Goal: Information Seeking & Learning: Compare options

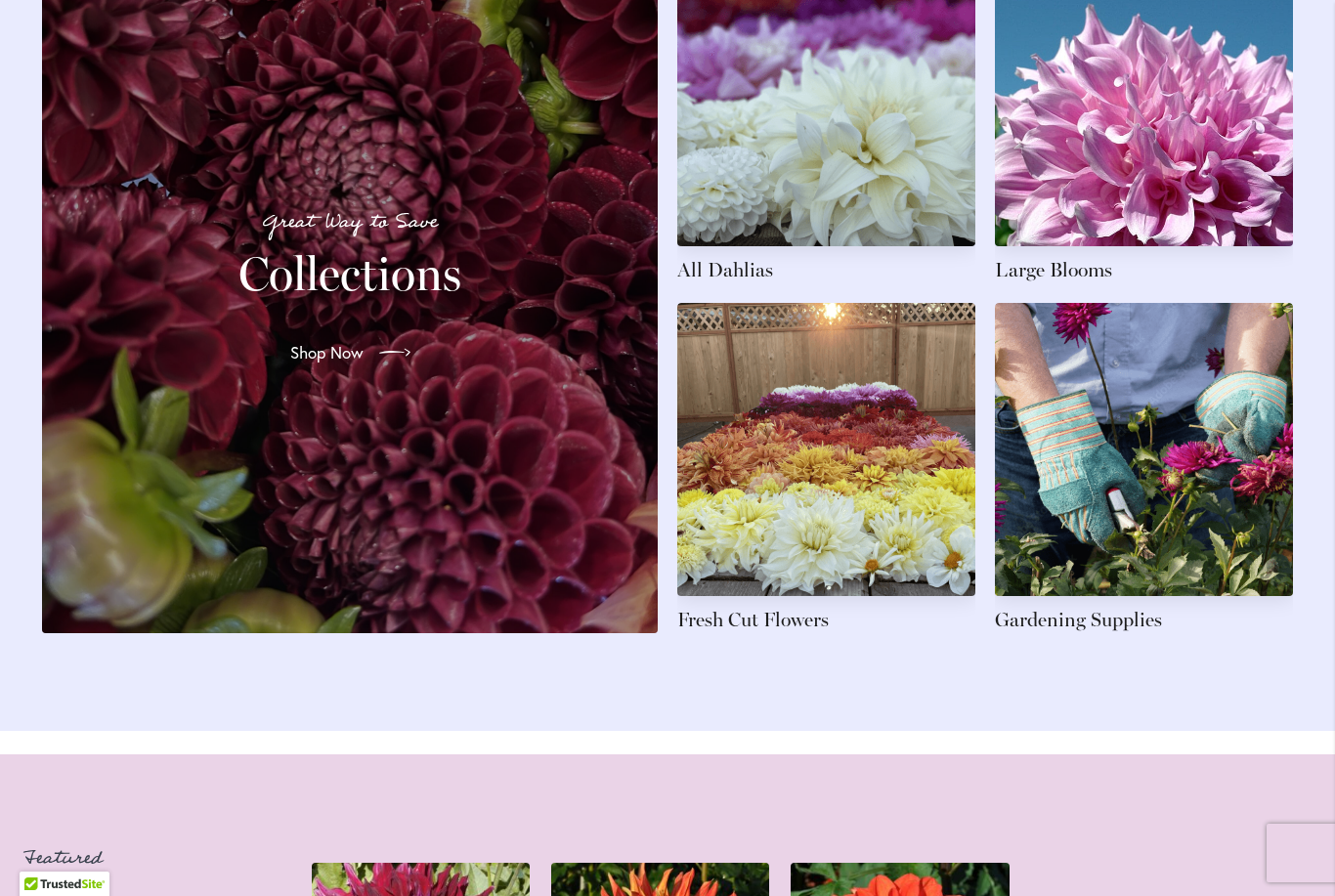
scroll to position [3048, 0]
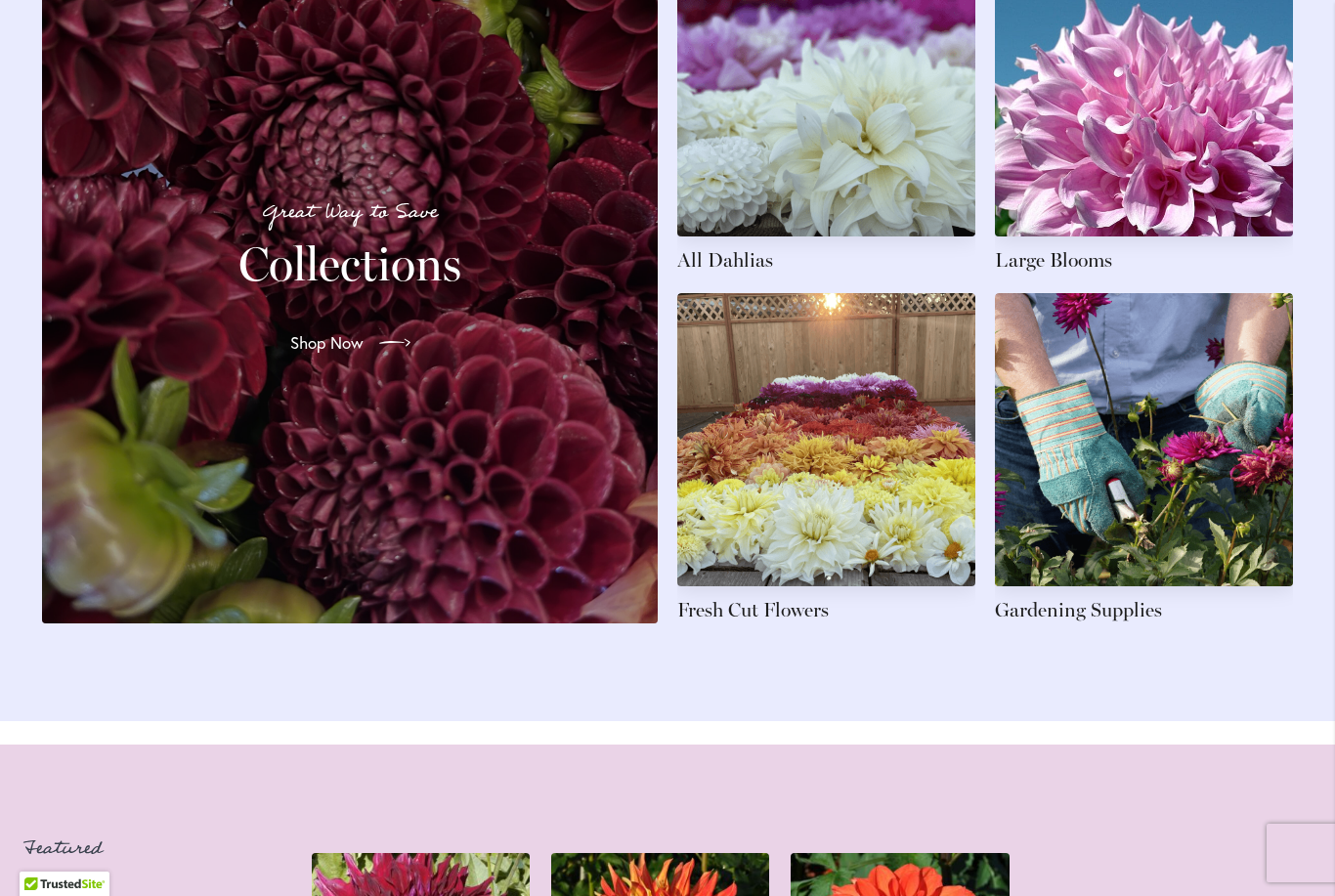
click at [868, 536] on link at bounding box center [826, 458] width 298 height 331
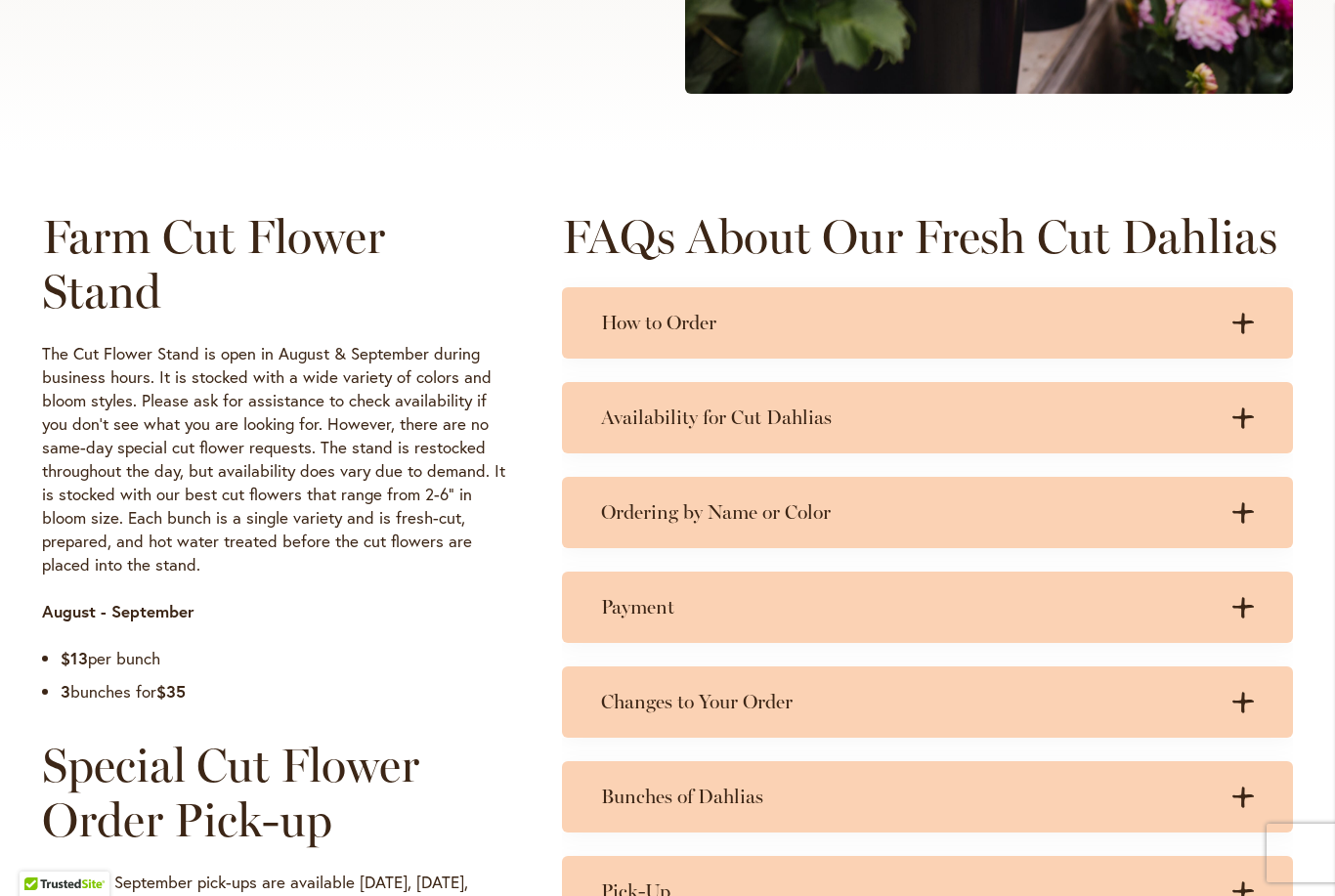
scroll to position [773, 0]
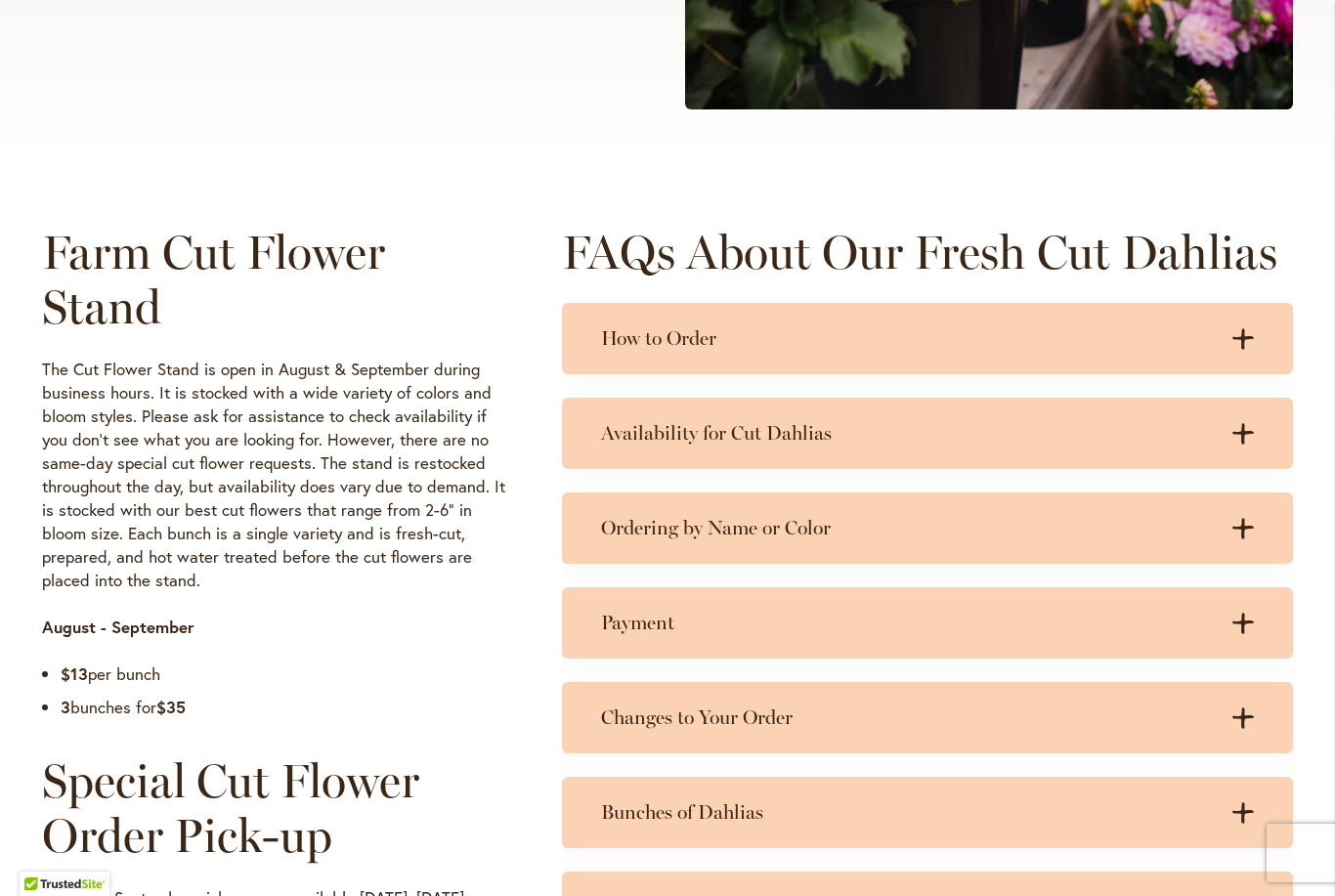
click at [1254, 439] on div "Availability for Cut Dahlias .cls-1 { fill: #3c2616; stroke-width: 0px; } .cls-…" at bounding box center [927, 433] width 731 height 71
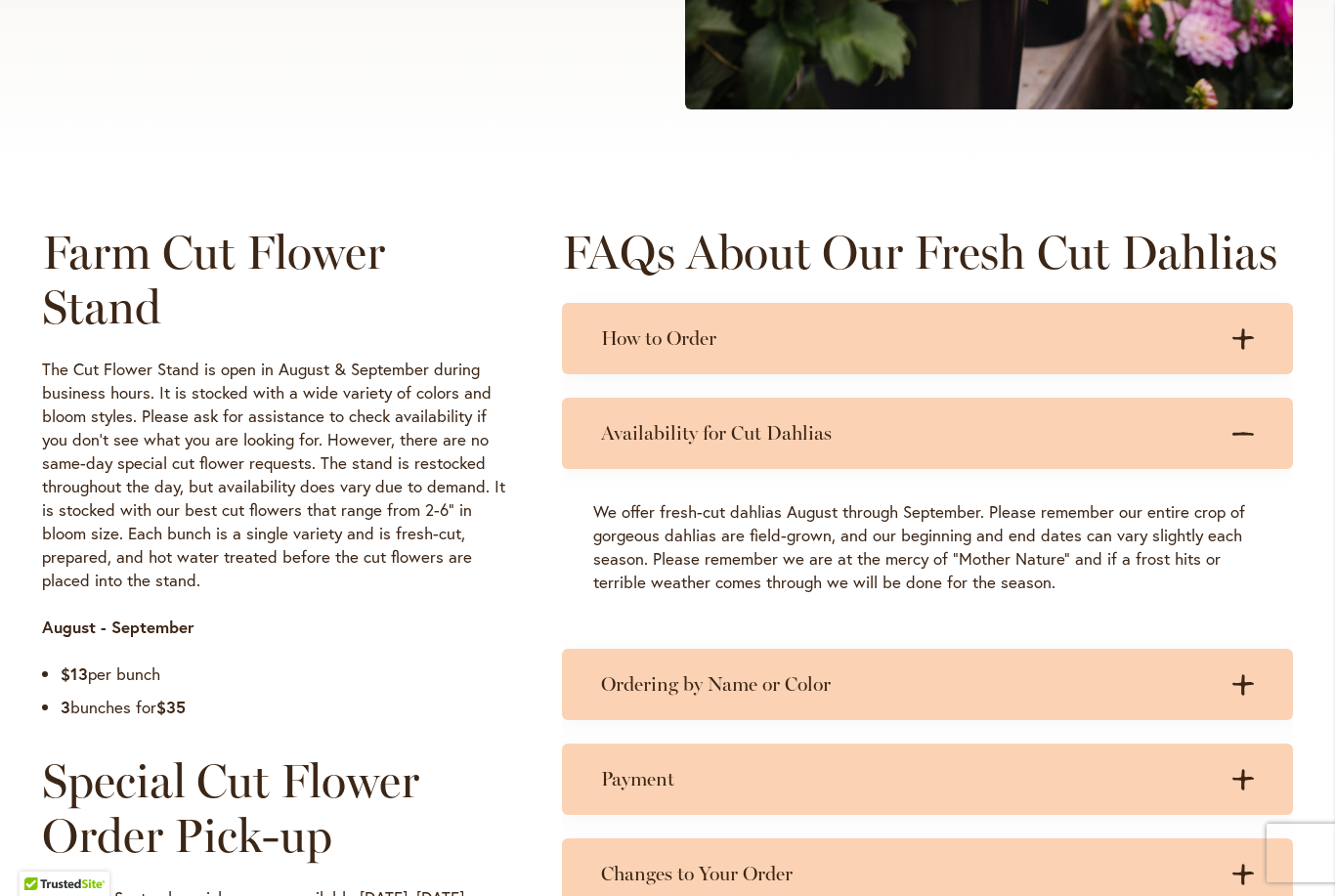
click at [1237, 445] on div ".cls-1 { fill: #3c2616; stroke-width: 0px; } .cls-1 { fill: #3c2616; stroke-wid…" at bounding box center [1234, 433] width 39 height 25
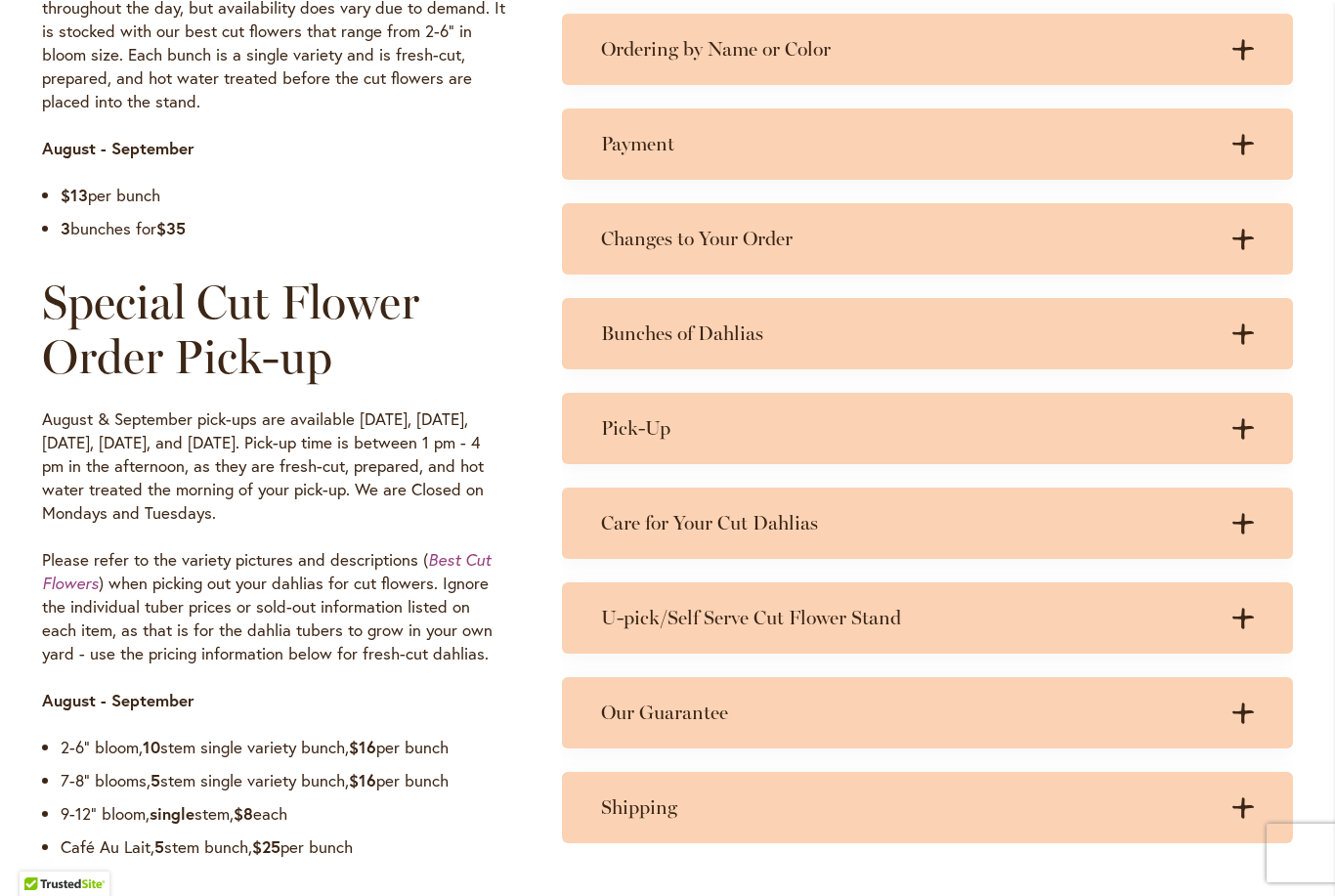
scroll to position [1253, 0]
click at [1241, 438] on icon ".cls-1 { fill: #3c2616; stroke-width: 0px; }" at bounding box center [1243, 428] width 22 height 22
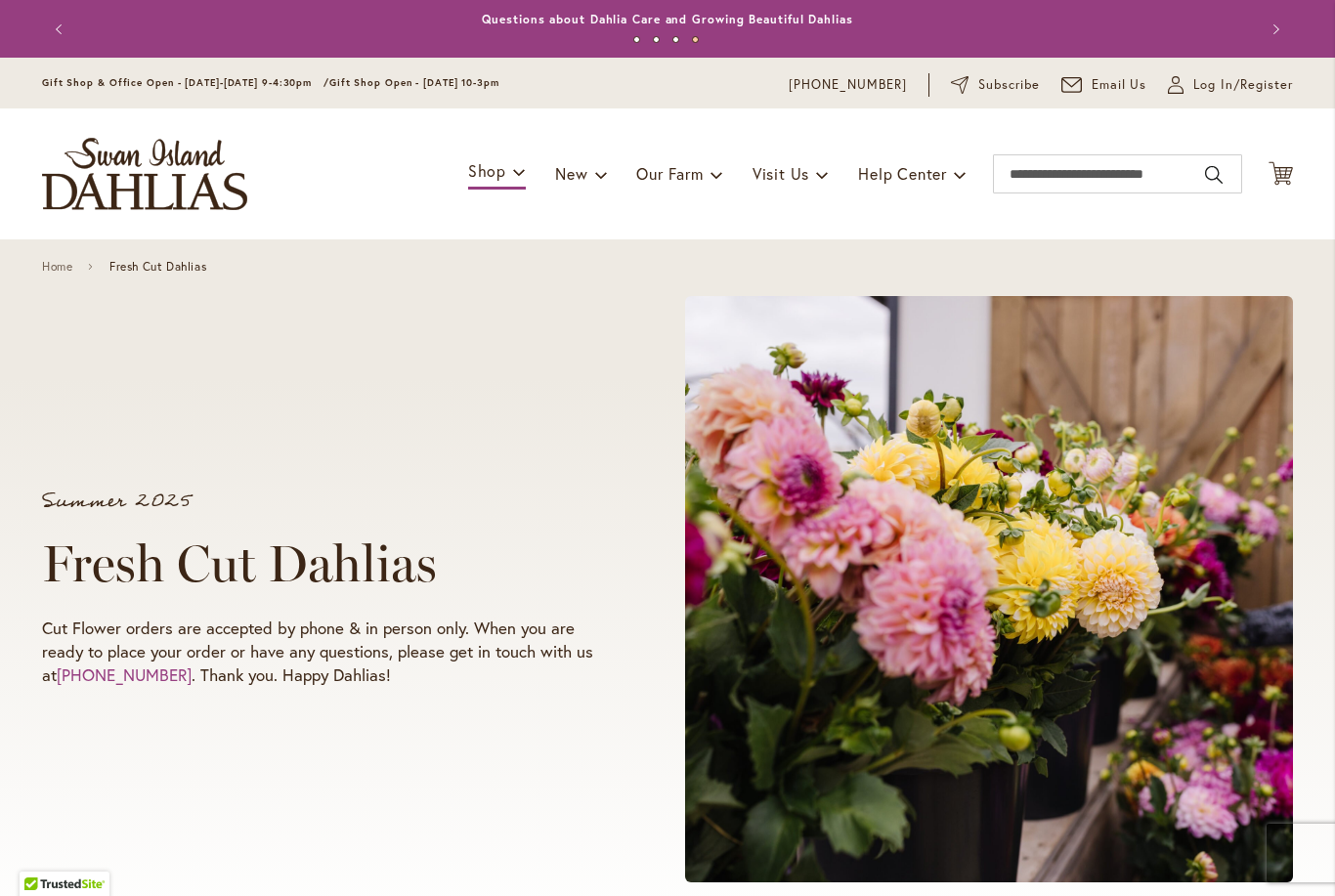
scroll to position [0, 0]
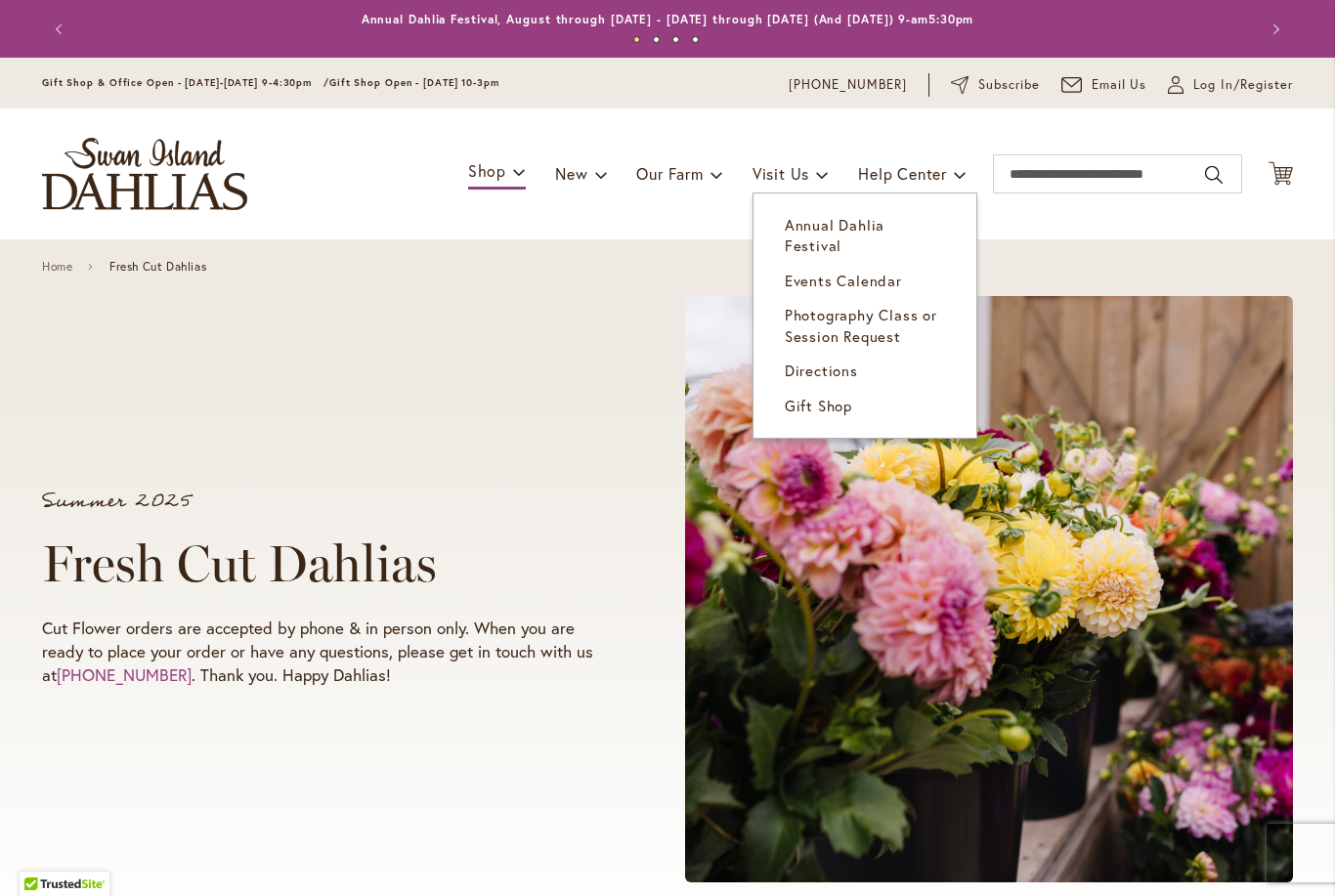
click at [872, 224] on span "Annual Dahlia Festival" at bounding box center [834, 235] width 100 height 40
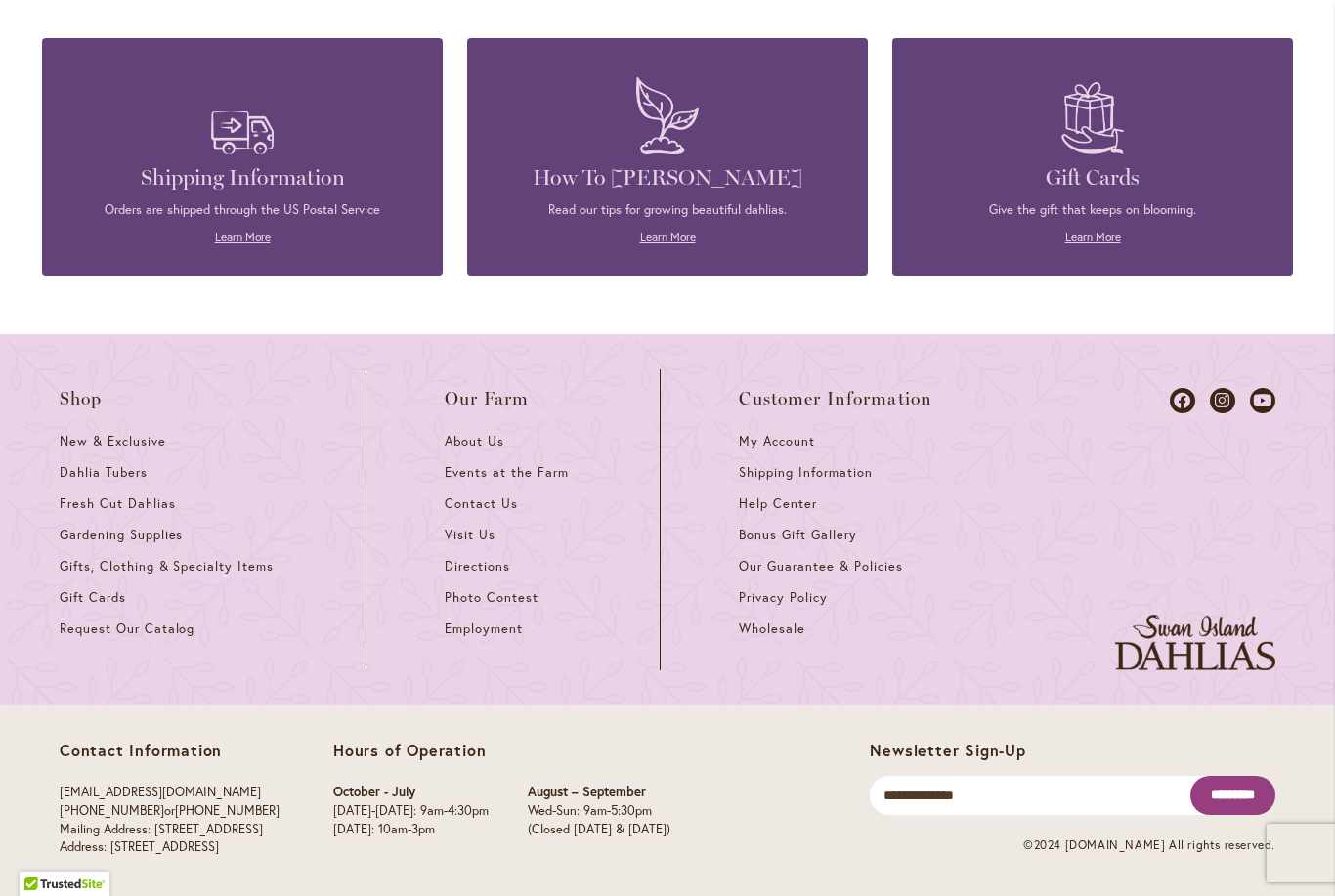
scroll to position [5221, 0]
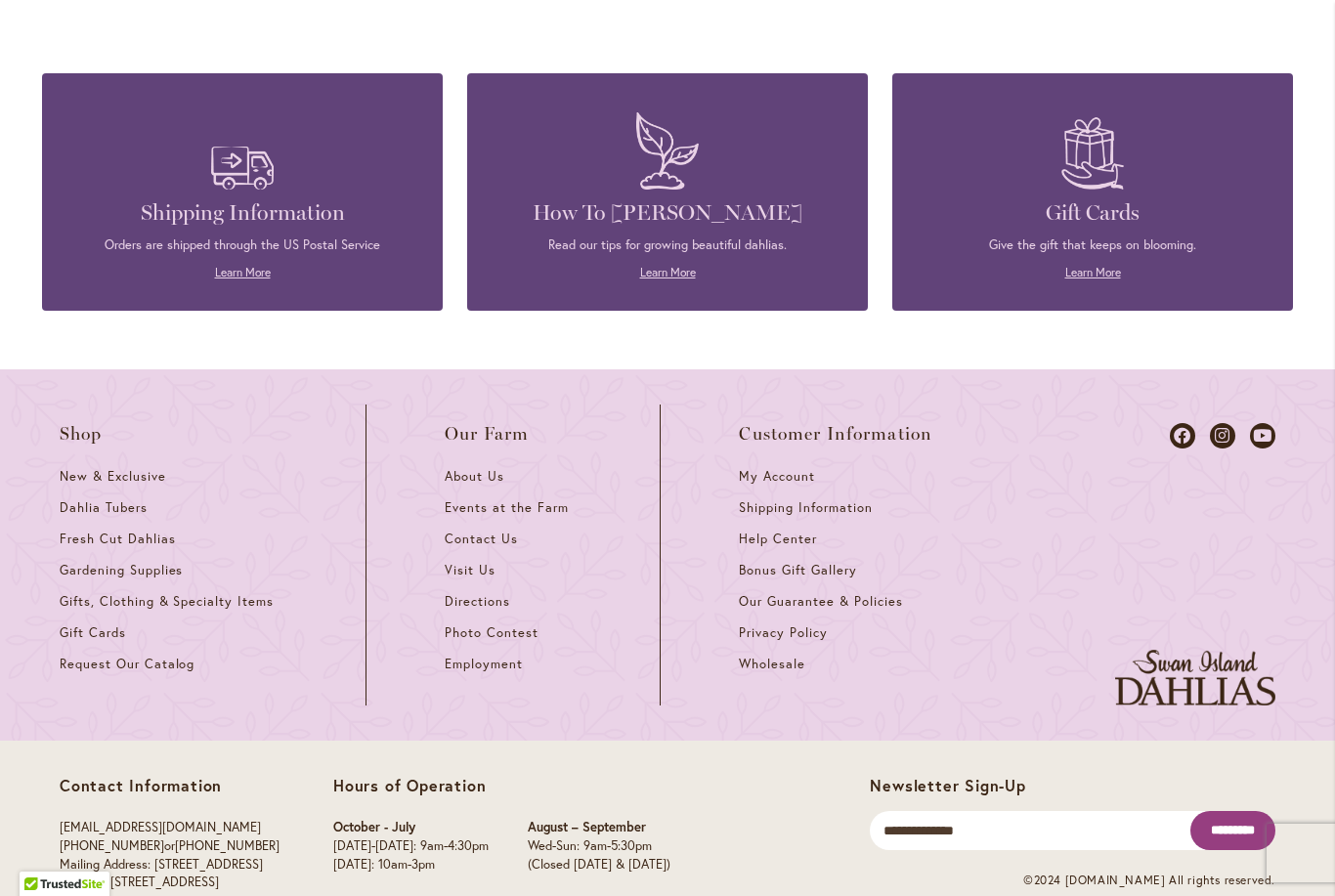
click at [954, 776] on div "Newsletter Sign-Up Email Phone This field is for validation purposes and should…" at bounding box center [1073, 812] width 406 height 74
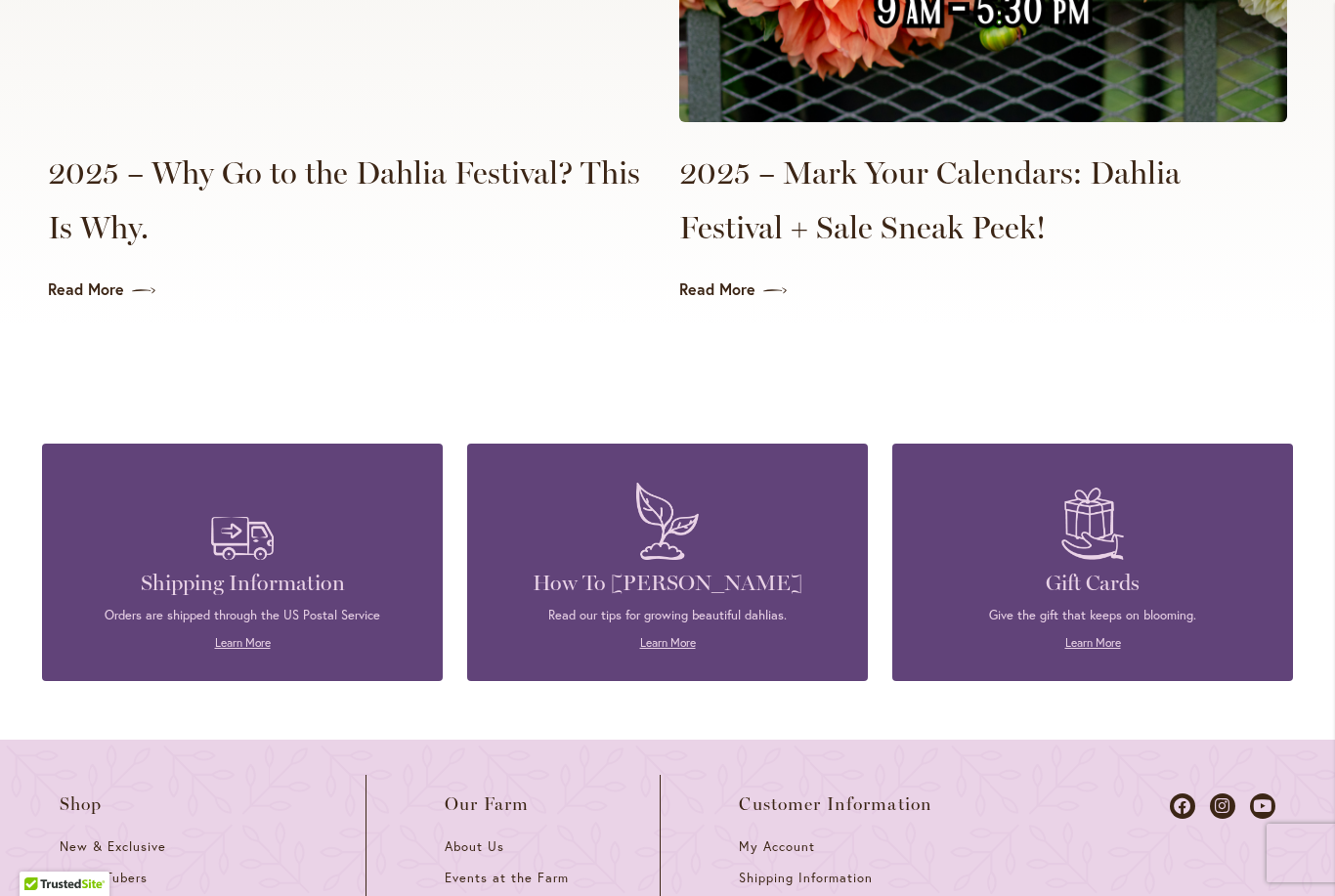
scroll to position [4851, 0]
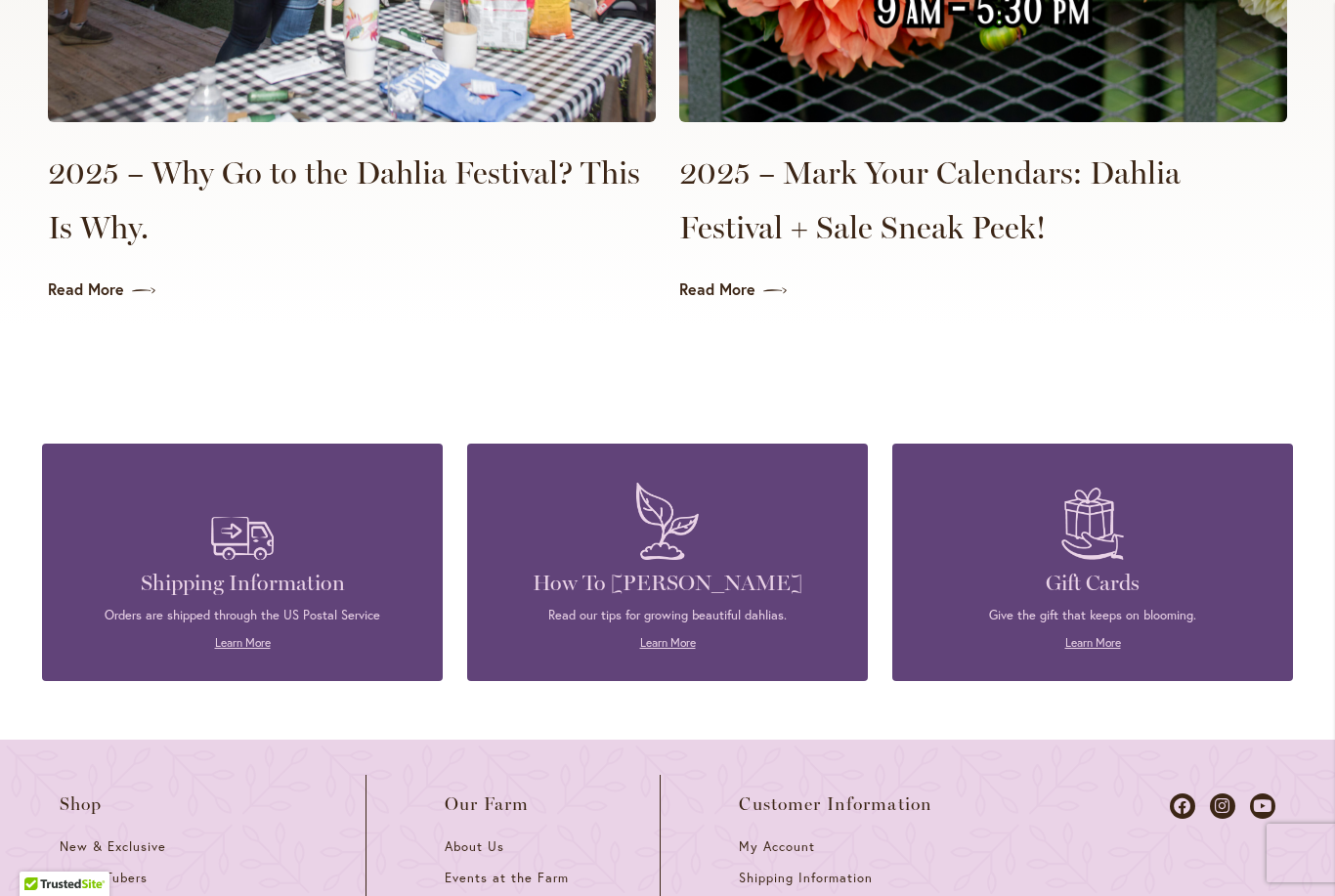
click at [677, 635] on link "Learn More" at bounding box center [668, 642] width 55 height 15
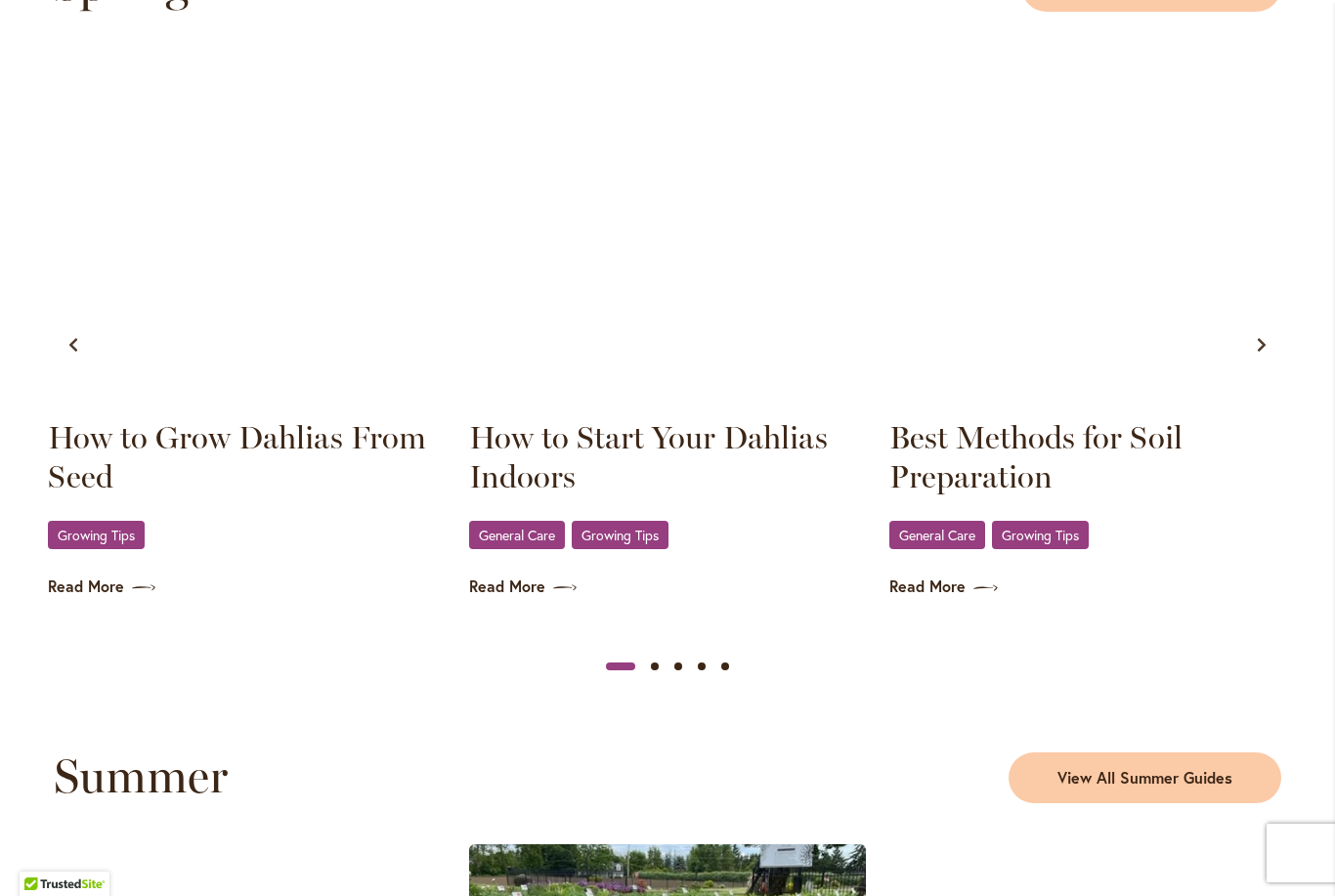
scroll to position [1053, 0]
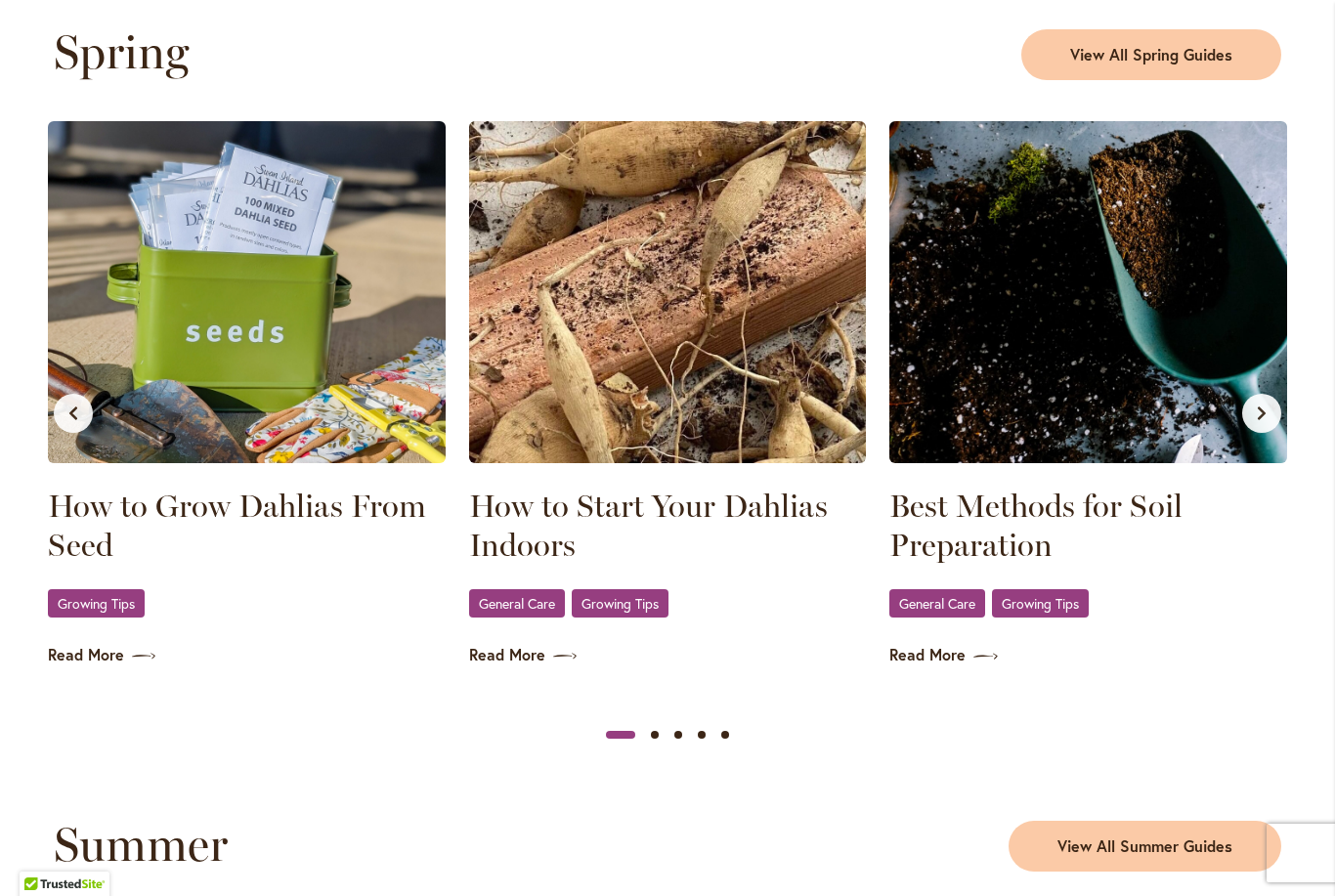
click at [103, 615] on link "Growing Tips" at bounding box center [97, 603] width 97 height 29
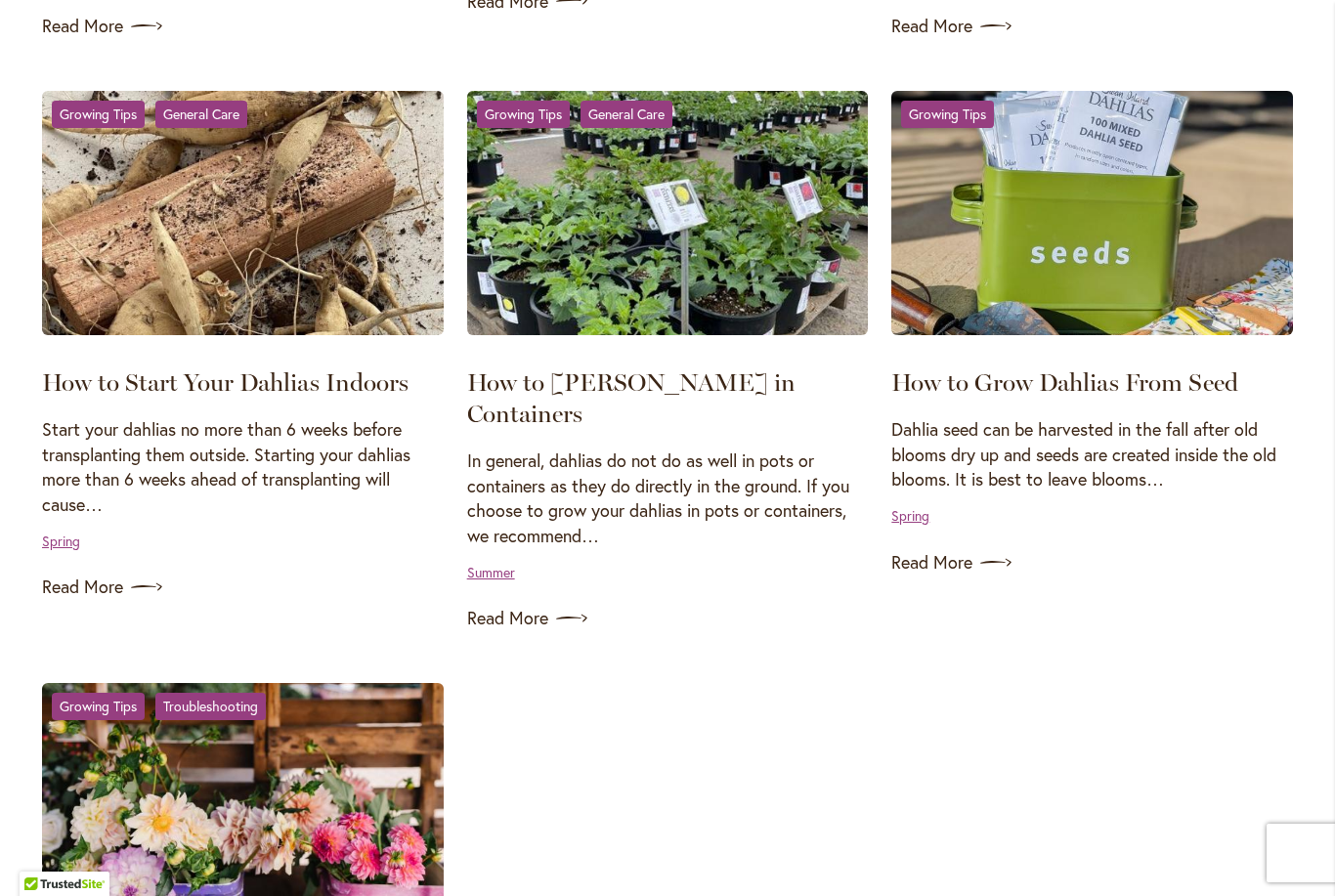
scroll to position [1525, 0]
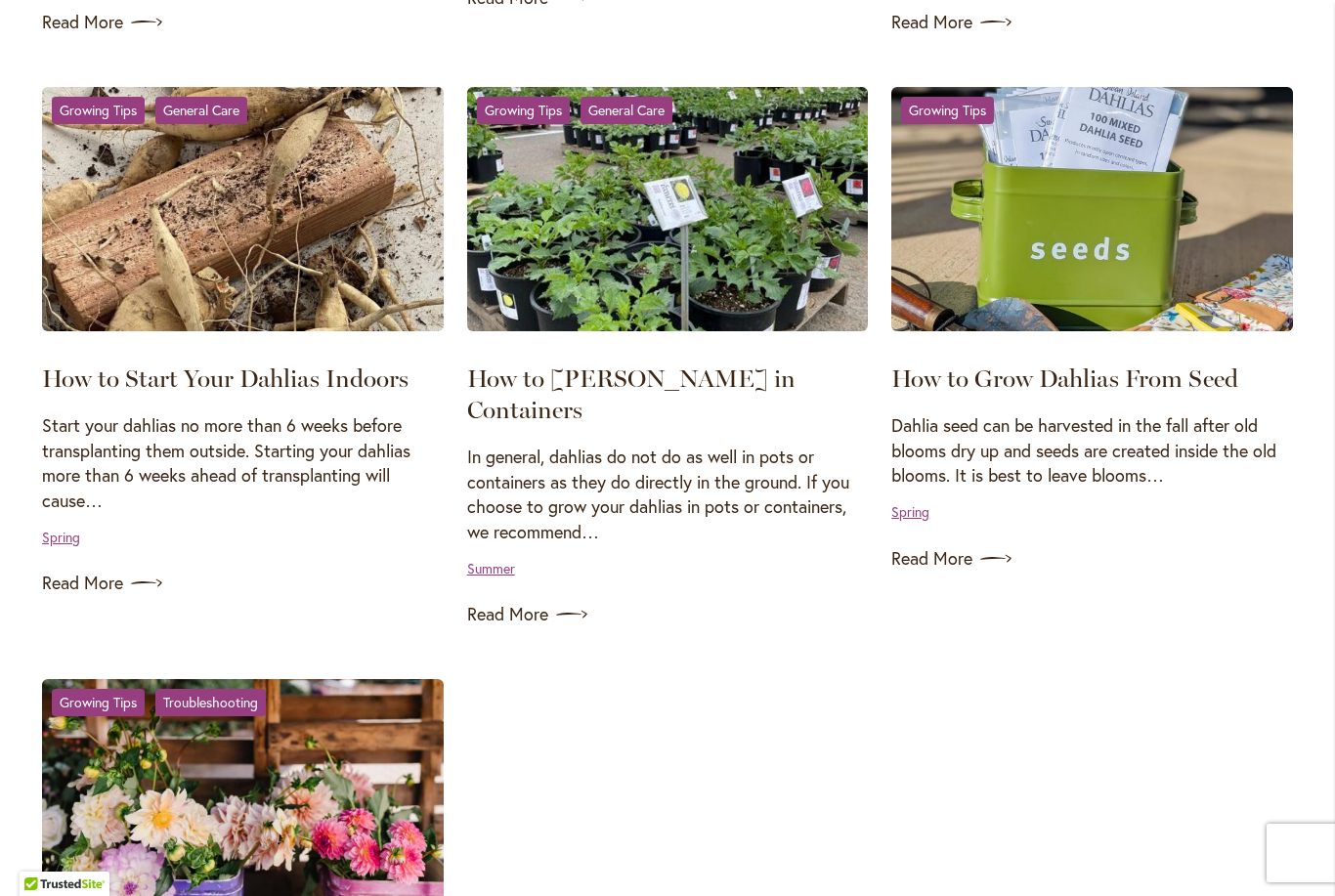
click at [940, 549] on link "Read More" at bounding box center [1091, 560] width 402 height 32
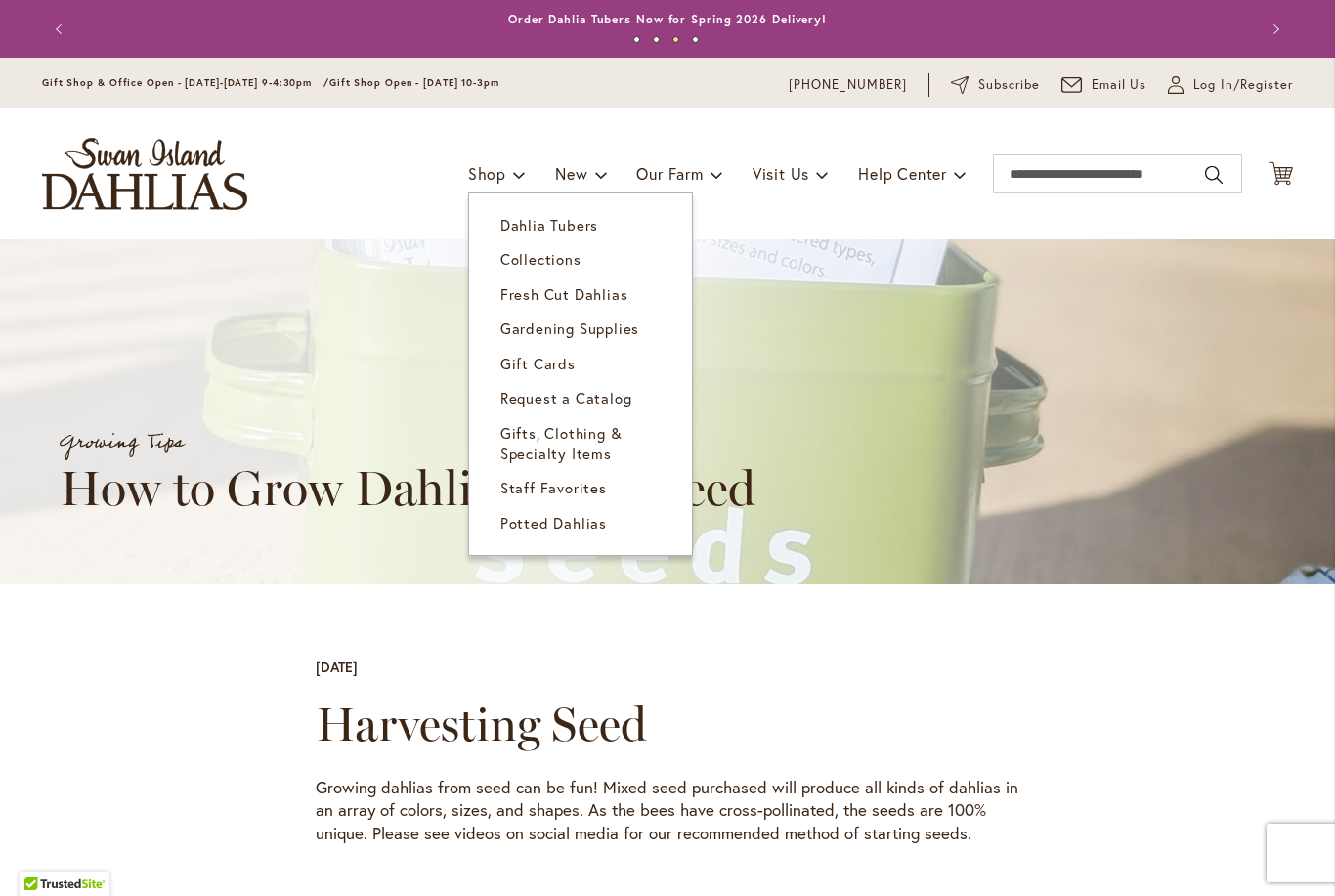
click at [509, 214] on link "Dahlia Tubers" at bounding box center [580, 225] width 223 height 35
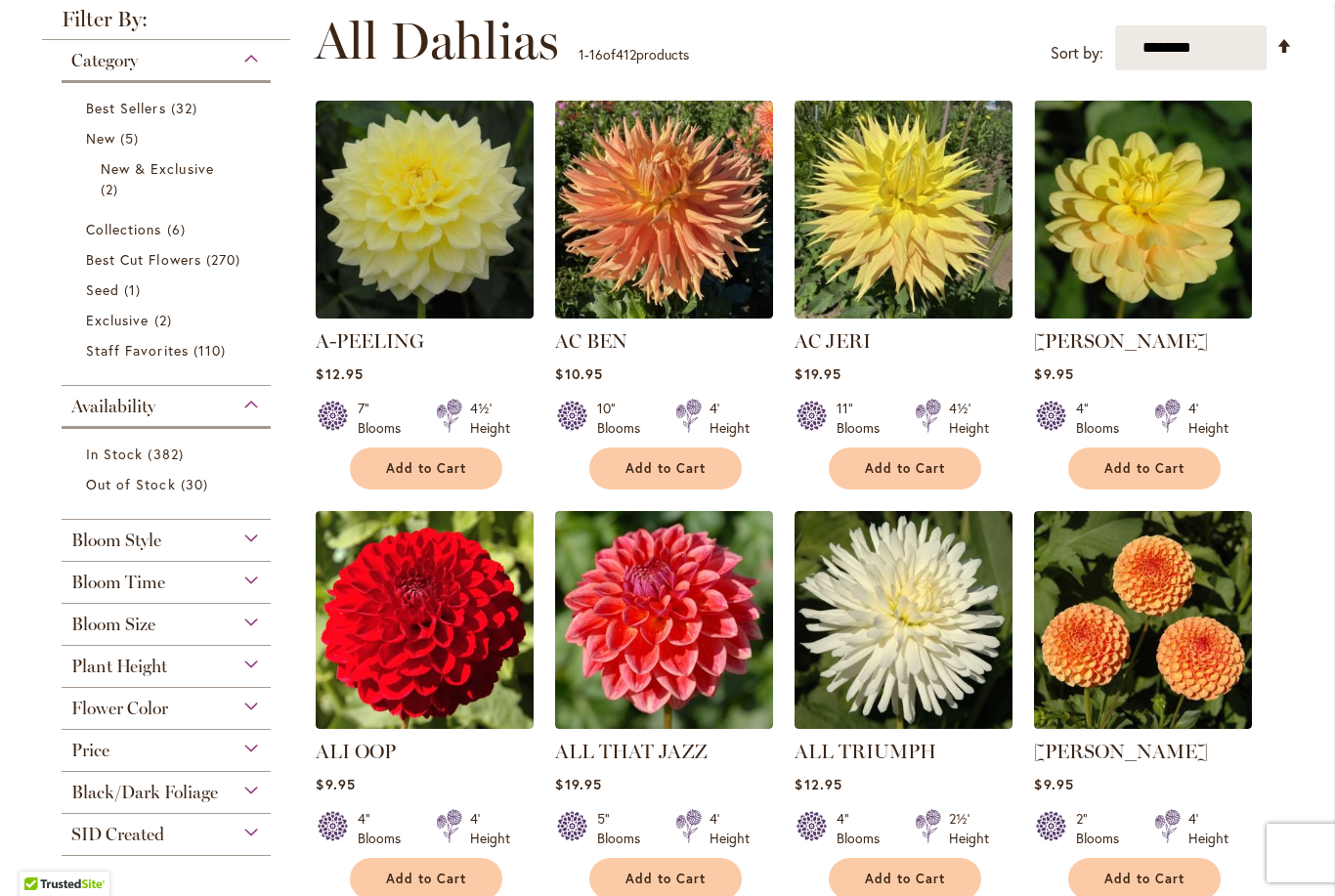
scroll to position [400, 0]
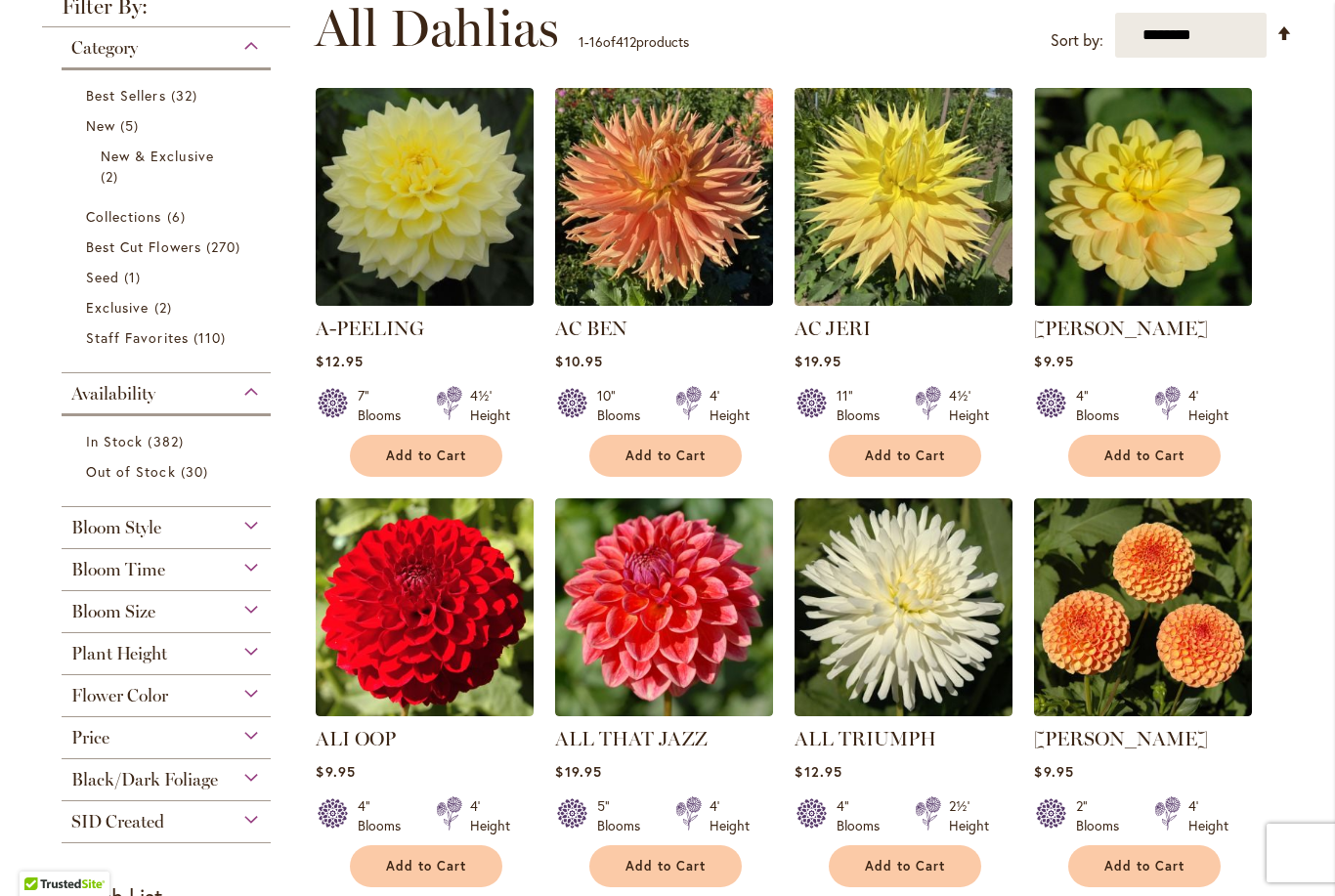
click at [92, 246] on span "Best Cut Flowers" at bounding box center [143, 247] width 115 height 19
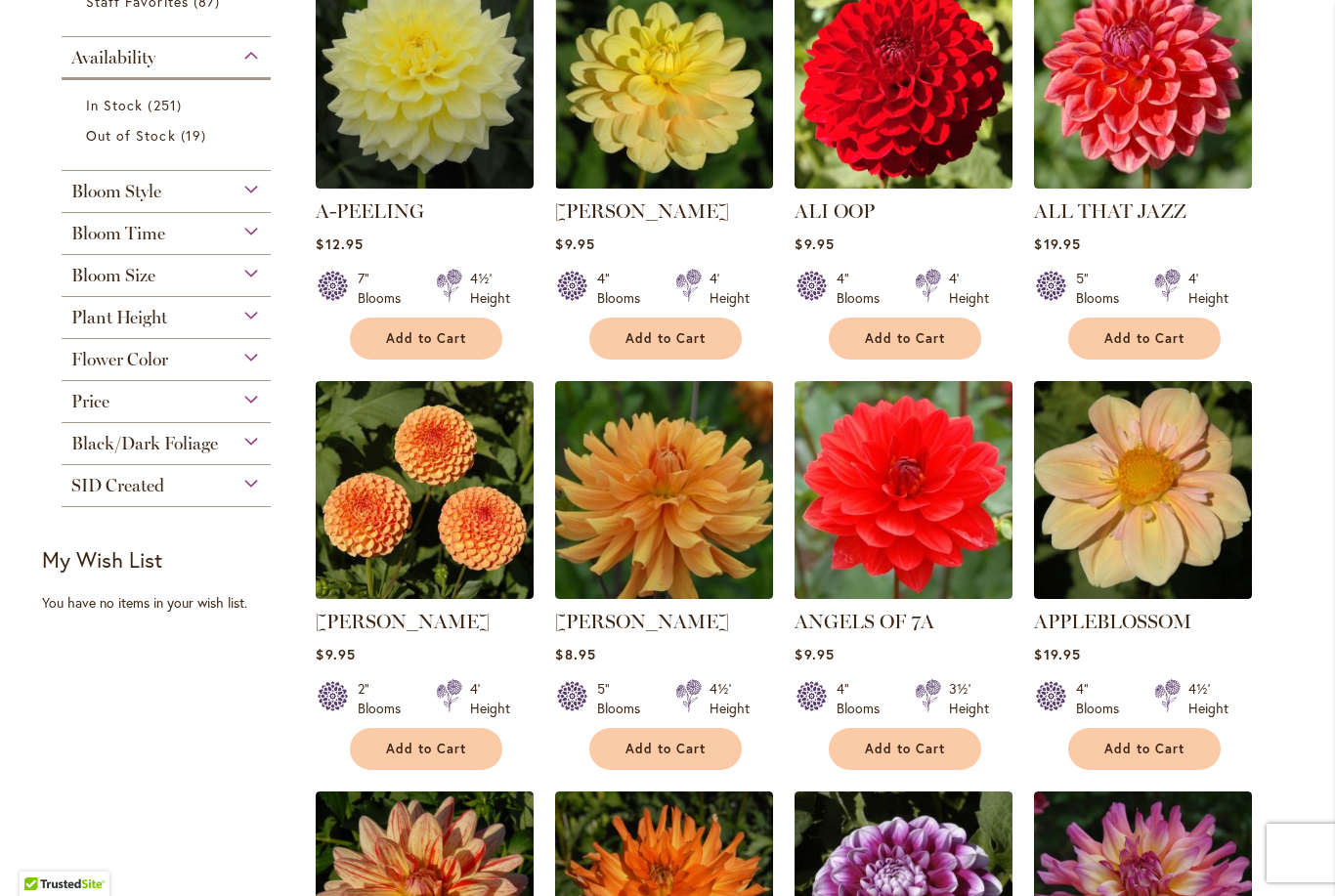
scroll to position [505, 0]
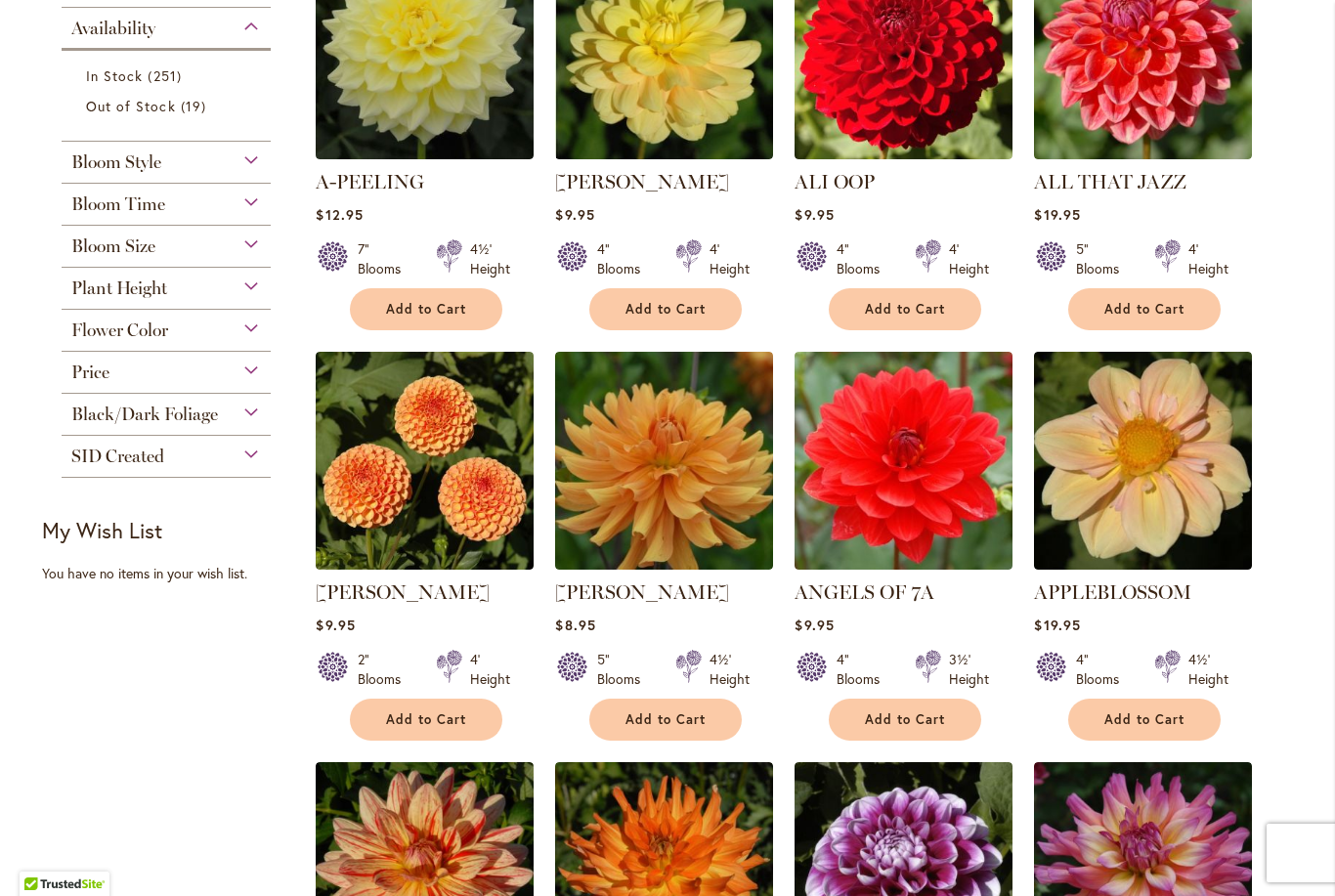
click at [98, 252] on span "Bloom Size" at bounding box center [112, 247] width 84 height 22
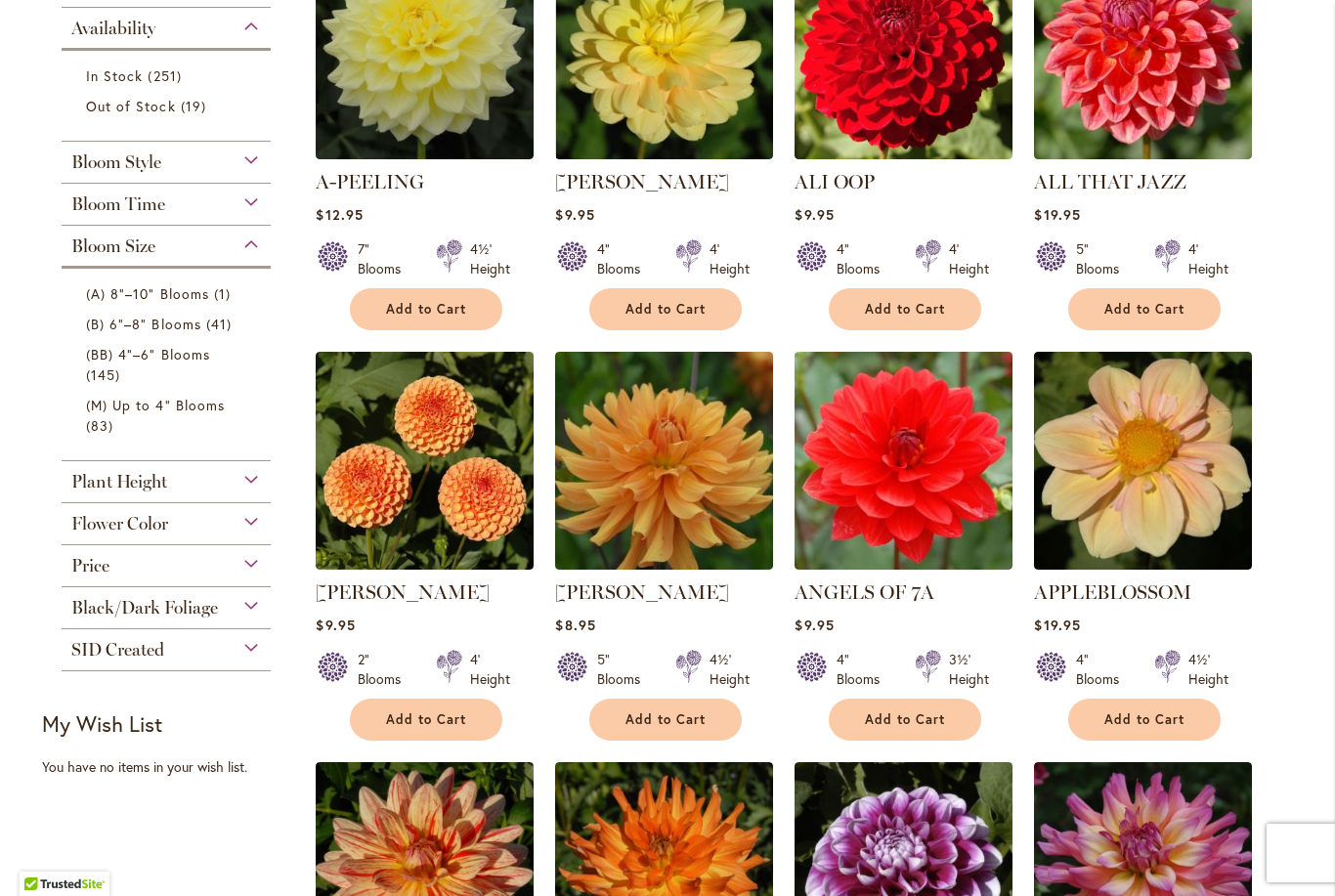
click at [156, 296] on span "(A) 8"–10" Blooms" at bounding box center [147, 293] width 123 height 19
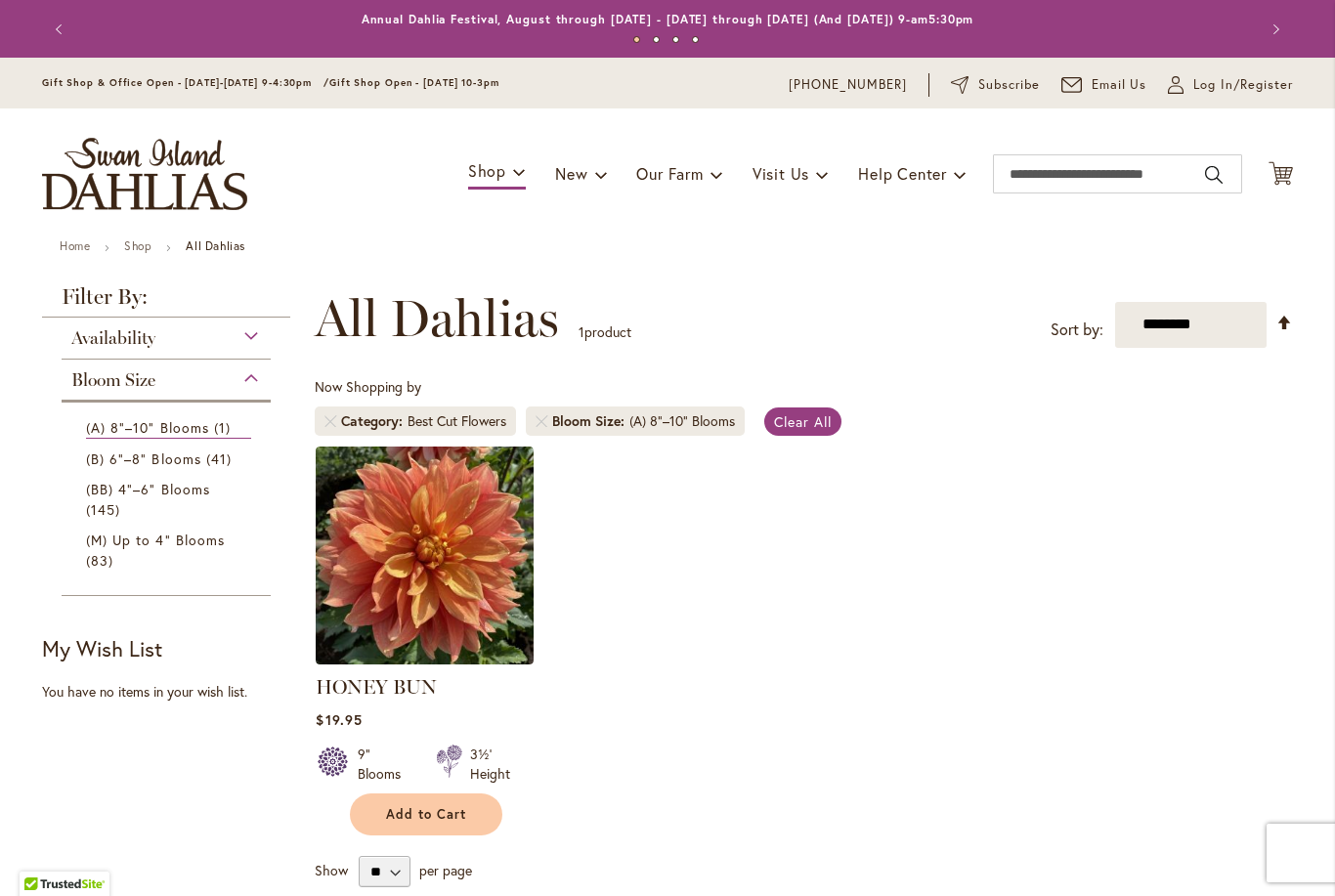
click at [453, 551] on img at bounding box center [424, 556] width 218 height 218
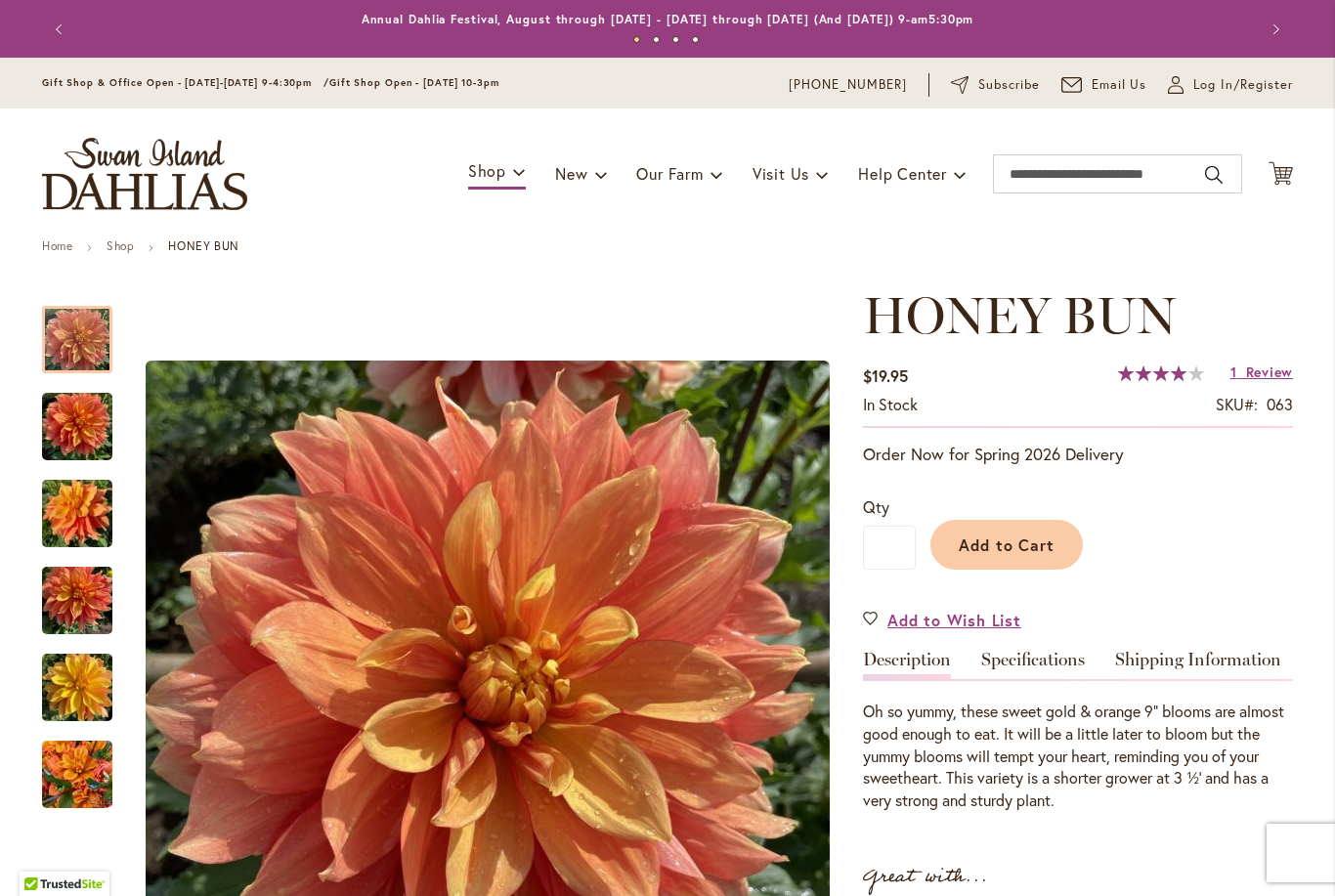
click at [60, 502] on img "Honey Bun" at bounding box center [77, 513] width 70 height 94
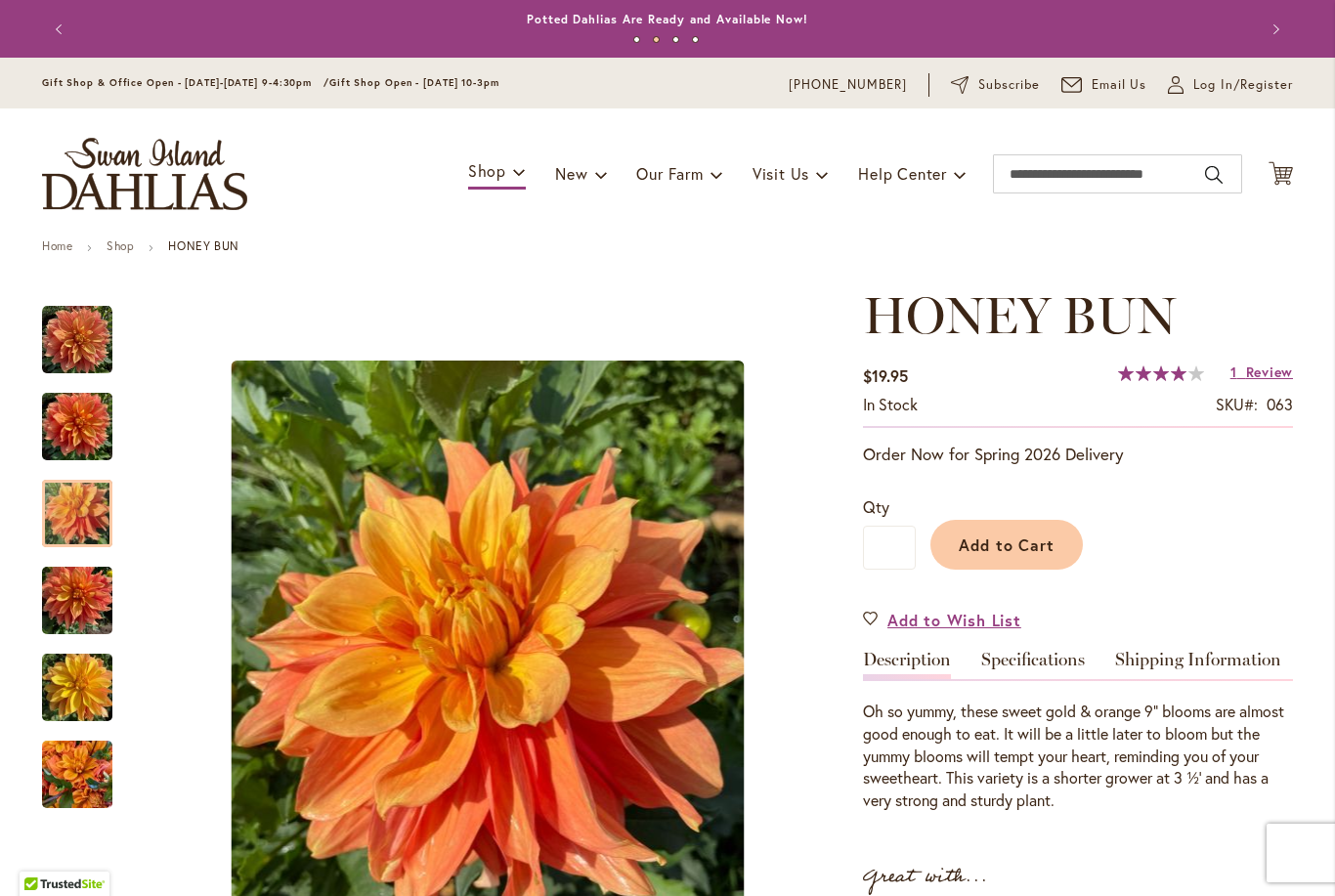
click at [78, 421] on img "Honey Bun" at bounding box center [77, 426] width 70 height 94
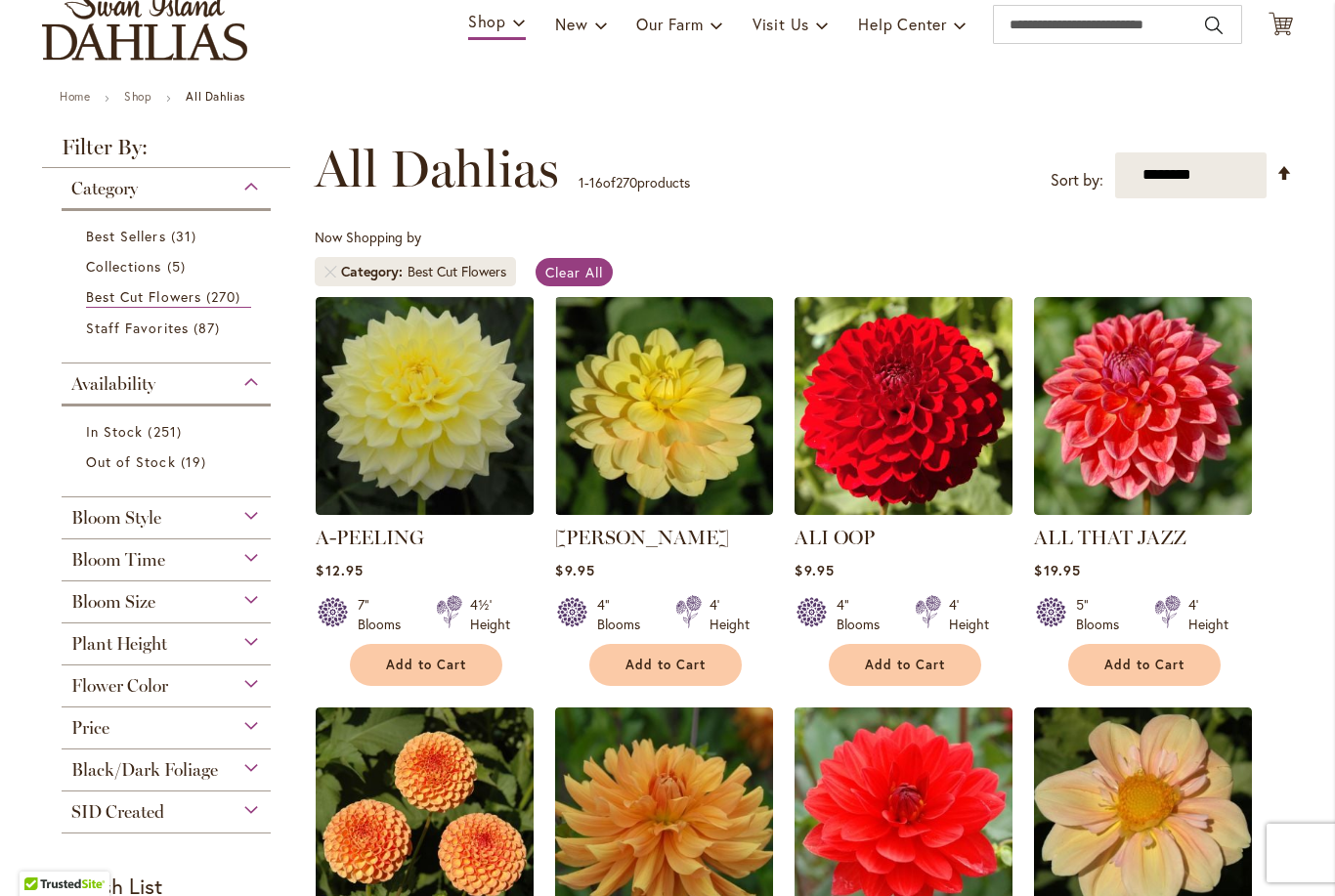
click at [80, 520] on span "Bloom Style" at bounding box center [115, 518] width 90 height 22
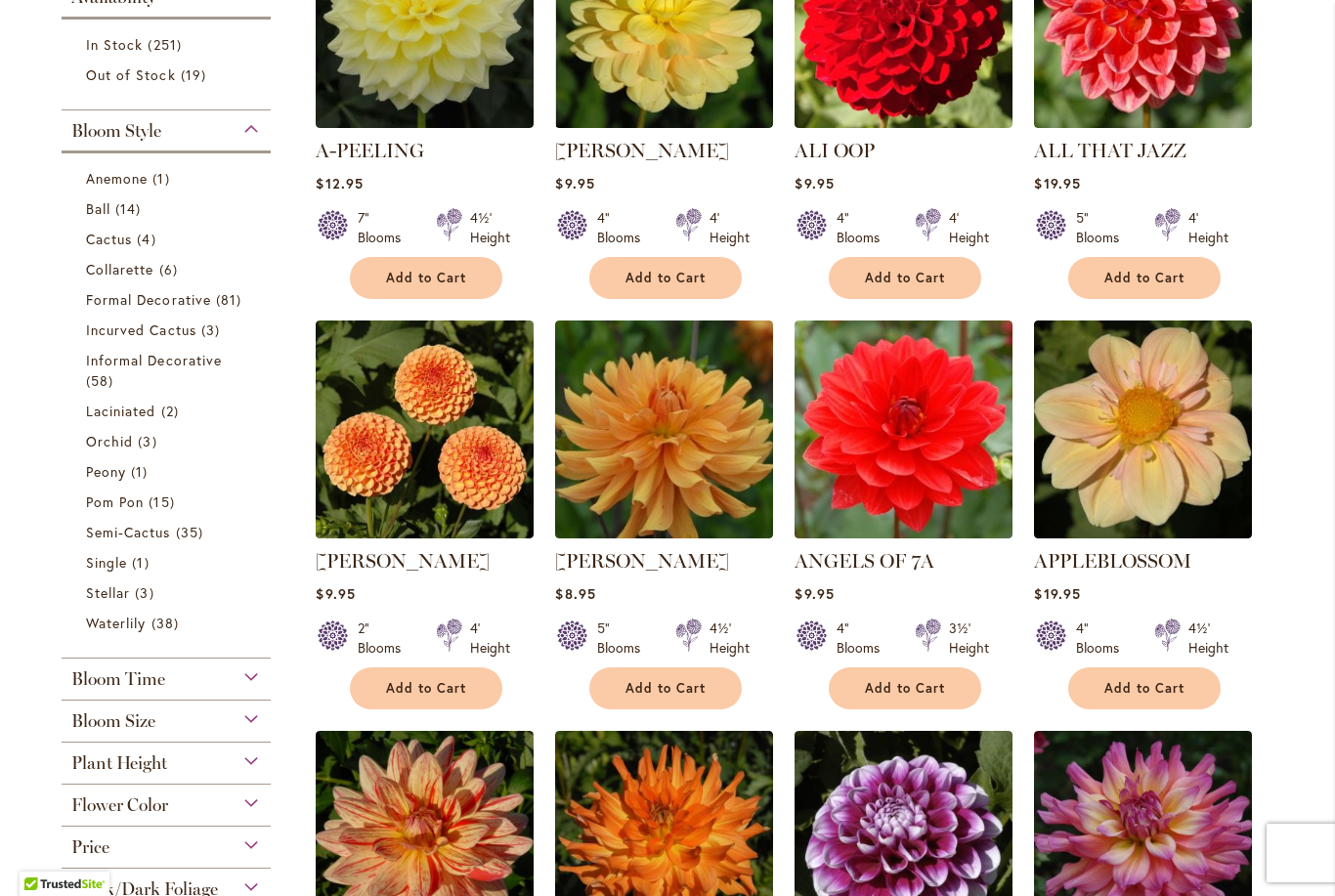
scroll to position [536, 0]
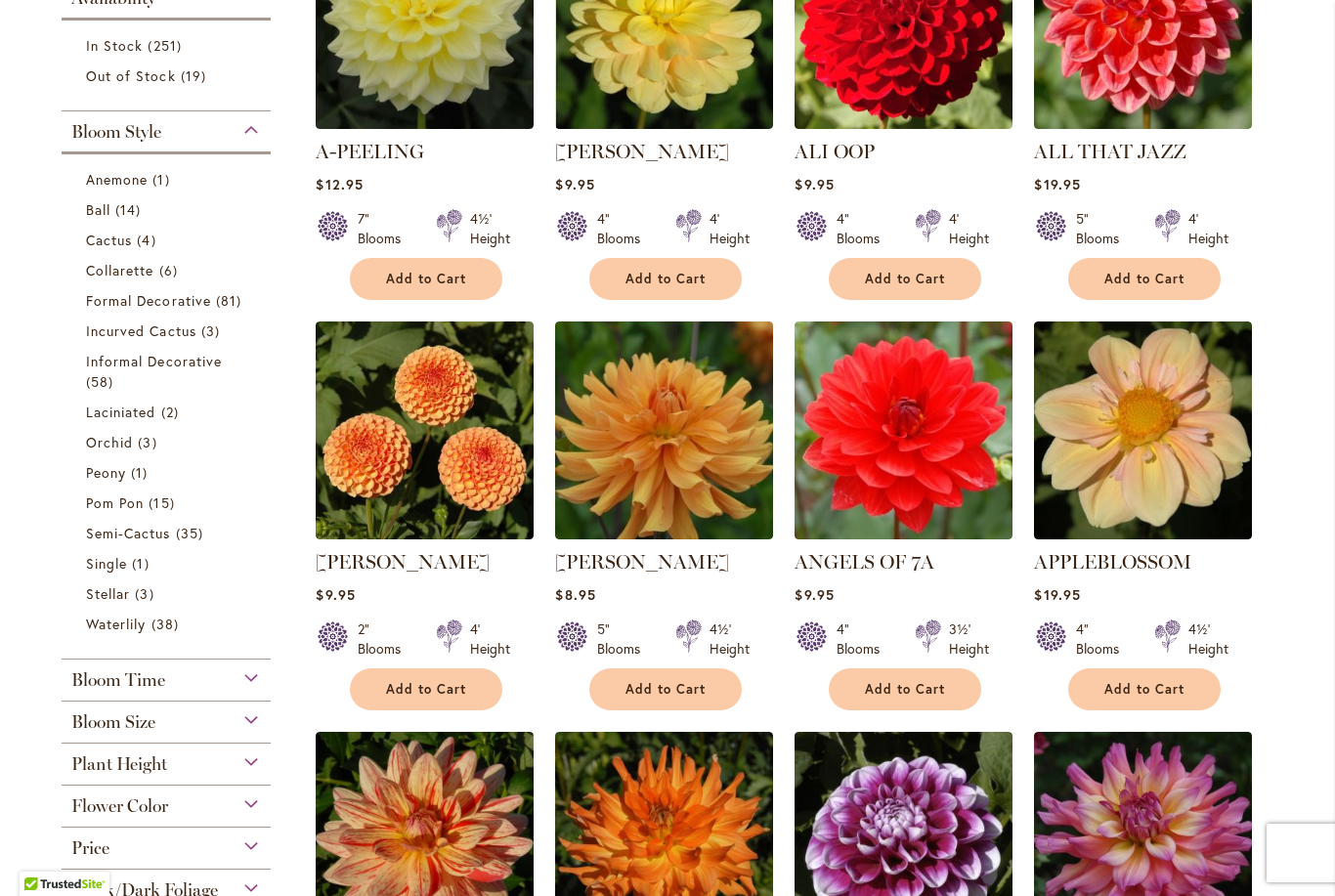
click at [108, 272] on span "Collarette" at bounding box center [119, 269] width 68 height 19
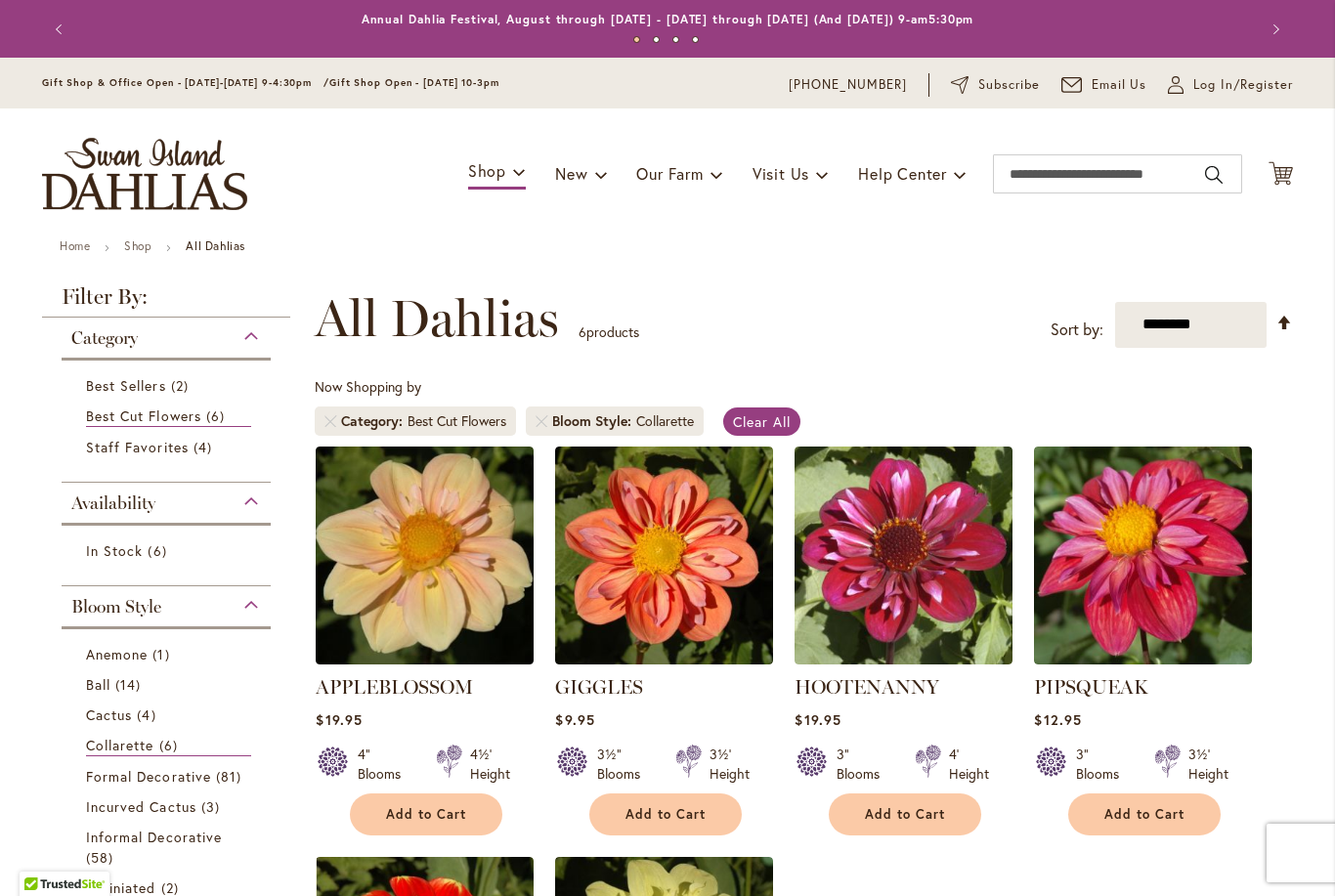
click at [1137, 545] on img at bounding box center [1143, 556] width 218 height 218
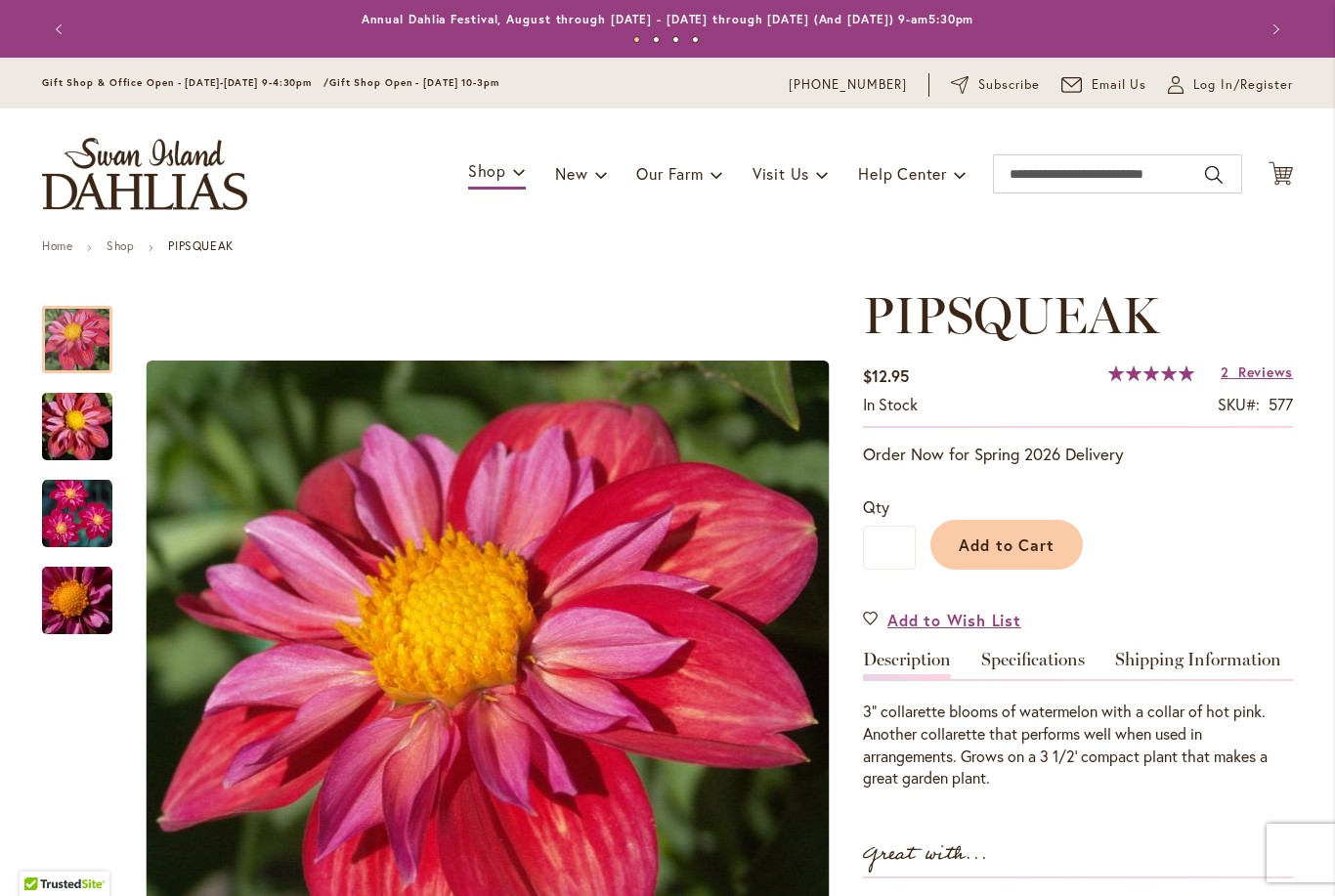
click at [78, 420] on img "PIPSQUEAK" at bounding box center [77, 426] width 141 height 94
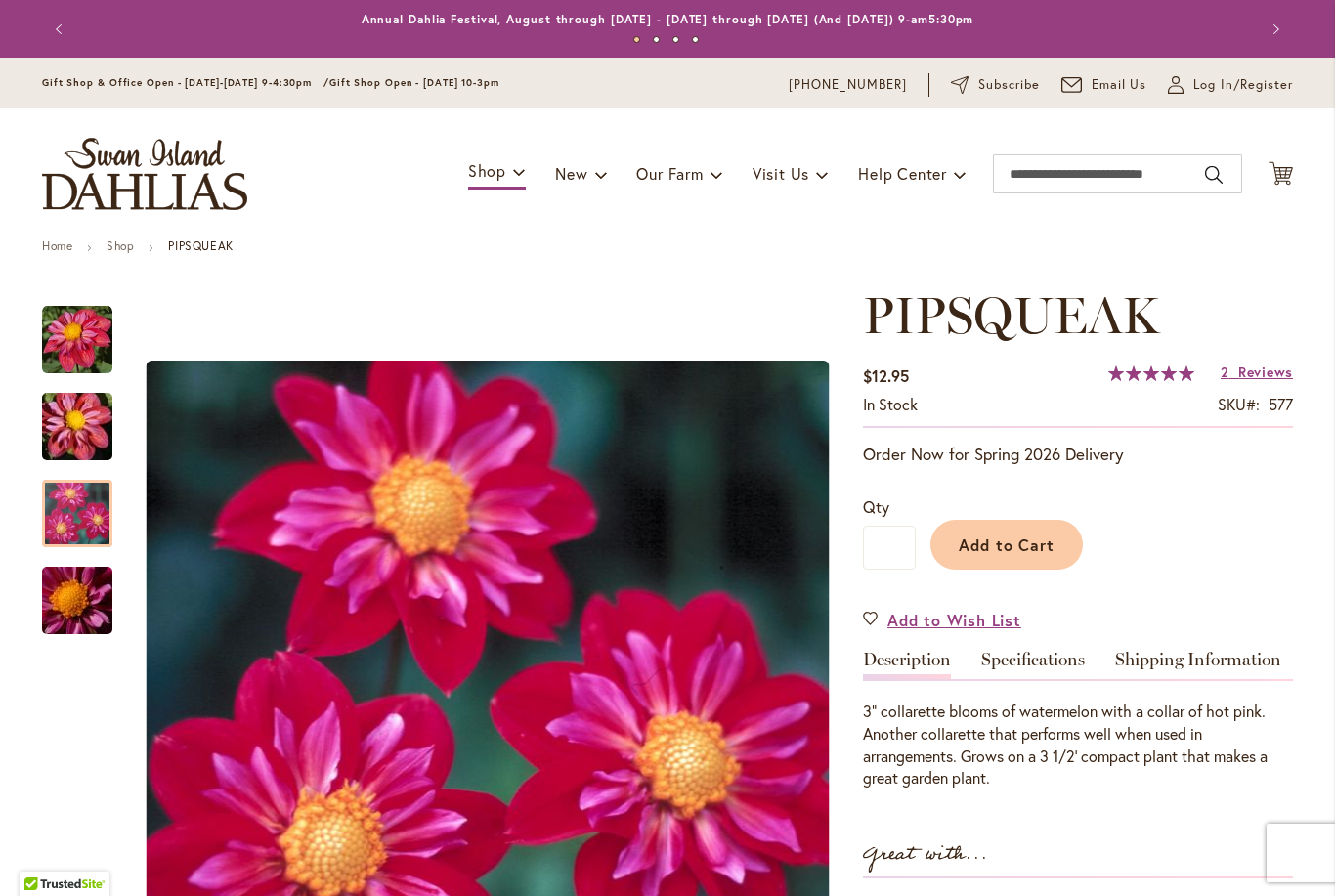
click at [68, 497] on div at bounding box center [77, 513] width 70 height 67
click at [77, 598] on img "PIPSQUEAK" at bounding box center [77, 601] width 141 height 94
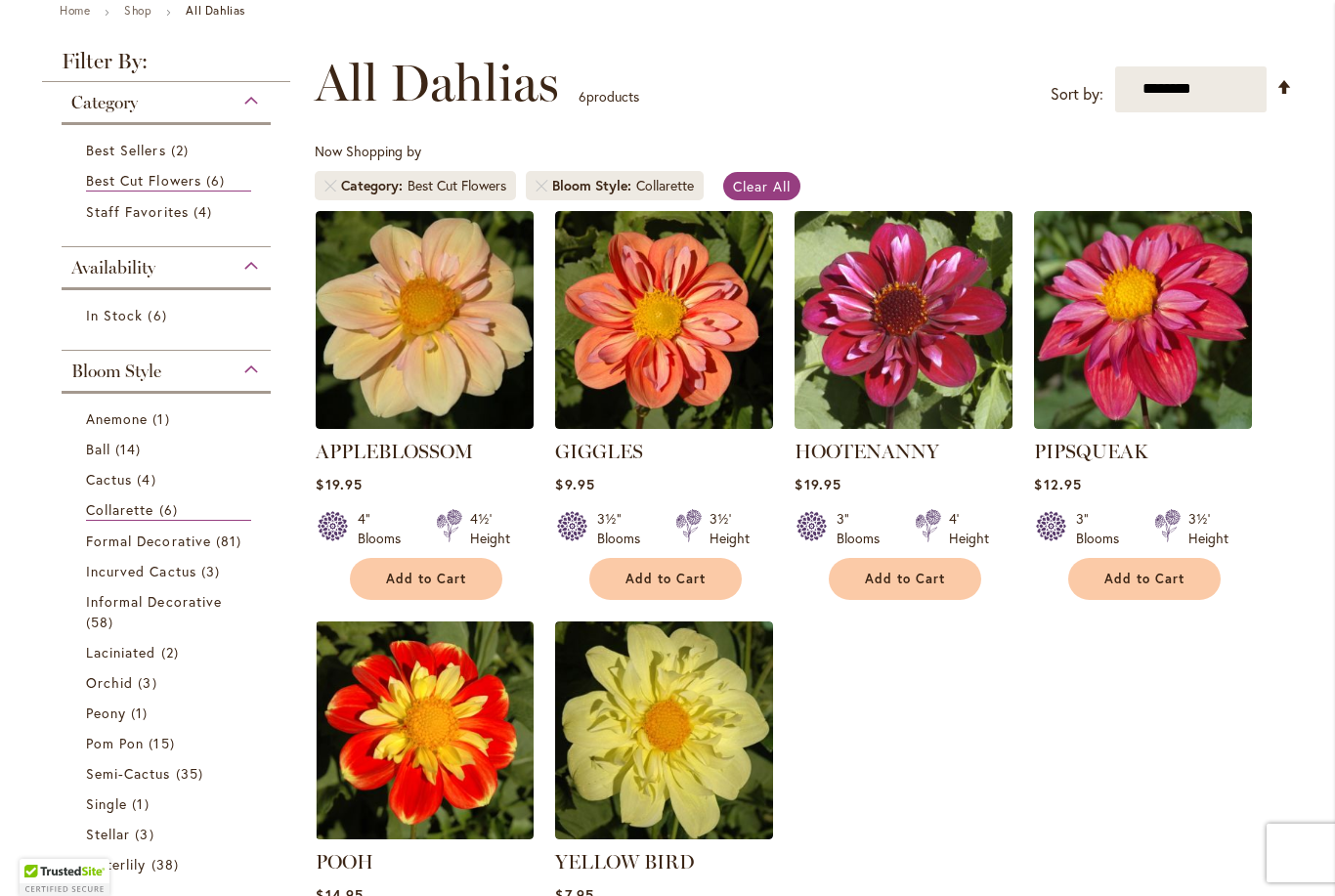
scroll to position [238, 0]
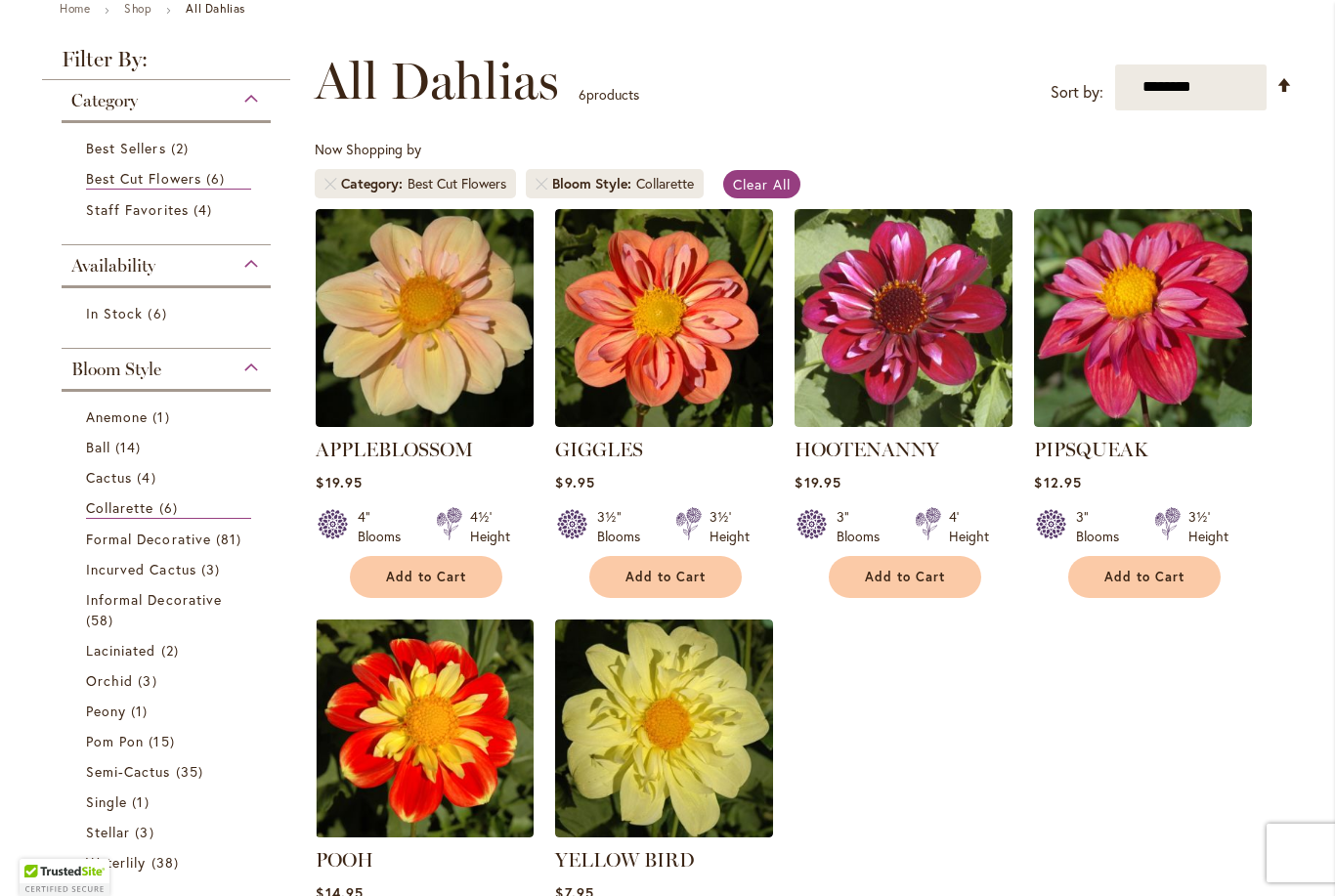
click at [619, 333] on img at bounding box center [664, 318] width 218 height 218
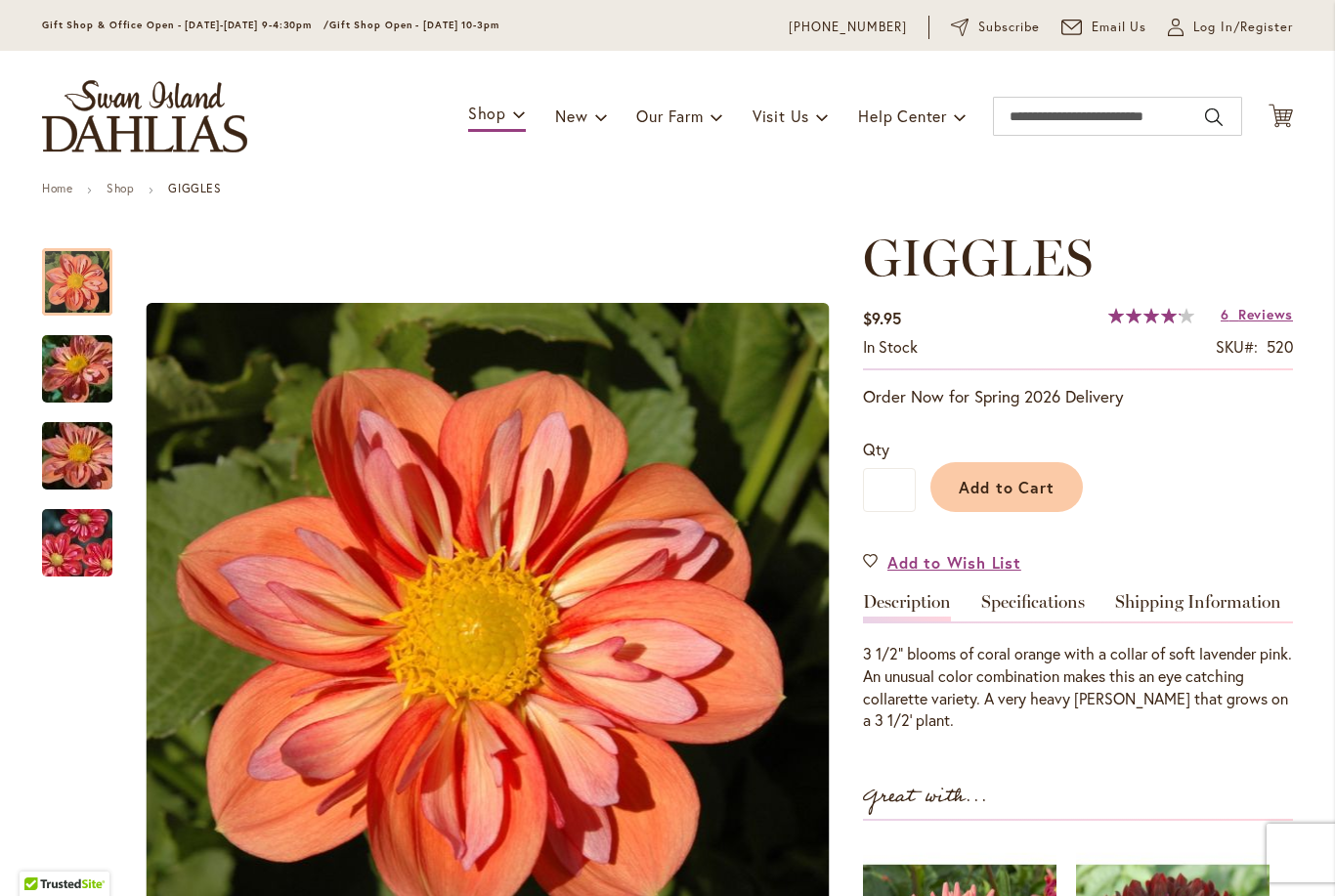
scroll to position [59, 0]
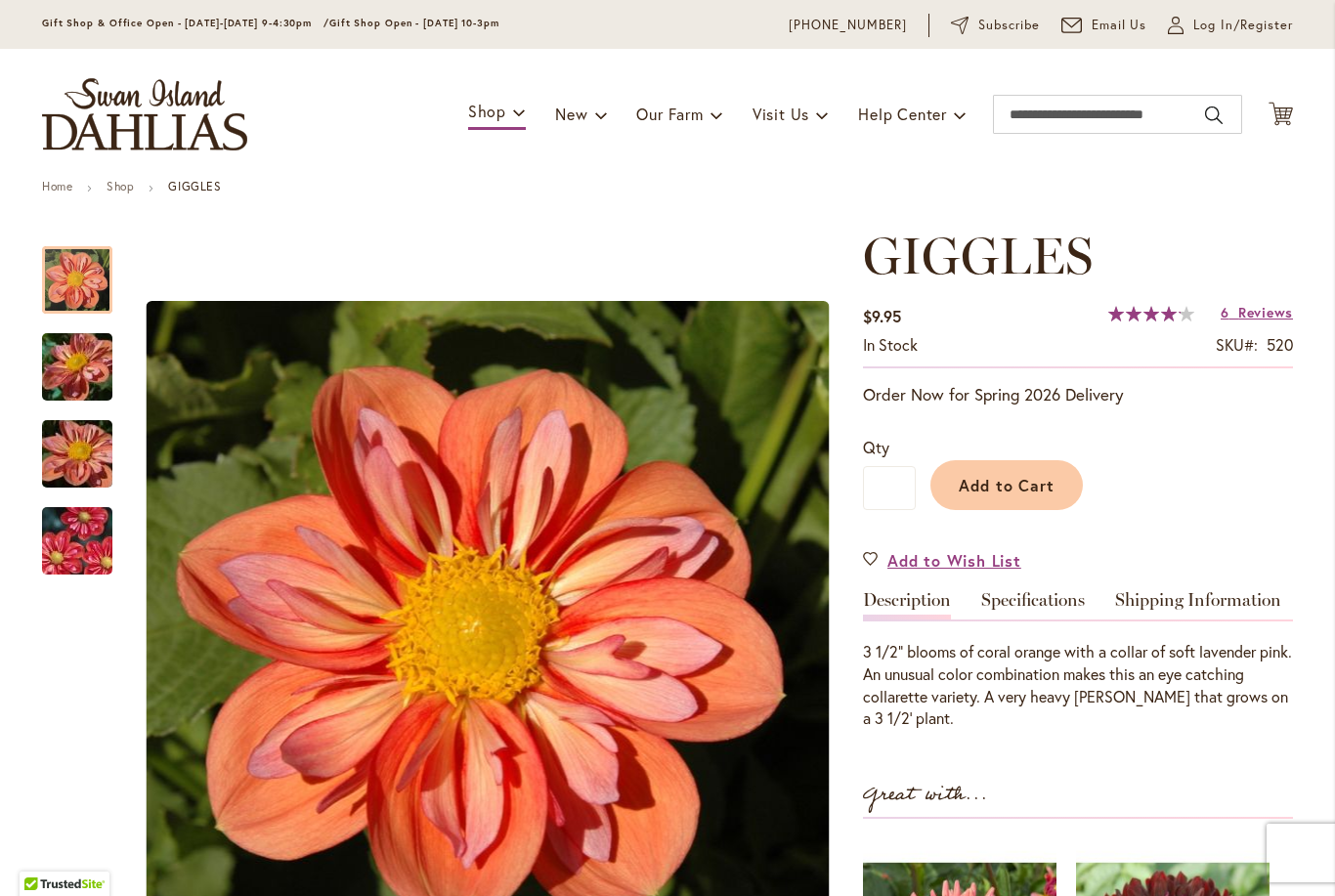
click at [79, 373] on img "GIGGLES" at bounding box center [77, 367] width 141 height 106
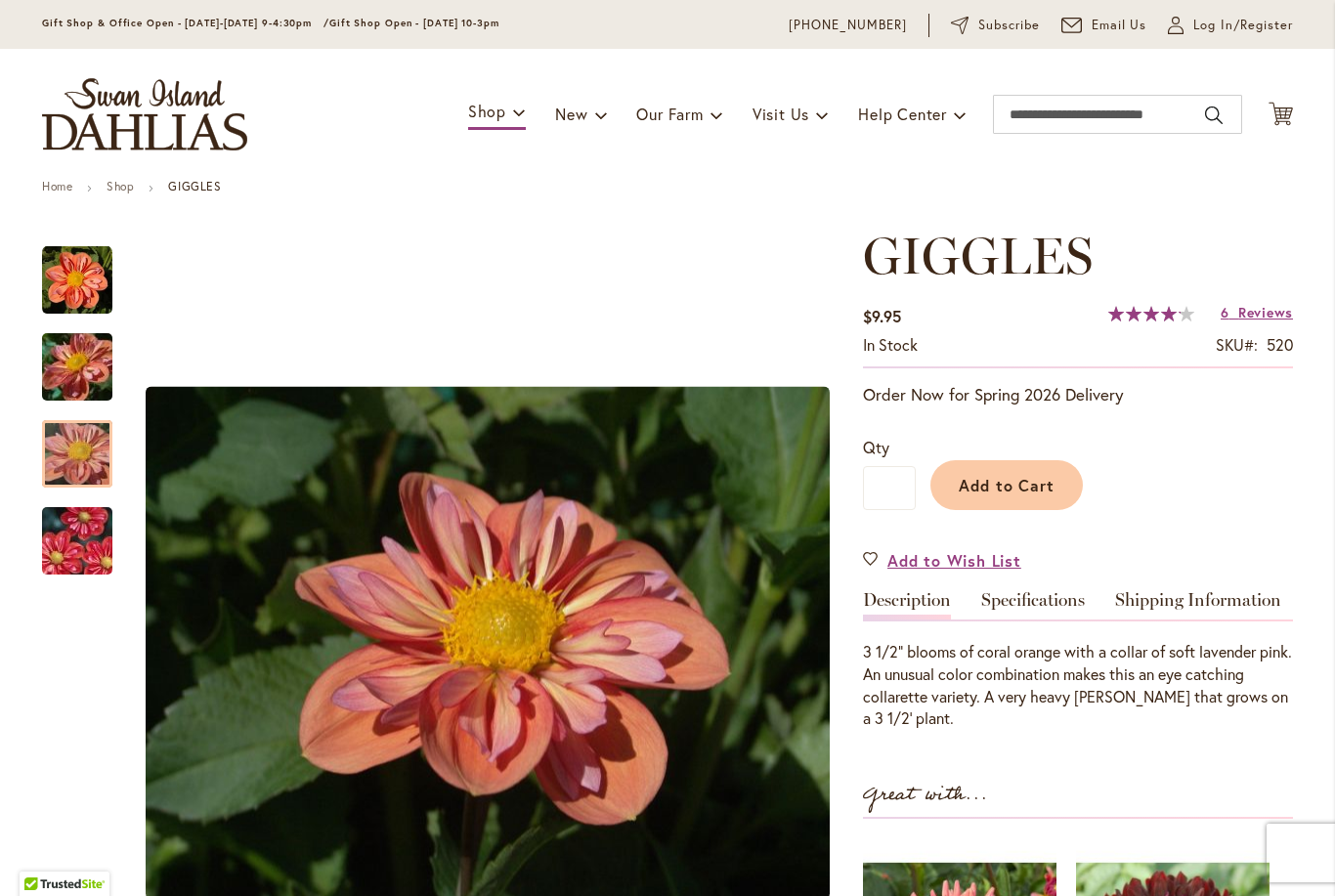
click at [62, 450] on img "GIGGLES" at bounding box center [77, 454] width 141 height 106
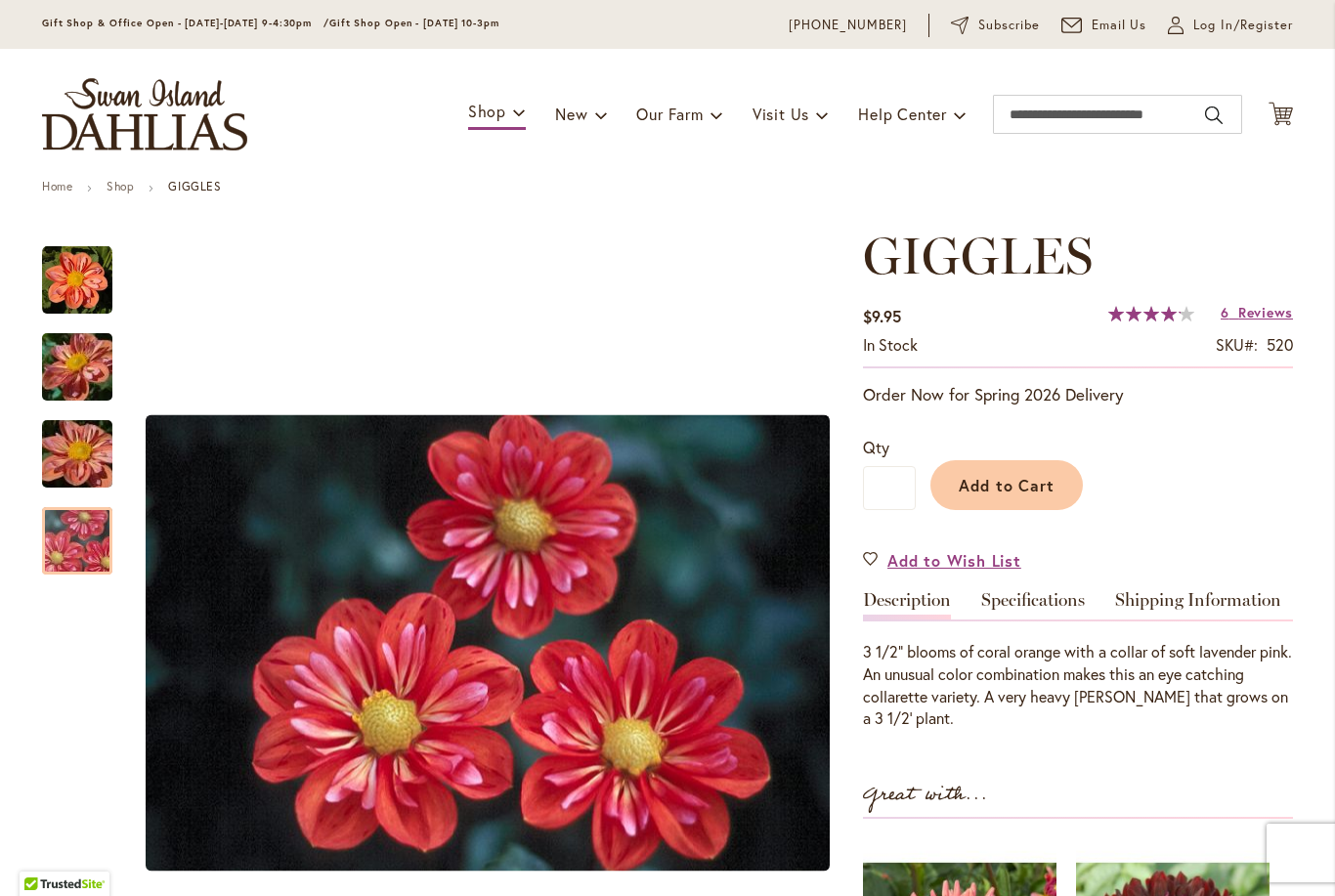
click at [66, 542] on img "GIGGLES" at bounding box center [77, 541] width 141 height 94
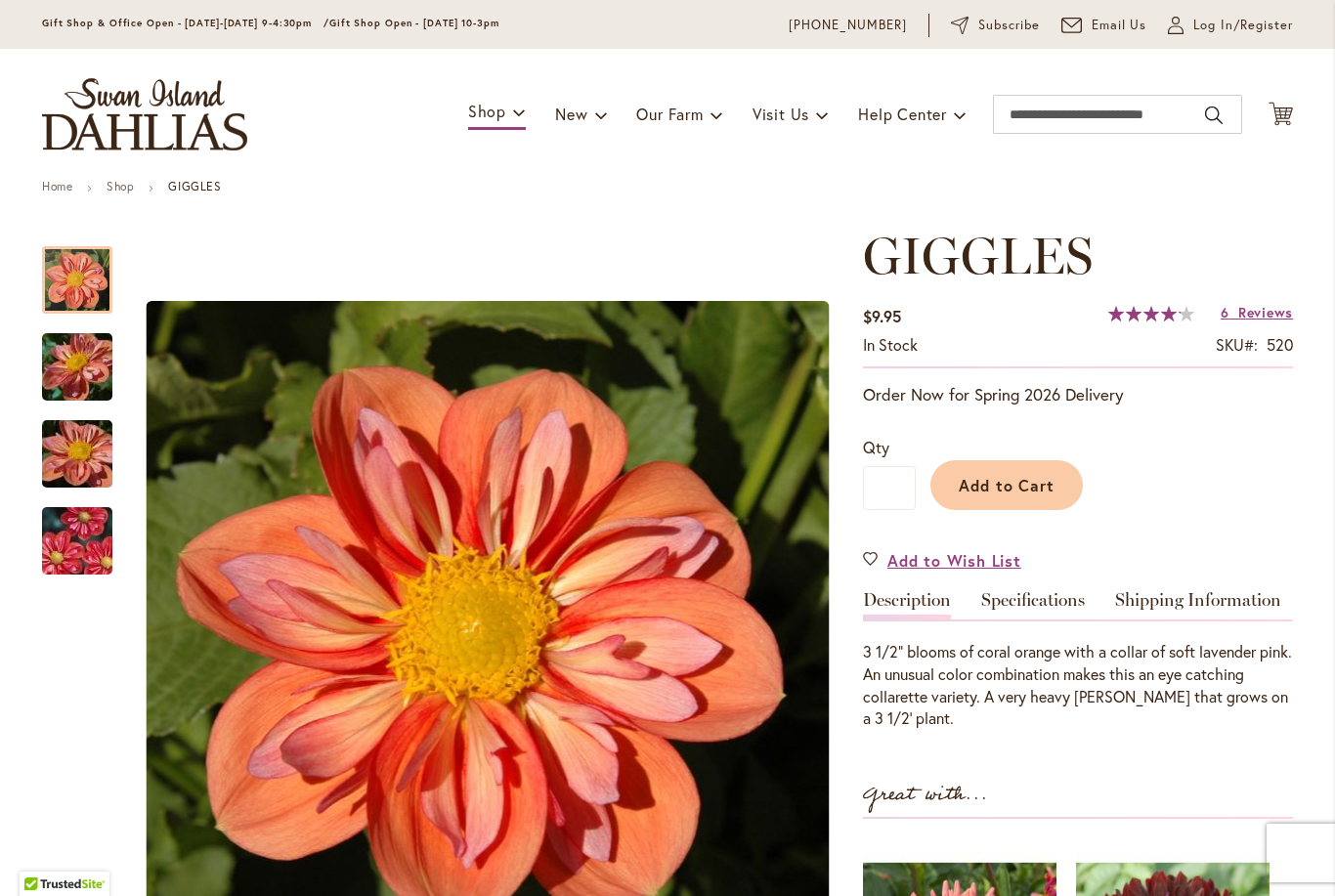
click at [91, 260] on img "GIGGLES" at bounding box center [77, 280] width 70 height 70
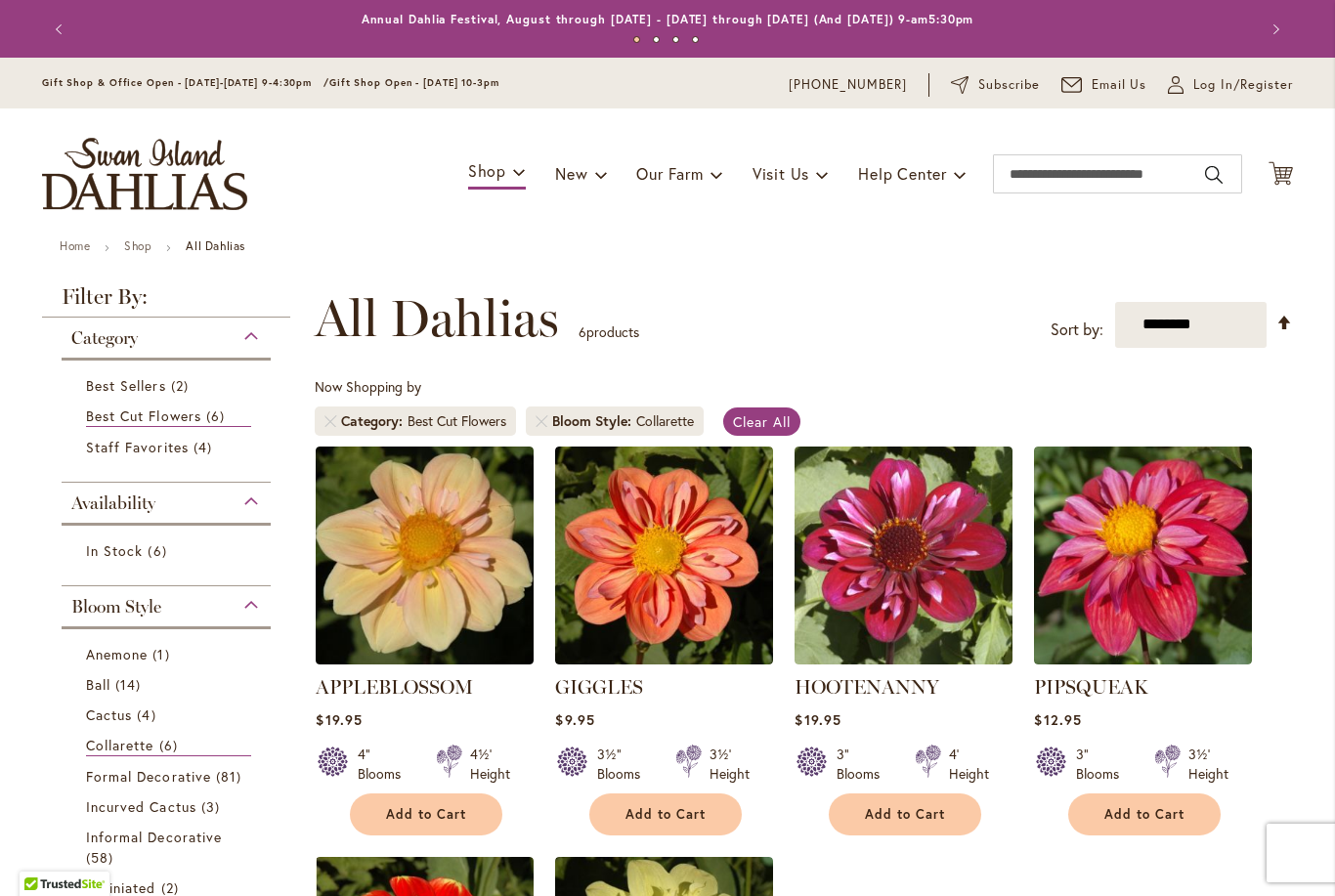
scroll to position [-1, 0]
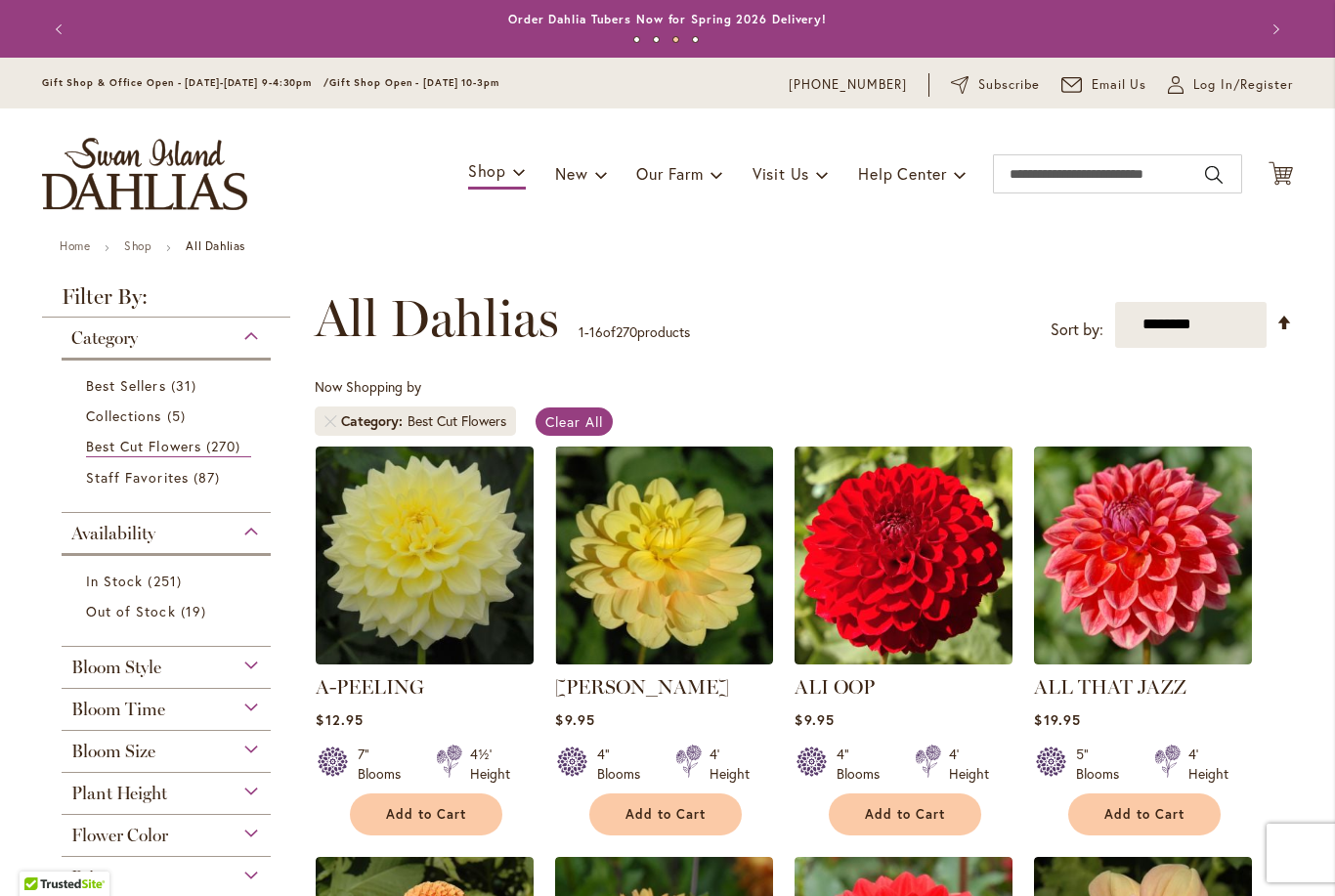
click at [143, 450] on span "Best Cut Flowers" at bounding box center [143, 446] width 115 height 19
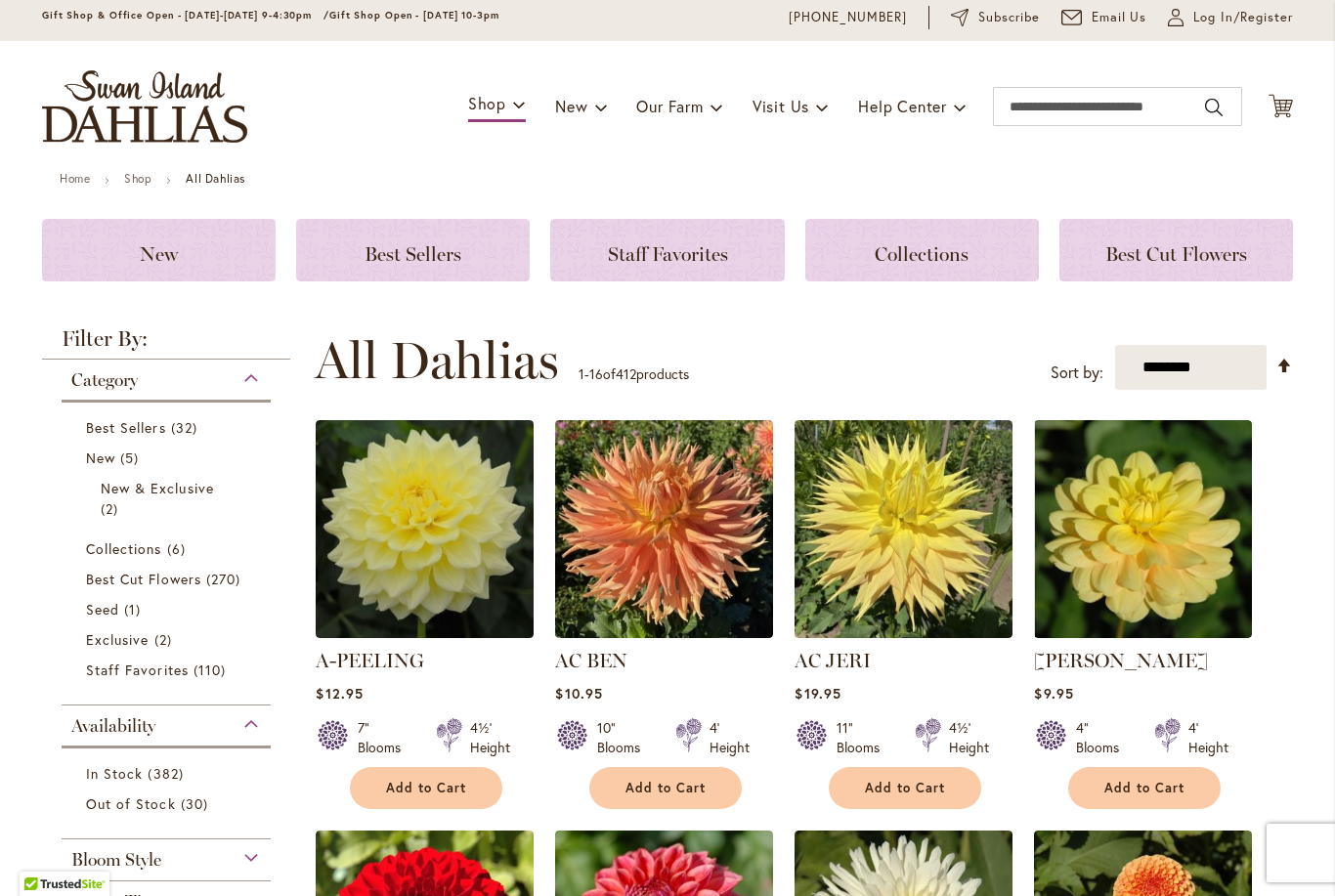
scroll to position [81, 0]
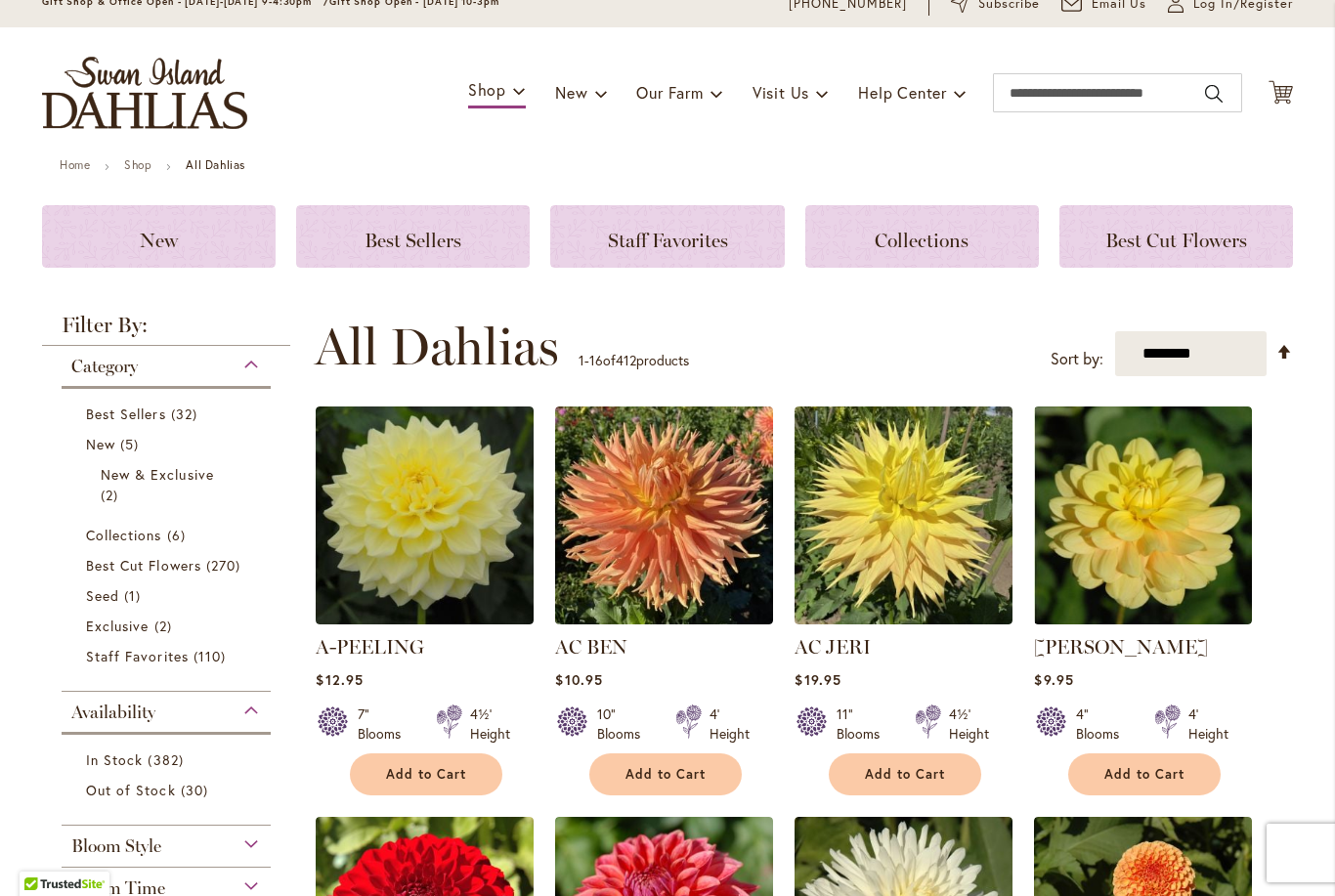
click at [134, 406] on span "Best Sellers" at bounding box center [125, 413] width 80 height 19
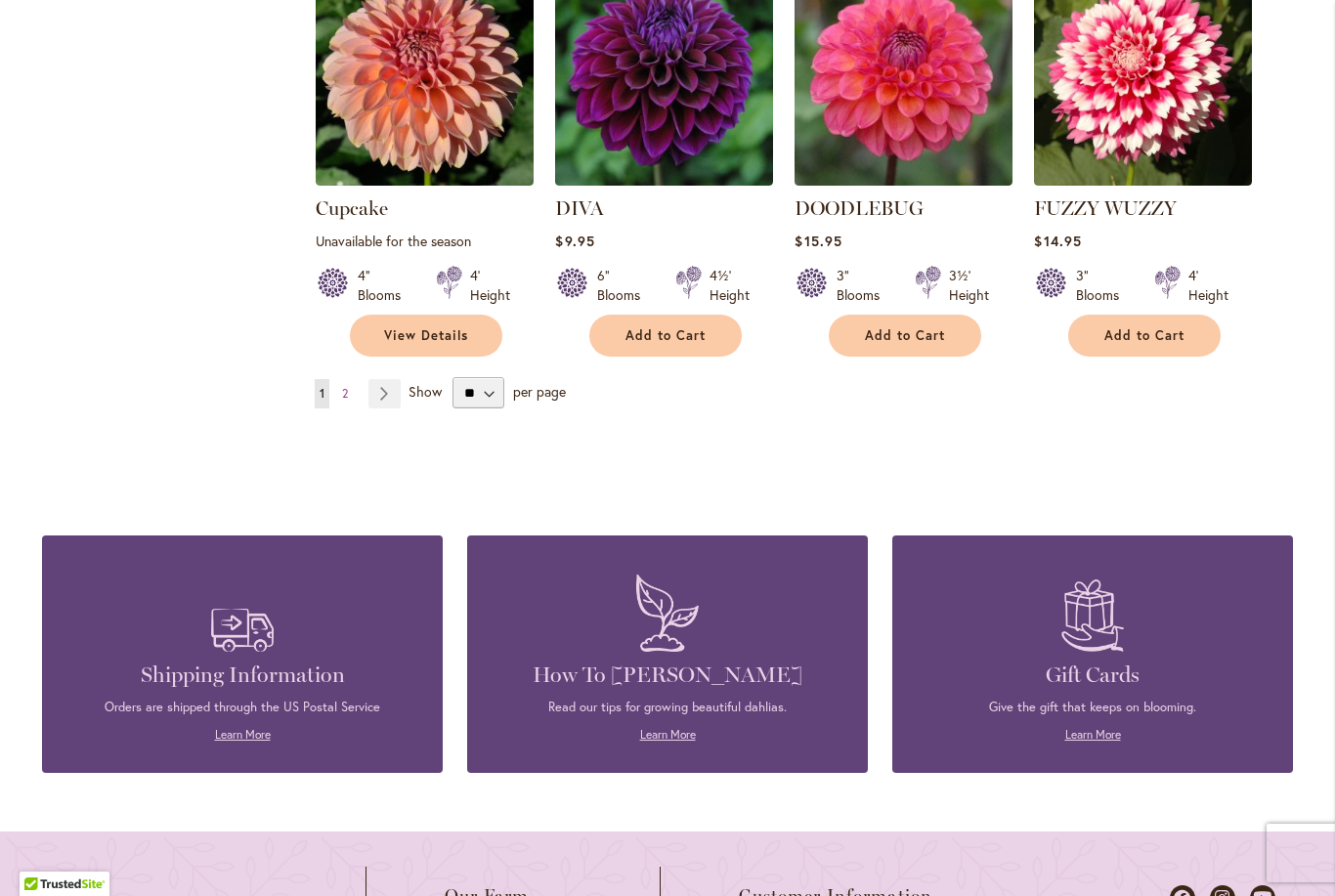
scroll to position [1743, 0]
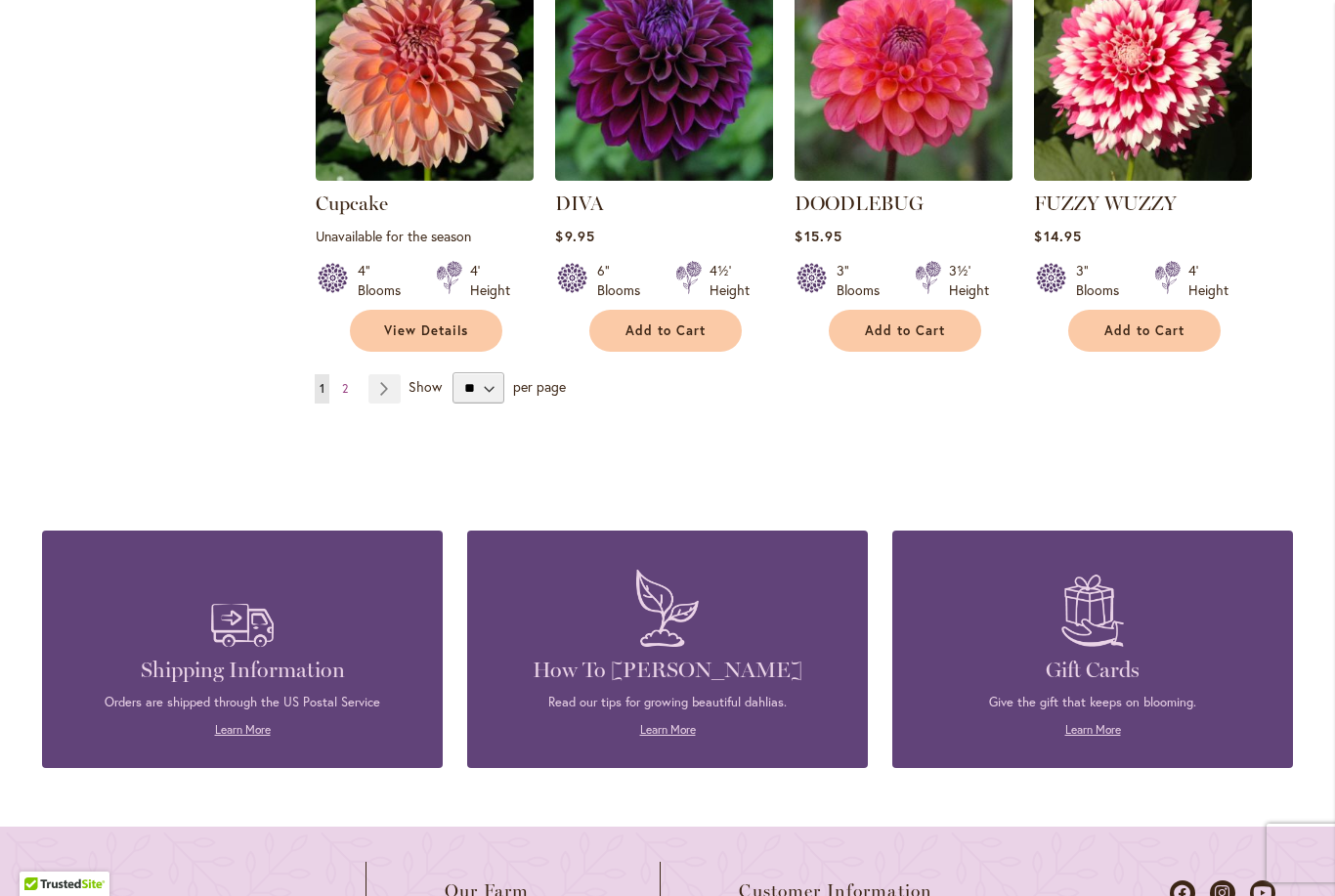
click at [387, 374] on link "Page Next" at bounding box center [384, 389] width 33 height 30
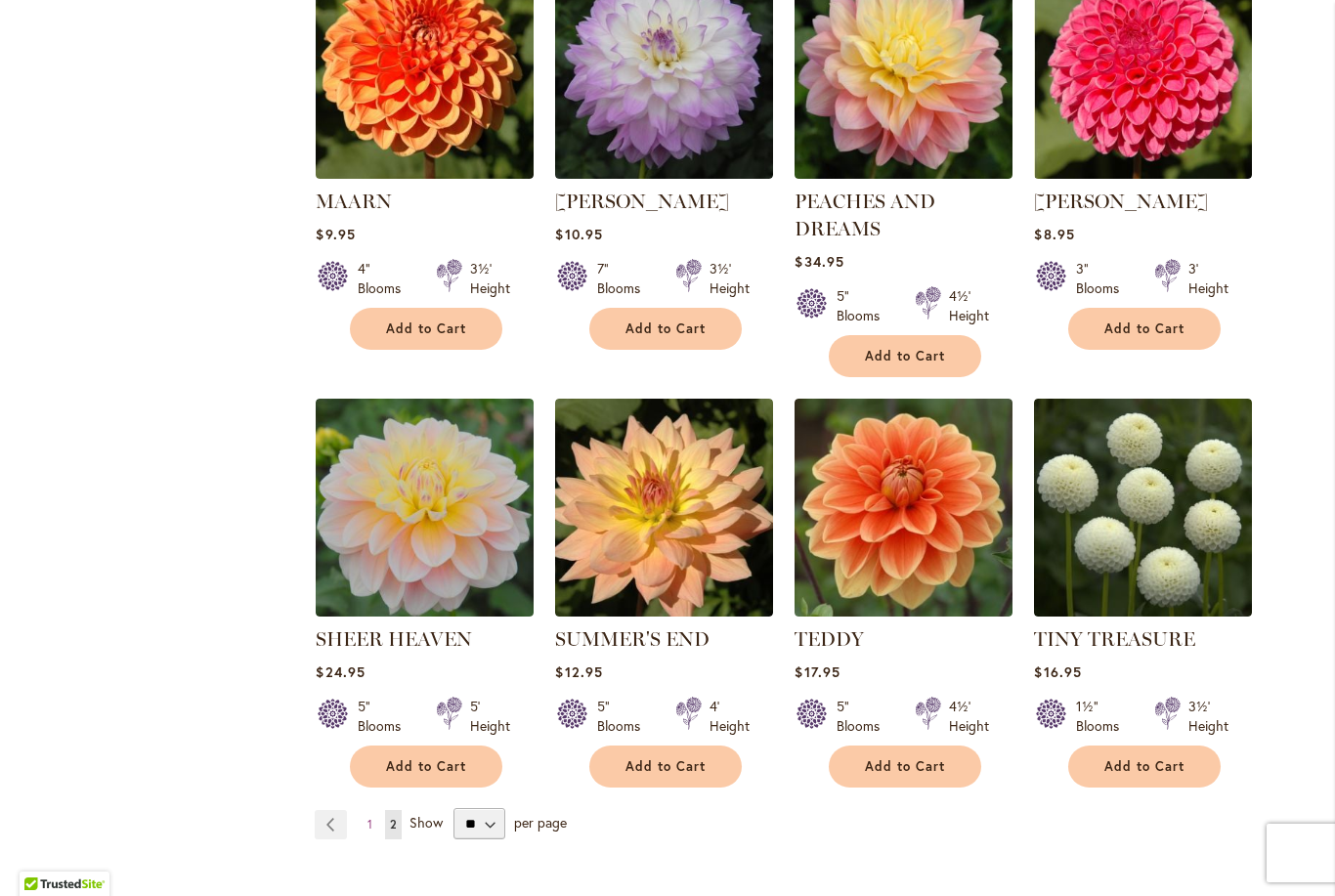
scroll to position [1211, 0]
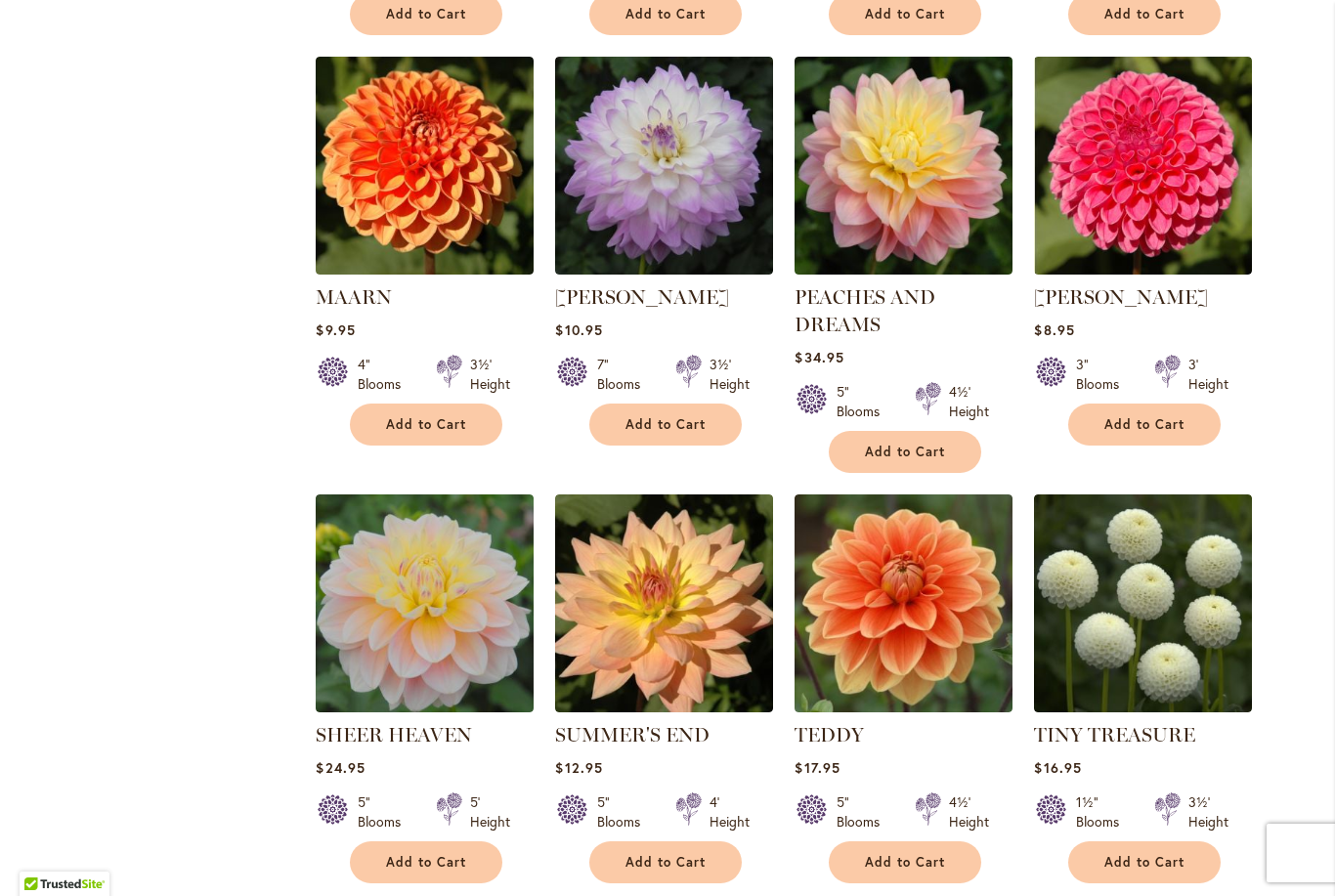
click at [440, 601] on img at bounding box center [424, 603] width 218 height 218
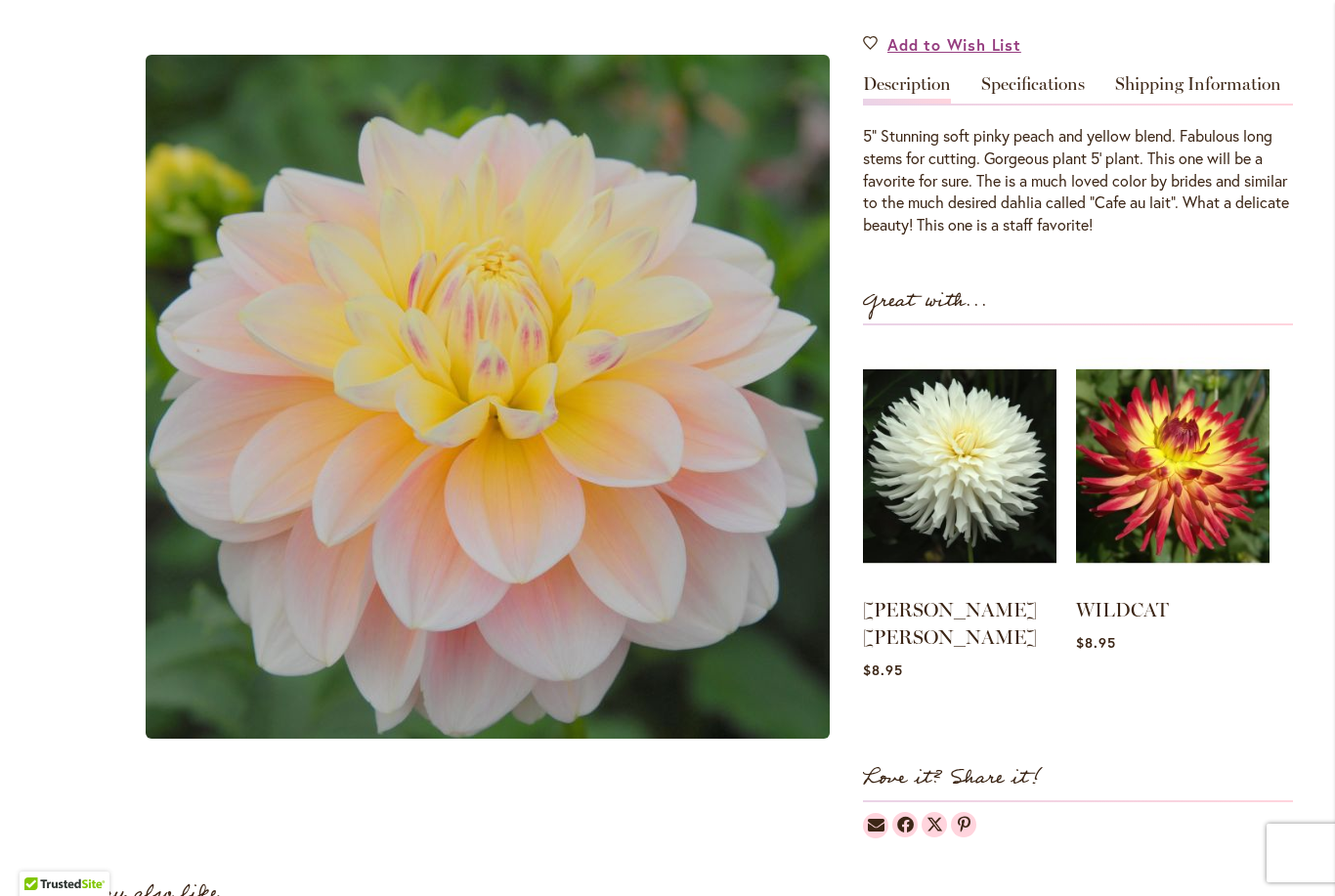
scroll to position [558, 0]
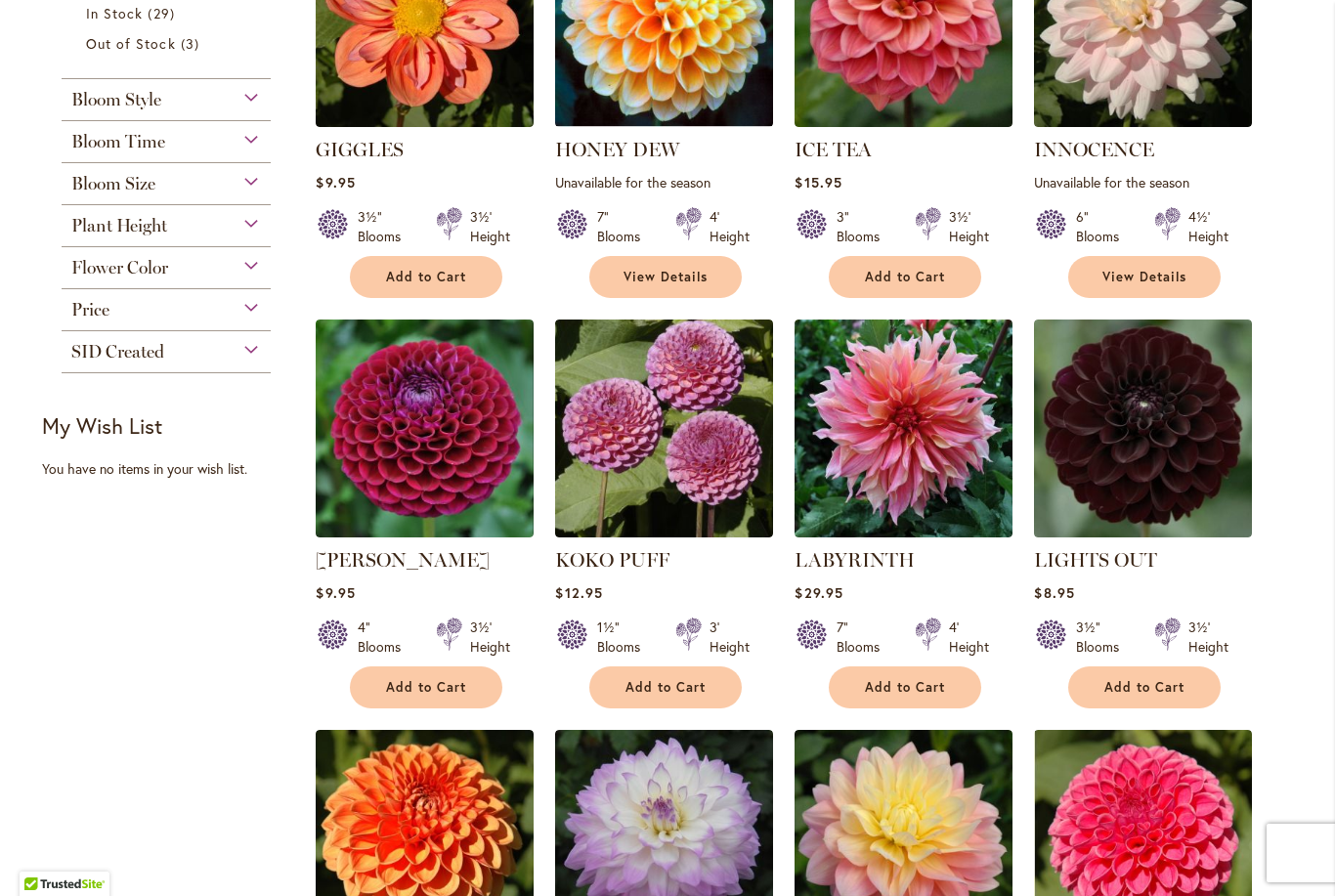
scroll to position [734, 0]
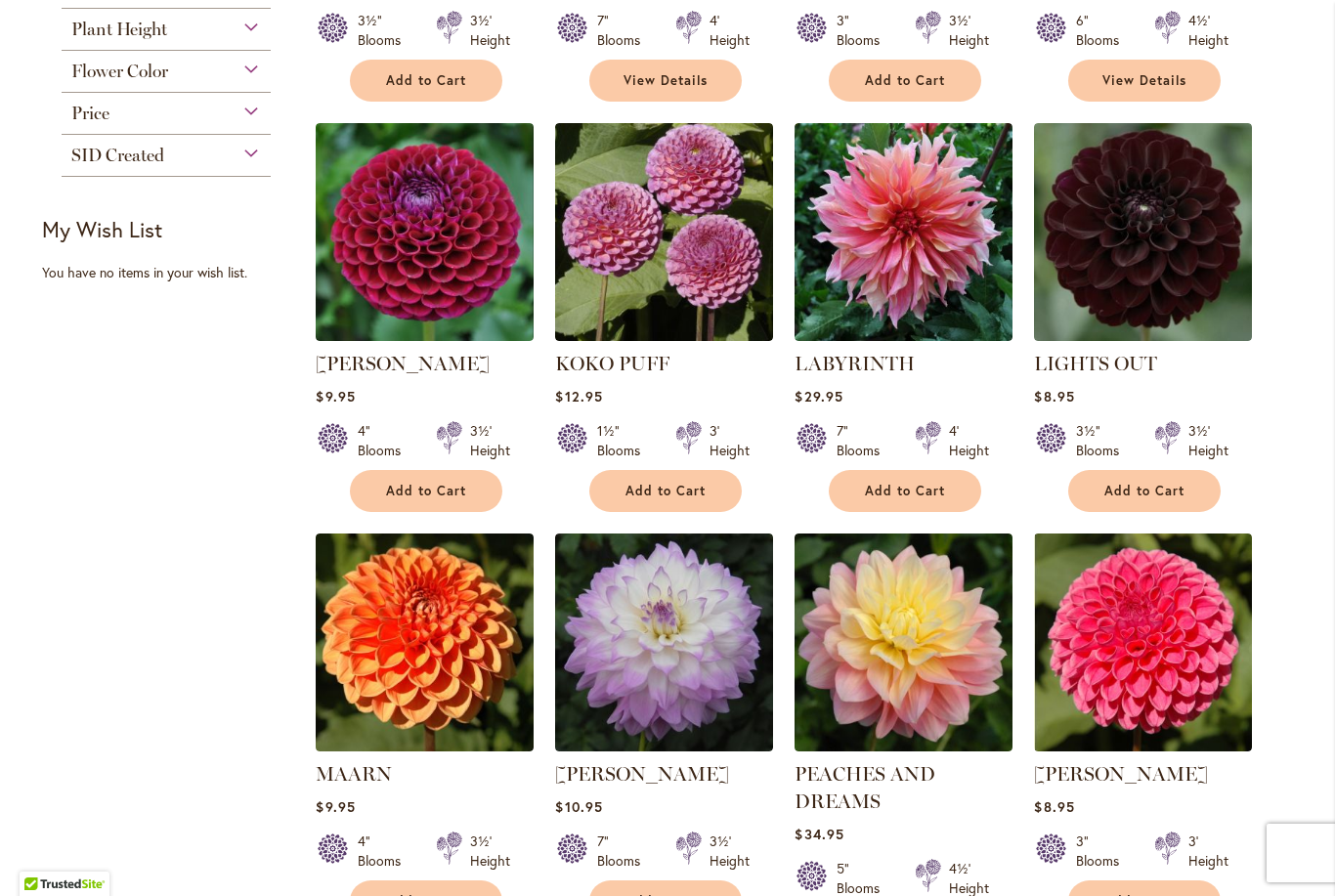
click at [904, 261] on img at bounding box center [903, 232] width 218 height 218
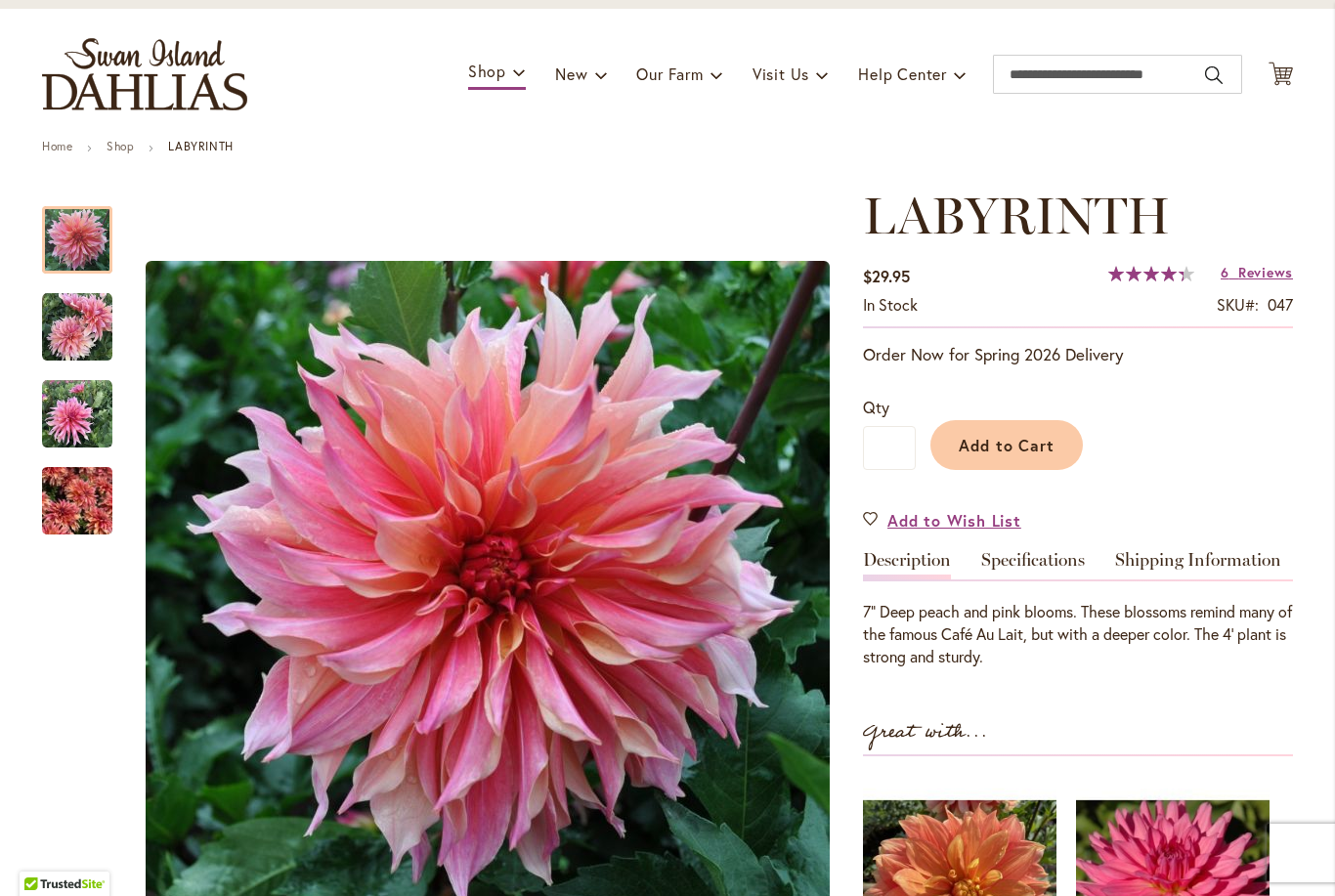
scroll to position [102, 0]
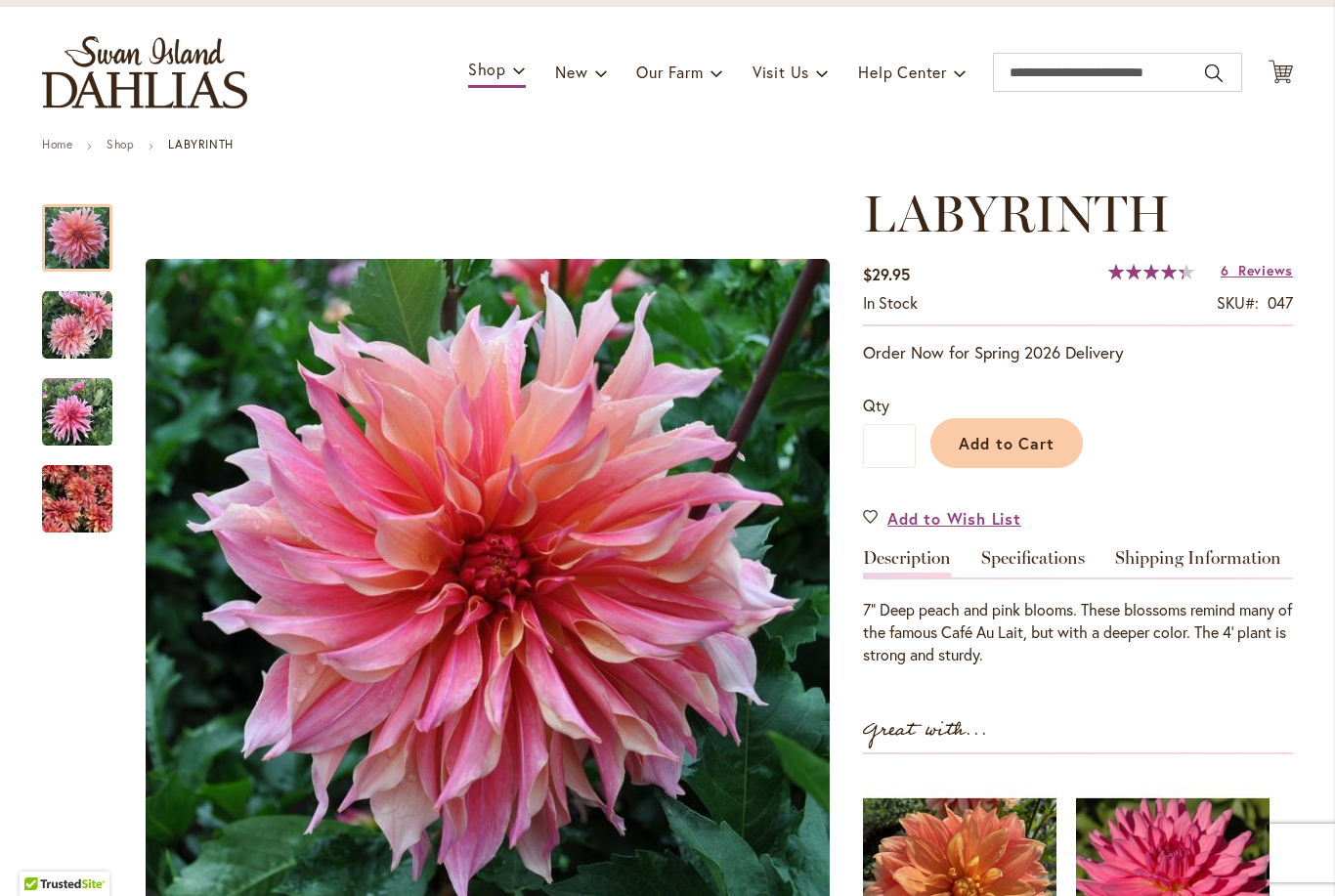
click at [68, 334] on img "Labyrinth" at bounding box center [77, 325] width 70 height 70
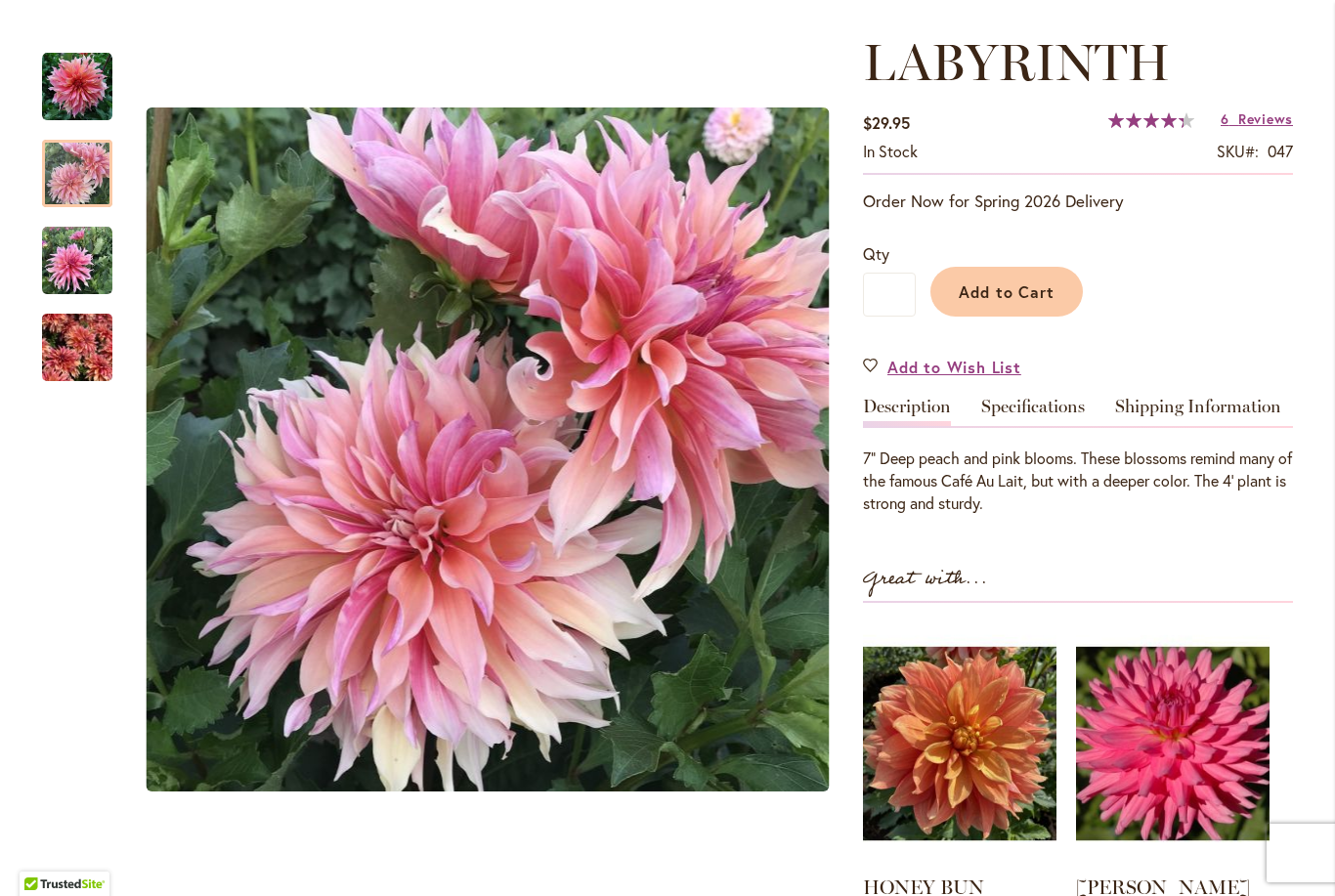
scroll to position [256, 0]
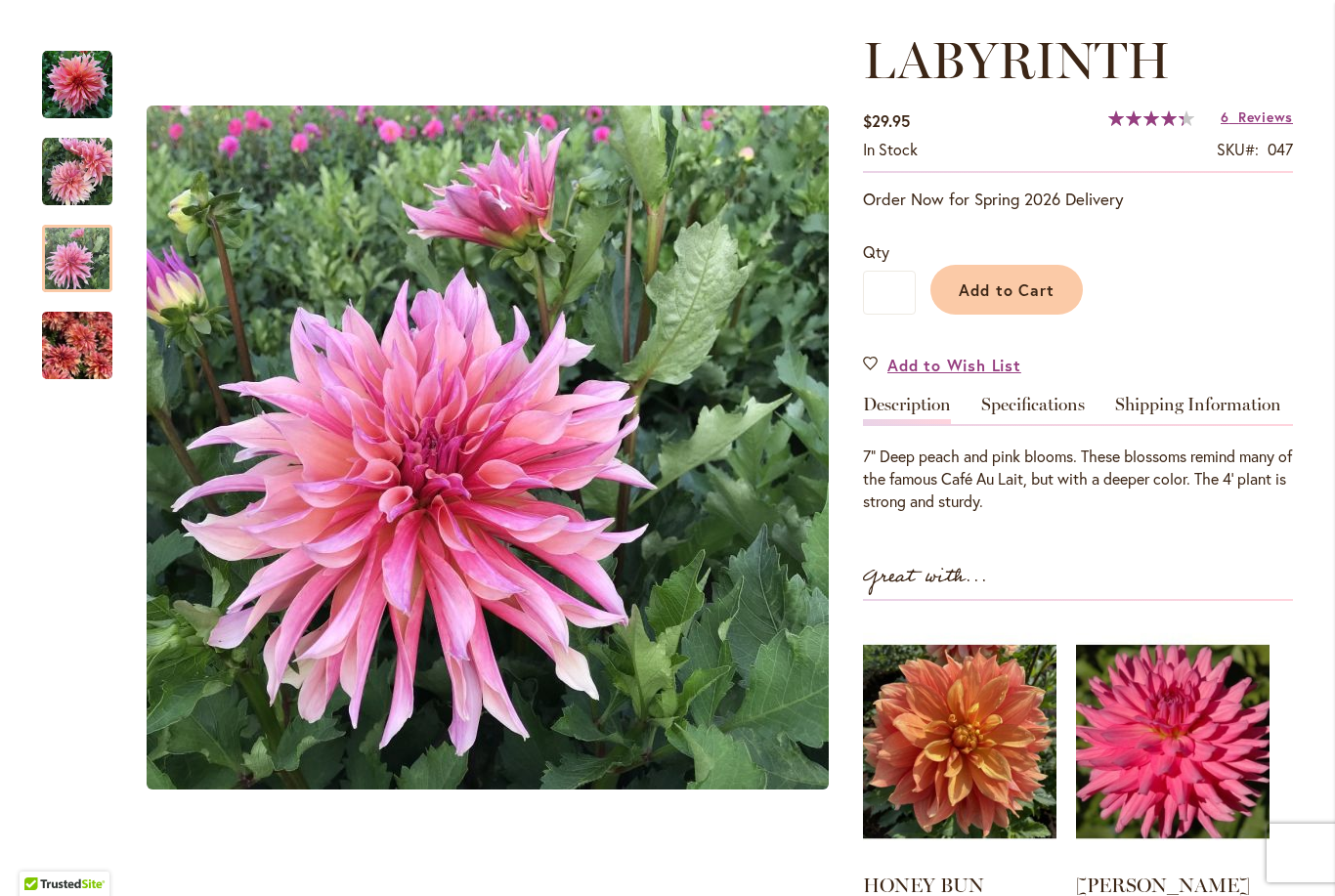
click at [65, 269] on img "Labyrinth" at bounding box center [77, 259] width 70 height 70
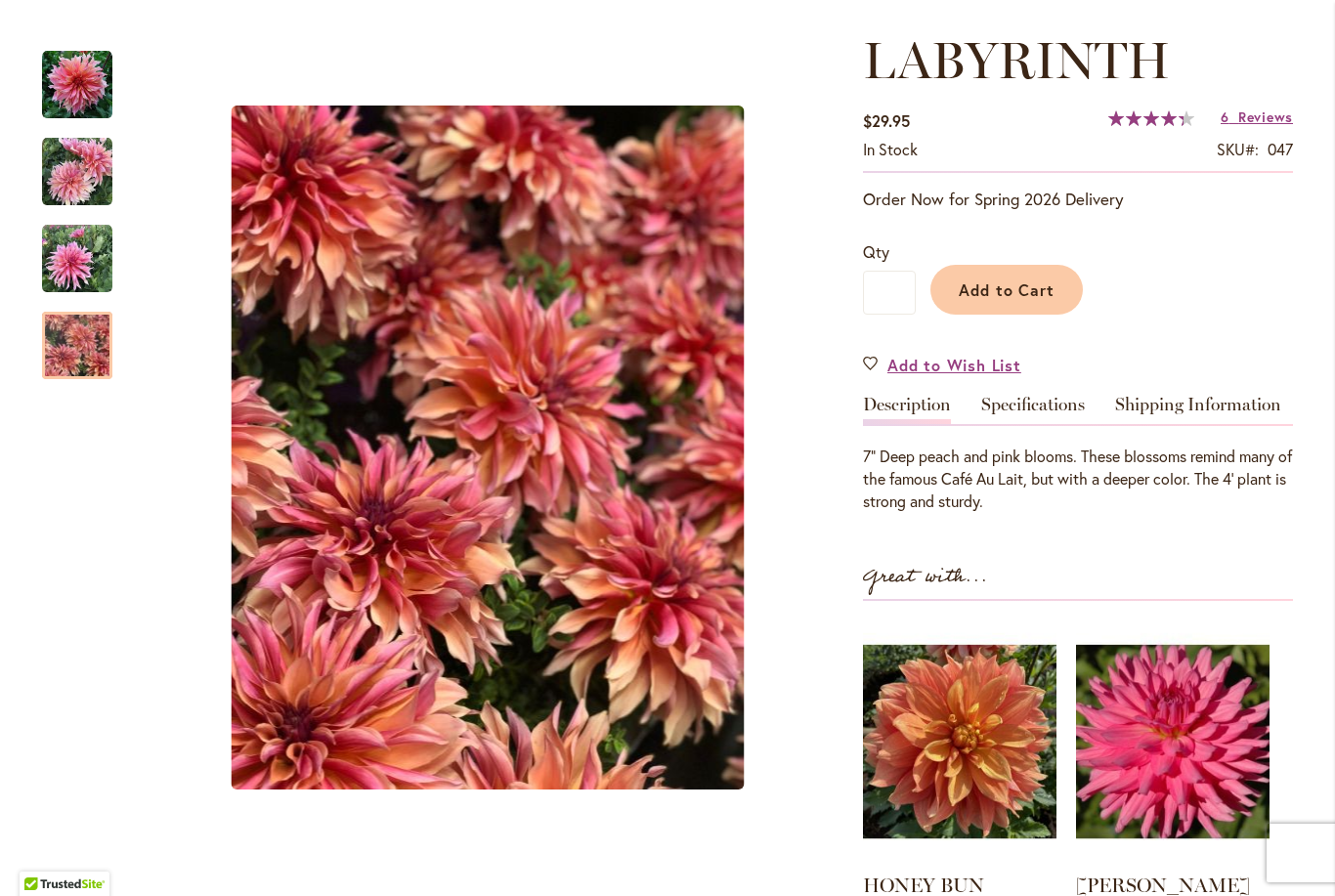
click at [59, 367] on img "Labyrinth" at bounding box center [77, 345] width 70 height 94
click at [75, 238] on img "Labyrinth" at bounding box center [77, 259] width 70 height 70
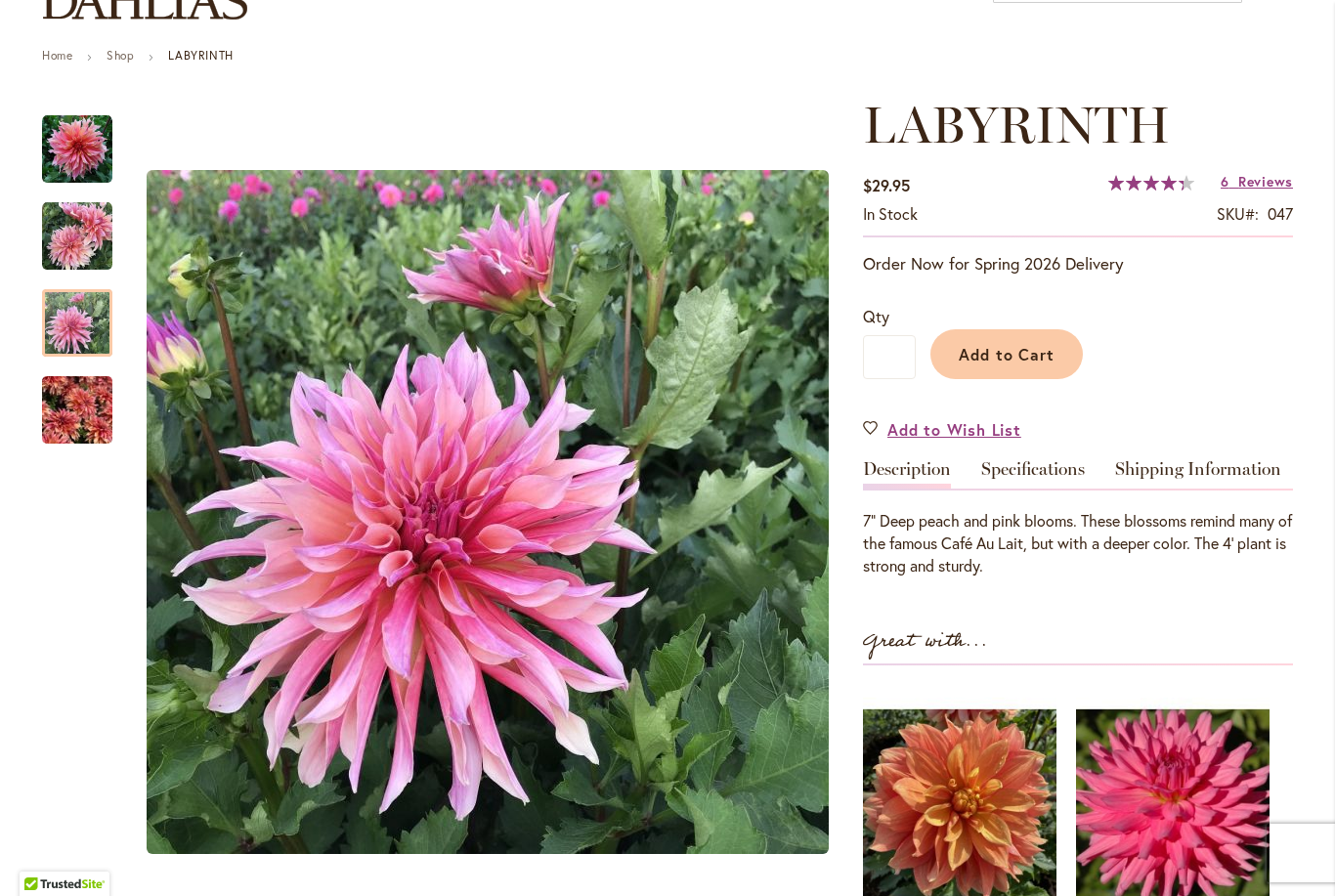
scroll to position [187, 0]
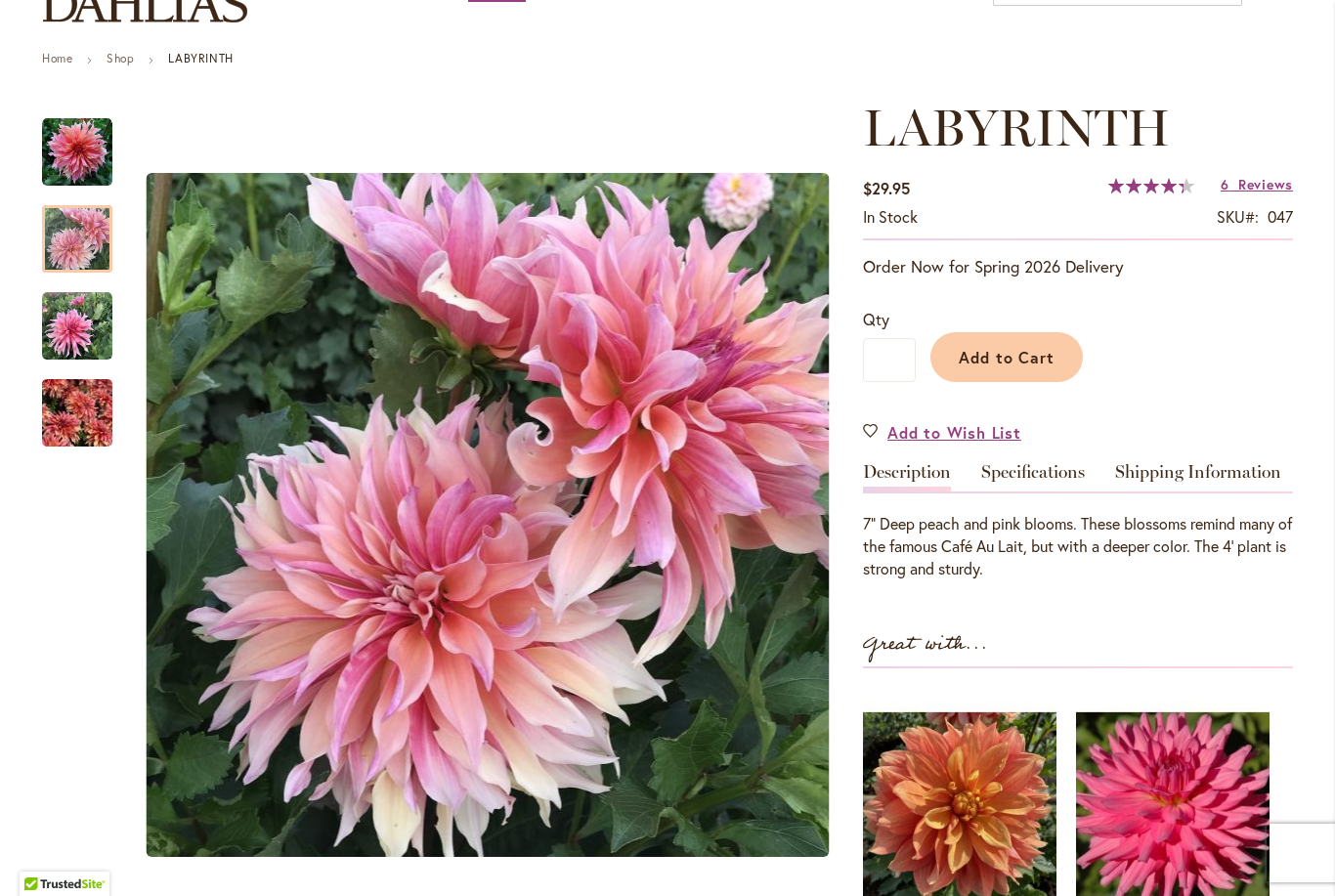
click at [81, 230] on img "Labyrinth" at bounding box center [77, 239] width 70 height 70
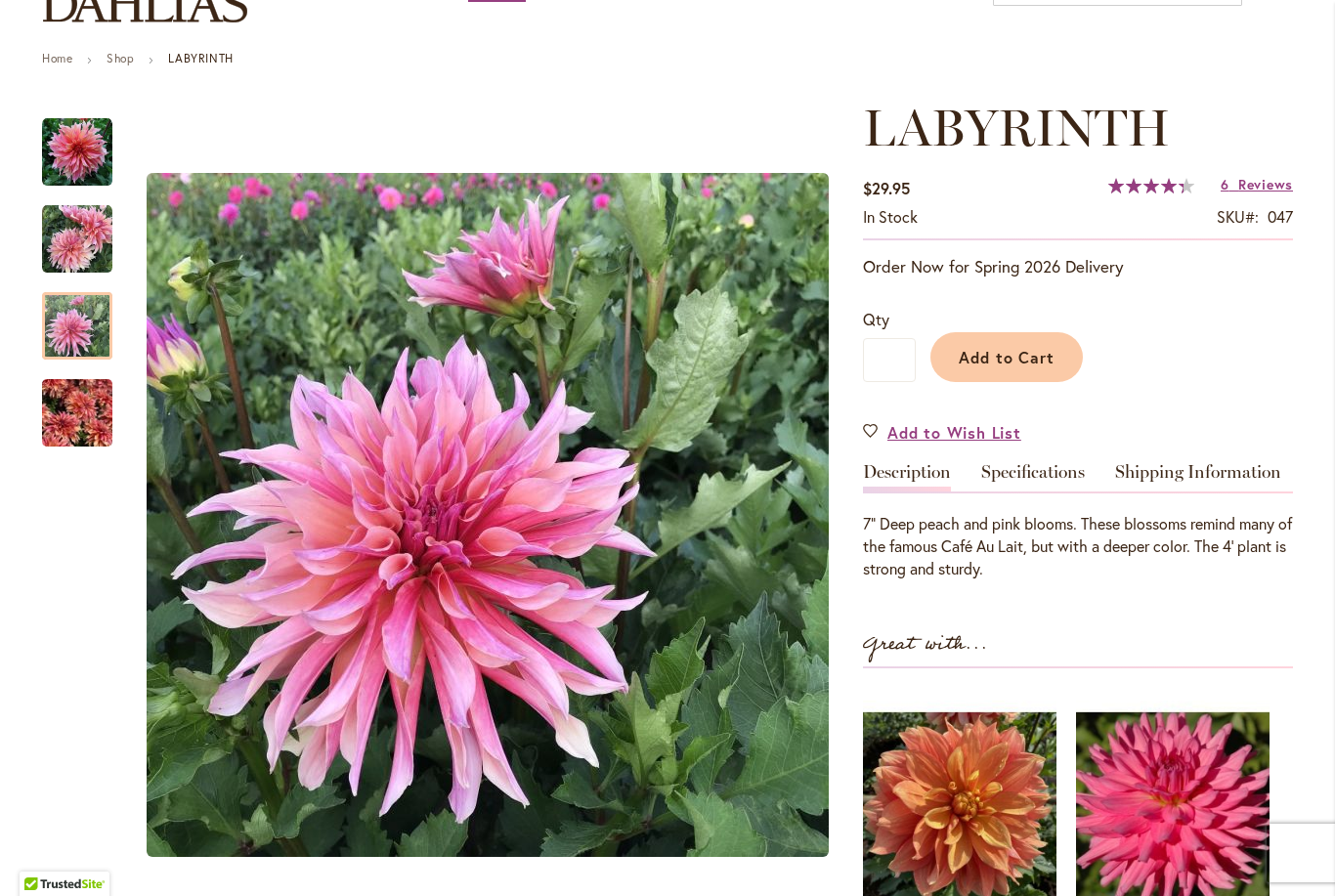
click at [72, 337] on img "Labyrinth" at bounding box center [77, 326] width 70 height 70
click at [66, 420] on img "Labyrinth" at bounding box center [77, 412] width 70 height 94
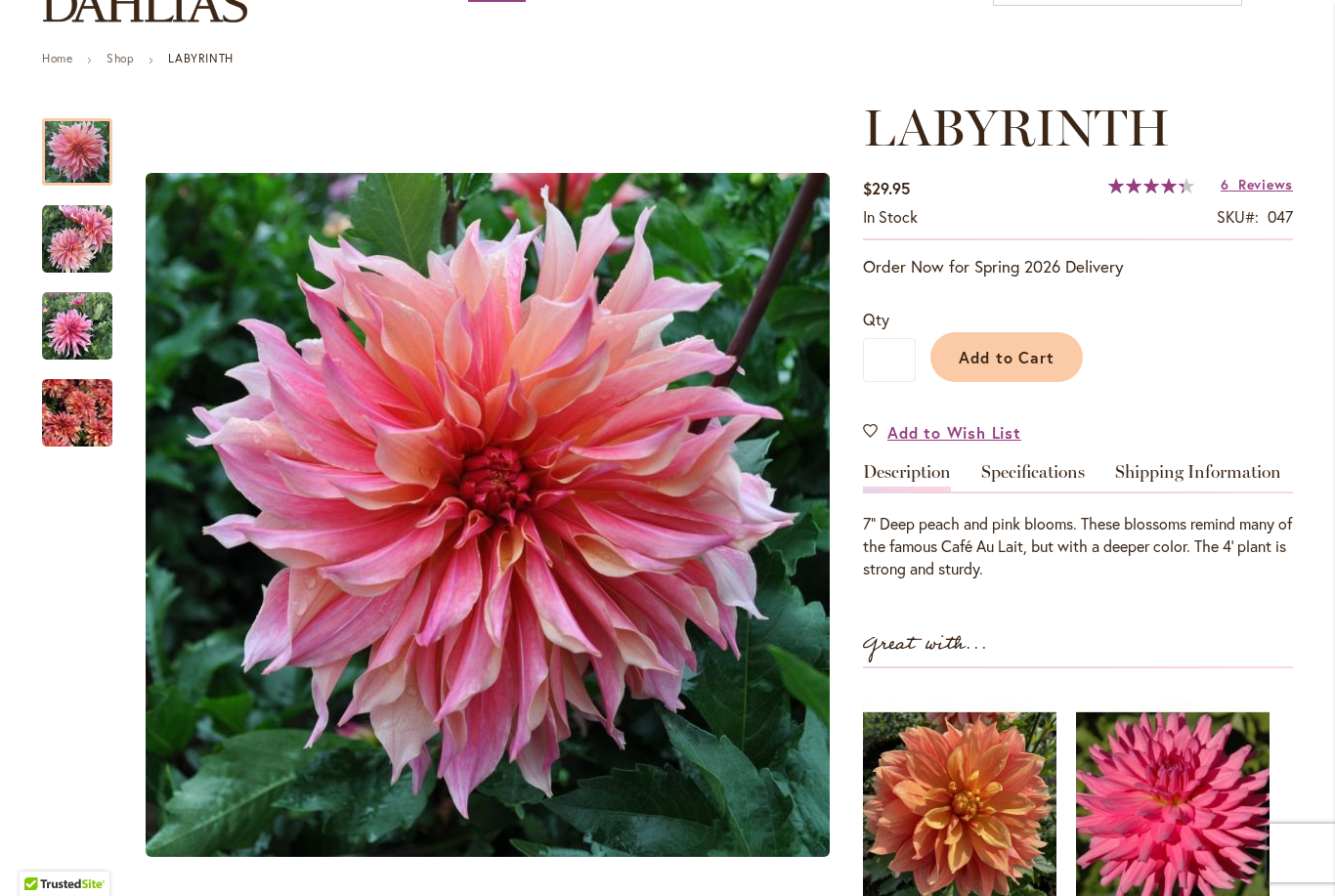
click at [75, 137] on img "Labyrinth" at bounding box center [77, 152] width 70 height 70
click at [73, 248] on img "Labyrinth" at bounding box center [77, 239] width 70 height 70
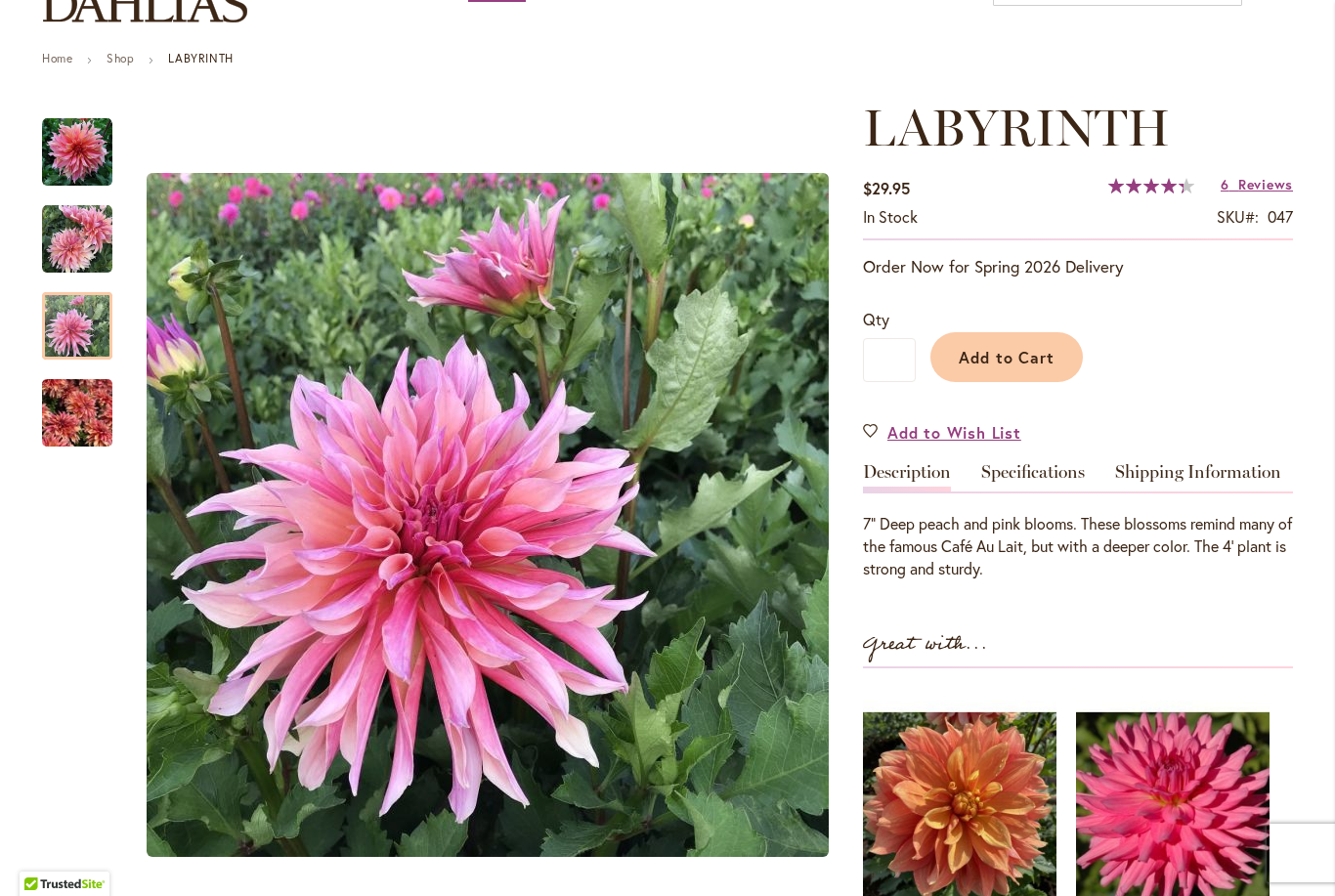
click at [64, 334] on img "Labyrinth" at bounding box center [77, 326] width 70 height 70
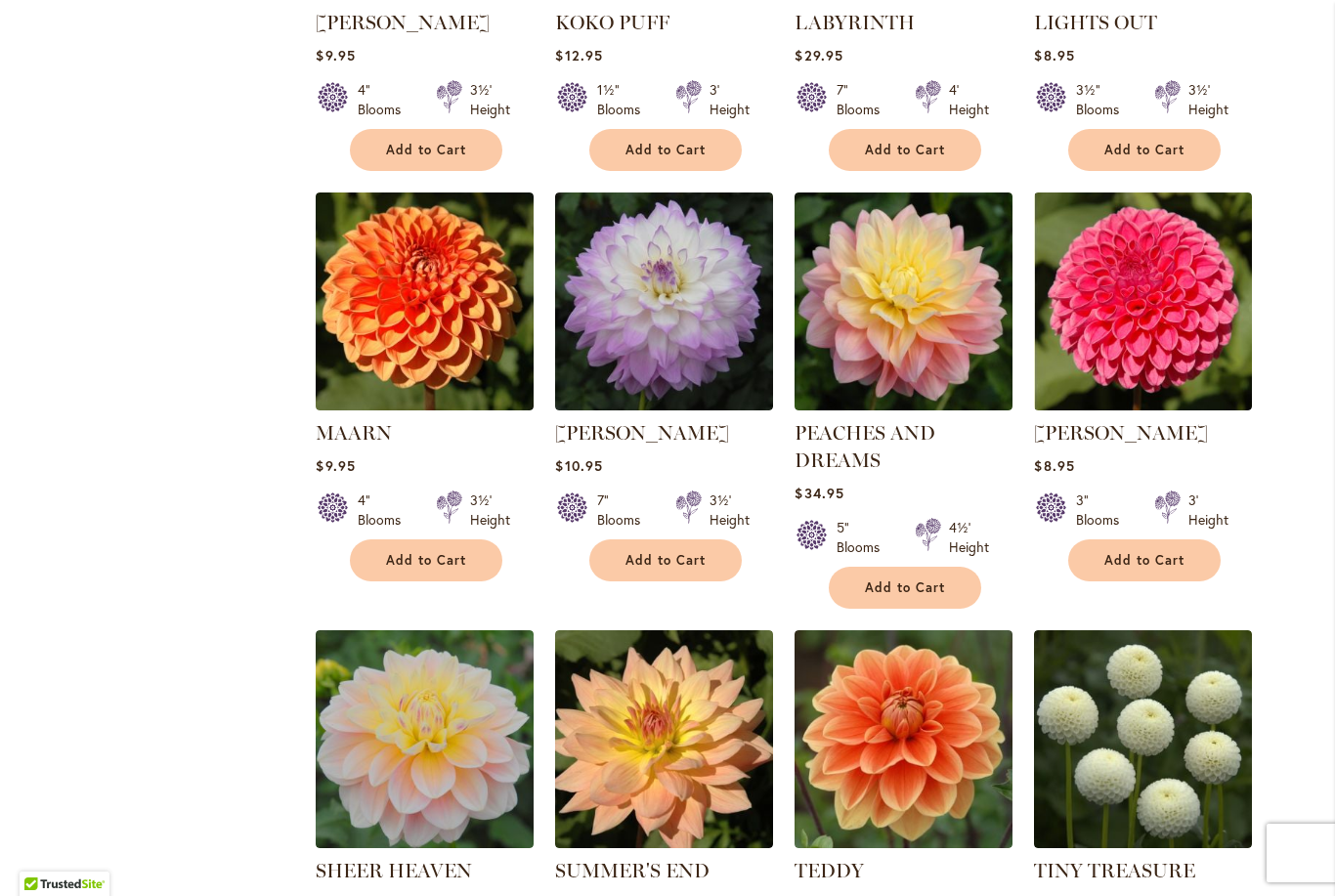
scroll to position [1083, 0]
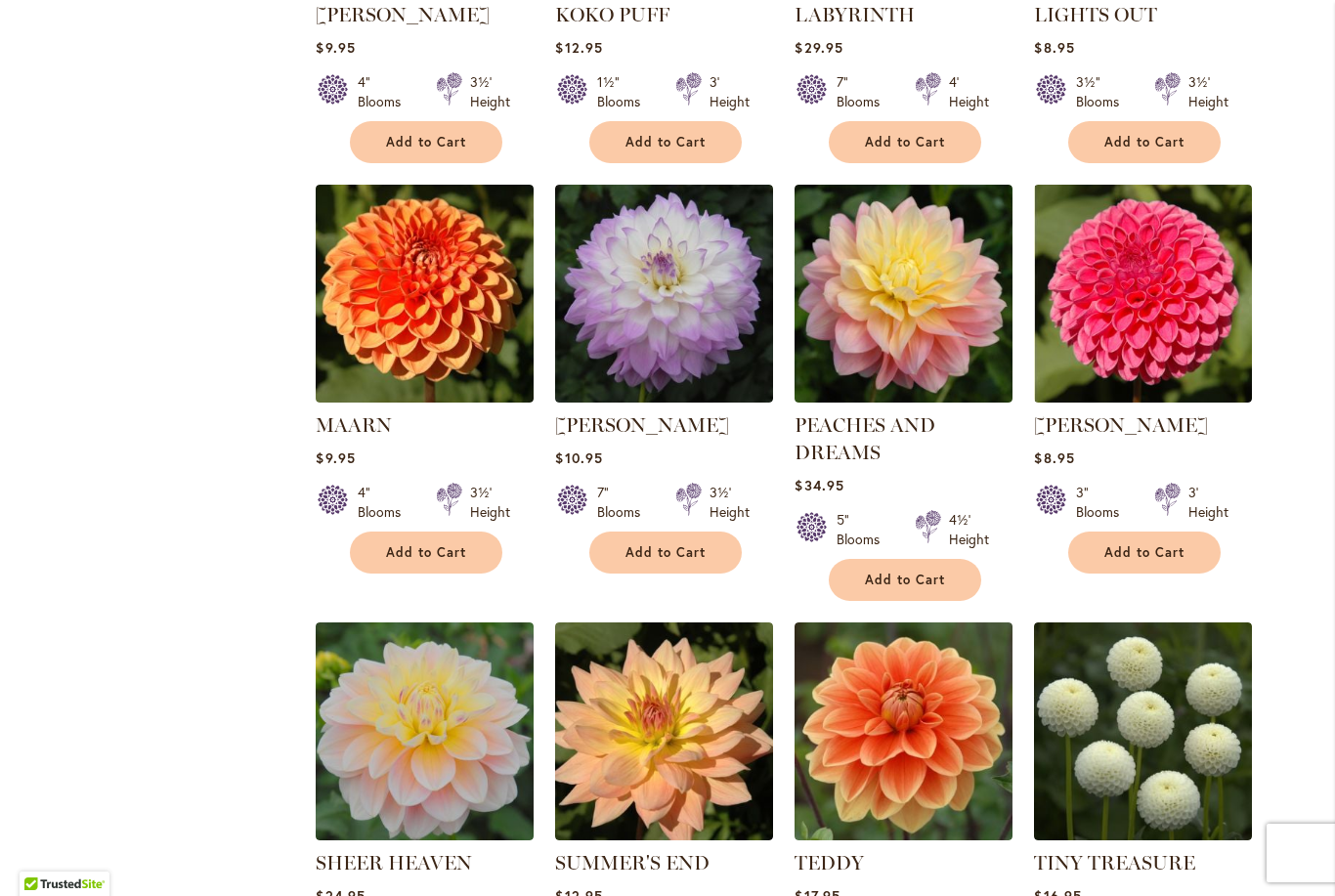
click at [950, 315] on img at bounding box center [903, 293] width 218 height 218
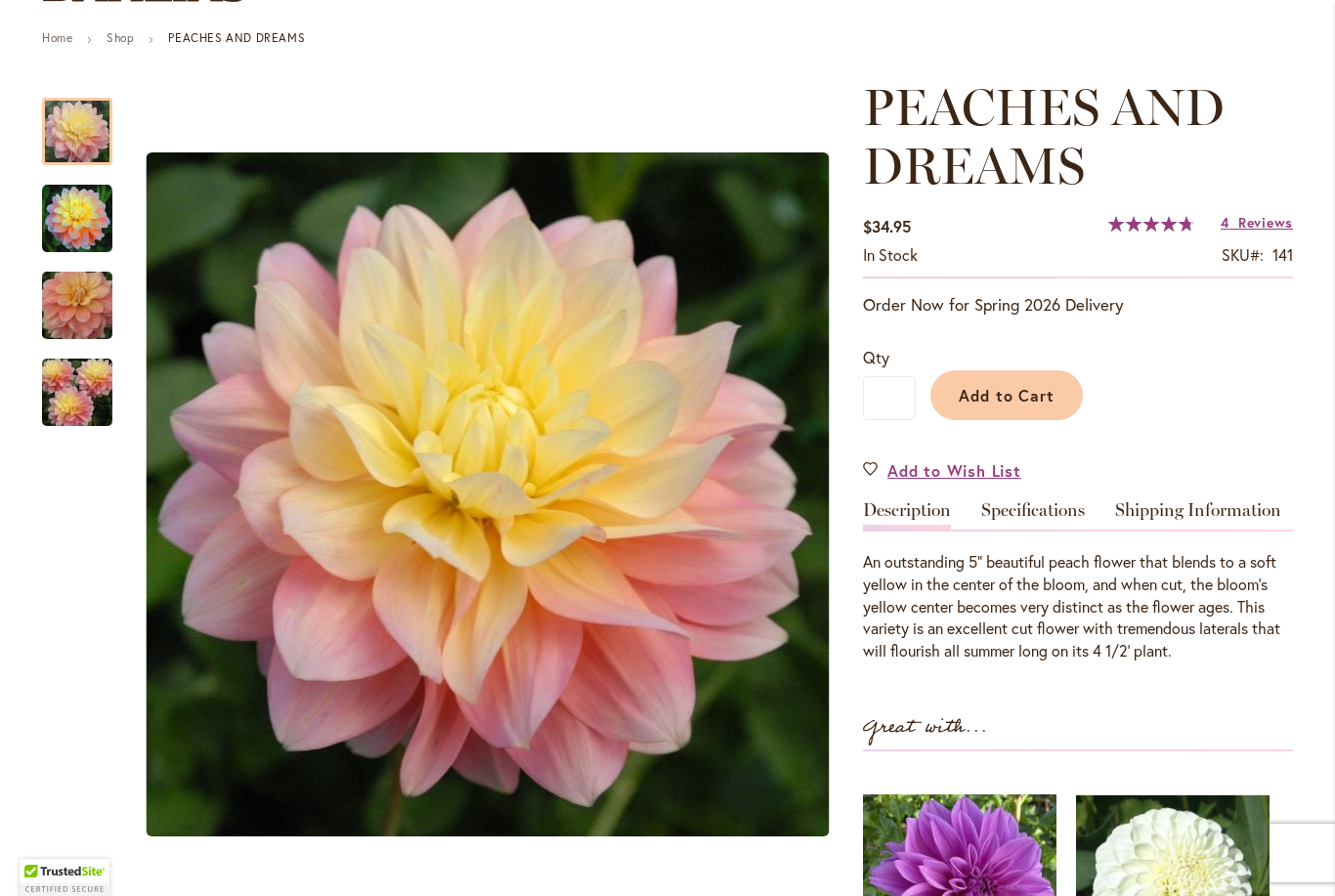
scroll to position [210, 0]
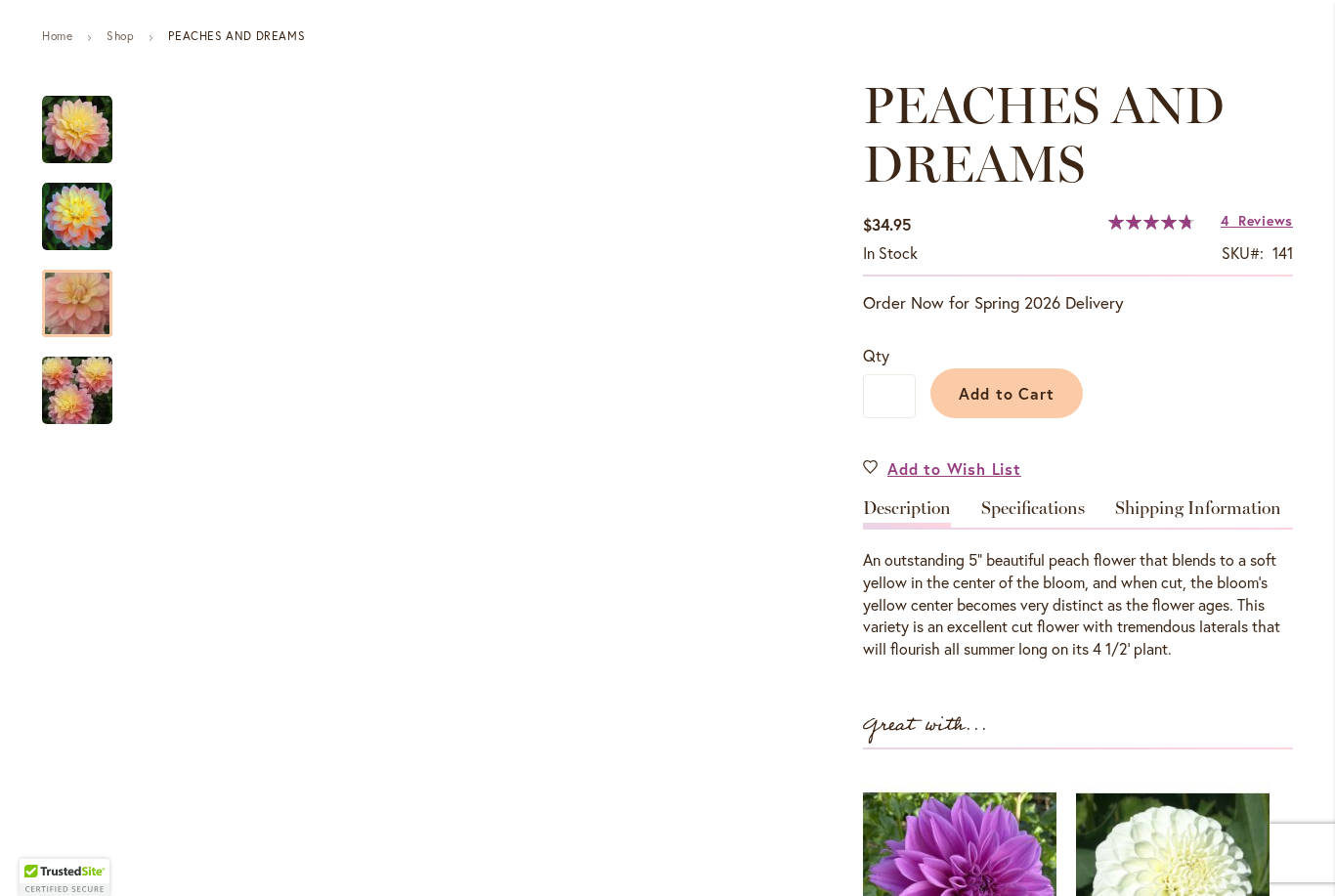
click at [69, 311] on img "PEACHES AND DREAMS" at bounding box center [77, 303] width 141 height 94
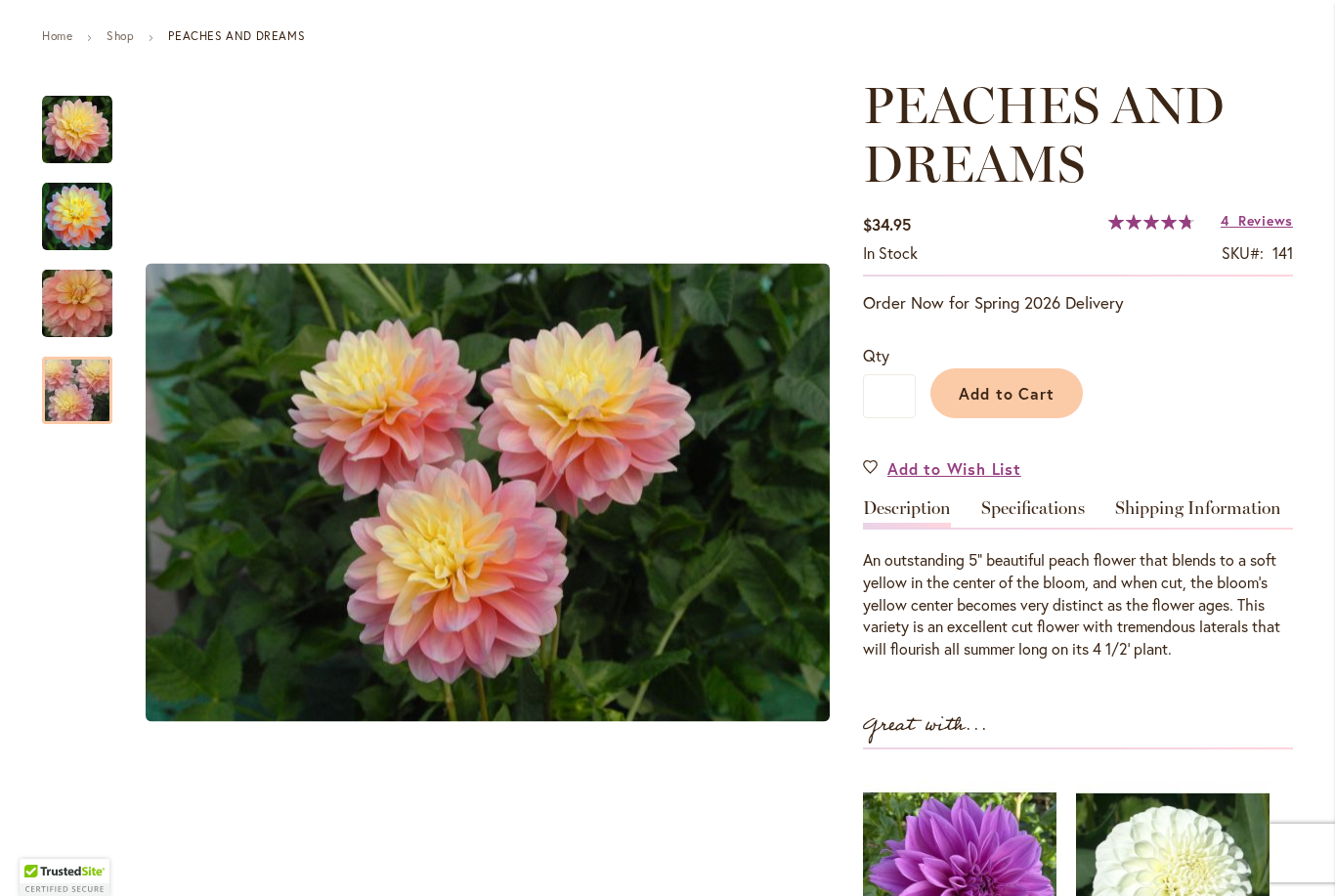
click at [55, 403] on img "PEACHES AND DREAMS" at bounding box center [77, 391] width 141 height 94
click at [77, 189] on img "PEACHES AND DREAMS" at bounding box center [77, 216] width 70 height 70
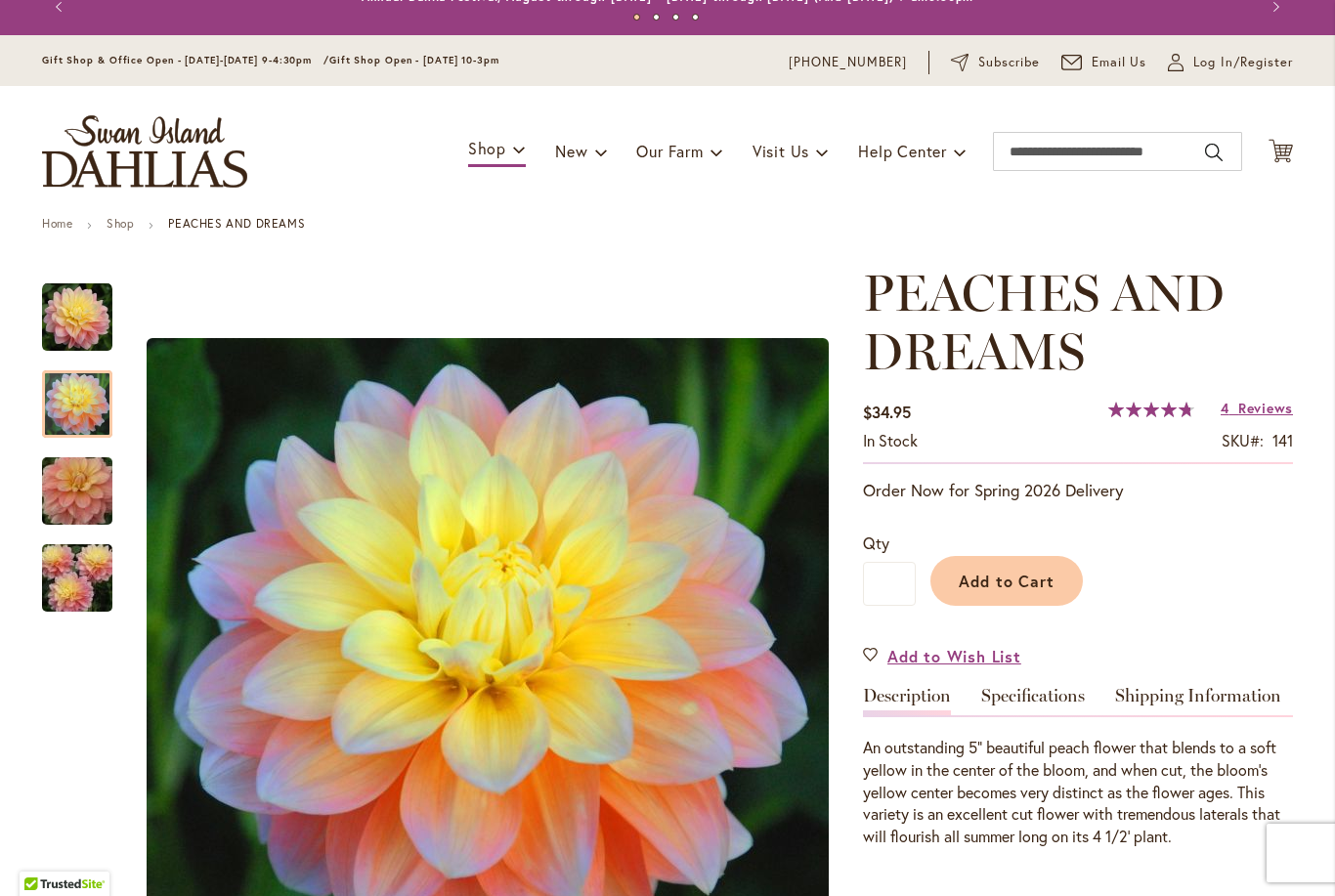
scroll to position [22, 0]
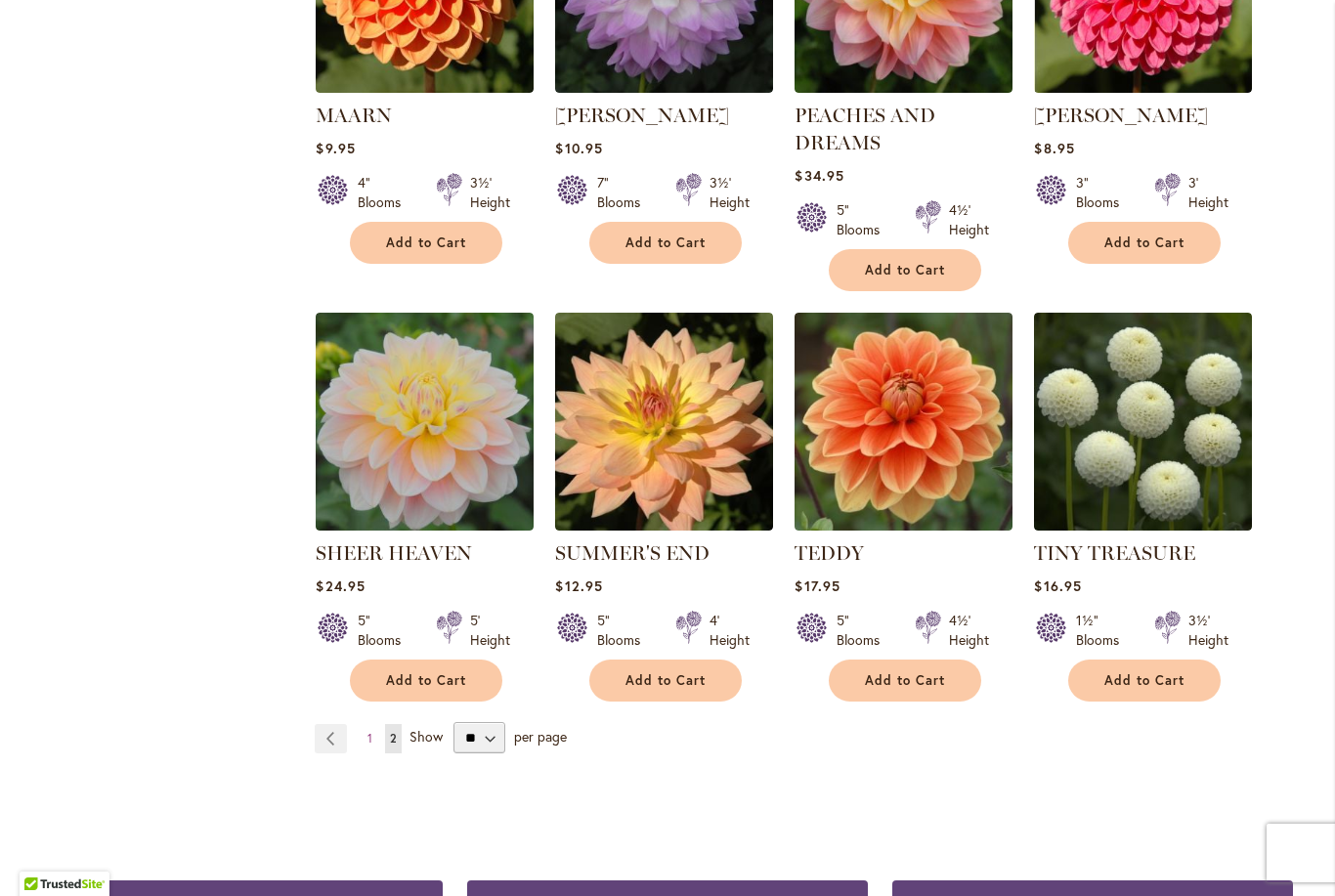
scroll to position [1393, 0]
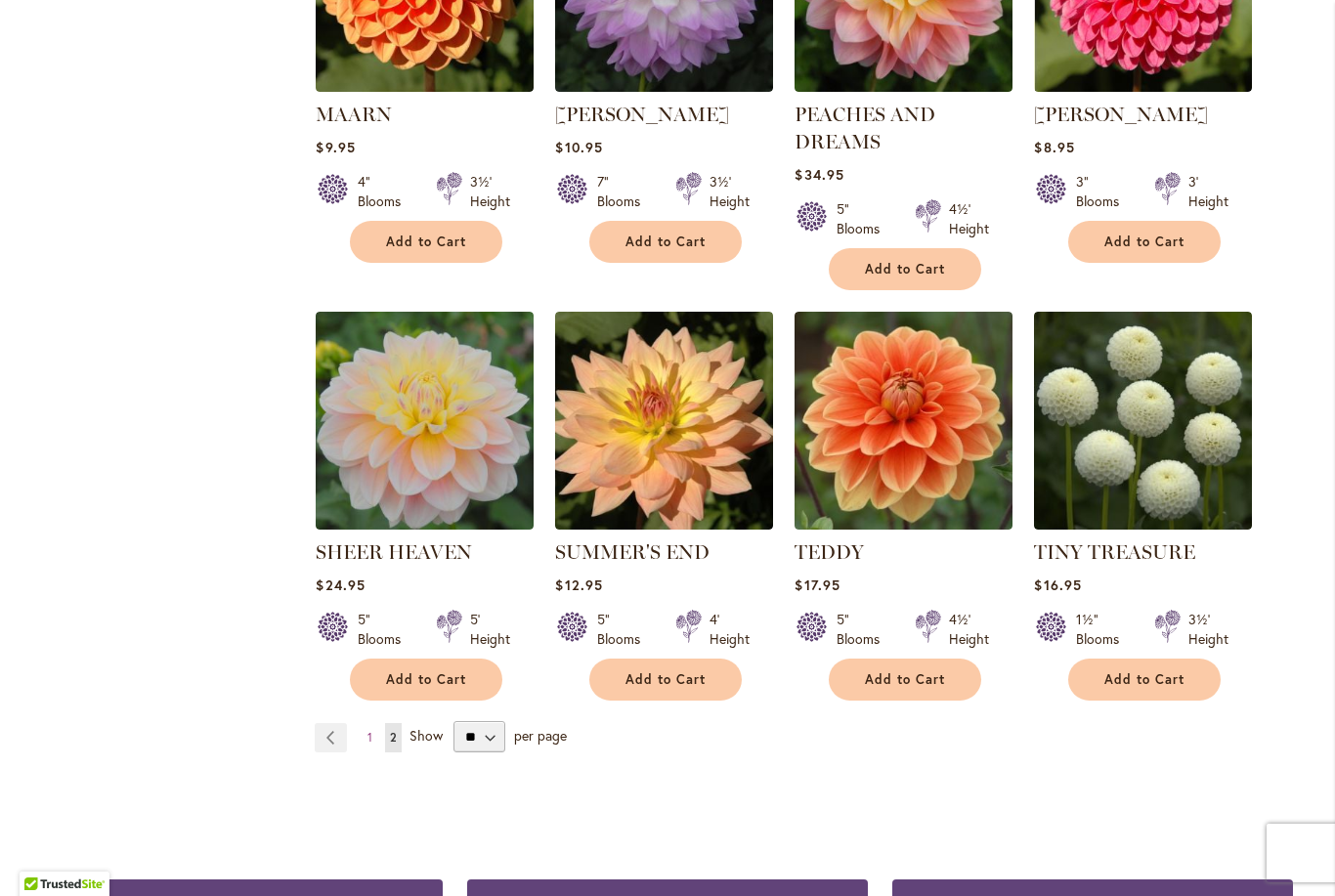
click at [323, 735] on link "Page Previous" at bounding box center [331, 738] width 33 height 30
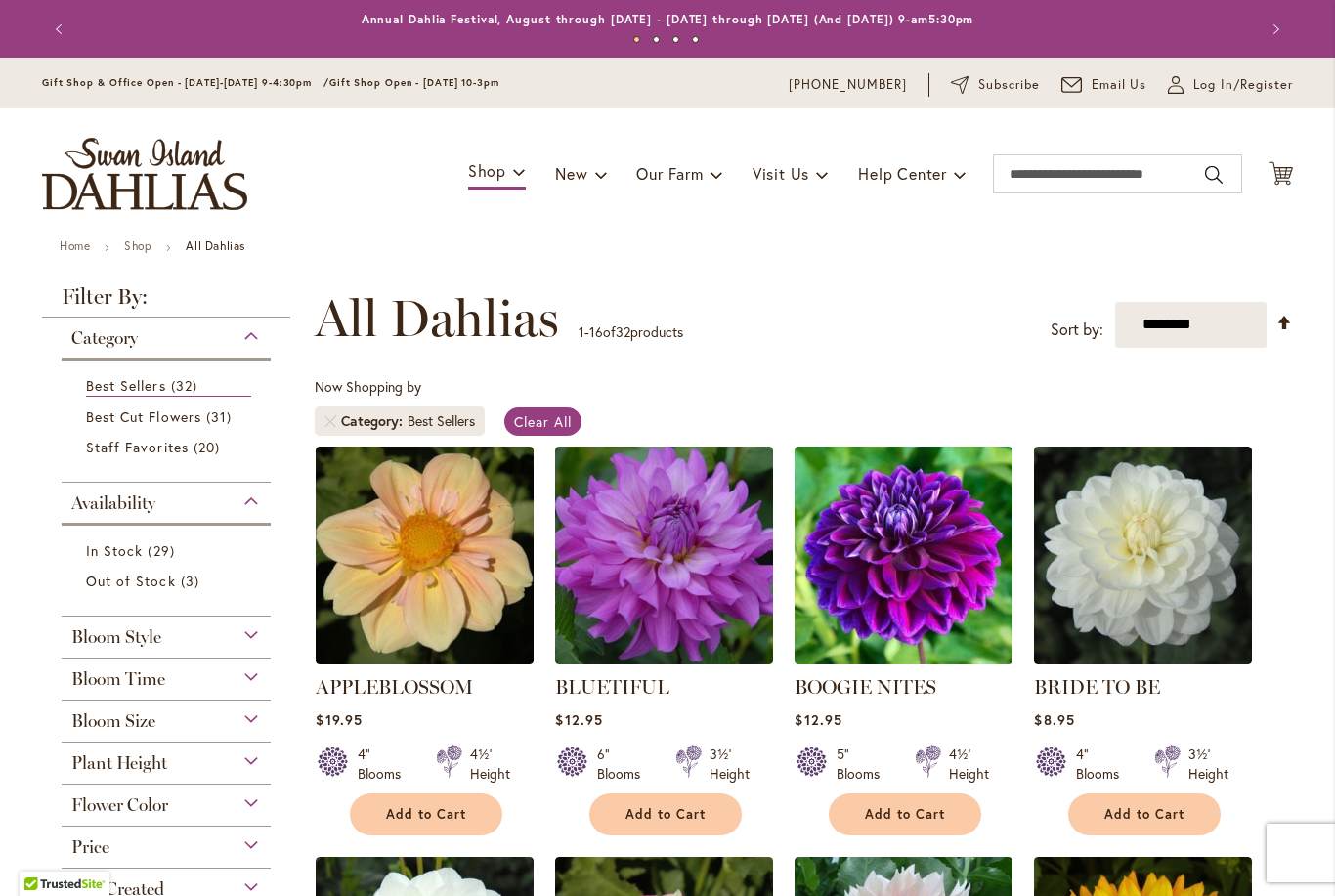
click at [121, 170] on img "store logo" at bounding box center [145, 174] width 205 height 72
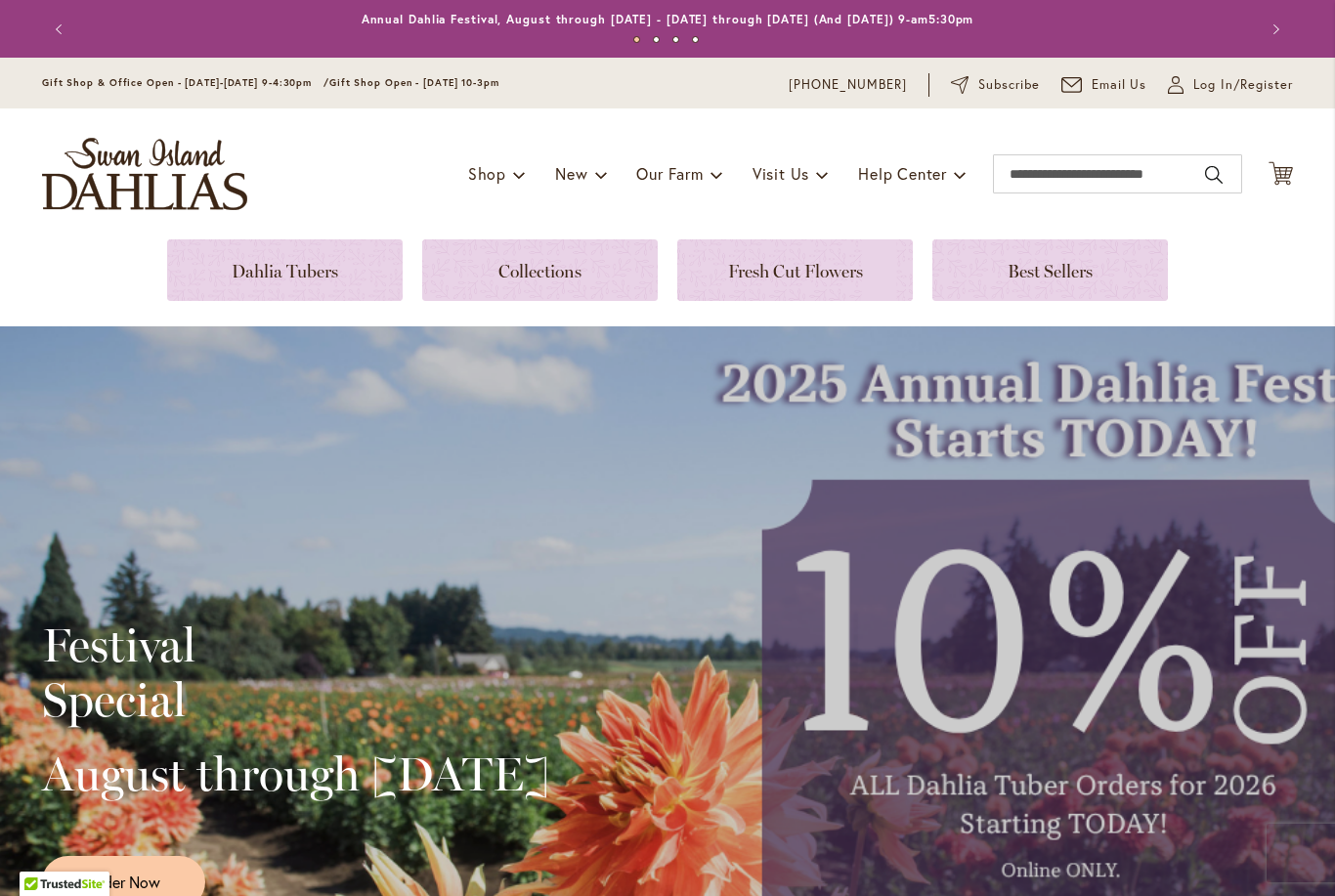
click at [338, 177] on div "Toggle Nav Shop Dahlia Tubers Collections Fresh Cut Dahlias Gardening Supplies …" at bounding box center [667, 174] width 1290 height 131
click at [283, 281] on link at bounding box center [284, 270] width 236 height 61
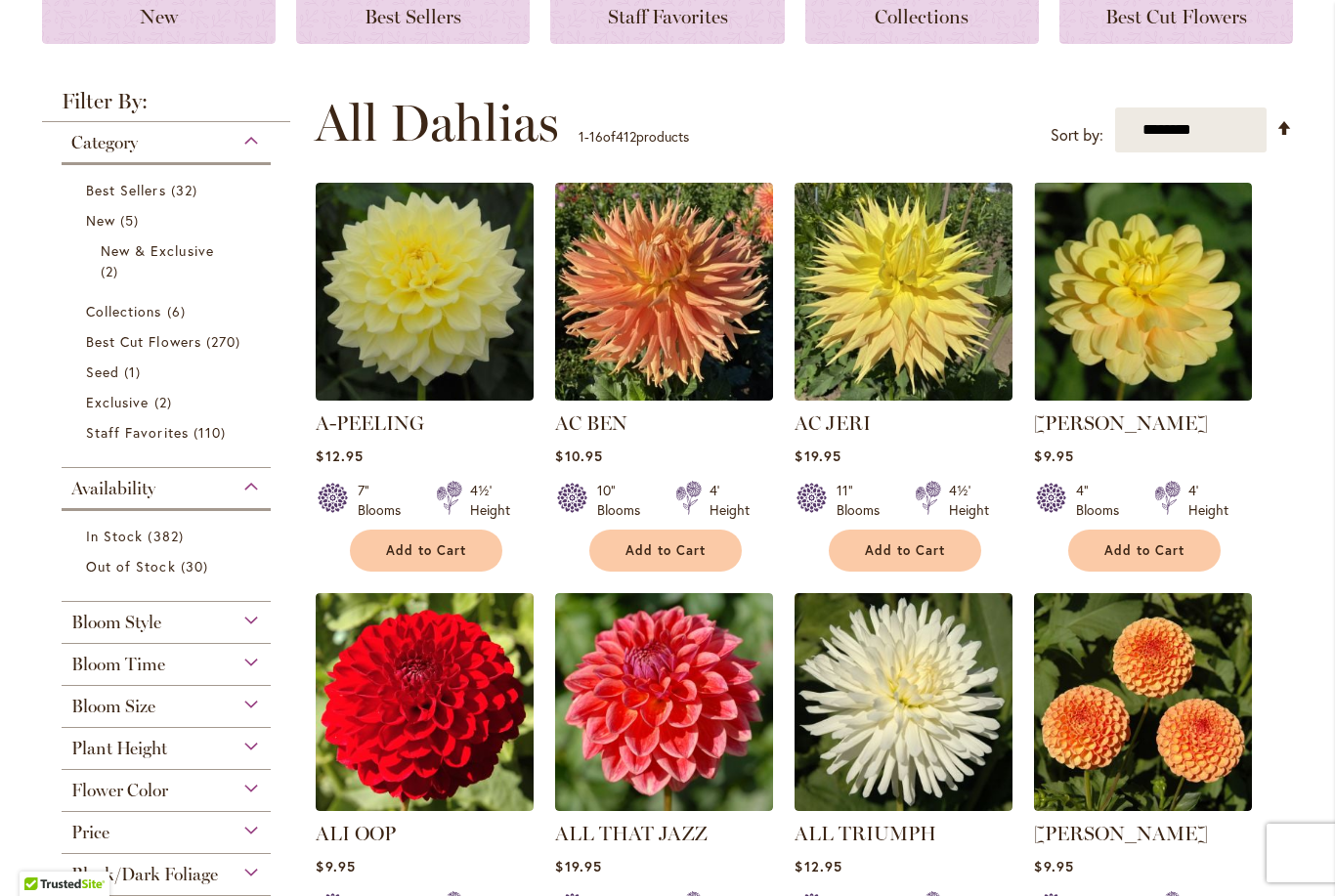
scroll to position [304, 0]
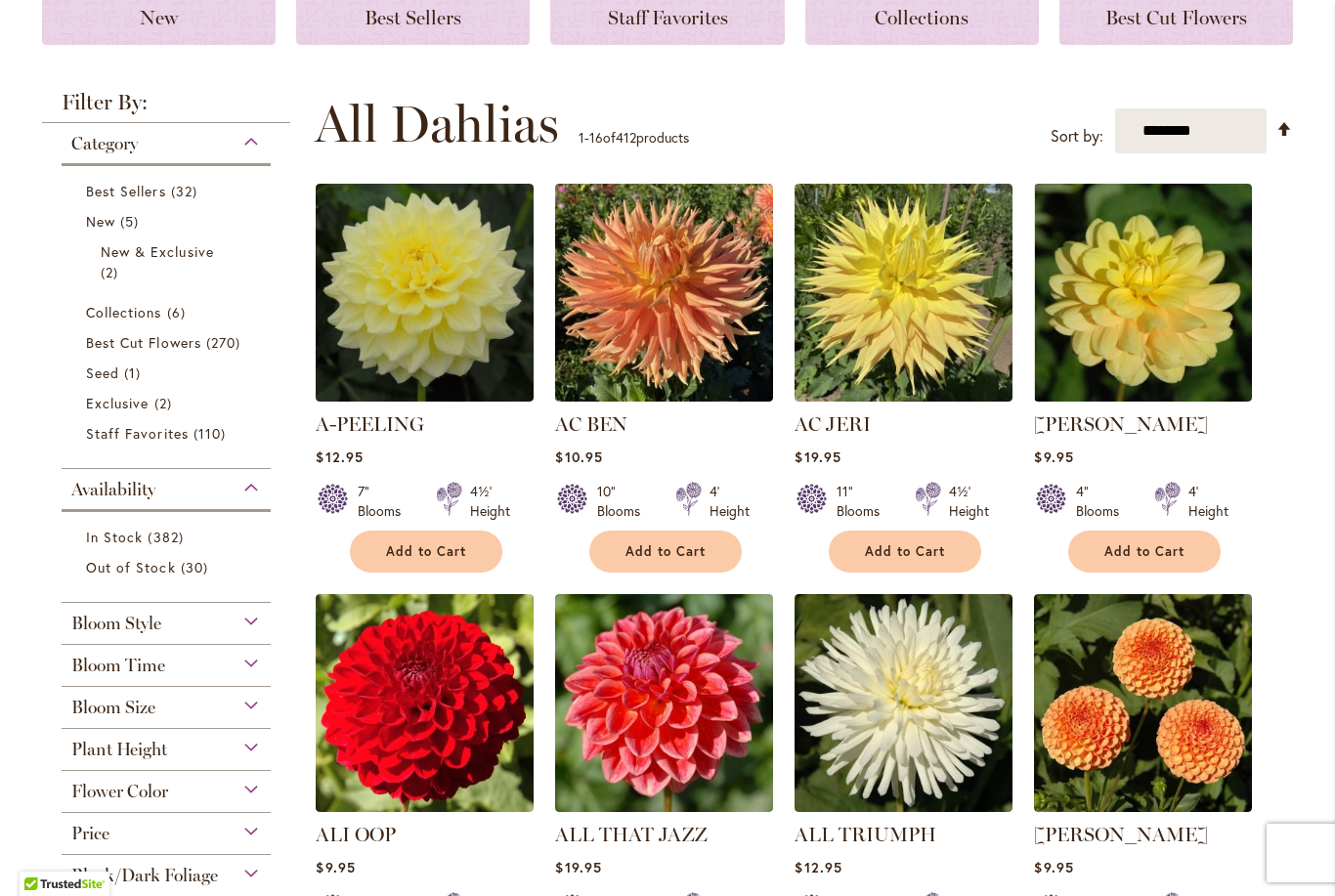
click at [142, 439] on span "Staff Favorites" at bounding box center [137, 433] width 103 height 19
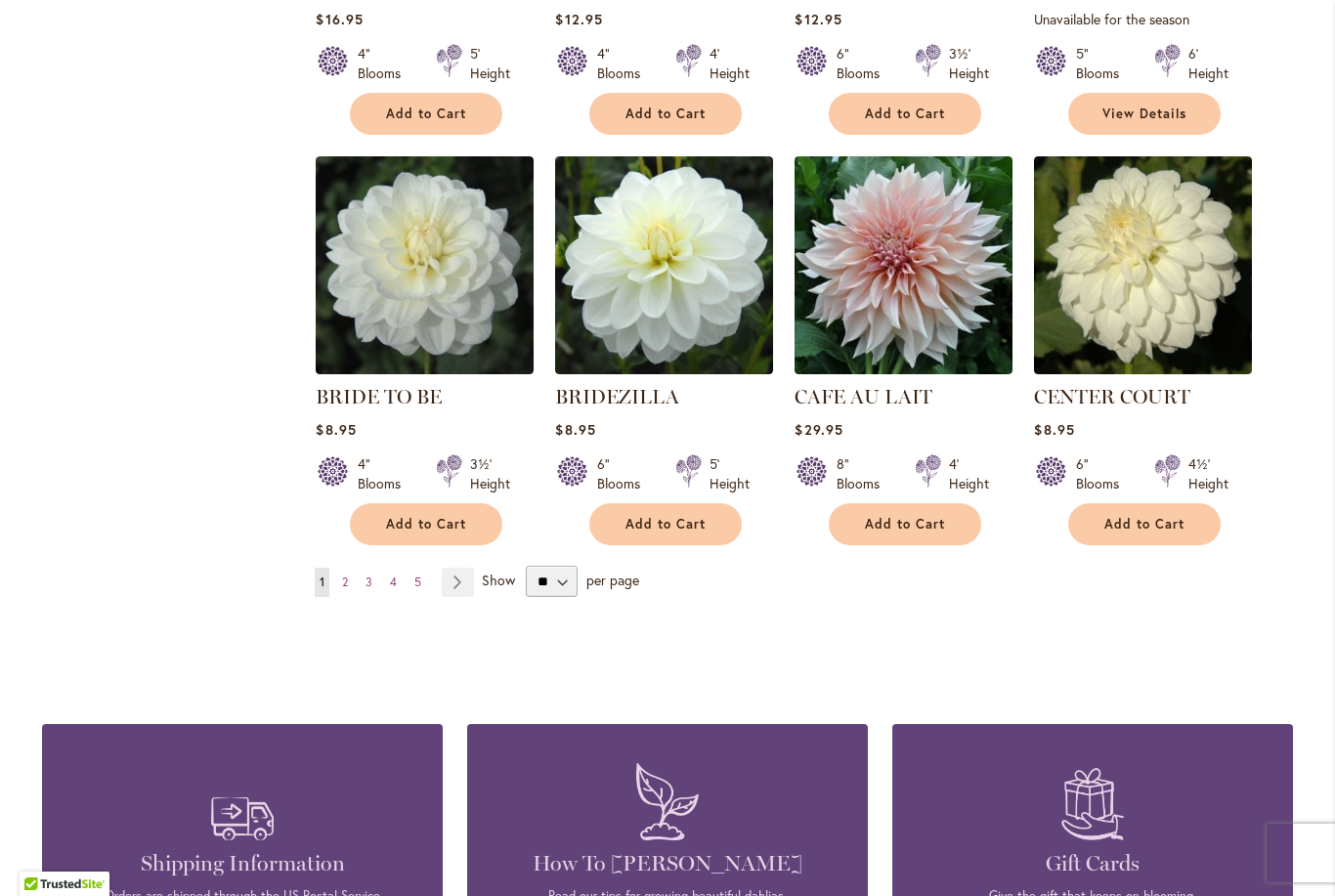
scroll to position [1528, 0]
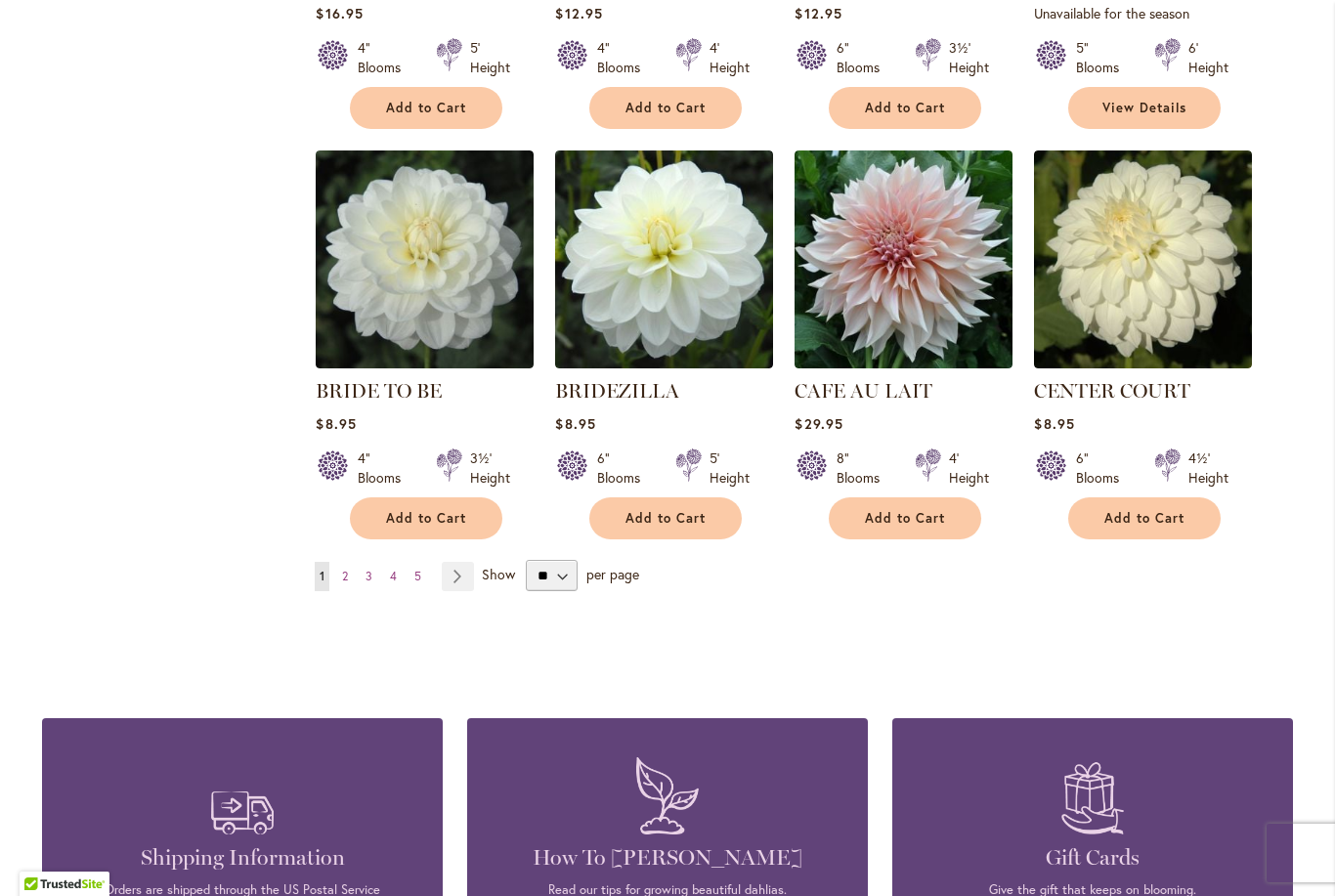
click at [351, 586] on link "Page 2" at bounding box center [345, 577] width 16 height 30
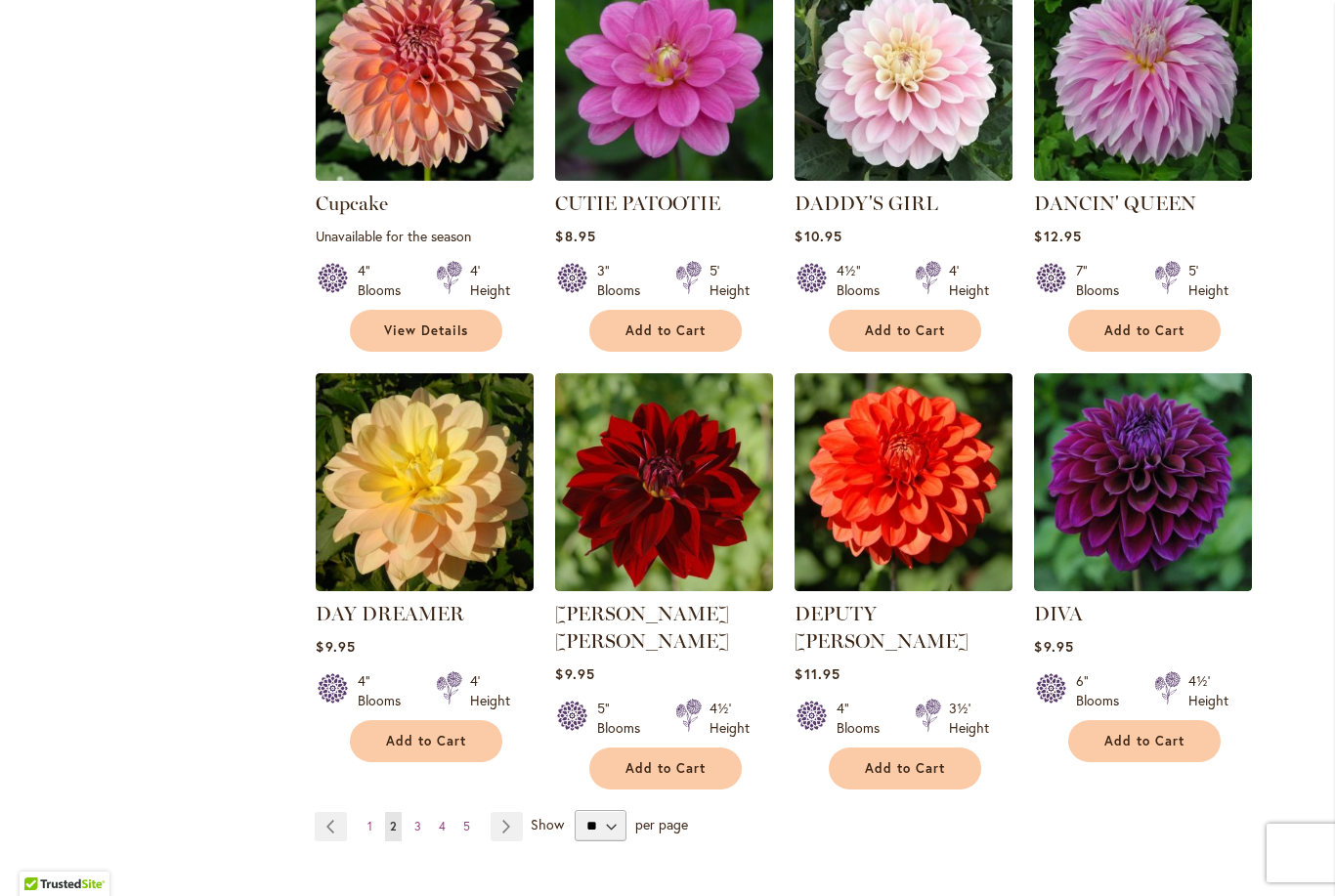
scroll to position [1375, 0]
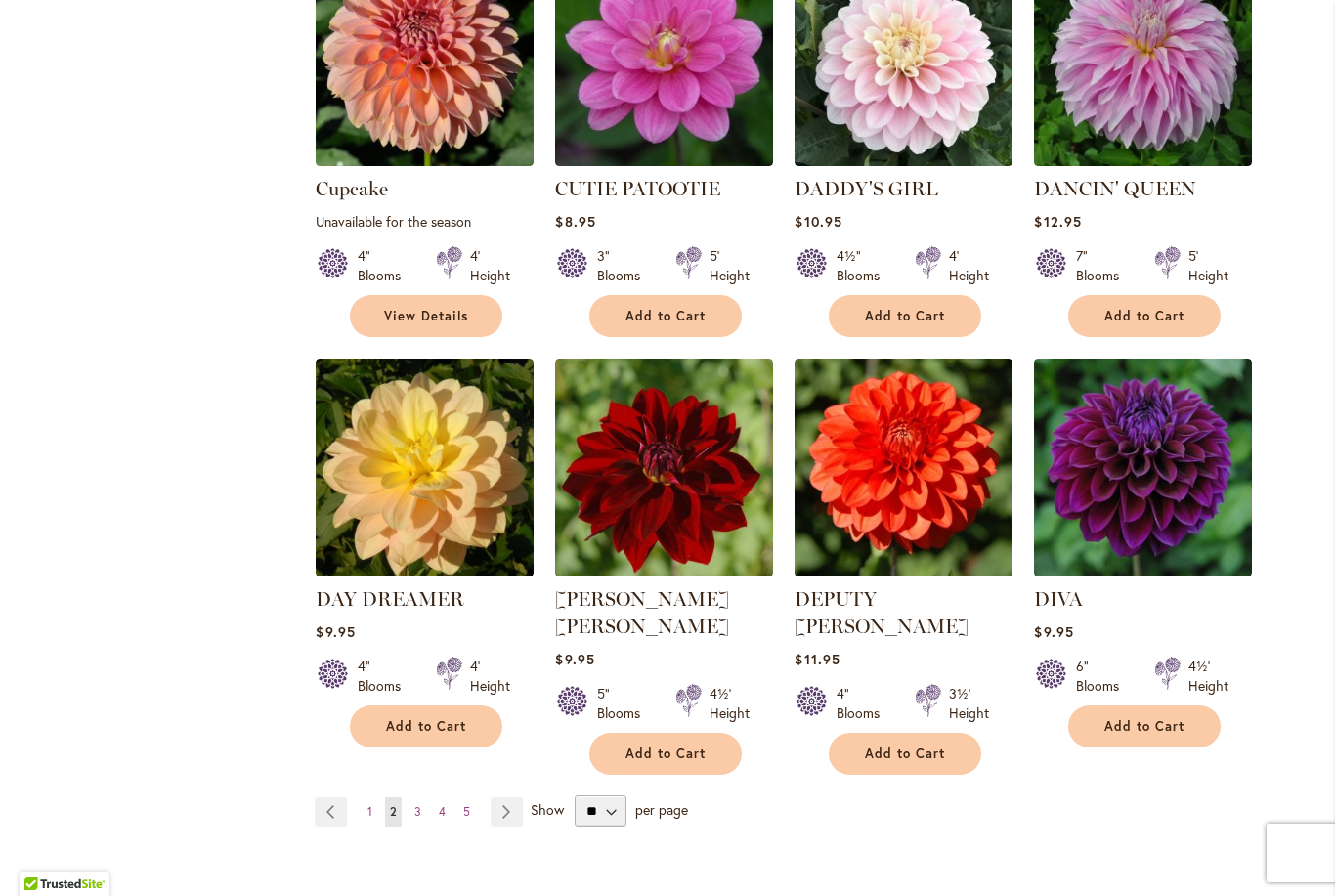
click at [424, 797] on link "Page 3" at bounding box center [417, 812] width 17 height 30
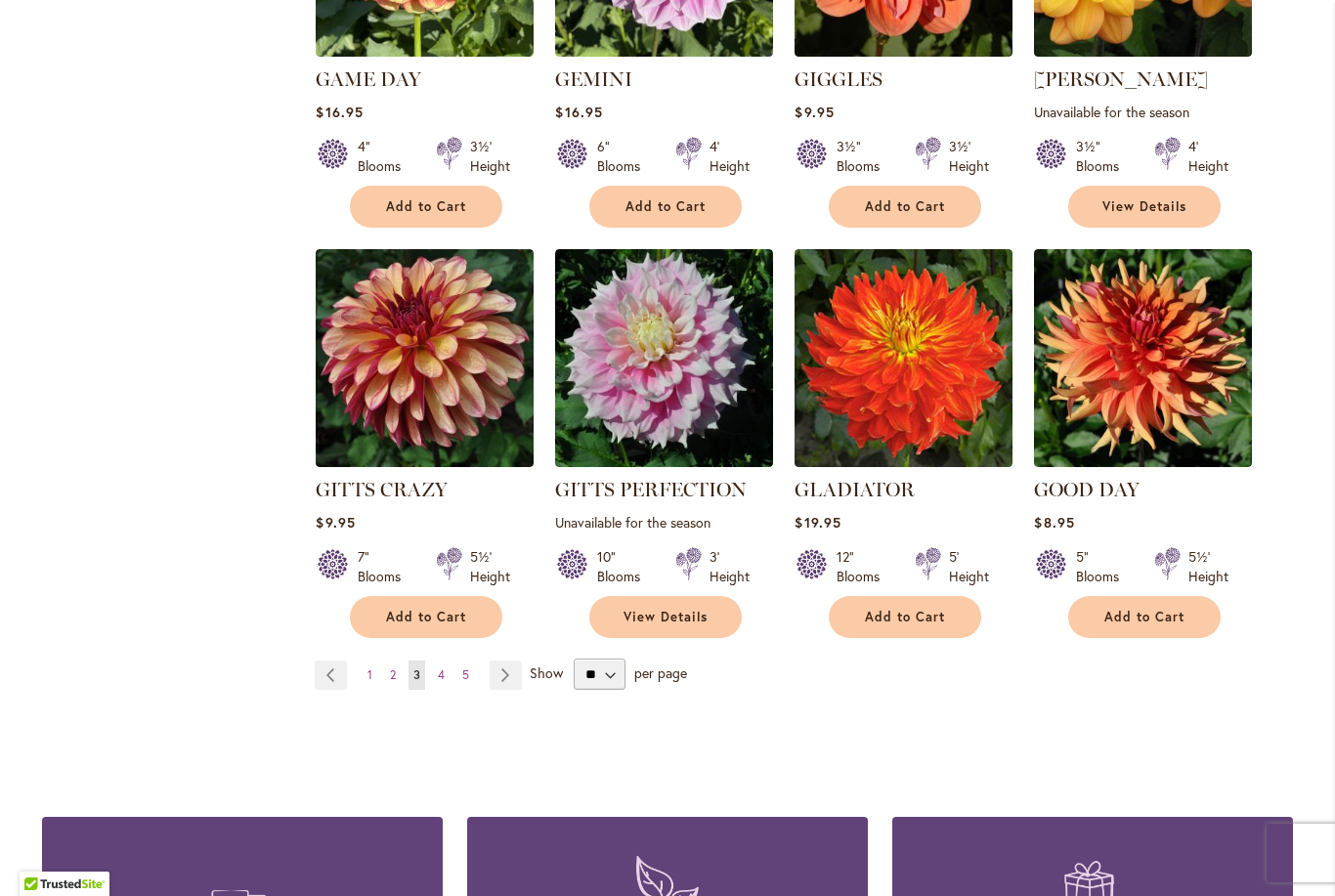
scroll to position [1450, 0]
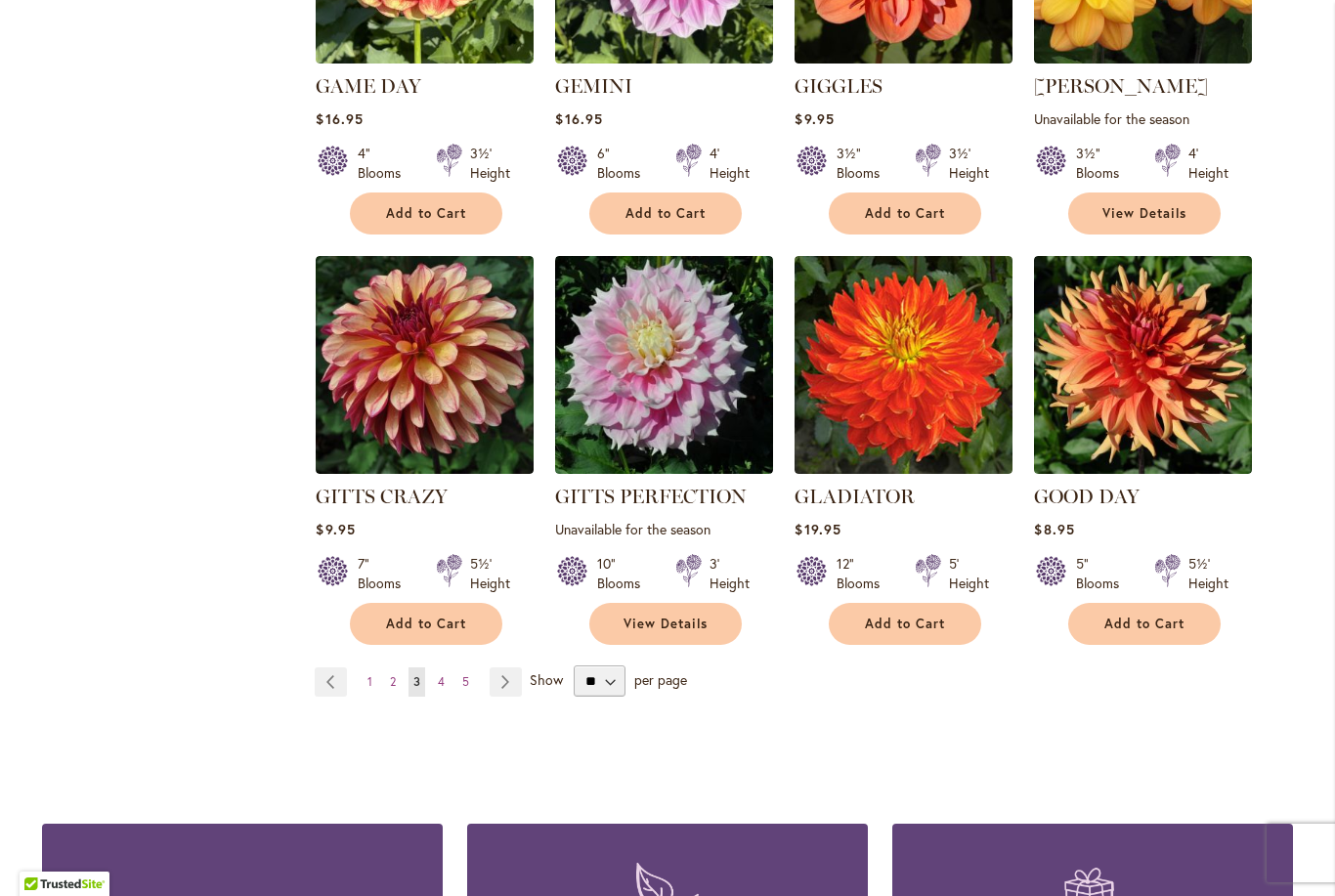
click at [1162, 376] on img at bounding box center [1143, 364] width 218 height 218
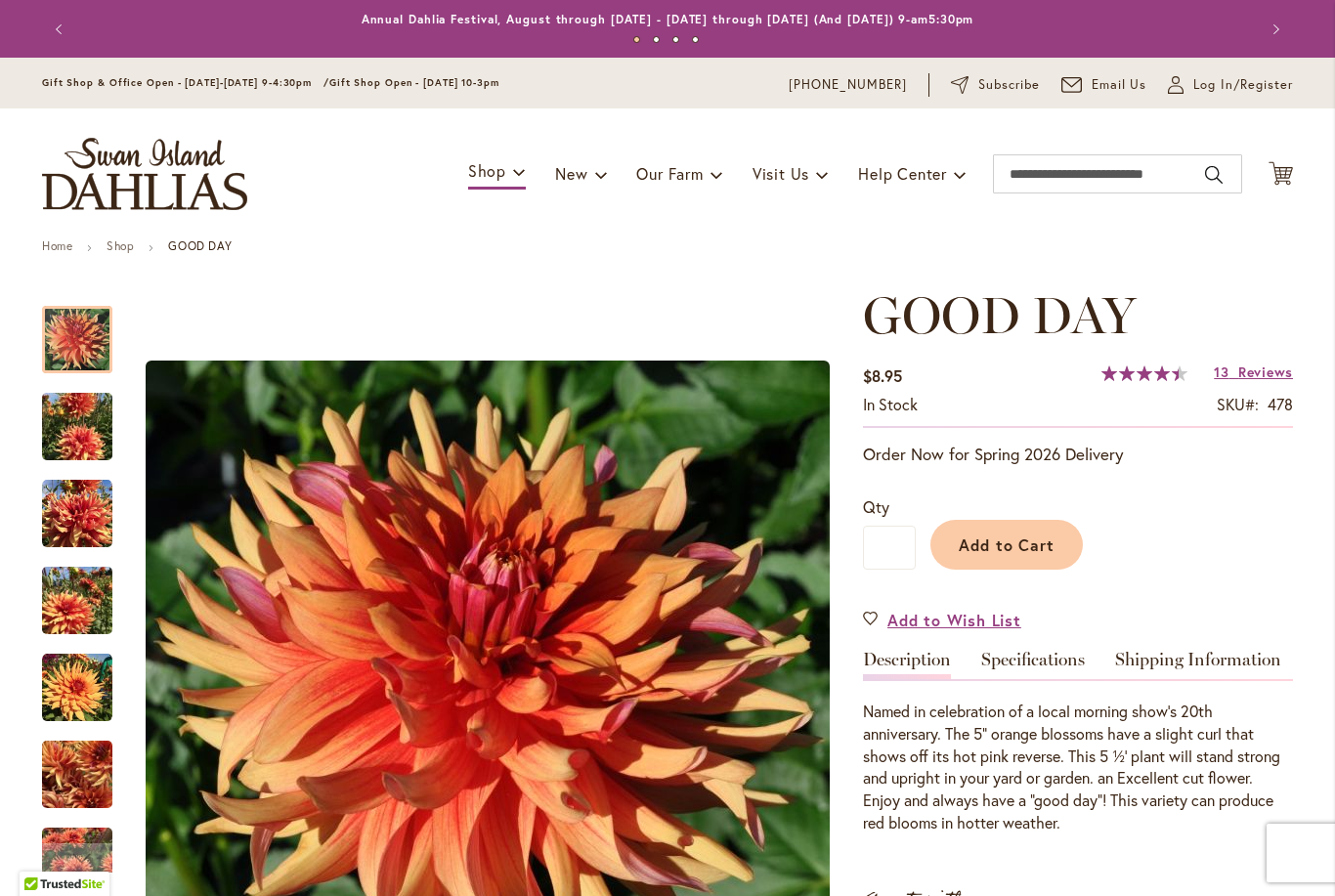
click at [78, 373] on div at bounding box center [77, 339] width 70 height 67
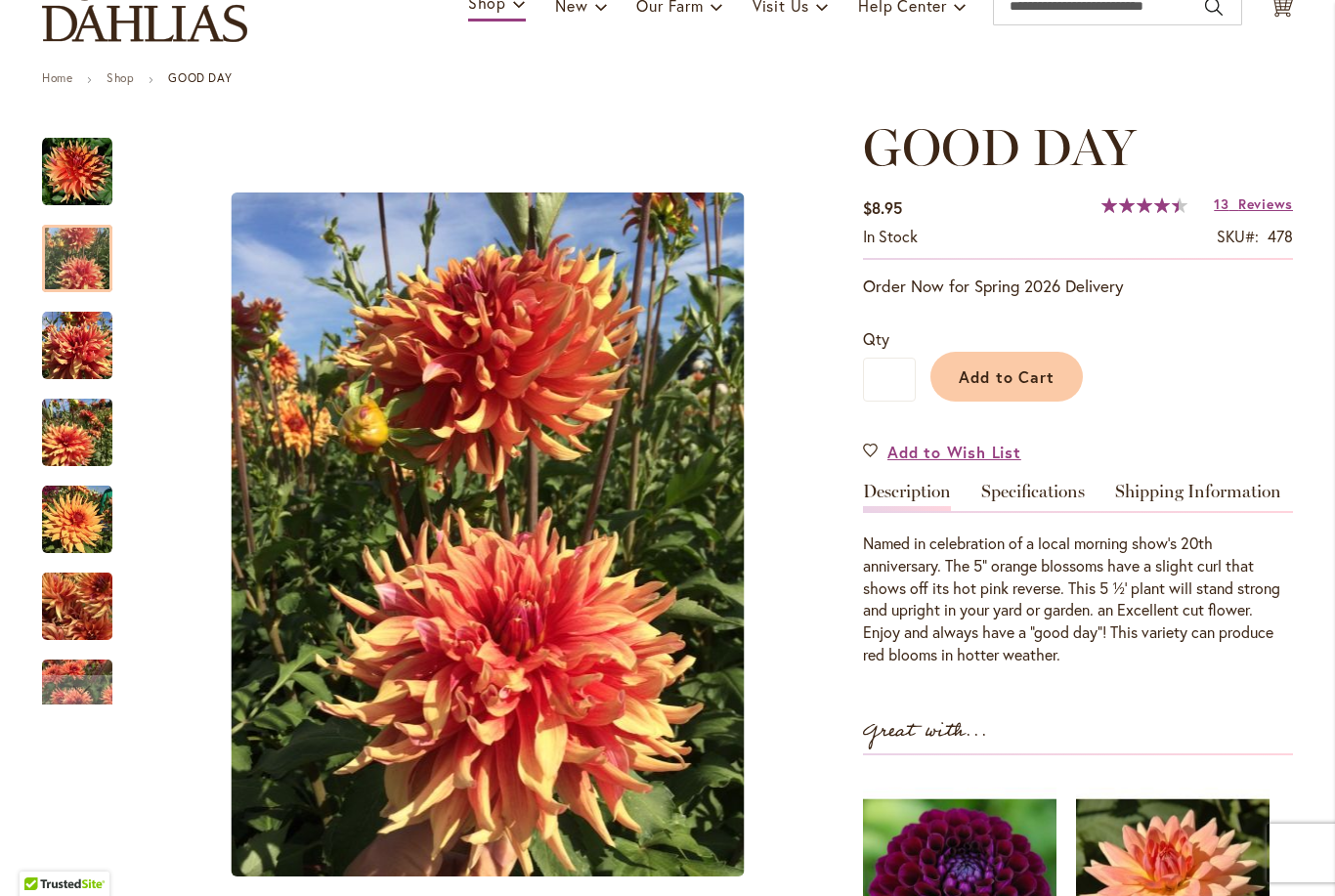
scroll to position [214, 0]
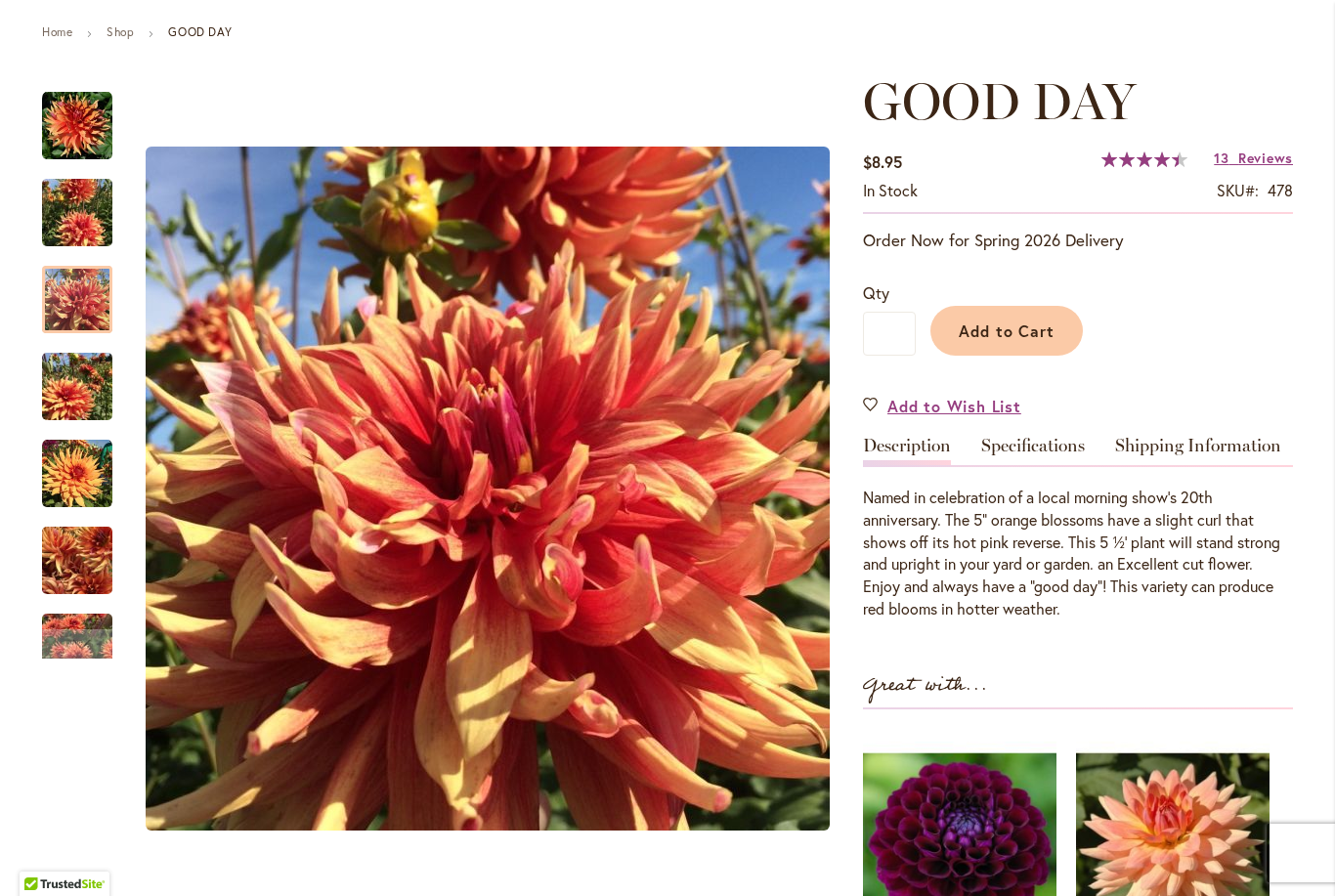
click at [75, 290] on img "GOOD DAY" at bounding box center [77, 299] width 70 height 70
click at [61, 388] on img "GOOD DAY" at bounding box center [77, 387] width 70 height 94
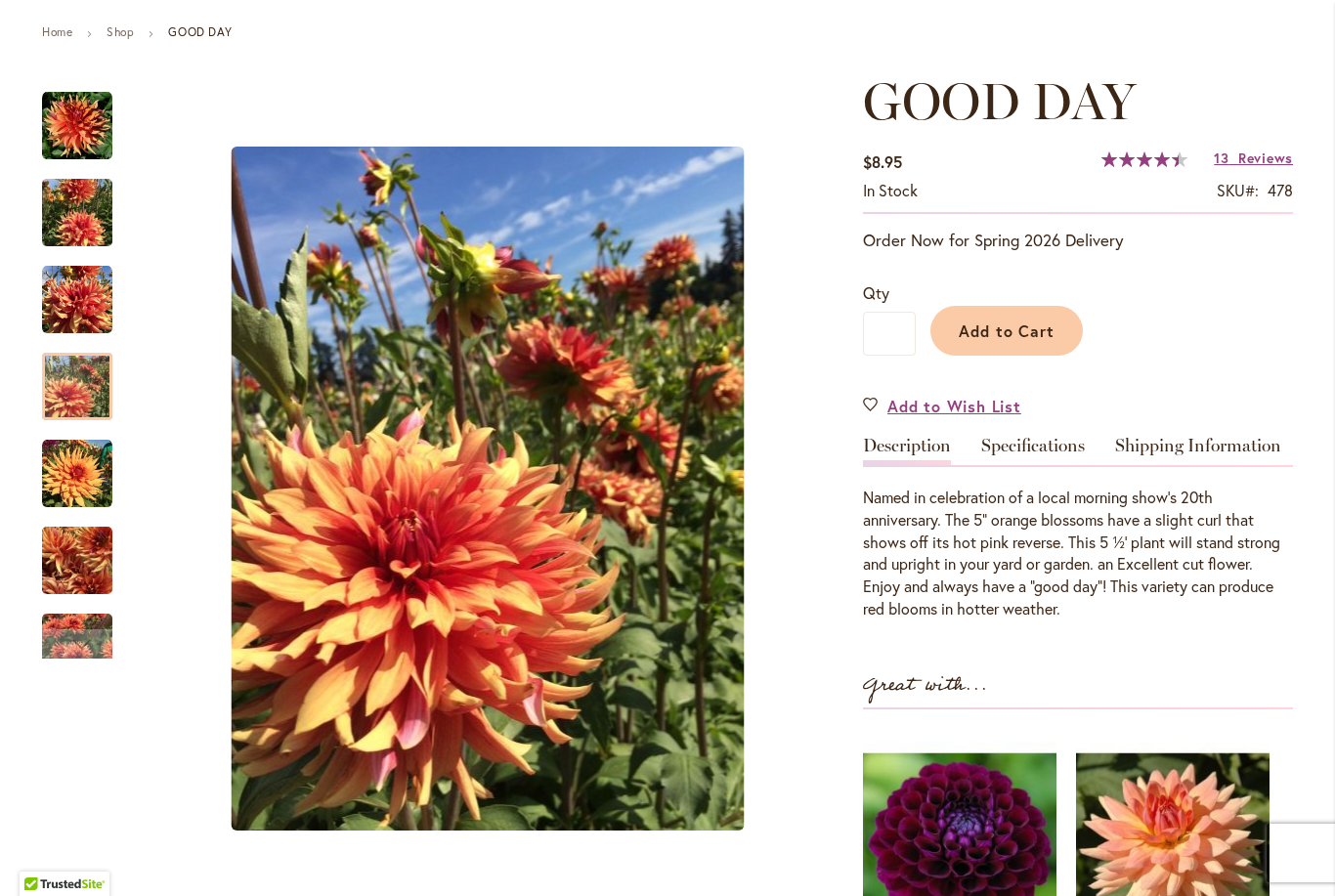
click at [67, 472] on img "GOOD DAY" at bounding box center [77, 474] width 70 height 70
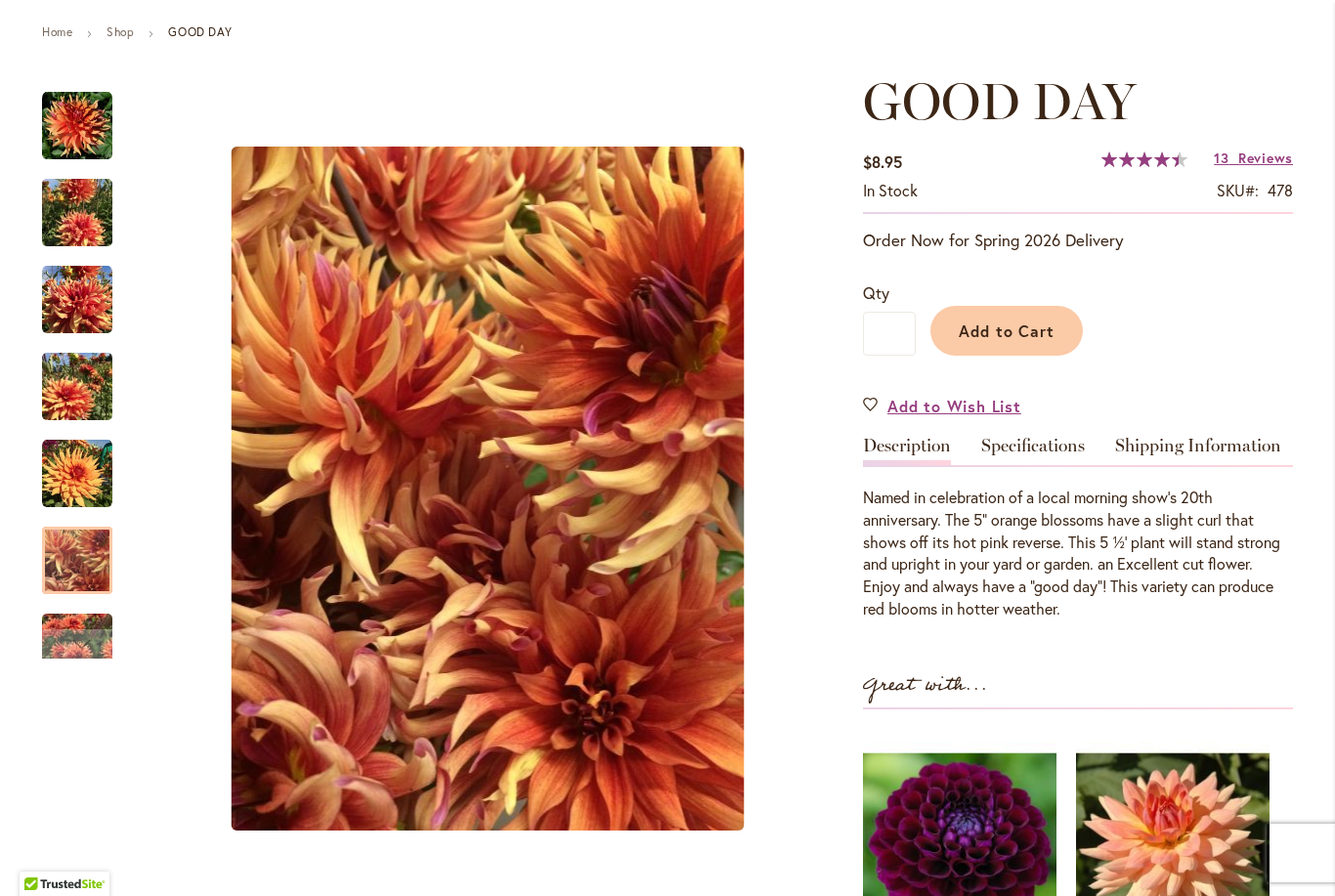
click at [76, 560] on img "GOOD DAY" at bounding box center [77, 560] width 70 height 94
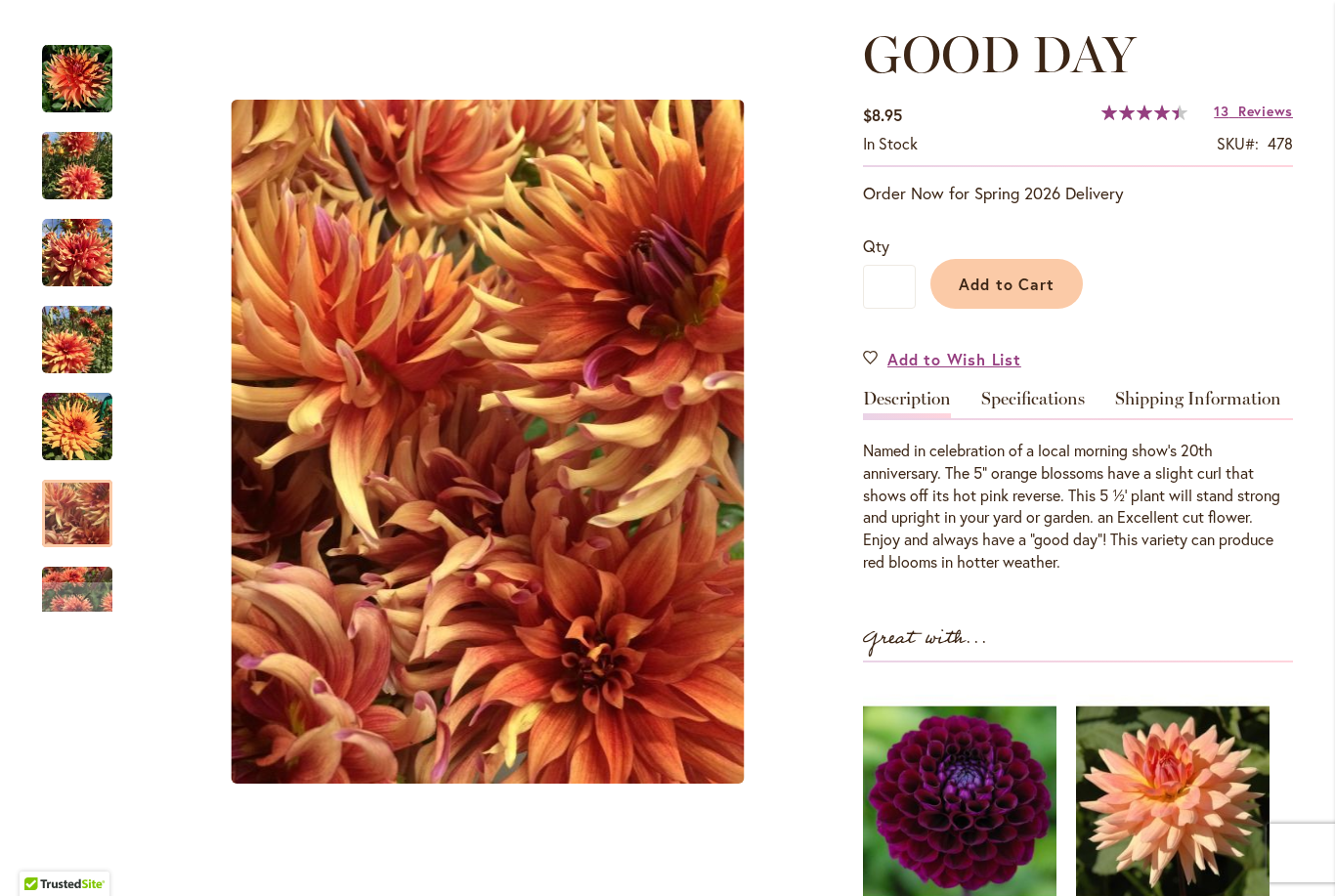
scroll to position [280, 0]
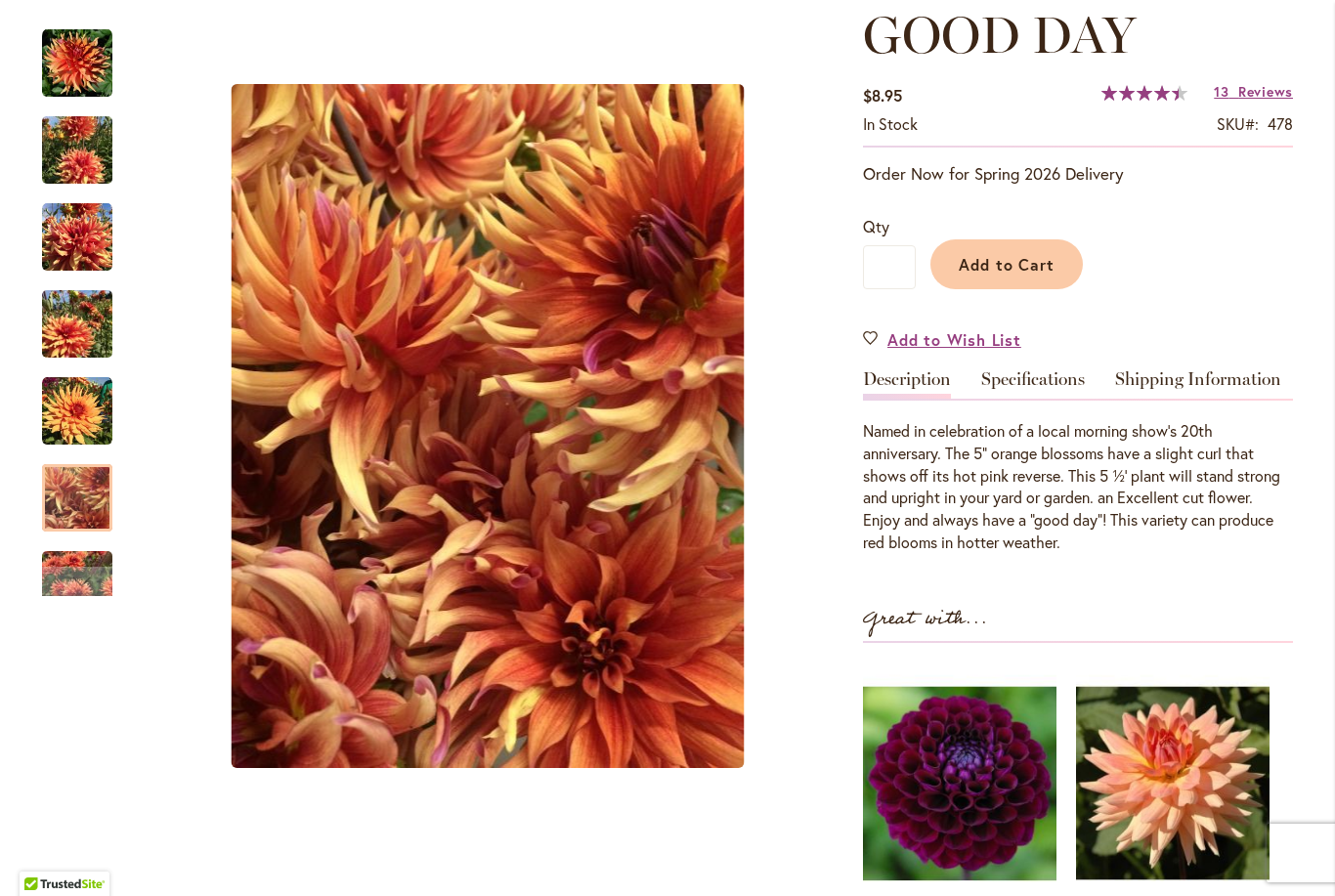
click at [64, 576] on div "Next" at bounding box center [77, 581] width 30 height 30
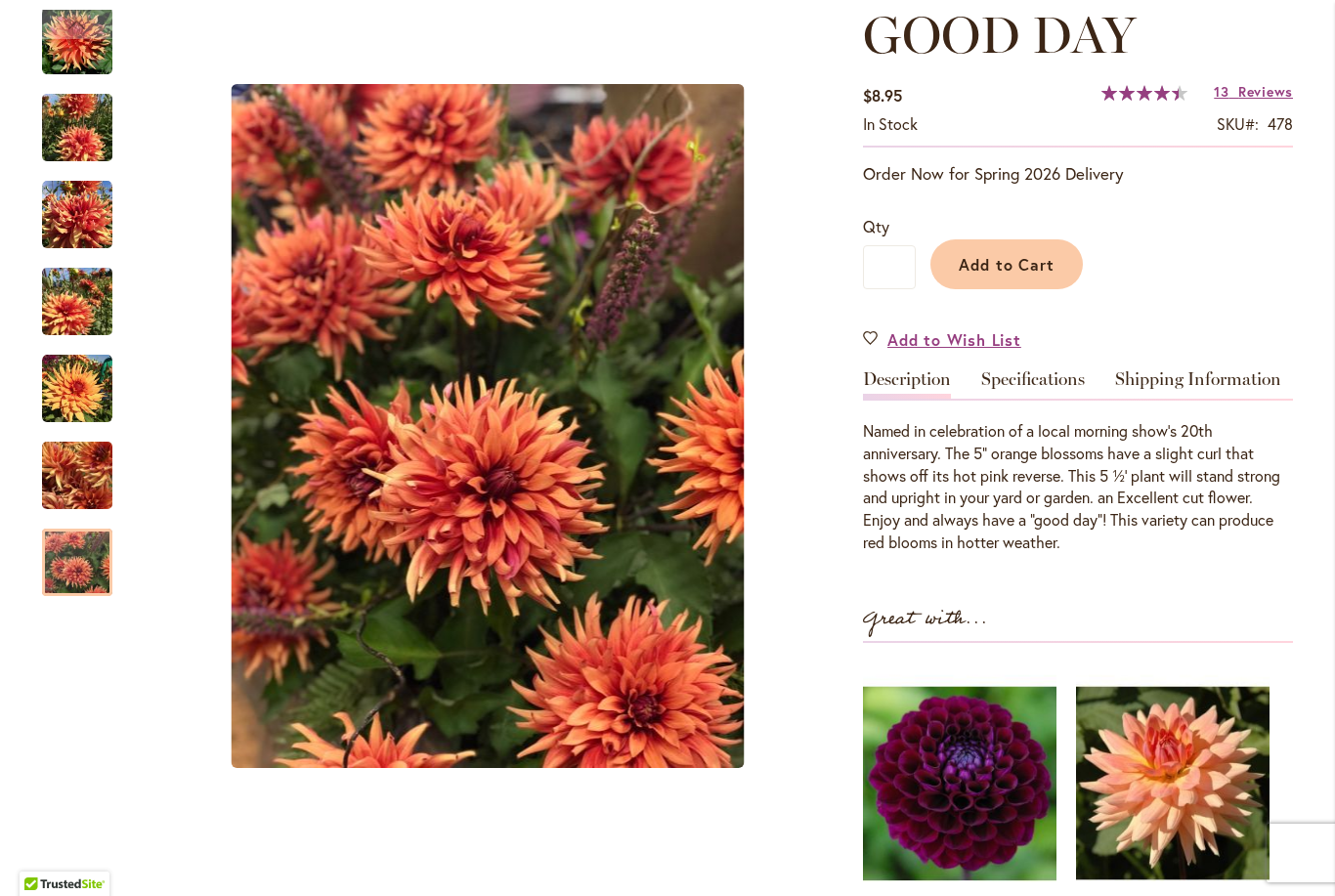
click at [62, 560] on img "GOOD DAY" at bounding box center [77, 562] width 70 height 94
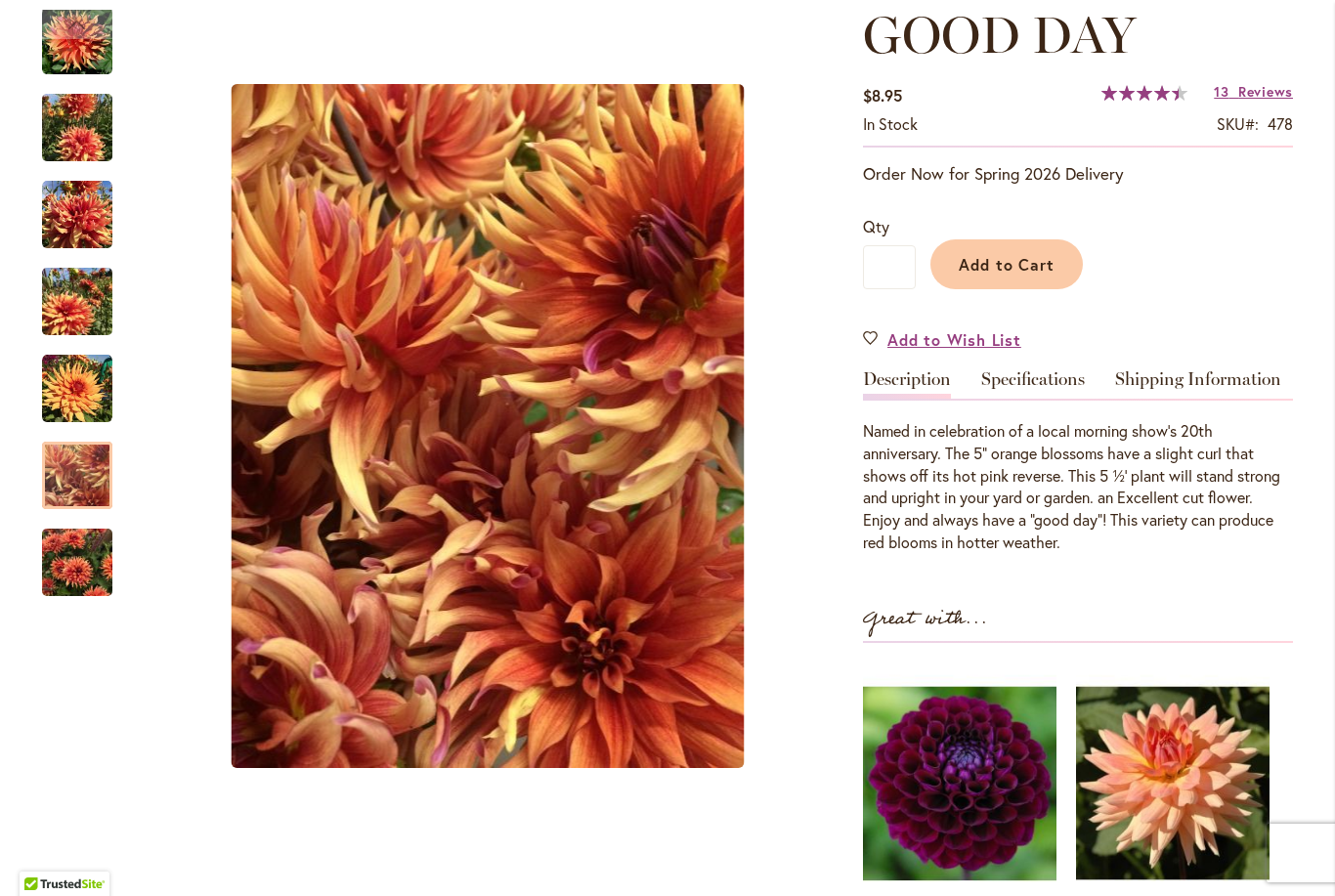
click at [72, 459] on img "GOOD DAY" at bounding box center [77, 476] width 70 height 94
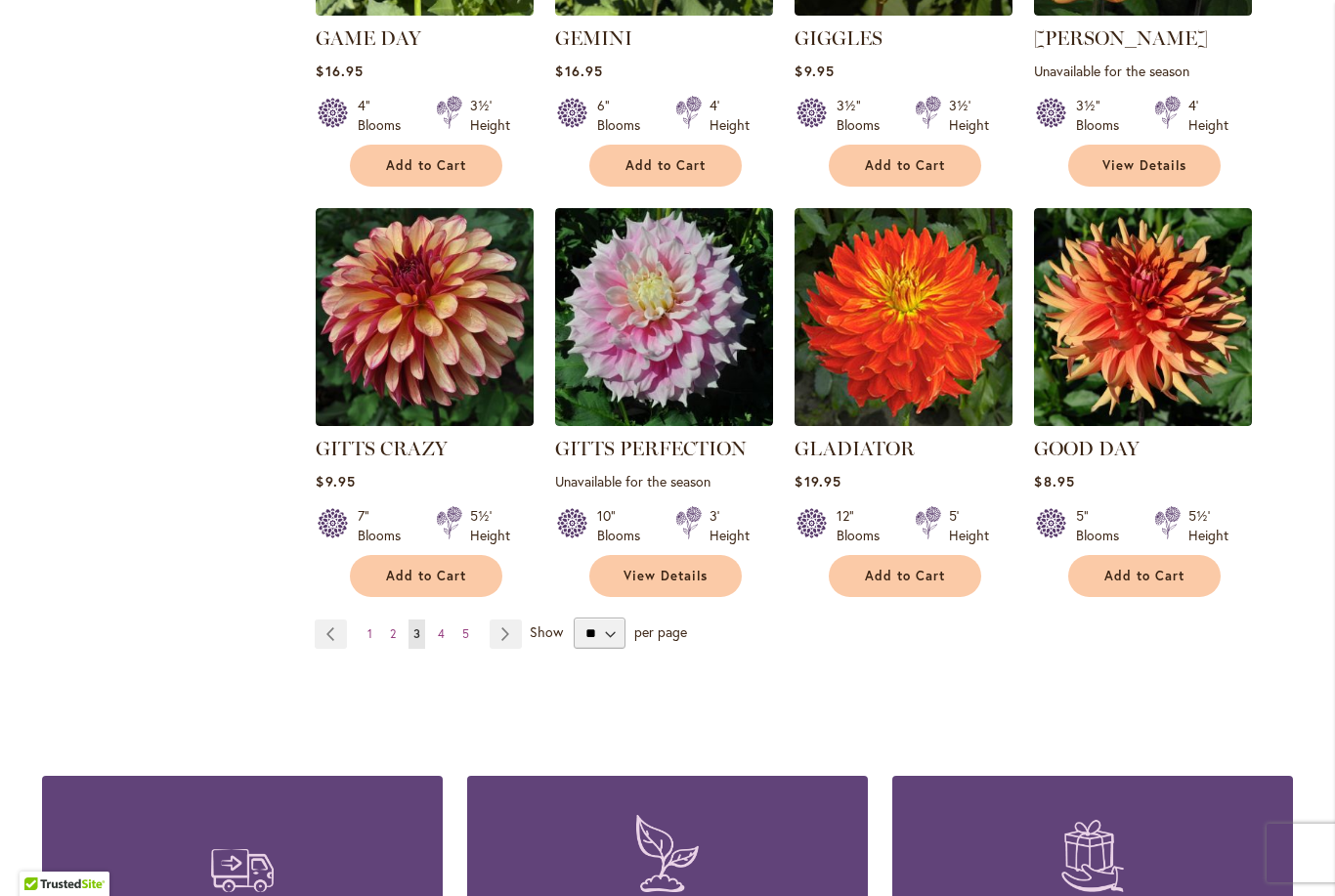
scroll to position [1514, 0]
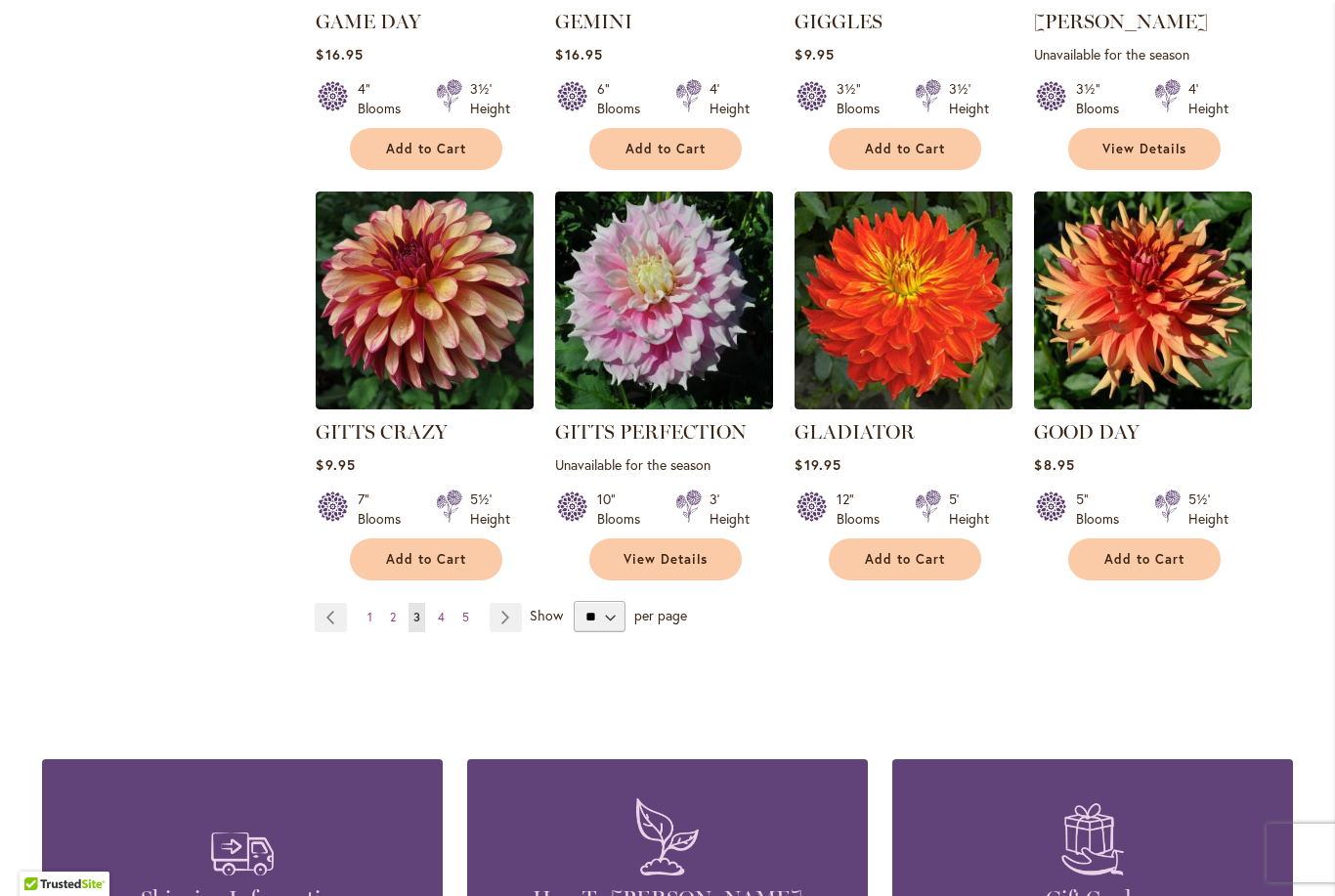
click at [516, 618] on link "Page Next" at bounding box center [505, 618] width 33 height 30
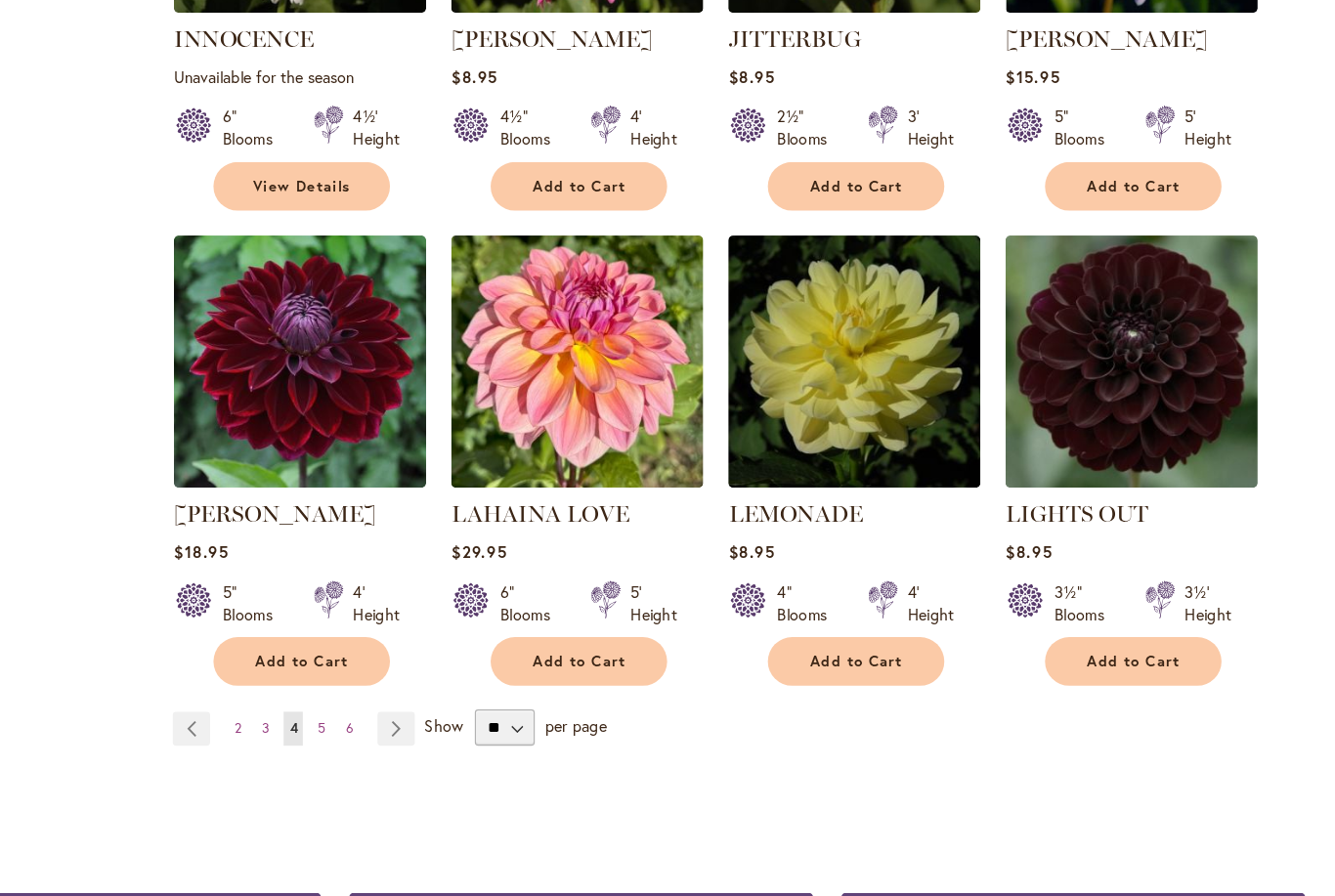
scroll to position [1533, 0]
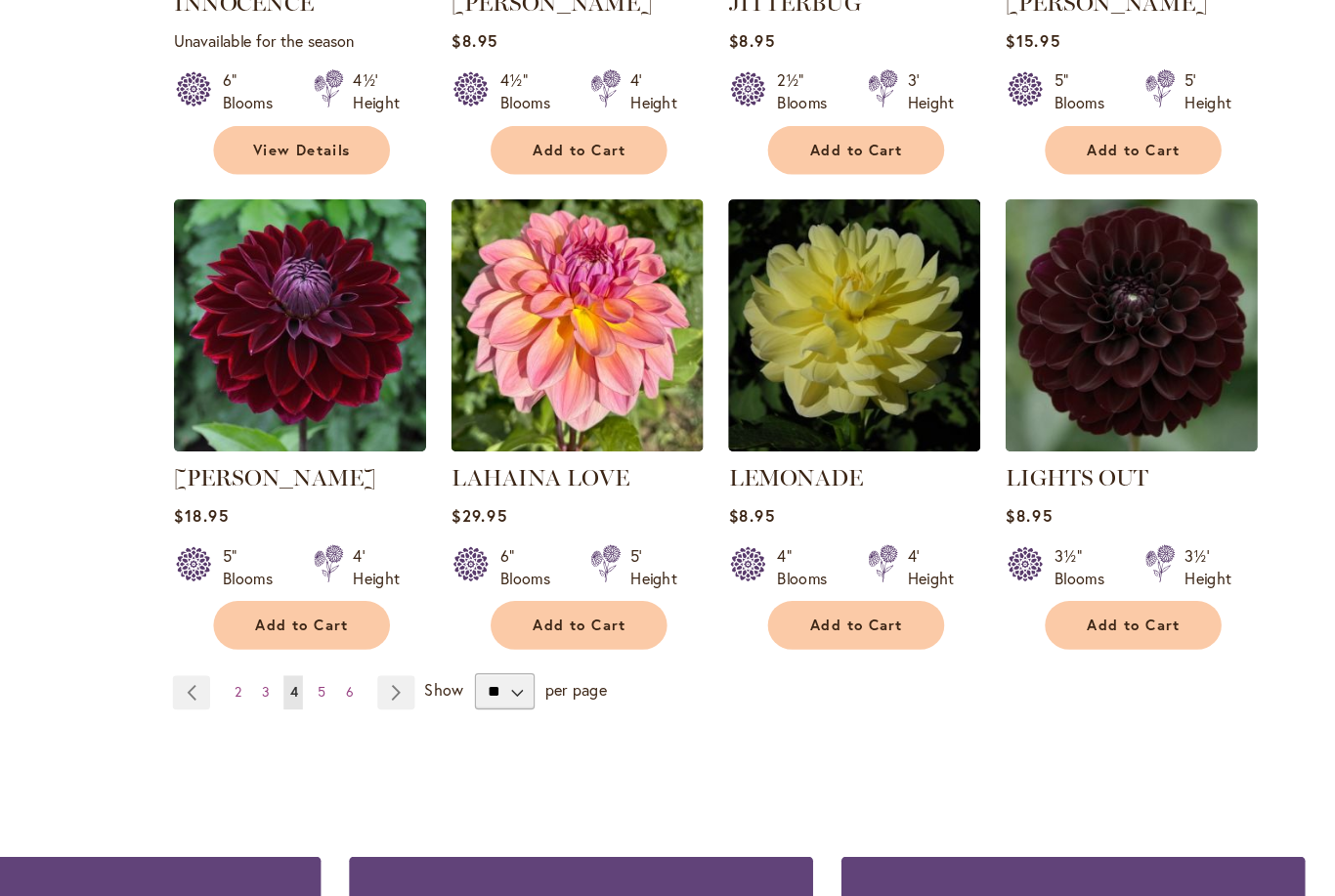
click at [316, 272] on img at bounding box center [424, 280] width 218 height 218
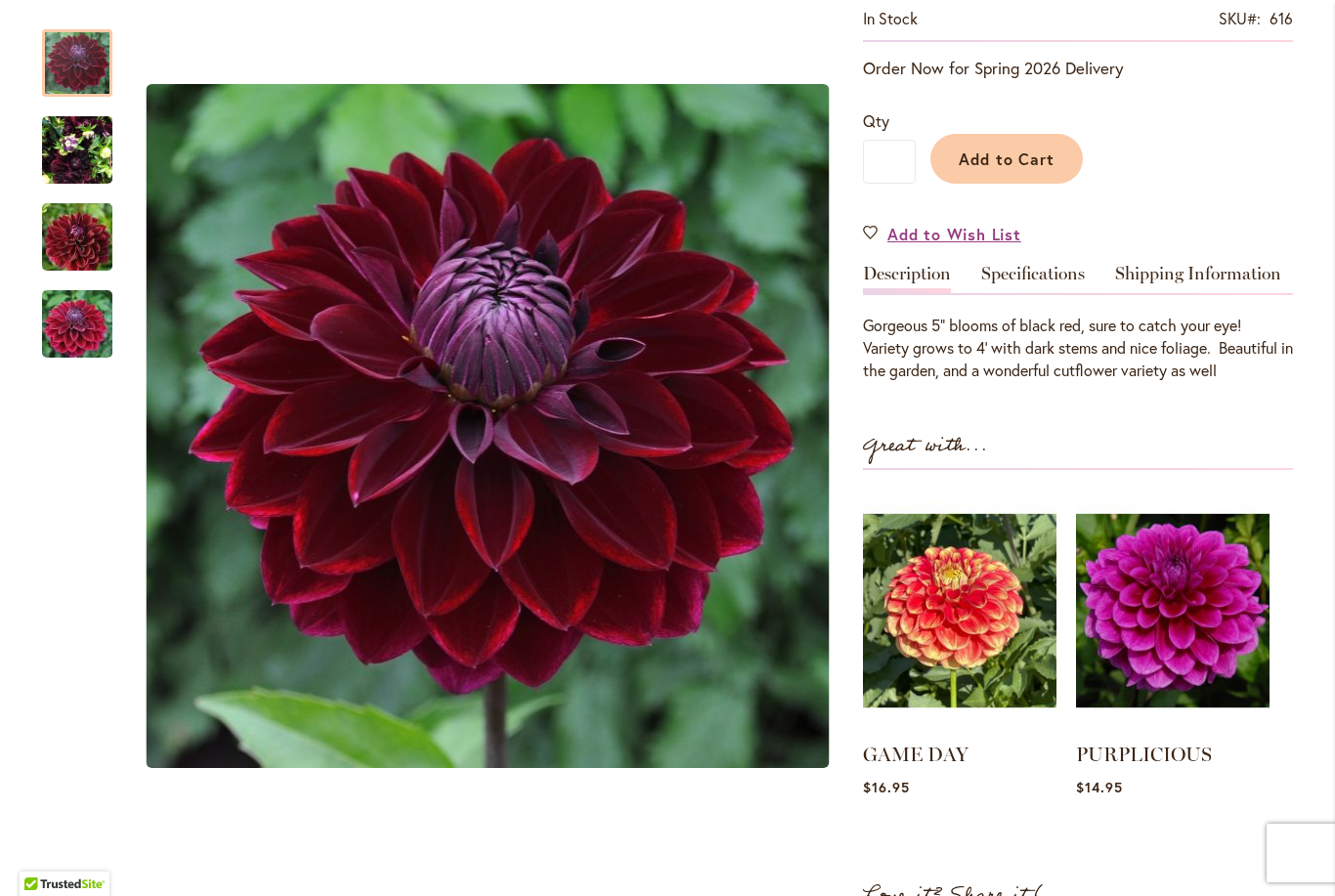
scroll to position [387, 0]
click at [74, 145] on img "Kaisha Lea" at bounding box center [77, 150] width 70 height 94
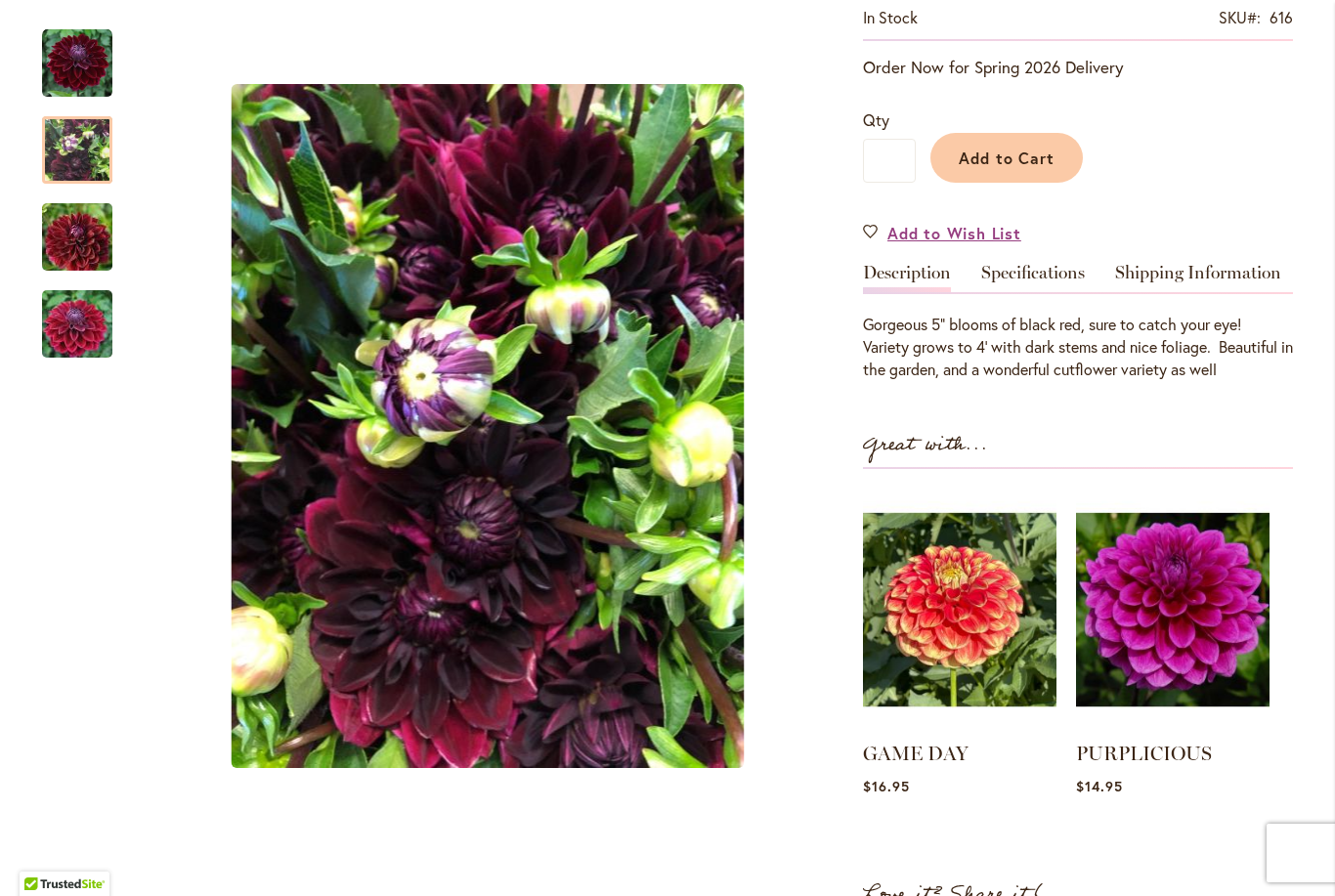
click at [84, 226] on img "Kaisha Lea" at bounding box center [77, 237] width 141 height 94
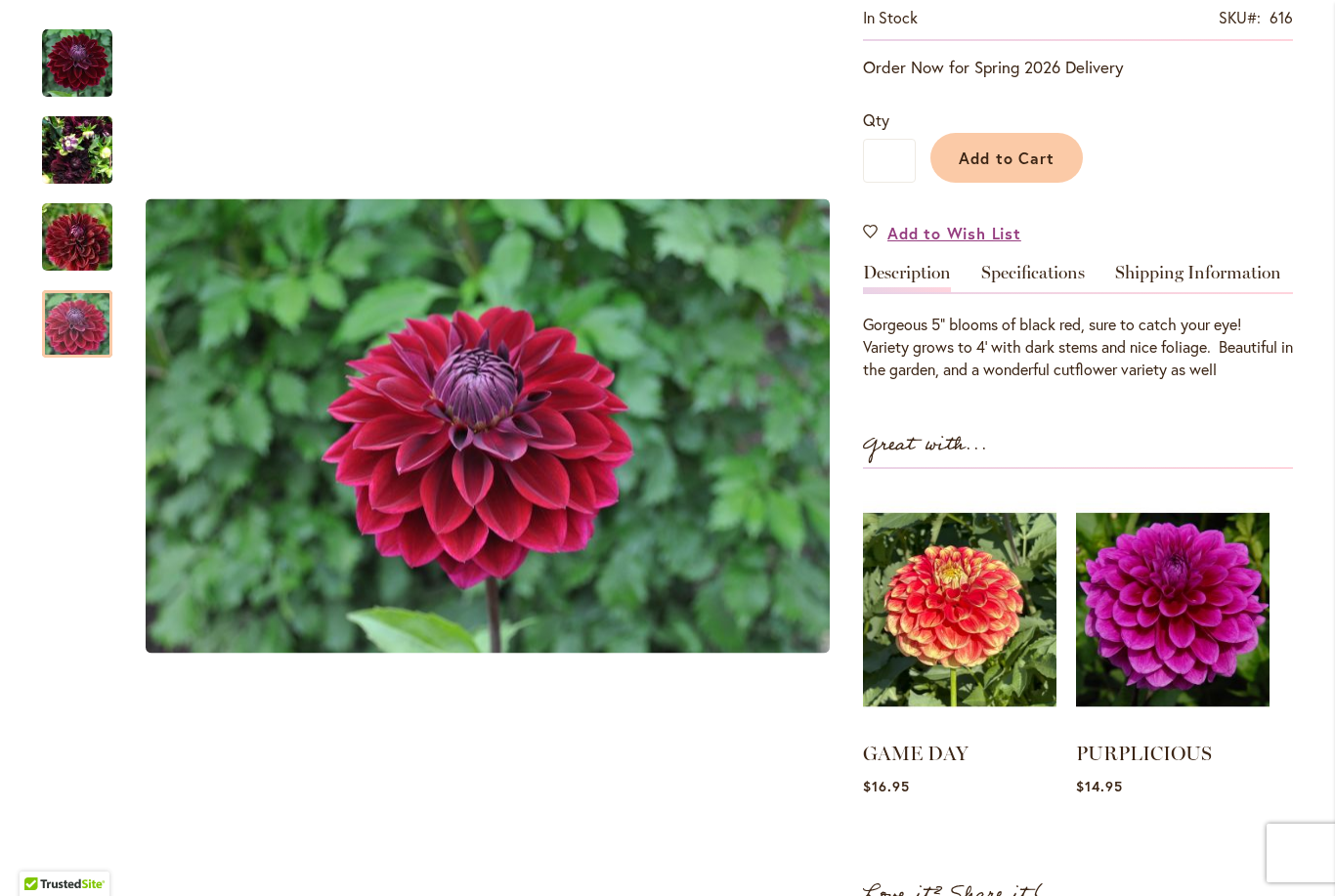
click at [80, 330] on img "Kaisha Lea" at bounding box center [77, 324] width 141 height 94
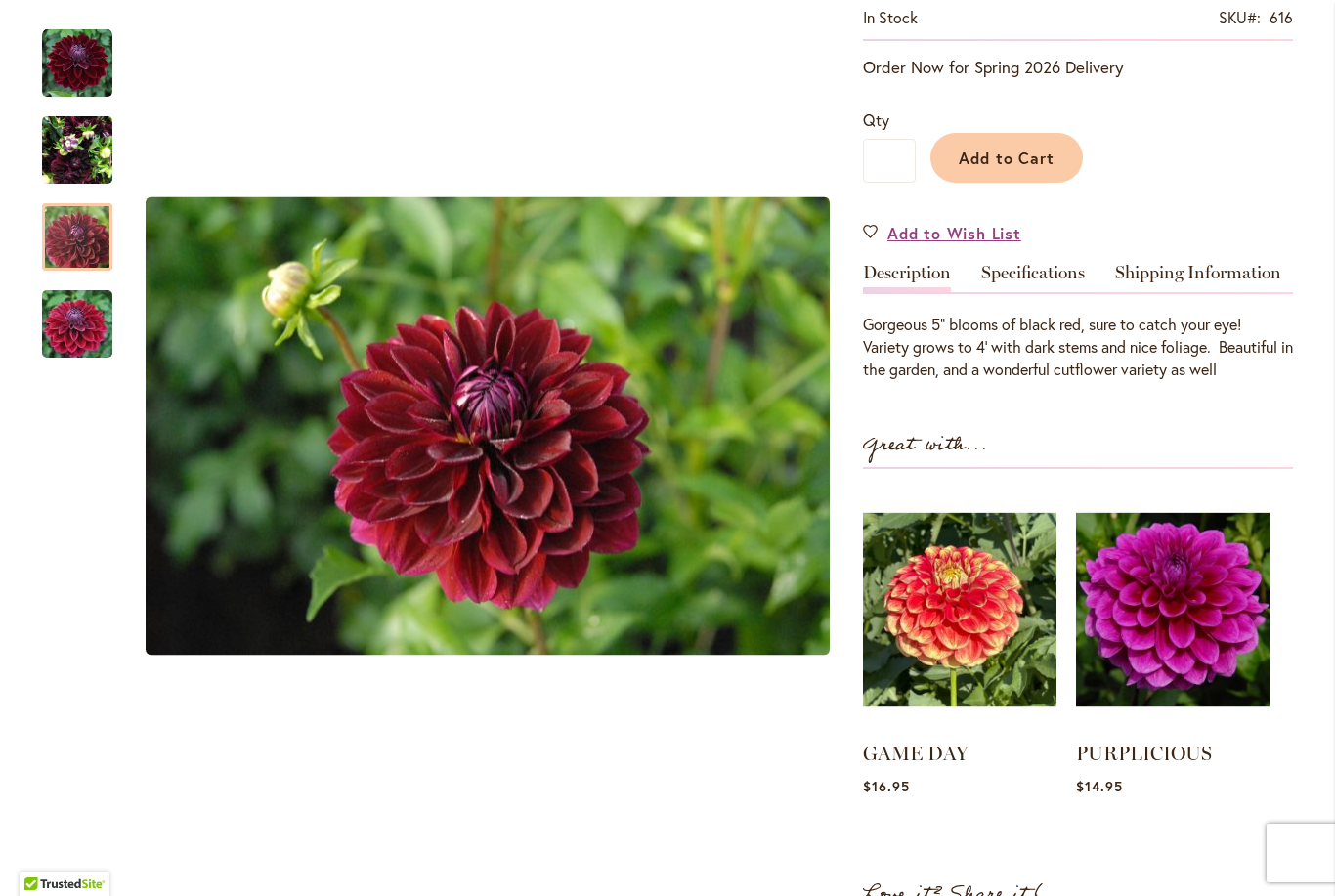
click at [94, 243] on img "Kaisha Lea" at bounding box center [77, 237] width 141 height 94
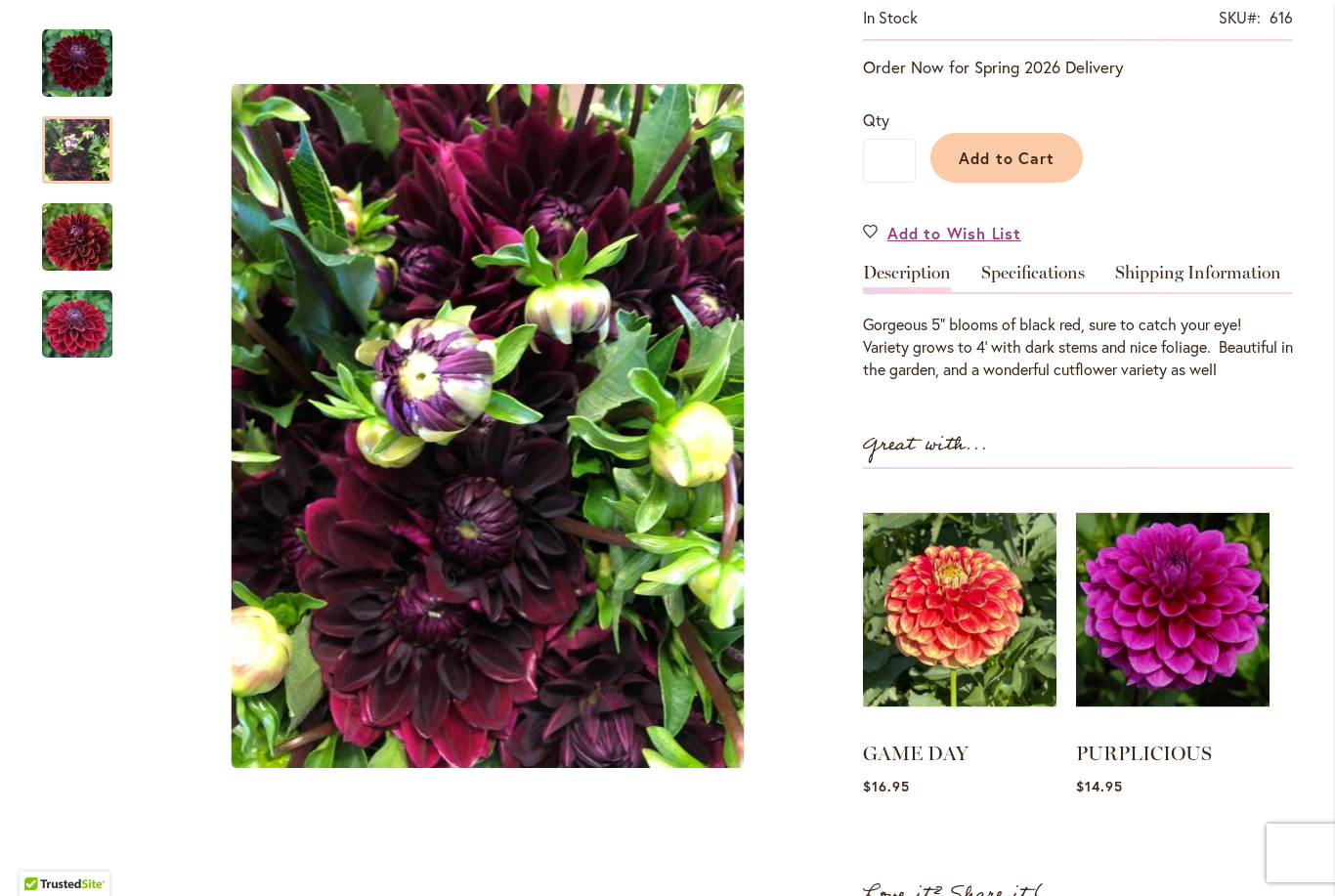
click at [76, 139] on img "Kaisha Lea" at bounding box center [77, 150] width 70 height 94
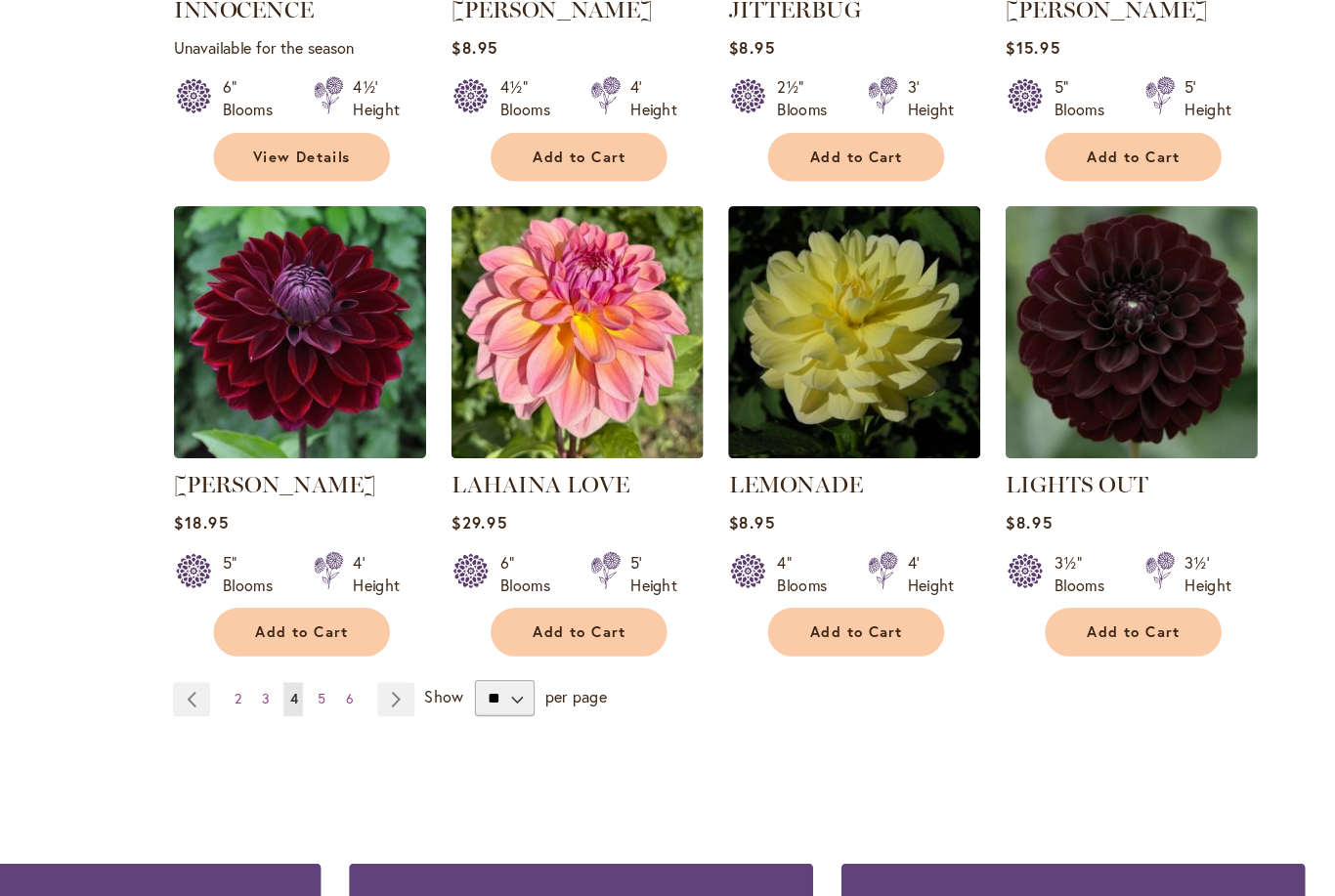
scroll to position [1549, 0]
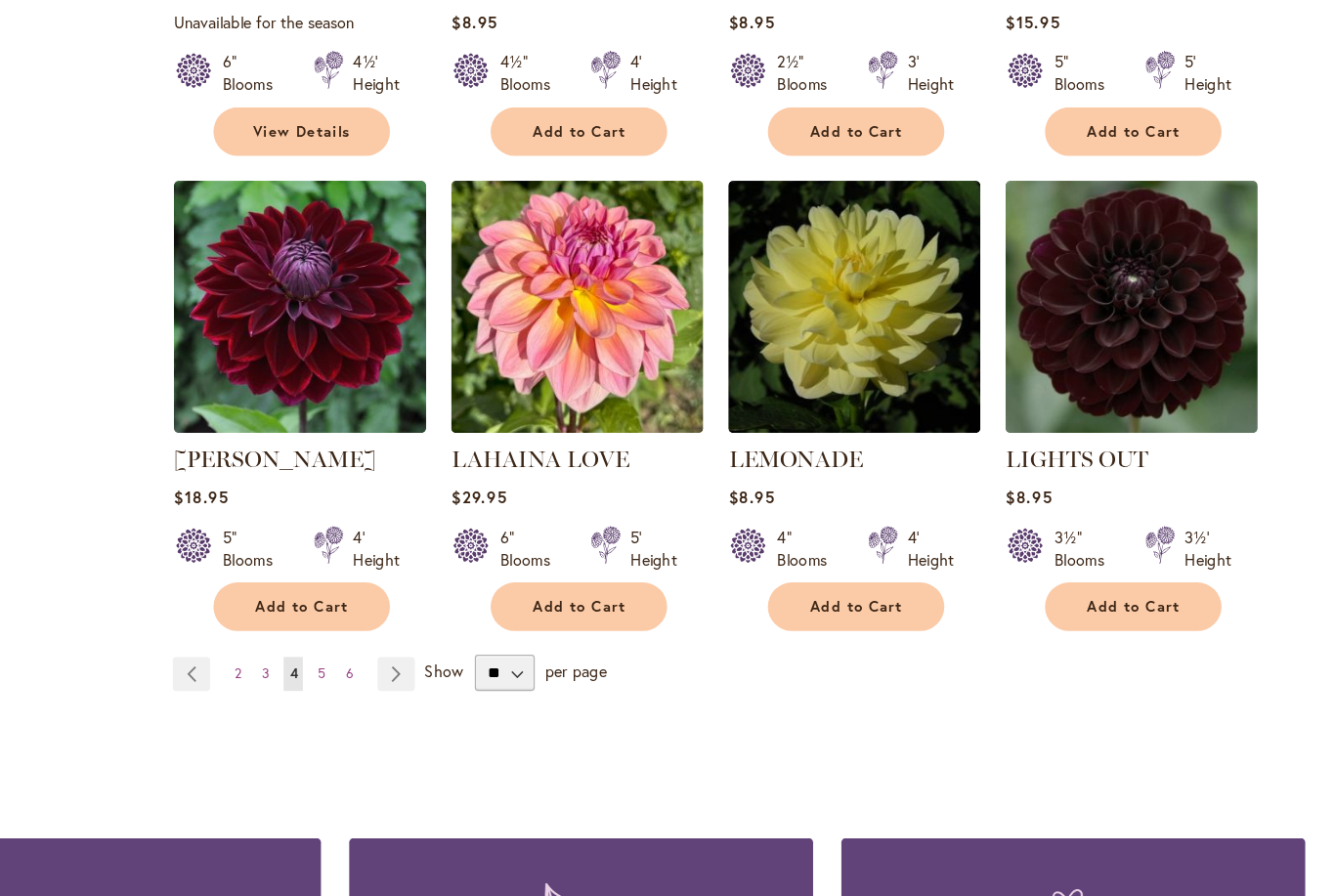
click at [556, 288] on img at bounding box center [664, 264] width 218 height 218
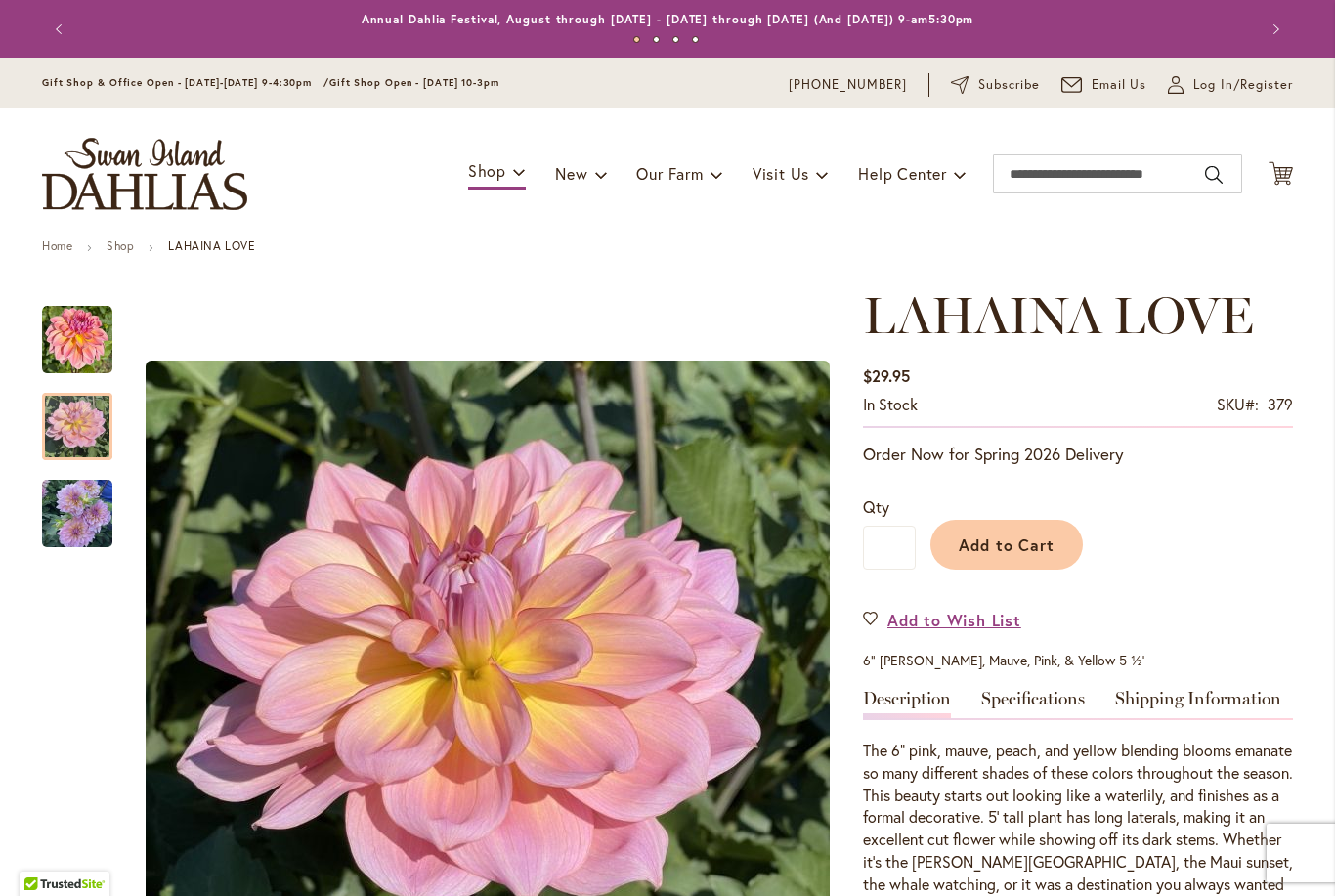
click at [74, 425] on img "LAHAINA LOVE" at bounding box center [77, 426] width 70 height 70
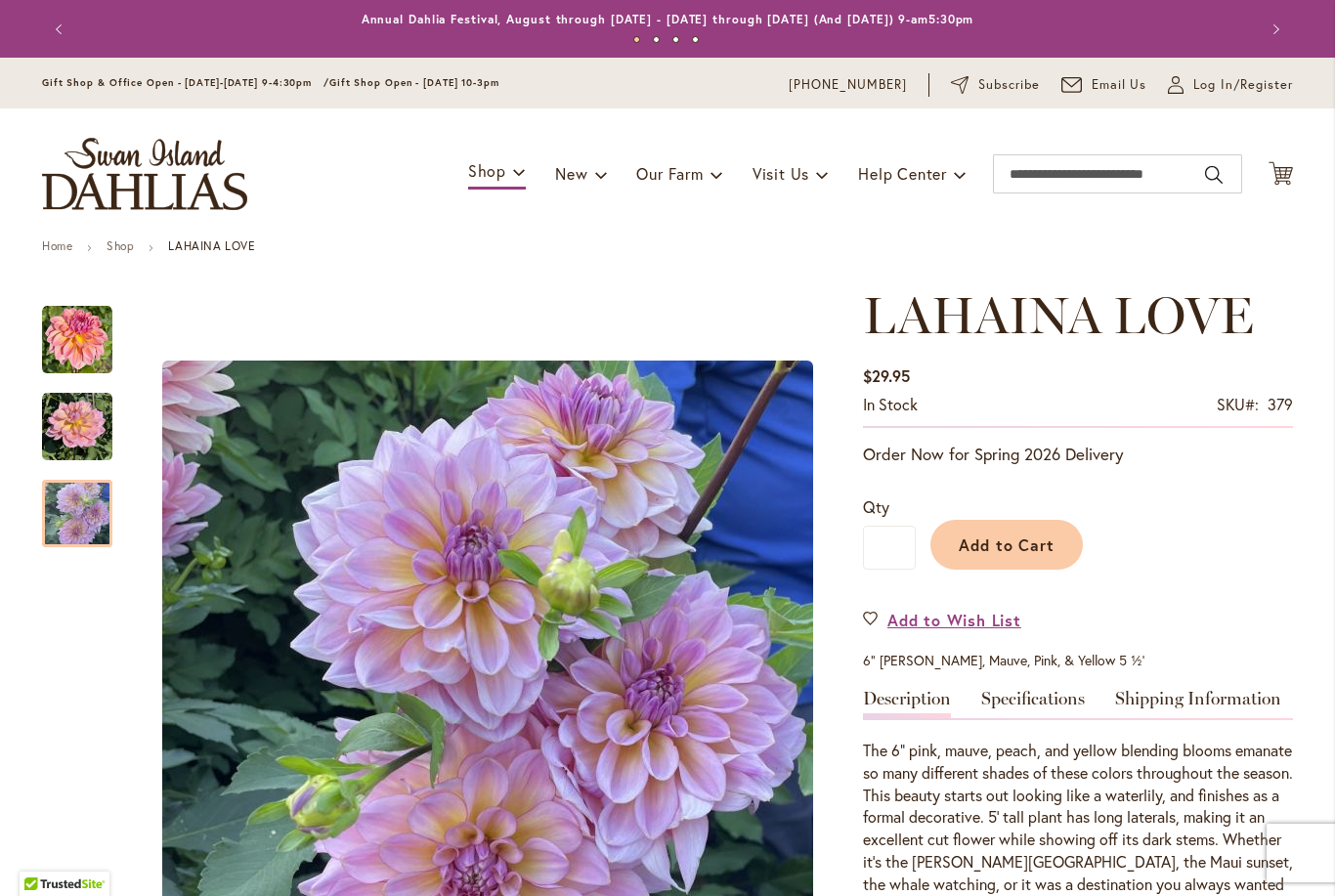
click at [65, 526] on img "LAHAINA LOVE" at bounding box center [77, 513] width 70 height 74
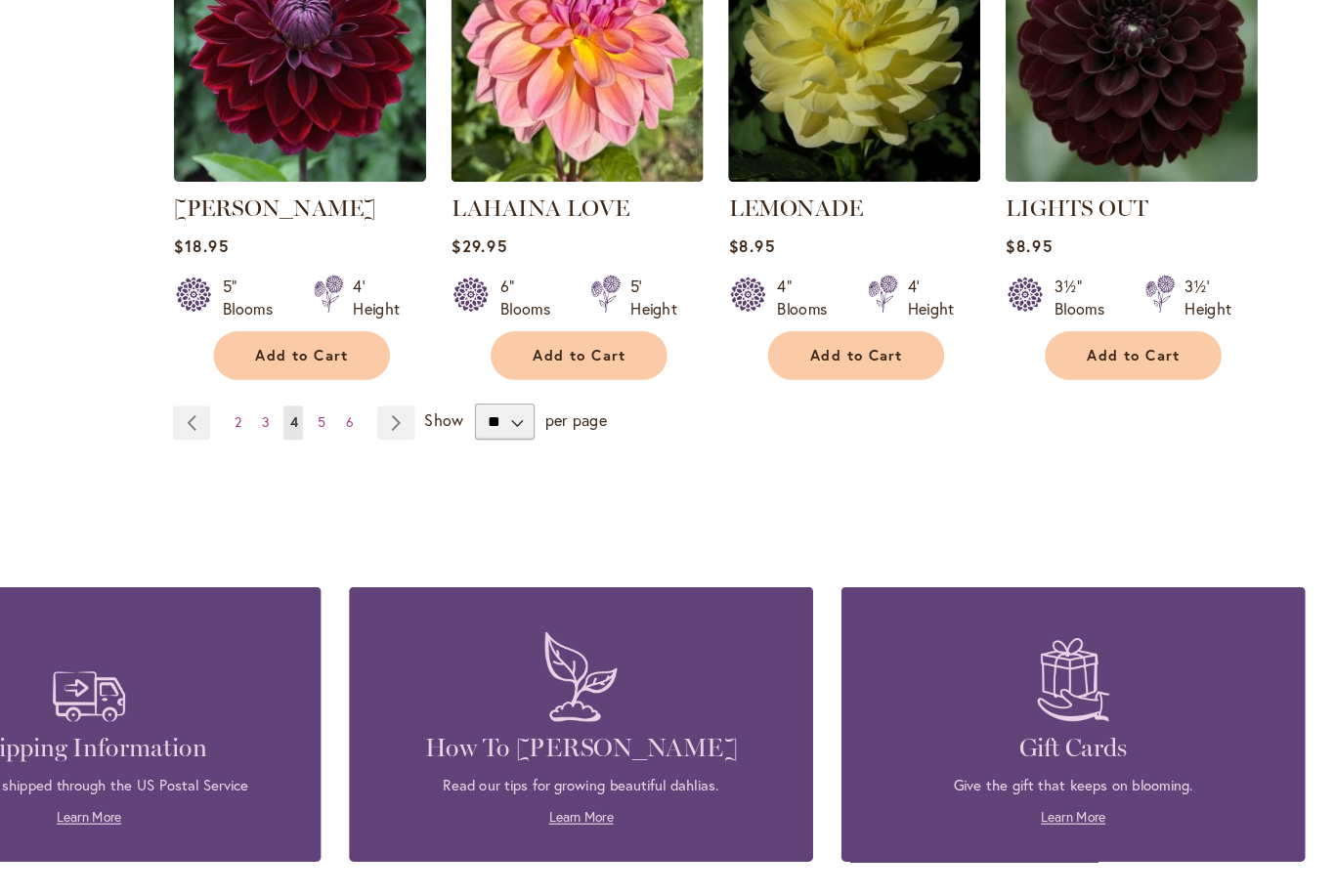
scroll to position [1762, 0]
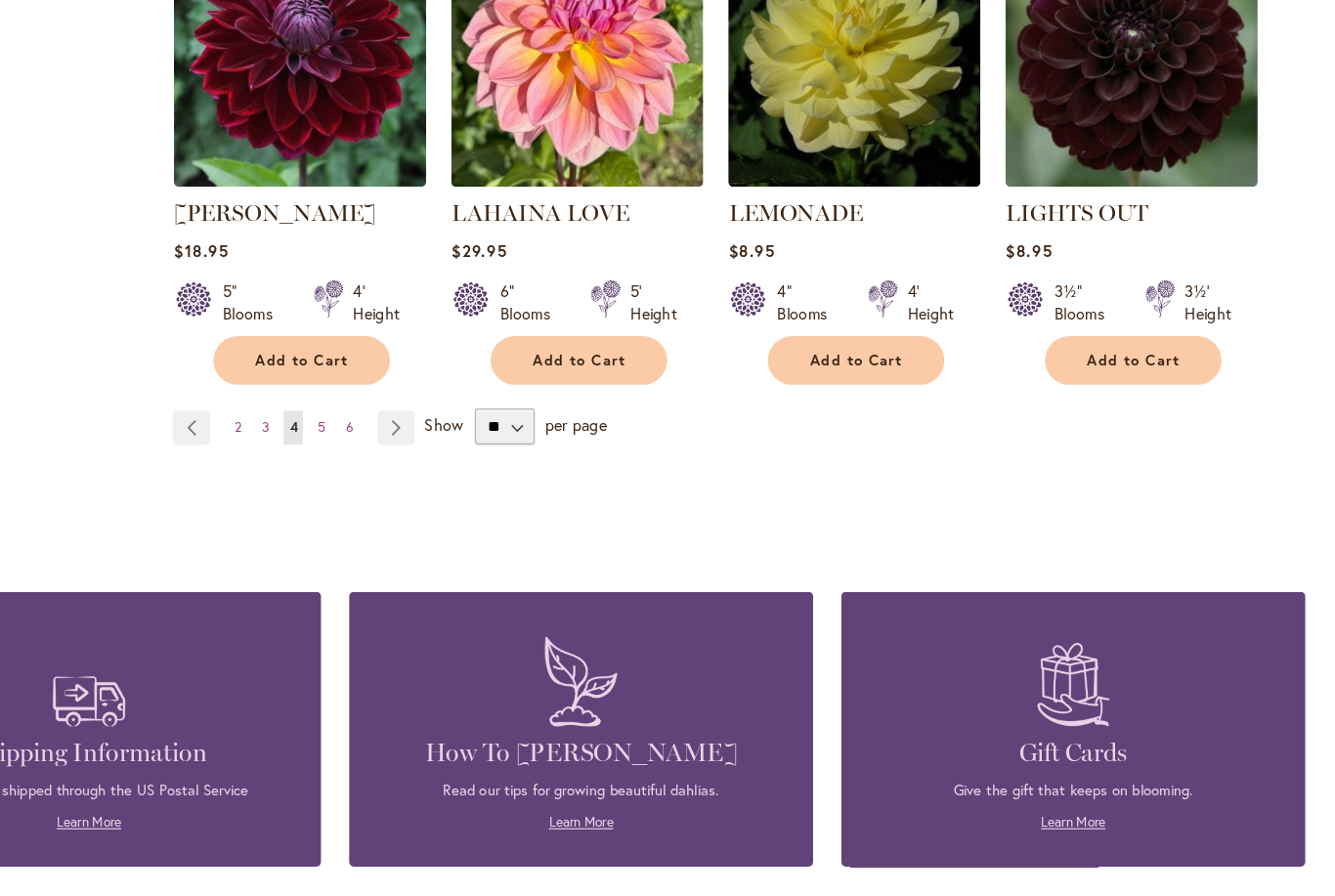
click at [440, 368] on span "5" at bounding box center [443, 368] width 7 height 15
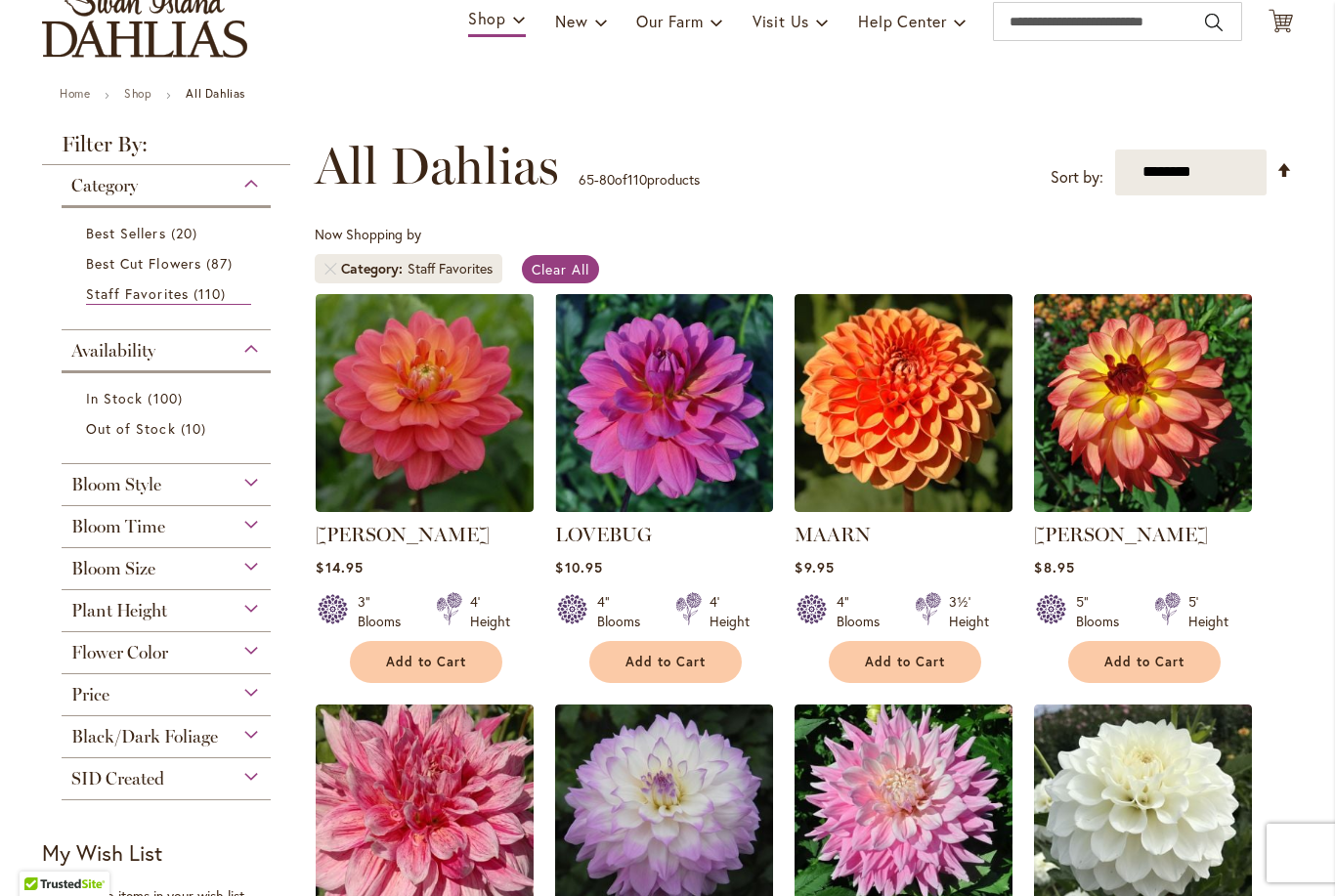
scroll to position [152, 0]
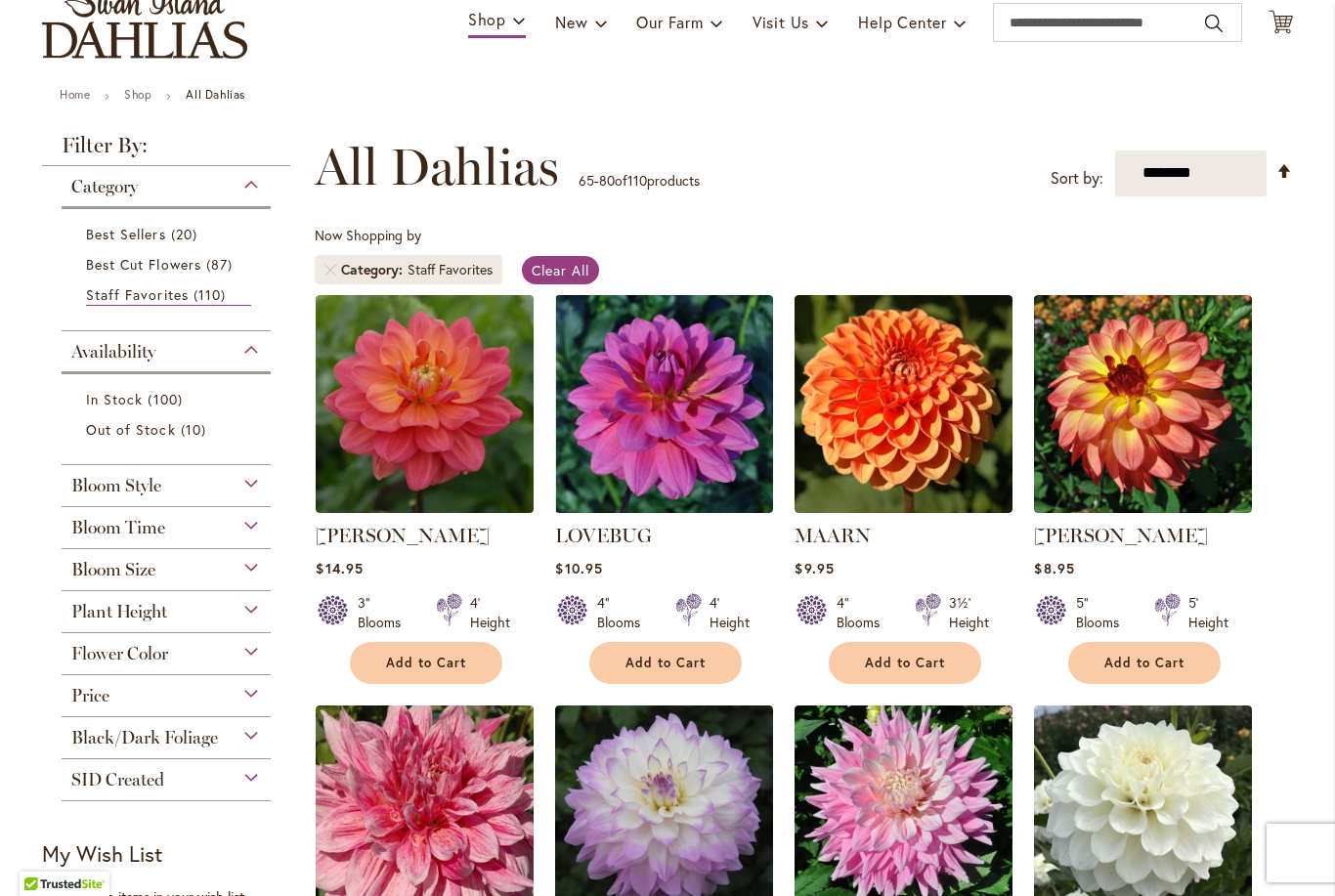
click at [430, 391] on img at bounding box center [424, 404] width 218 height 218
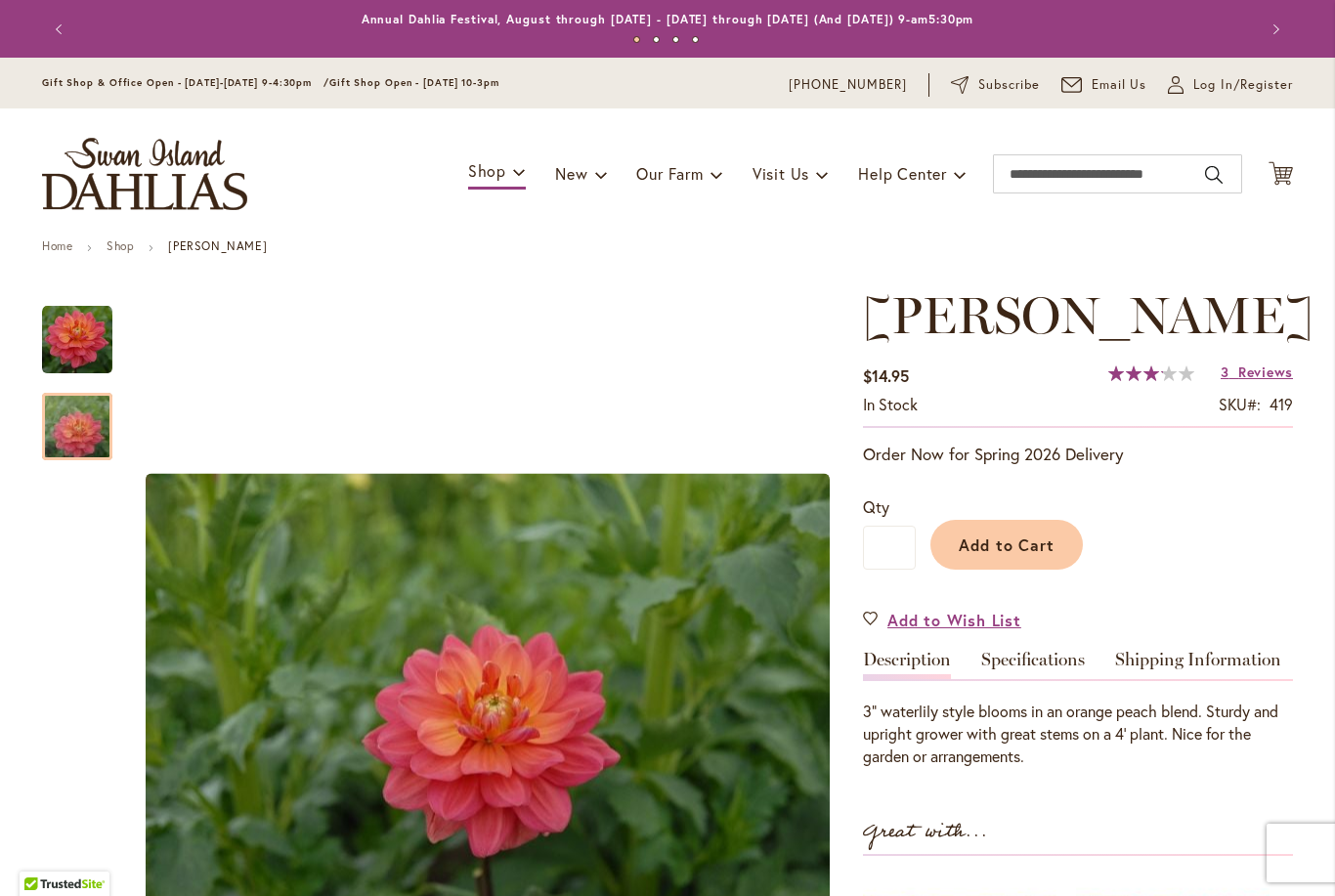
click at [68, 432] on img "LORA ASHLEY" at bounding box center [77, 426] width 141 height 94
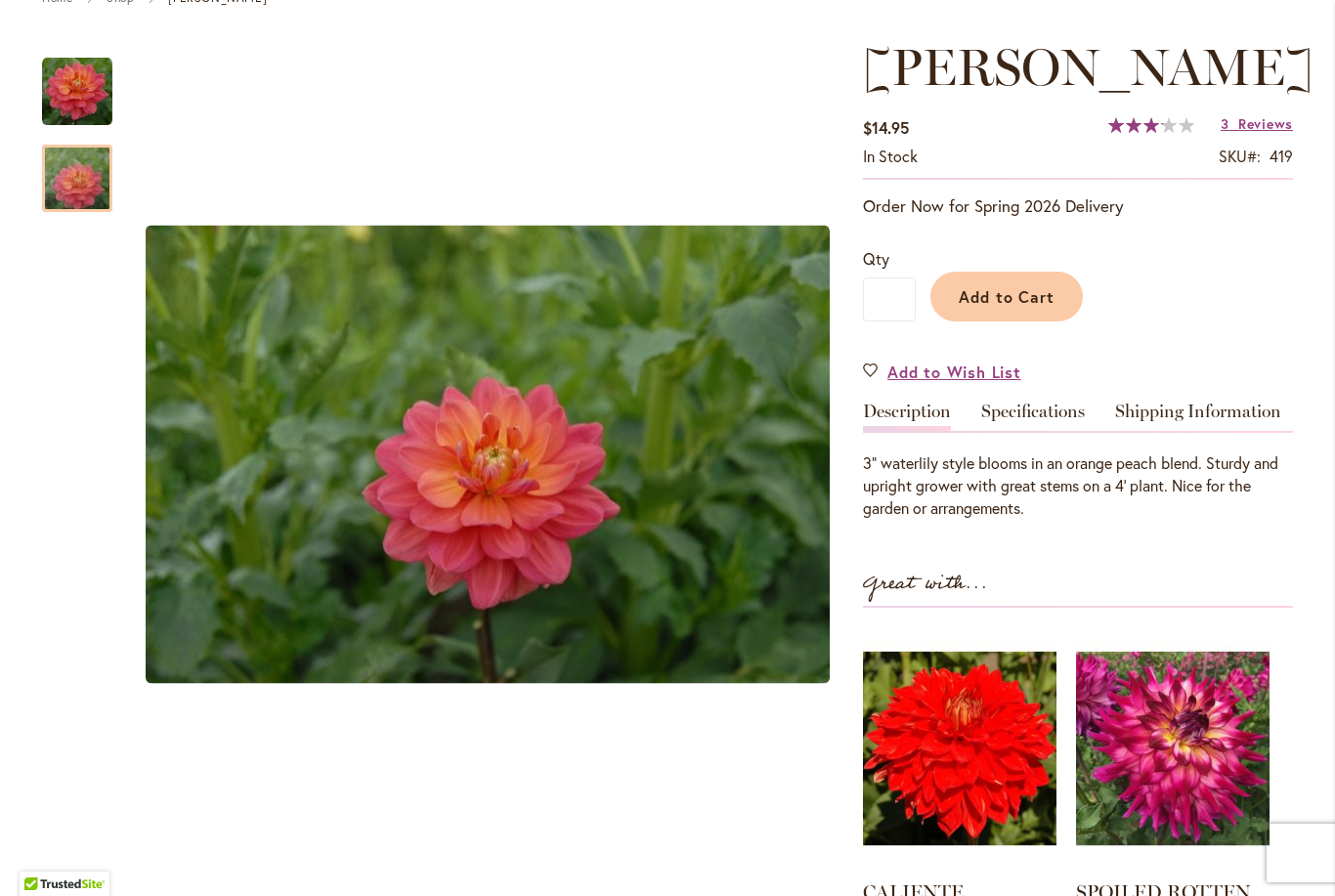
scroll to position [252, 0]
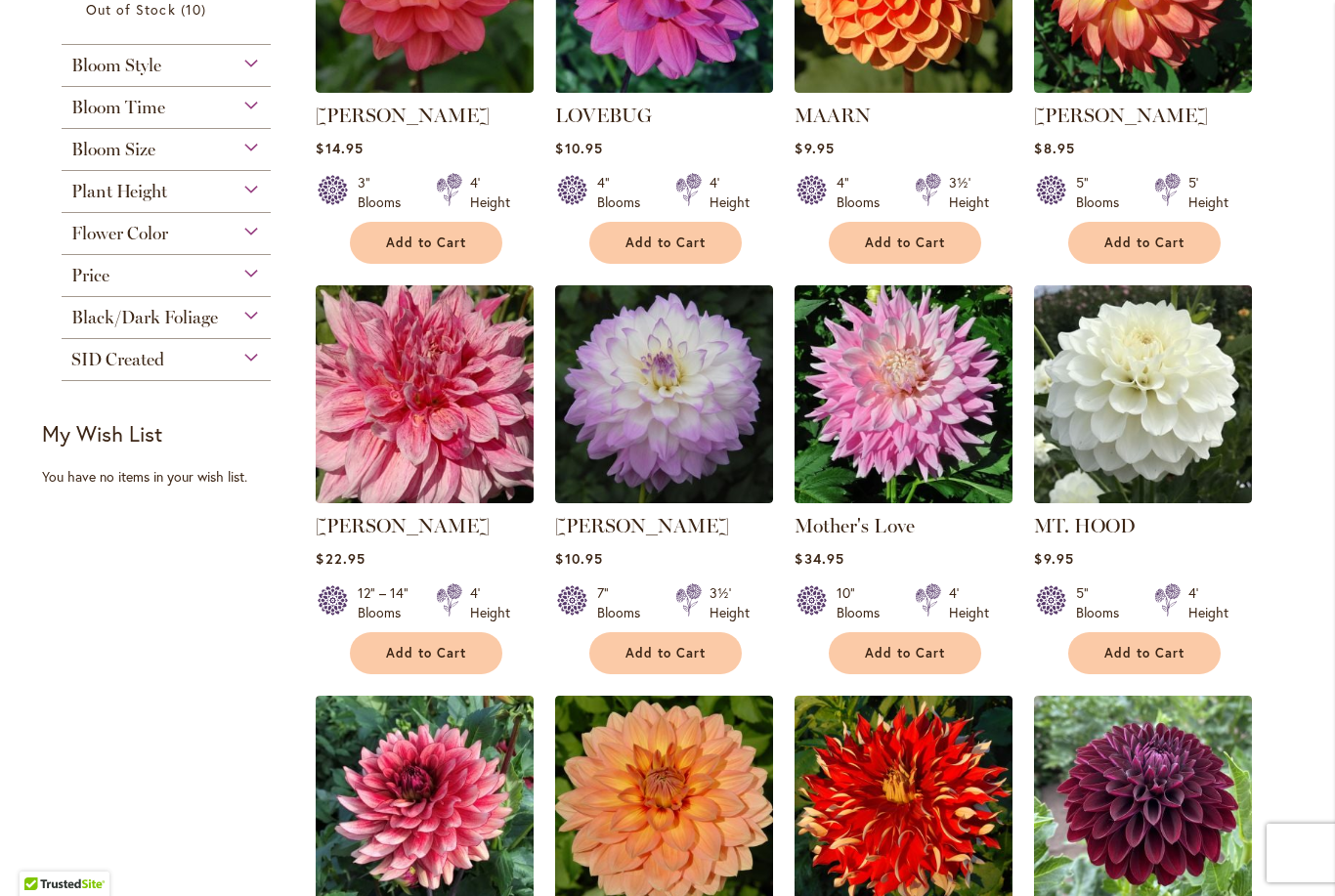
scroll to position [583, 0]
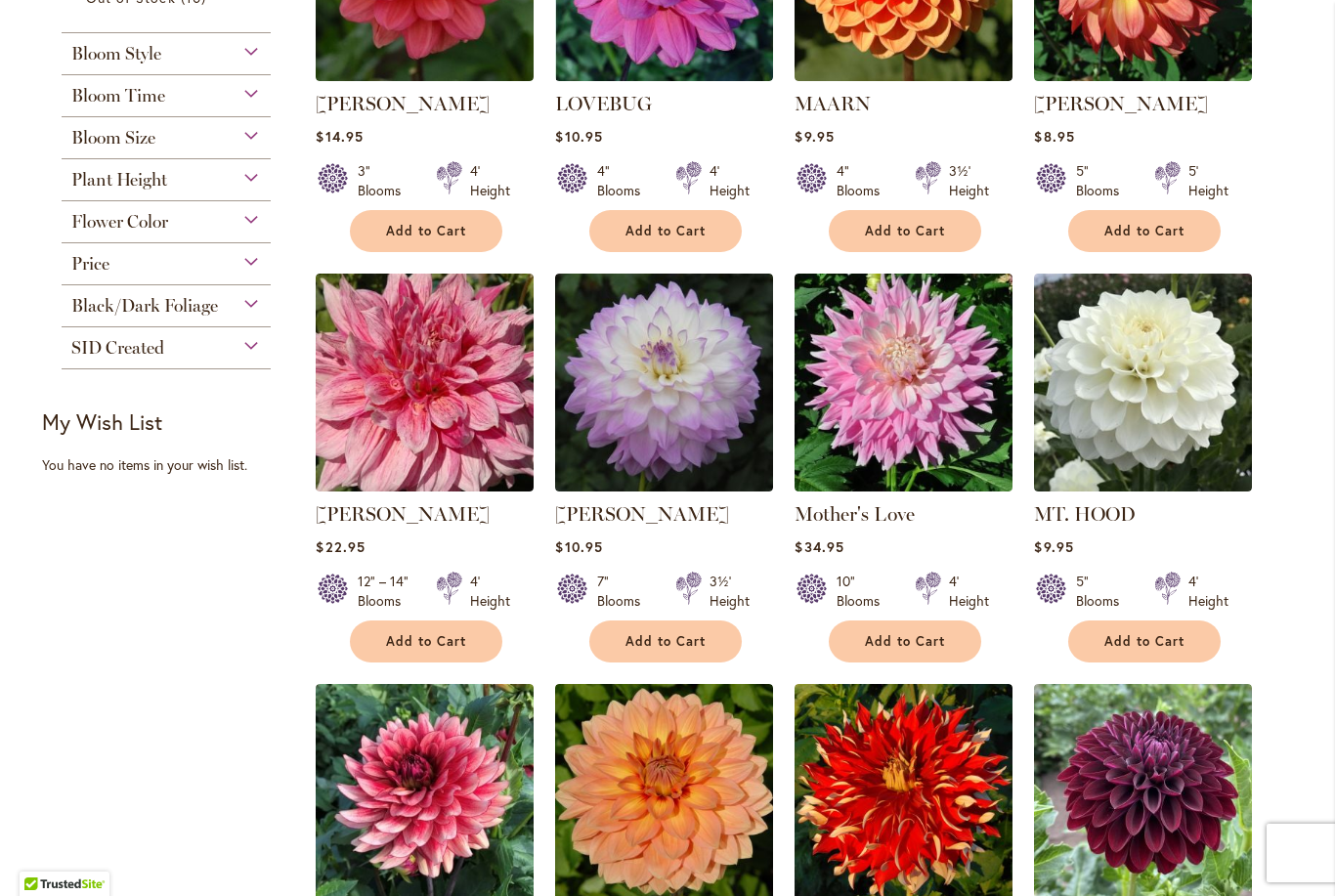
click at [397, 371] on img at bounding box center [424, 382] width 218 height 218
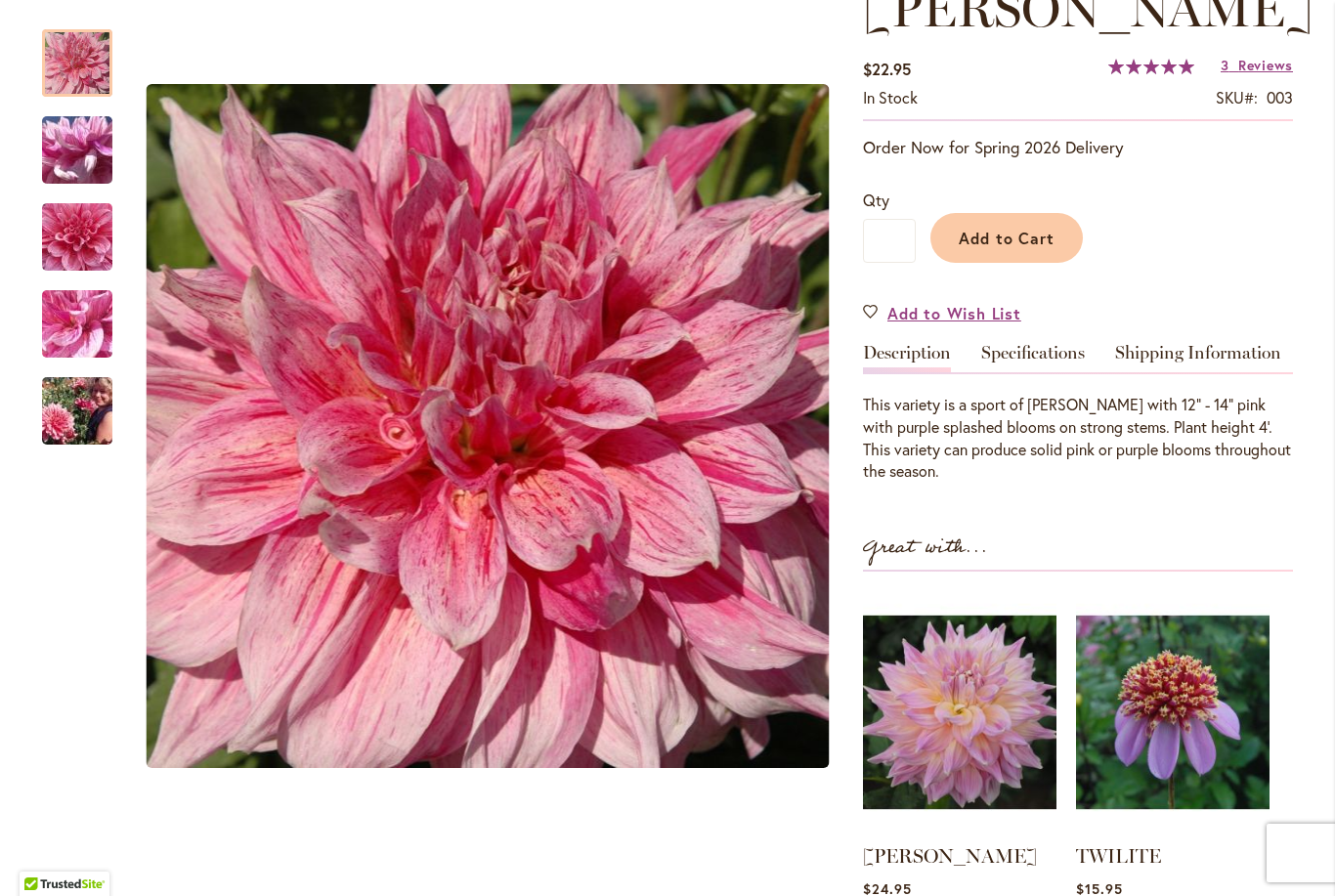
scroll to position [306, 0]
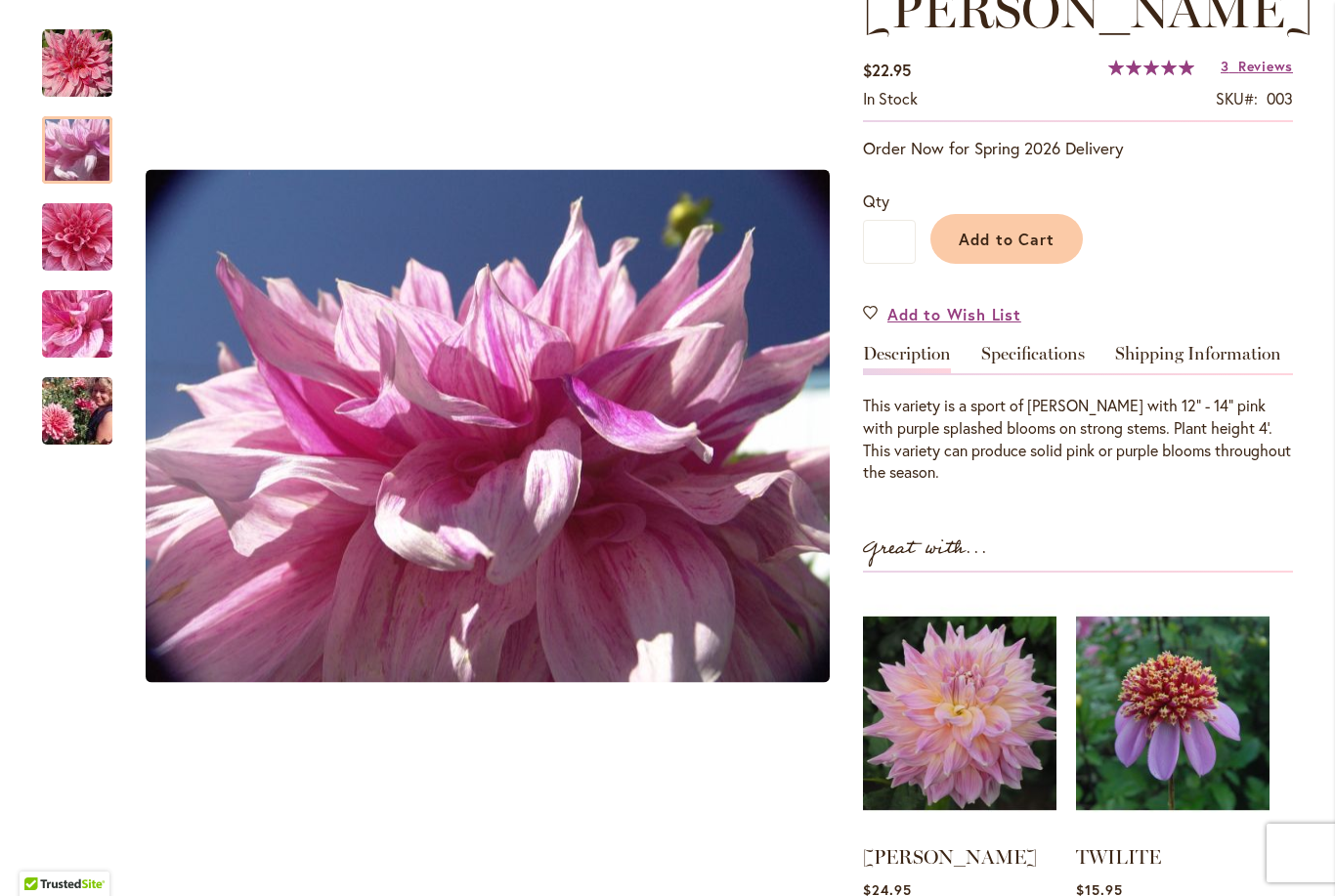
click at [71, 148] on img "MAKI" at bounding box center [77, 150] width 141 height 106
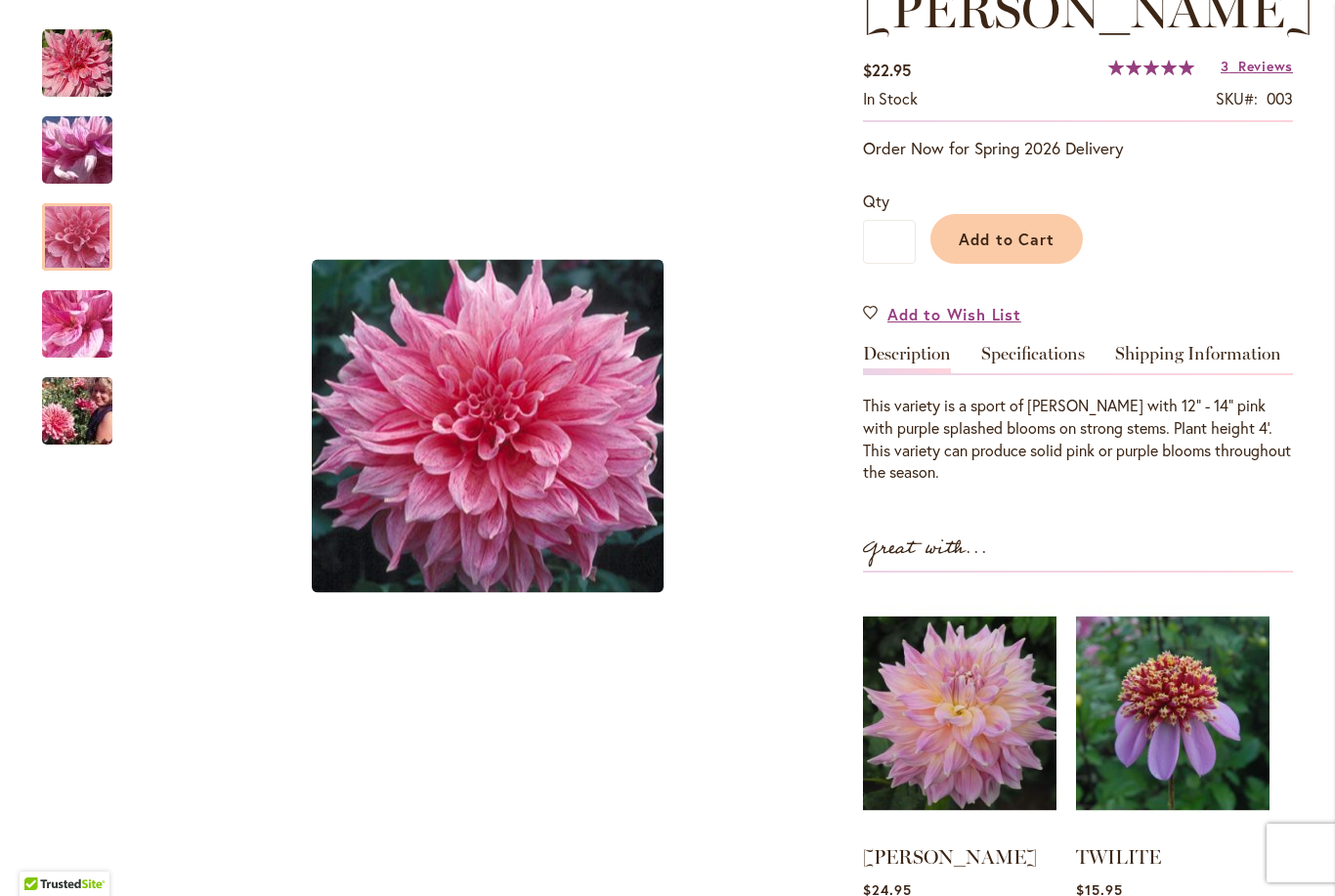
click at [79, 235] on img "MAKI" at bounding box center [77, 237] width 141 height 133
click at [81, 249] on div at bounding box center [77, 237] width 70 height 67
click at [75, 330] on img "MAKI" at bounding box center [77, 324] width 141 height 106
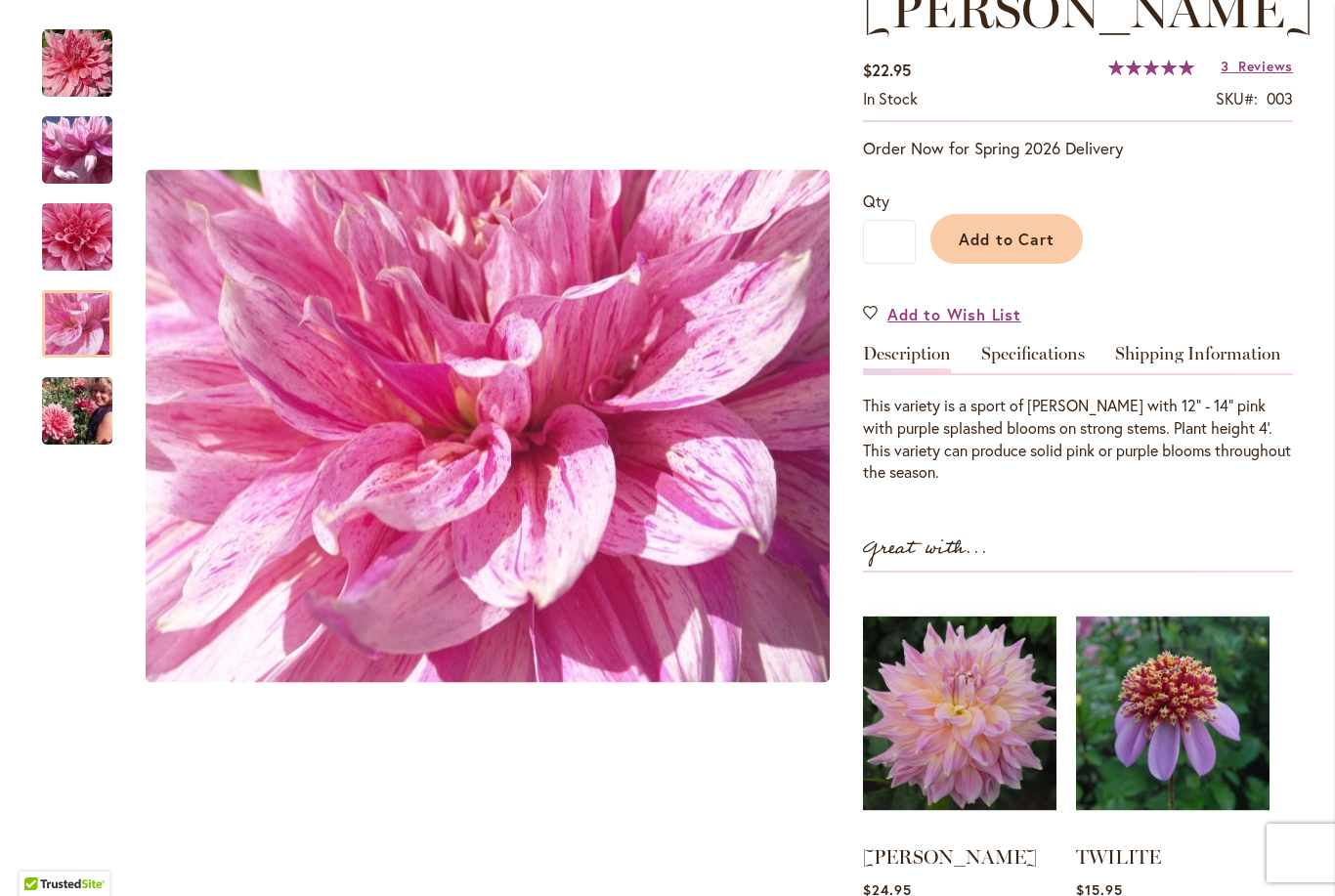
click at [95, 409] on img "MAKI" at bounding box center [77, 411] width 141 height 94
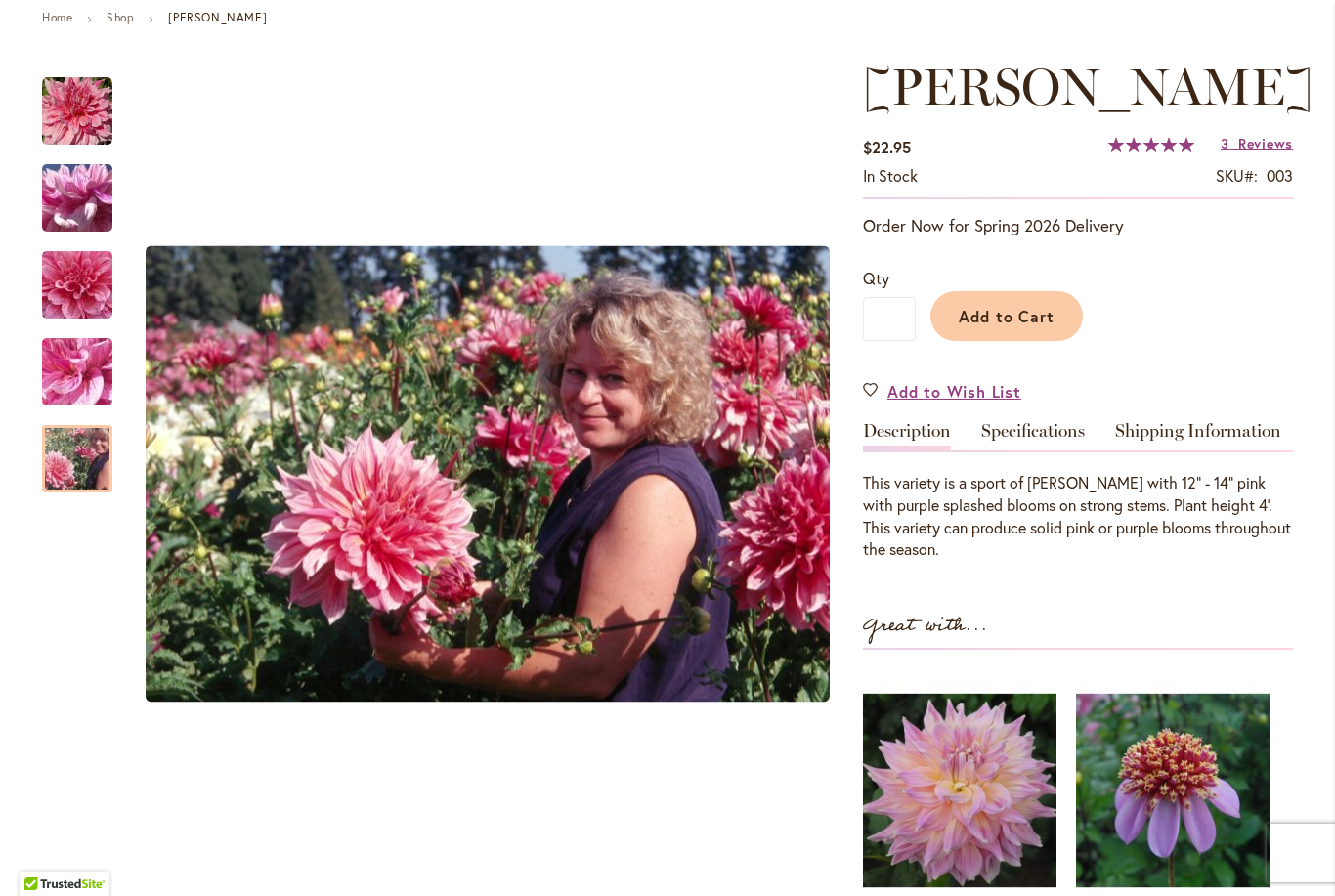
scroll to position [232, 0]
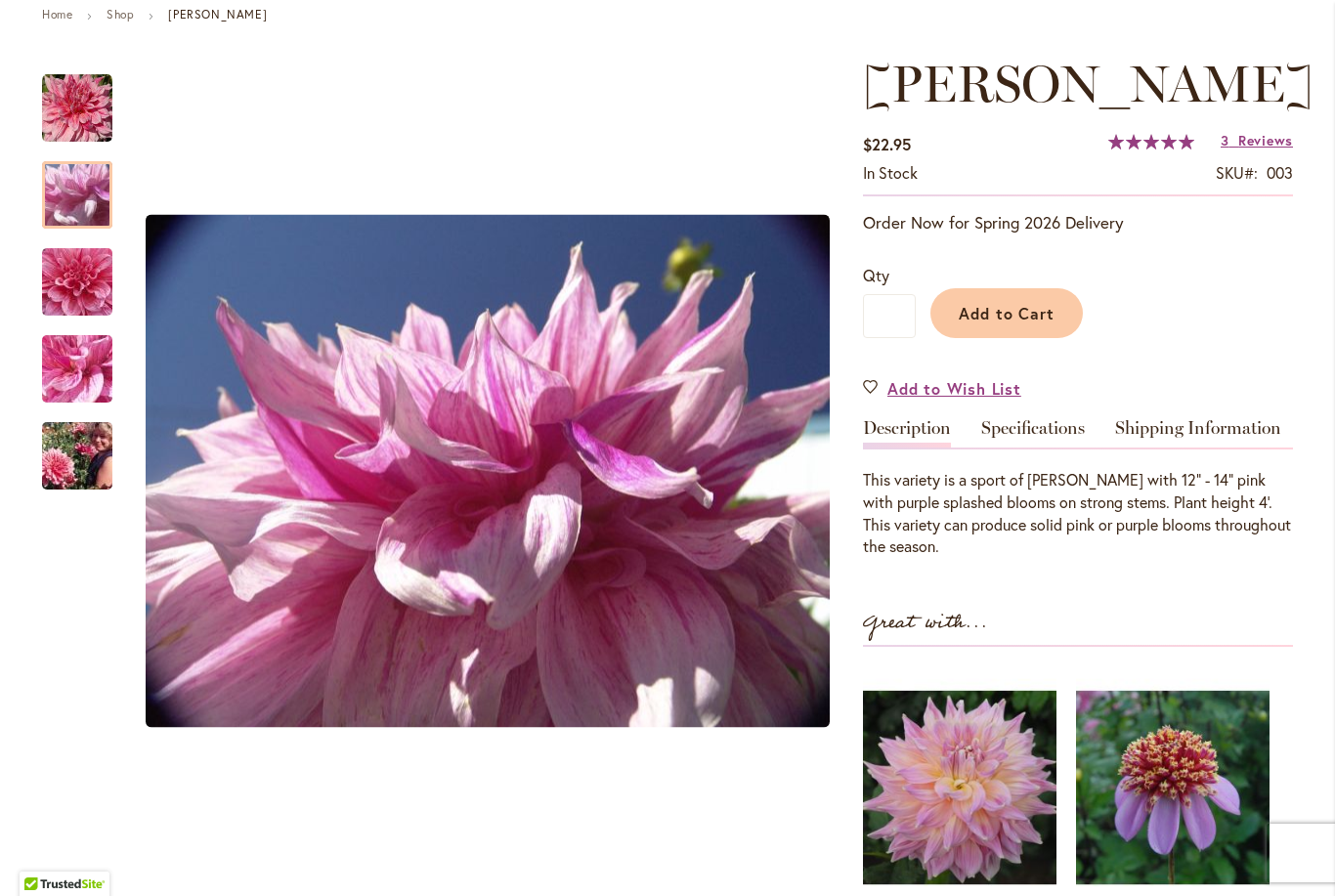
click at [90, 187] on img "MAKI" at bounding box center [77, 195] width 141 height 106
click at [76, 79] on img "MAKI" at bounding box center [77, 108] width 70 height 70
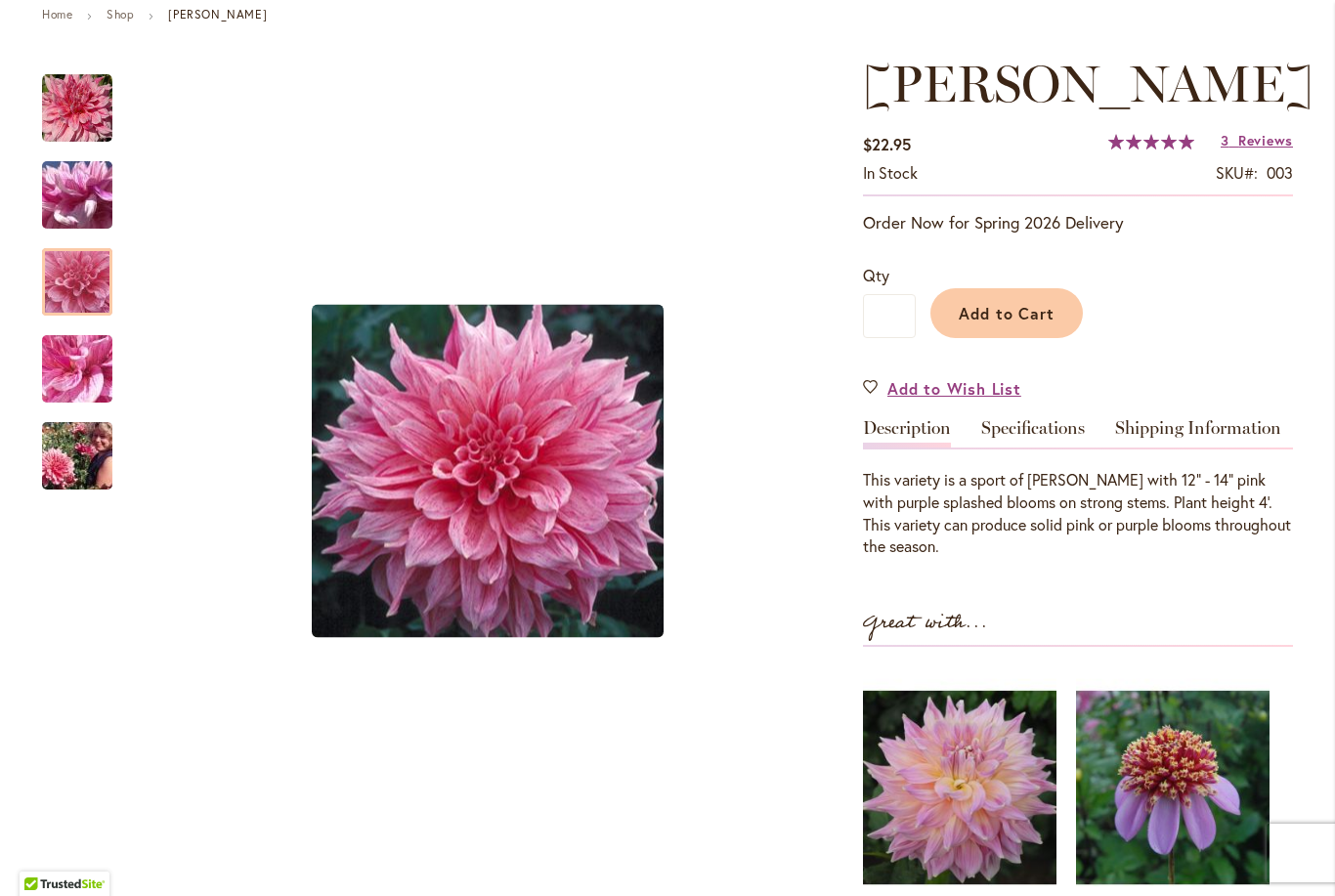
click at [78, 289] on img "MAKI" at bounding box center [77, 282] width 141 height 133
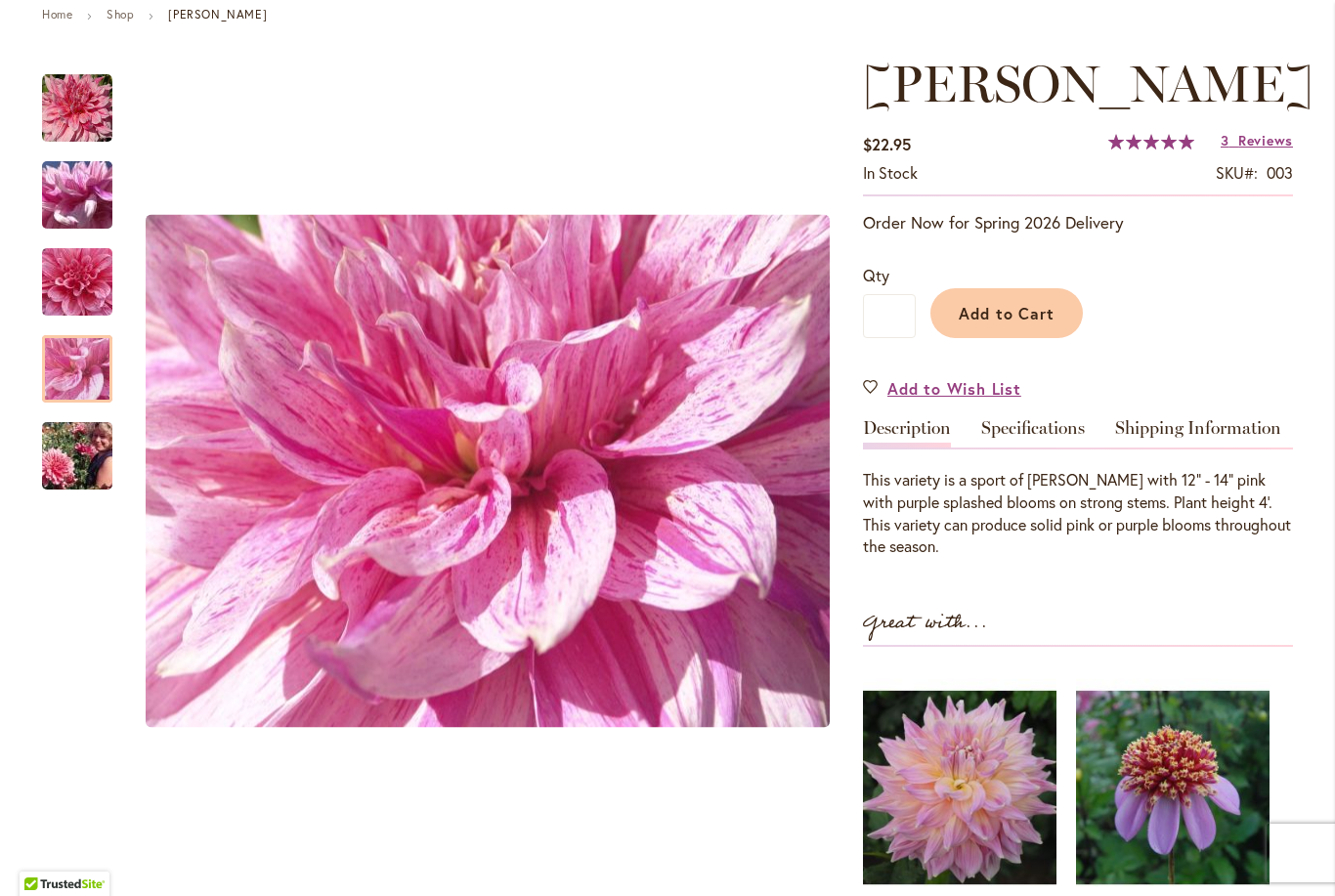
click at [75, 369] on img "MAKI" at bounding box center [77, 369] width 141 height 106
click at [70, 473] on img "MAKI" at bounding box center [77, 456] width 141 height 94
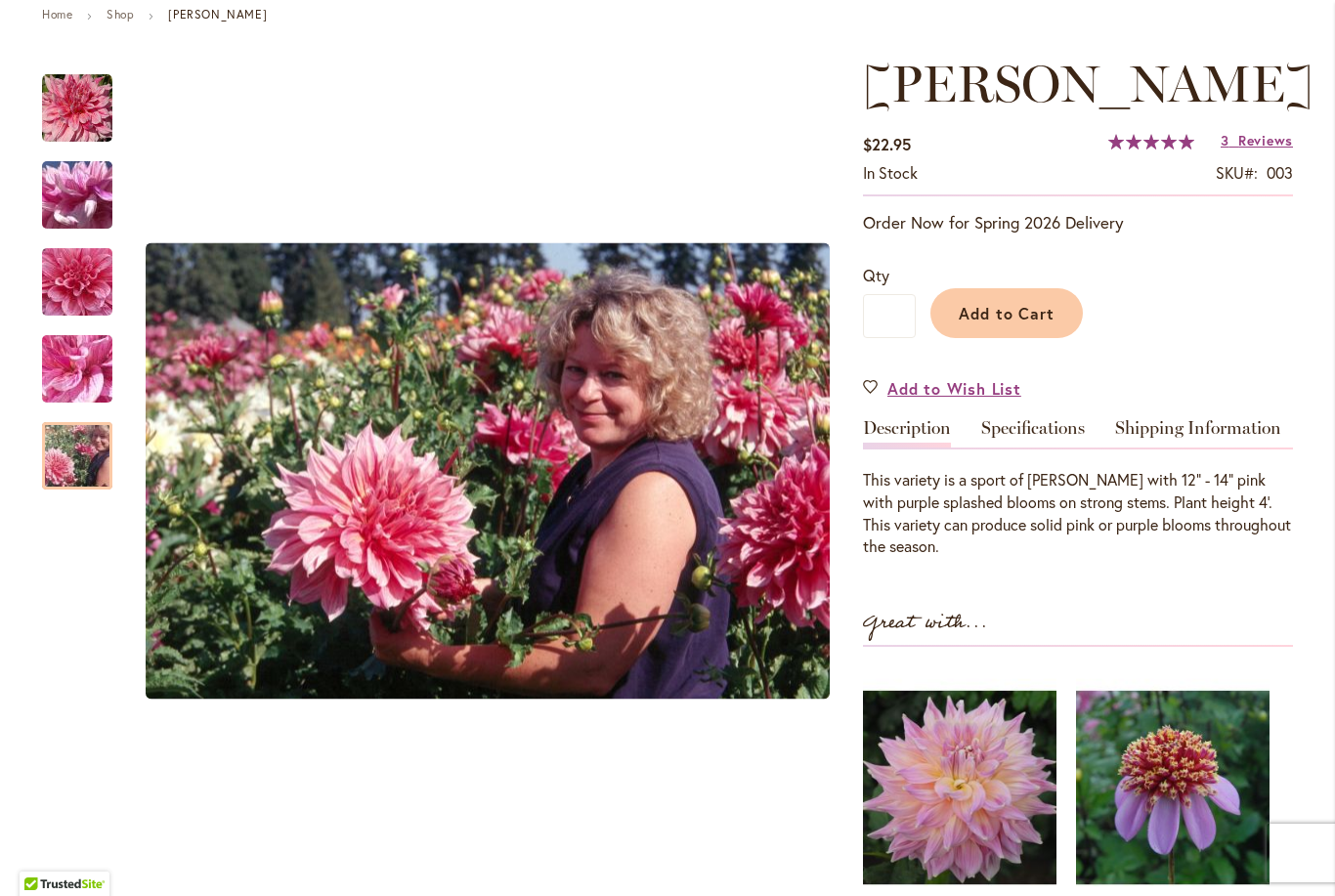
click at [964, 788] on img at bounding box center [960, 787] width 193 height 243
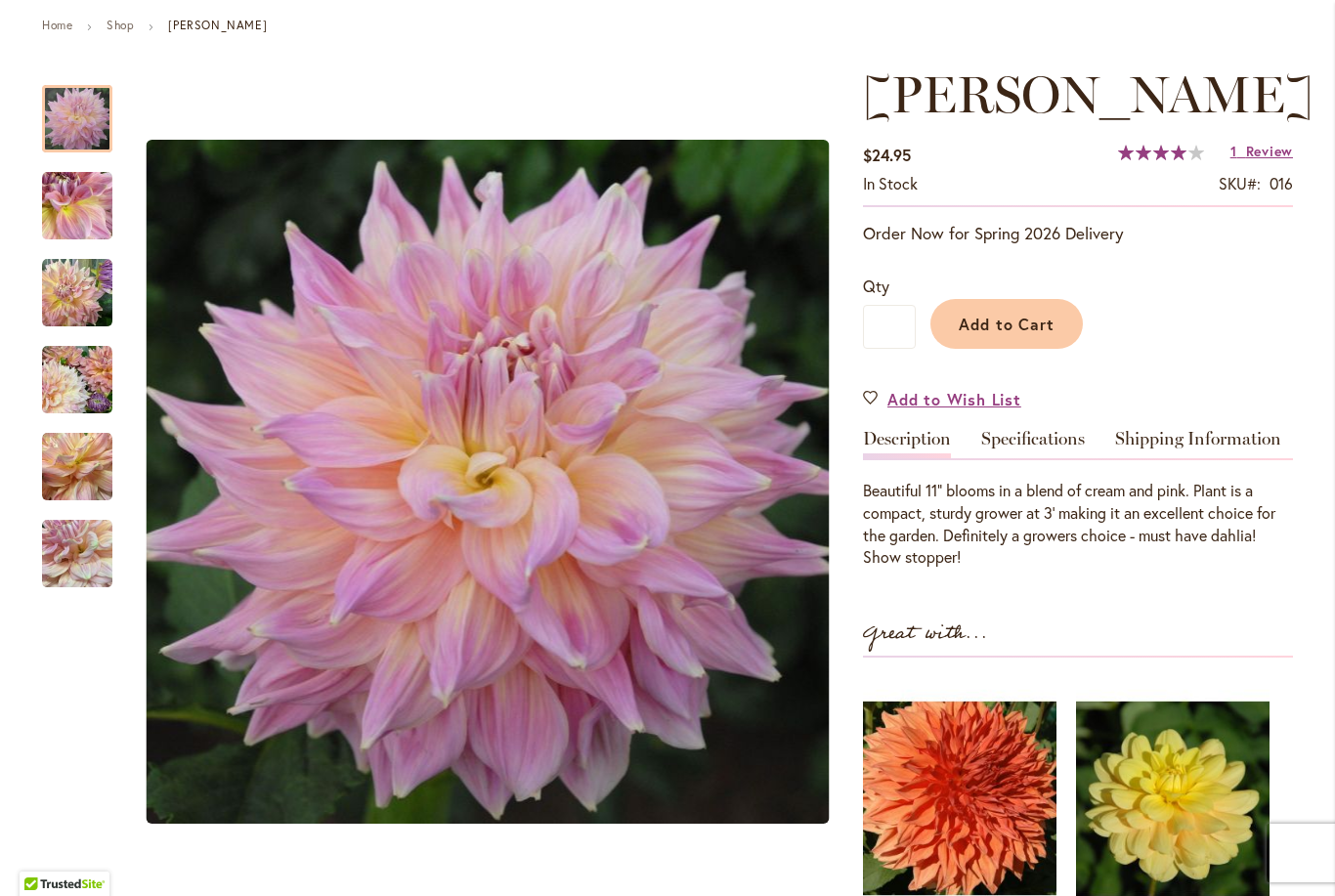
scroll to position [222, 0]
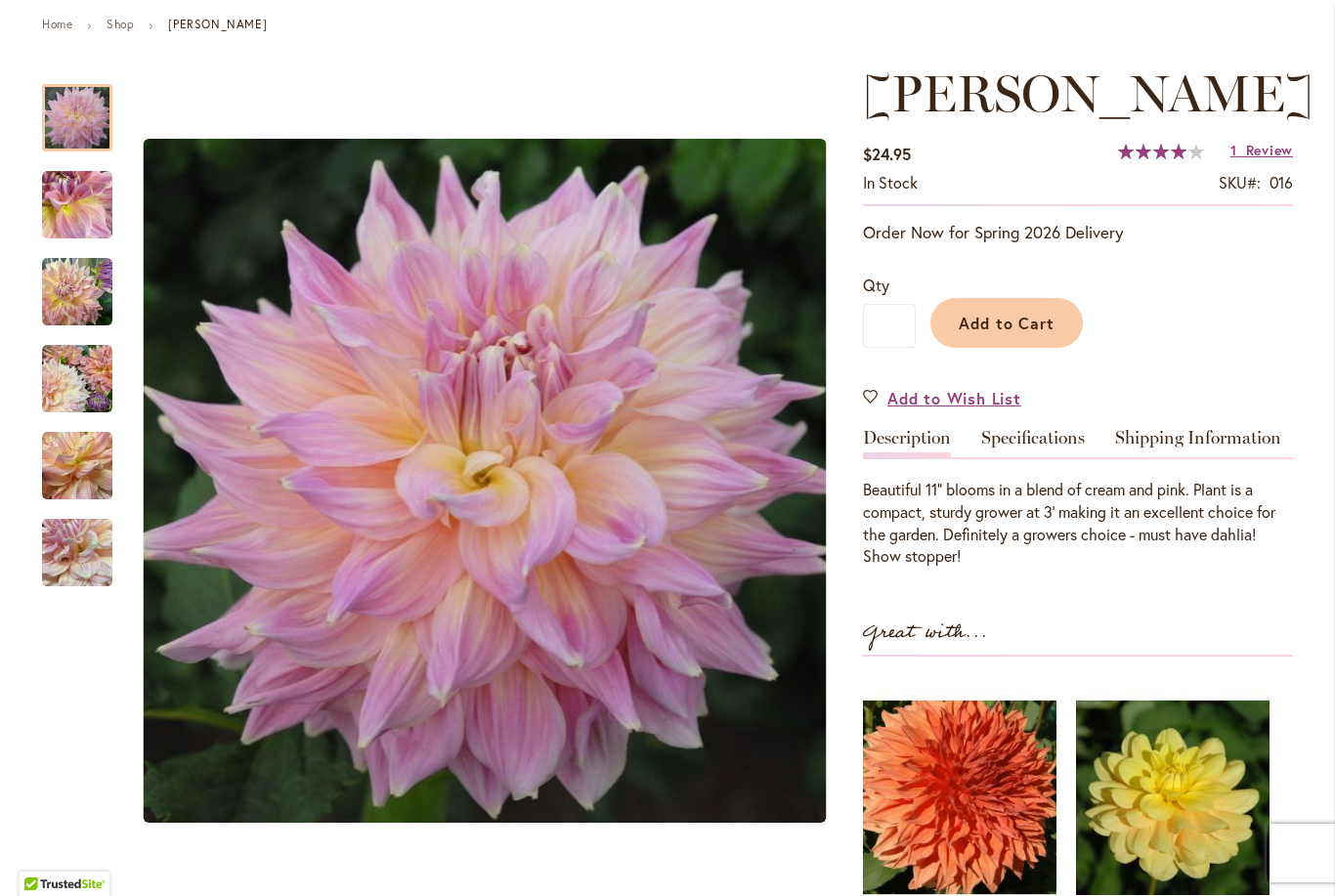
click at [93, 209] on img "Mingus Philip Sr" at bounding box center [77, 204] width 70 height 70
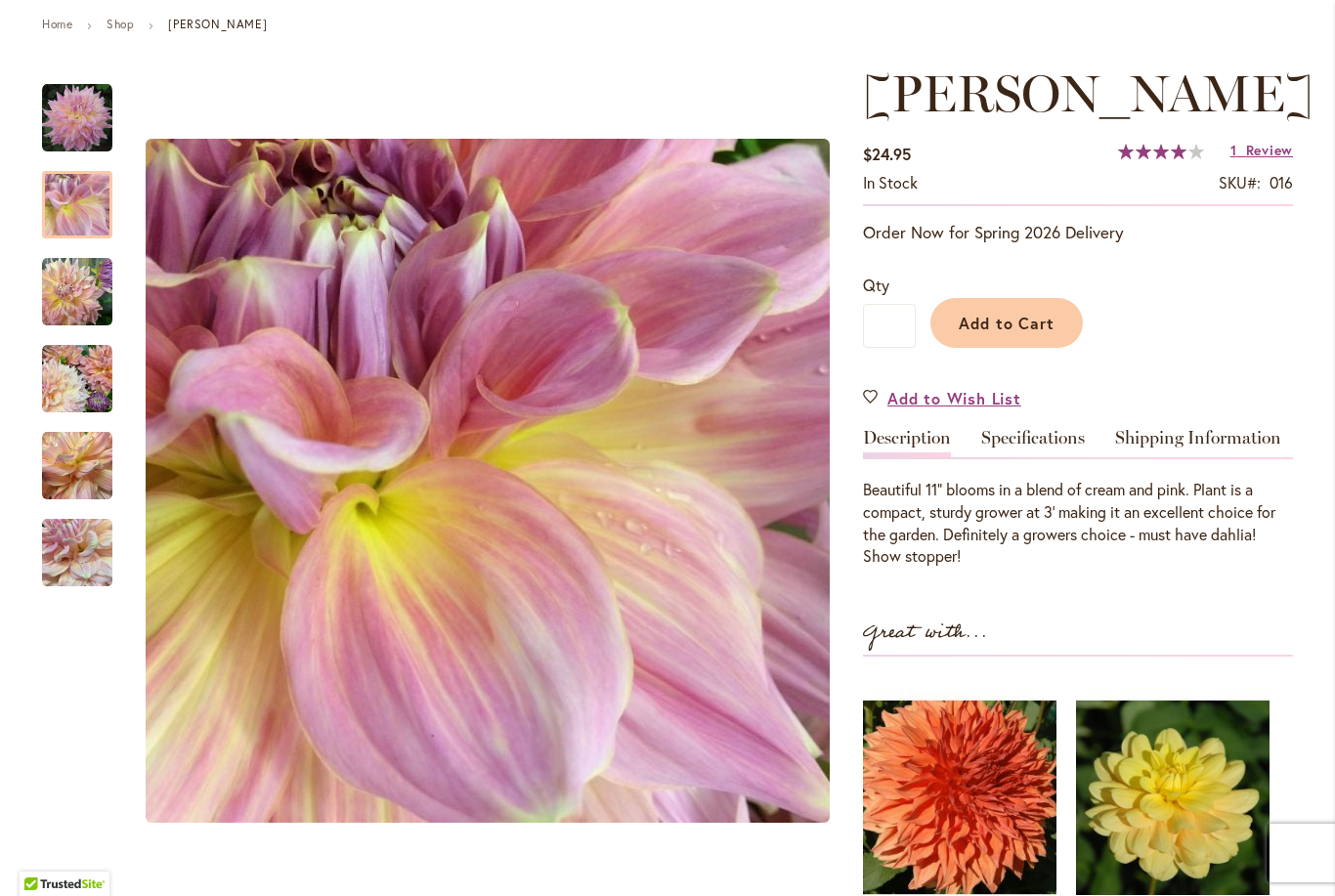
click at [72, 299] on img "Mingus Philip Sr" at bounding box center [77, 291] width 70 height 70
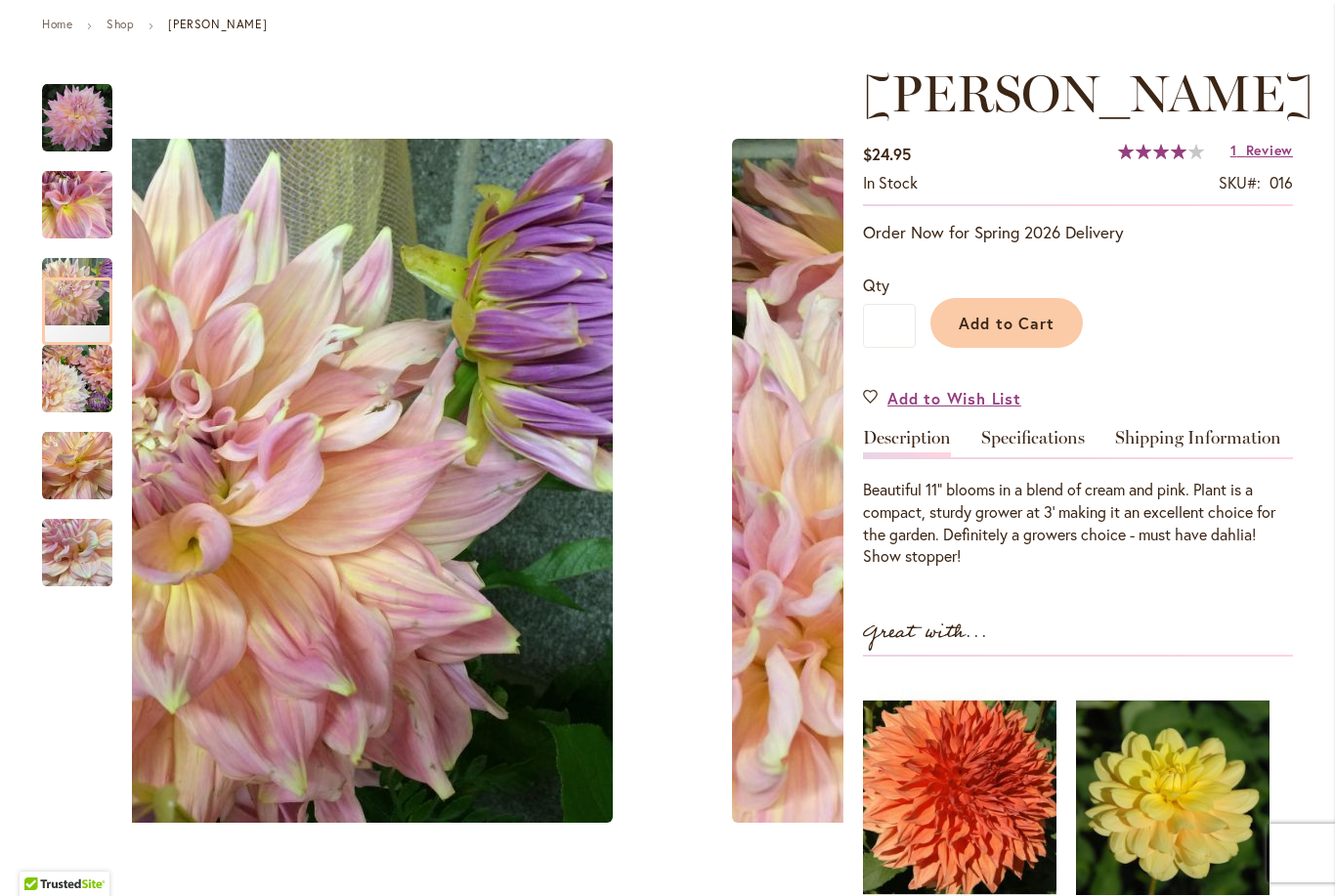
click at [80, 389] on img "Mingus Philip Sr" at bounding box center [77, 379] width 70 height 70
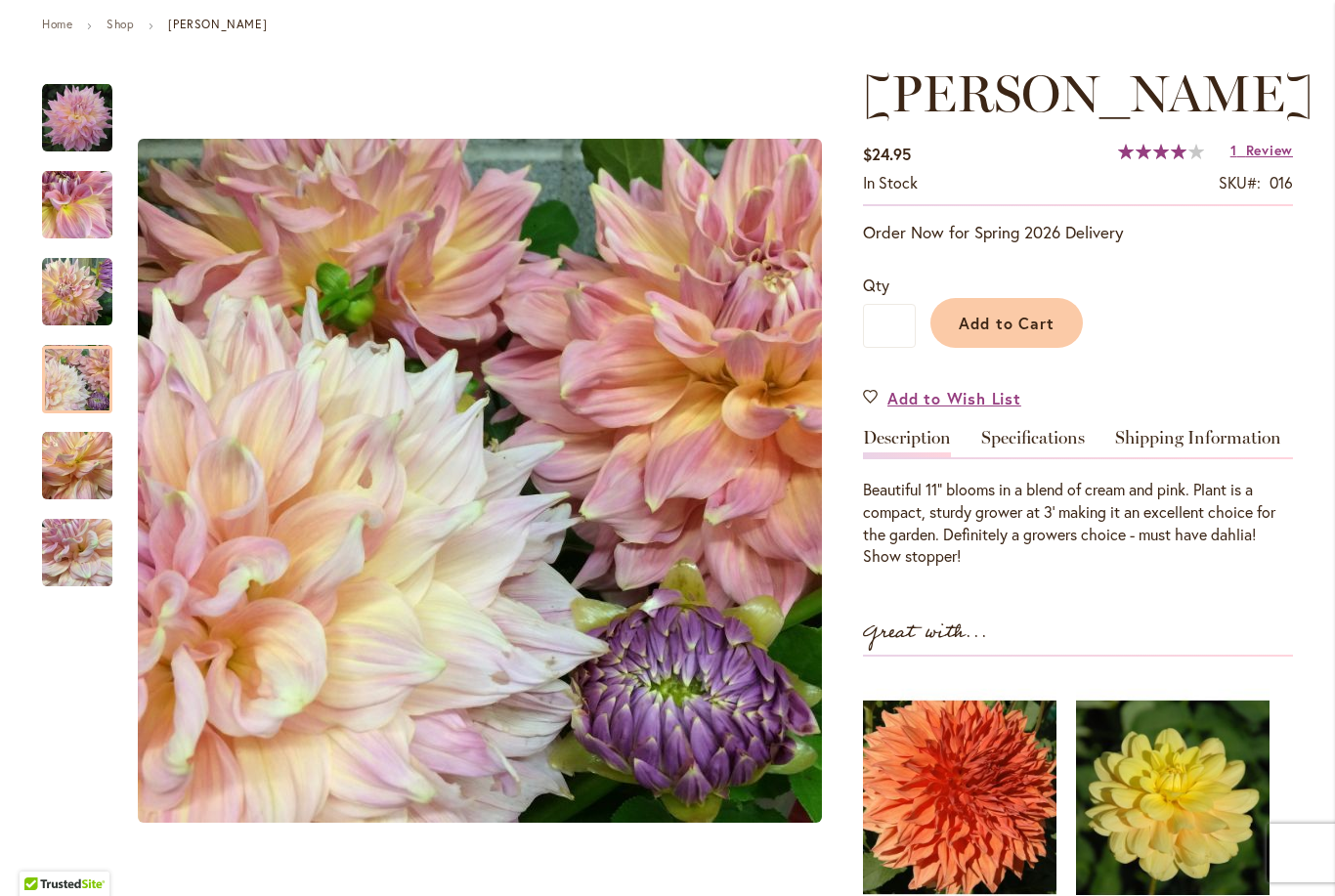
click at [56, 479] on img "Mingus Philip Sr" at bounding box center [77, 466] width 70 height 70
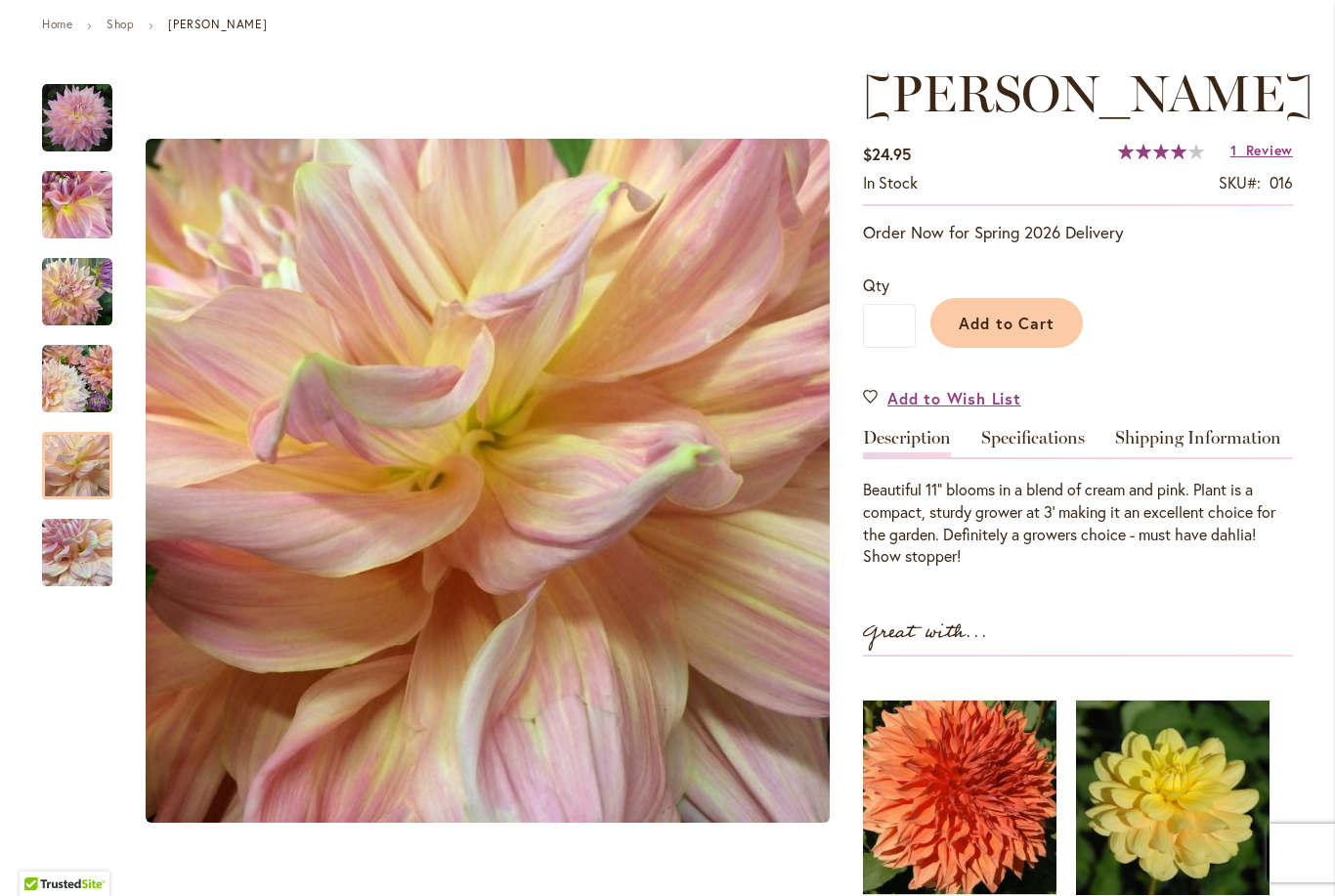
click at [84, 555] on img "Mingus Philip Sr" at bounding box center [77, 553] width 70 height 70
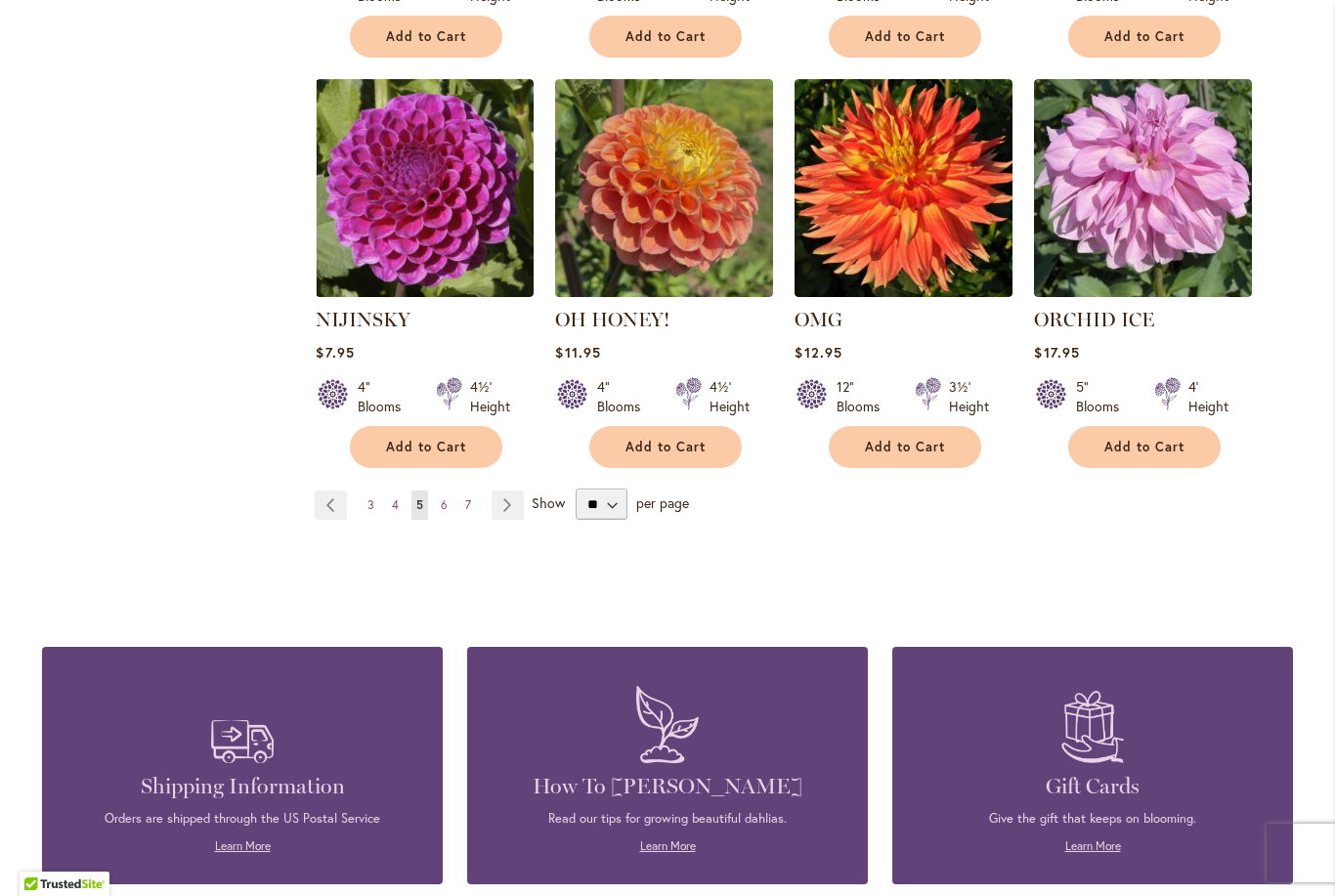
scroll to position [1601, 0]
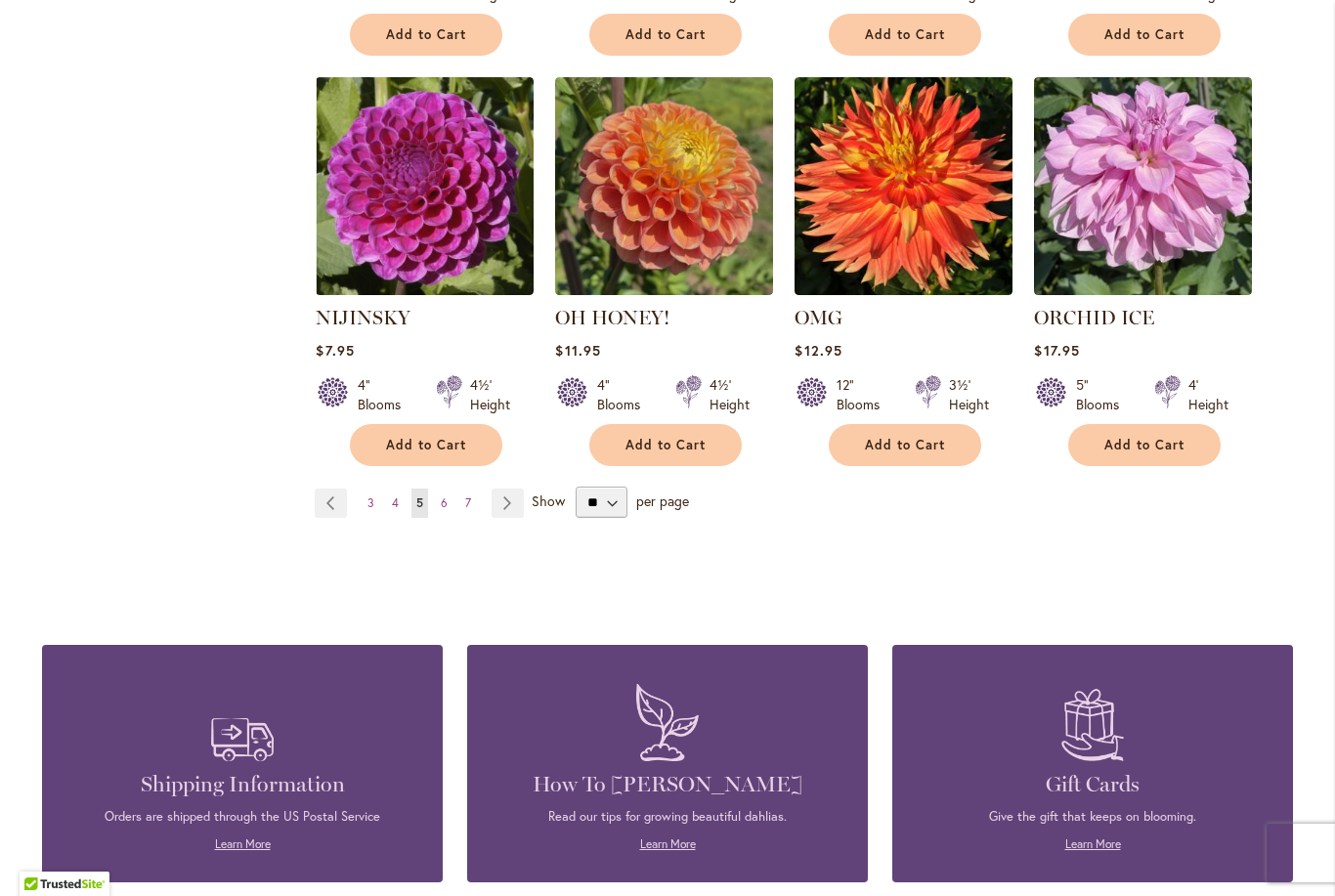
click at [517, 506] on link "Page Next" at bounding box center [507, 503] width 33 height 30
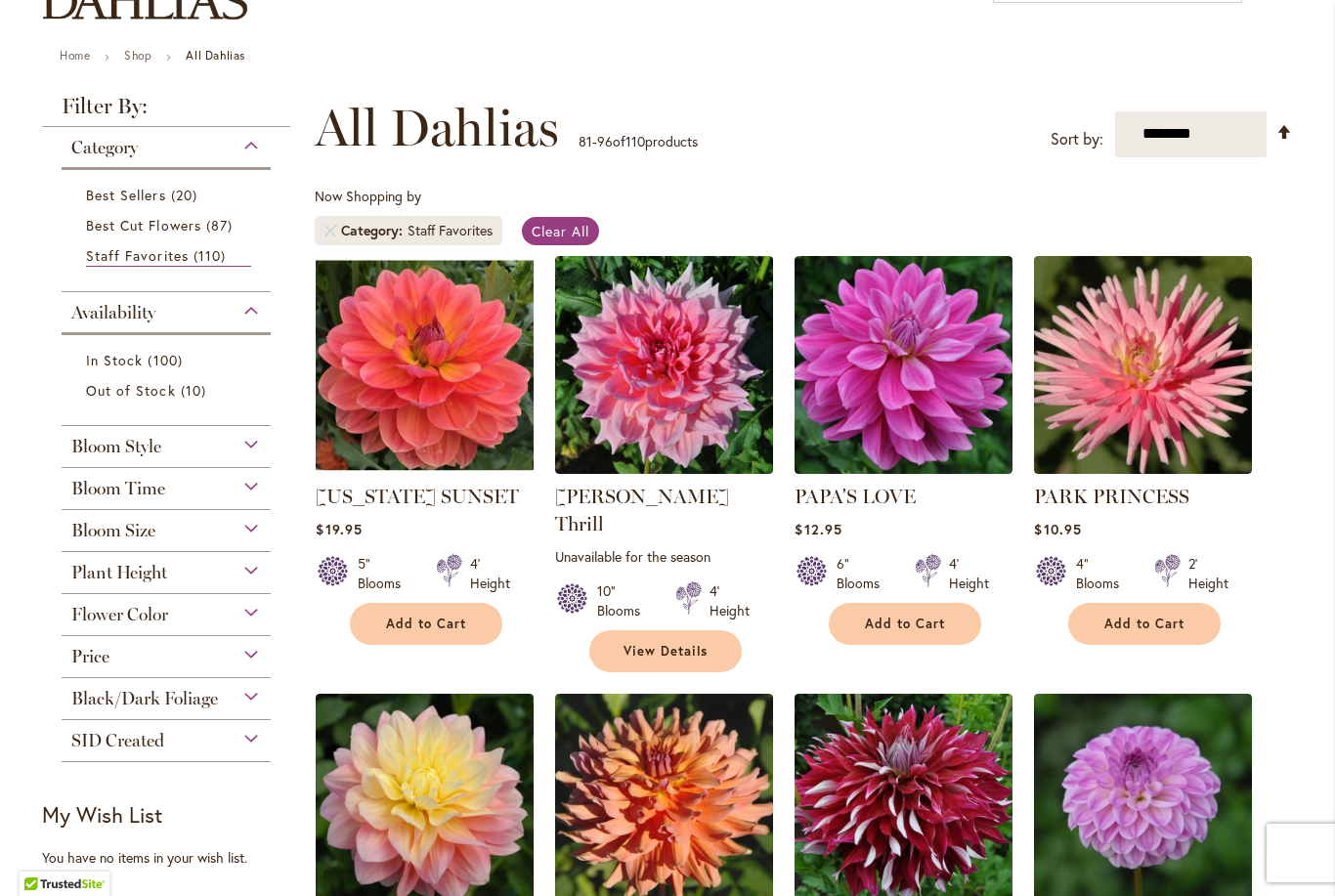
scroll to position [189, 0]
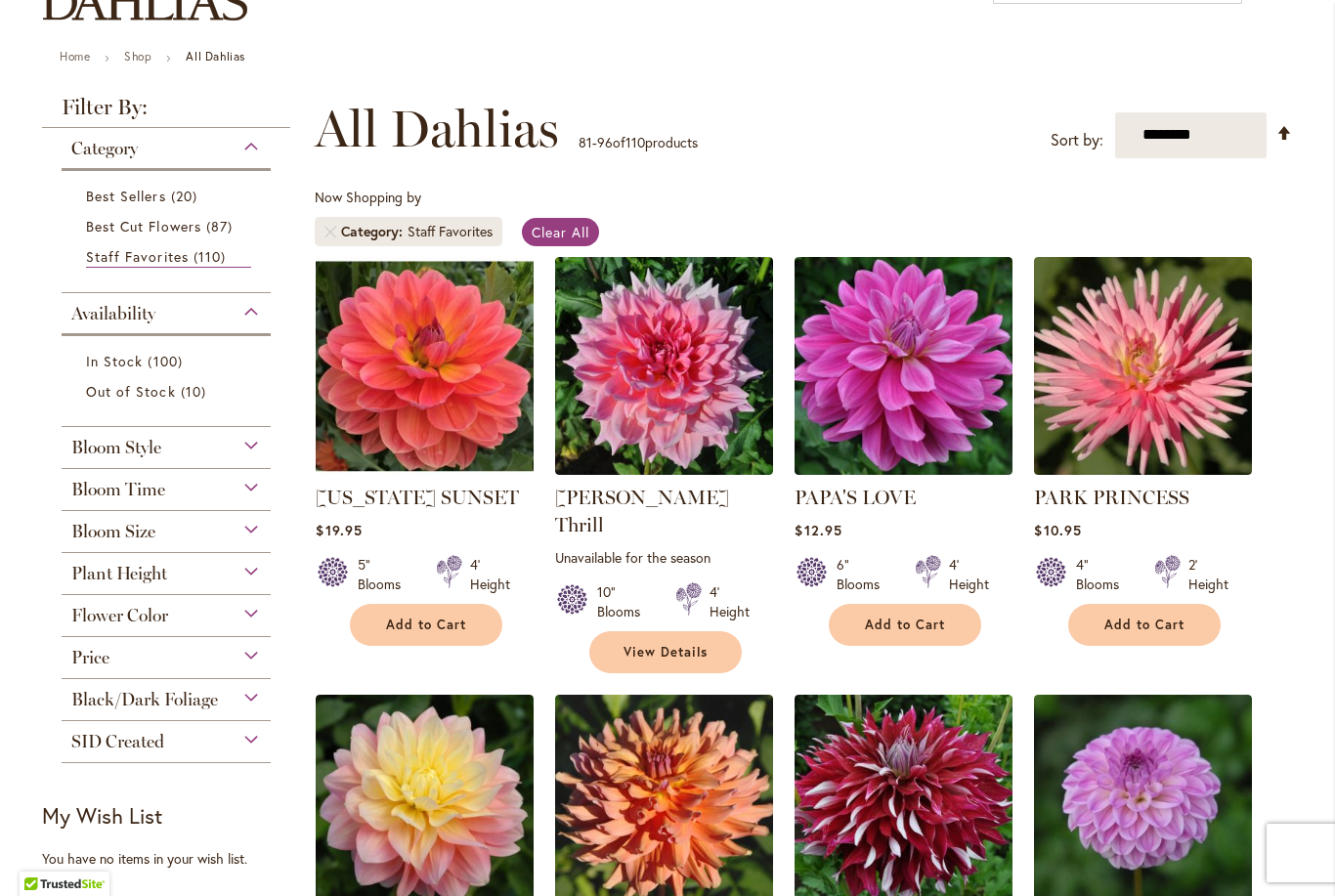
click at [659, 411] on img at bounding box center [664, 365] width 218 height 218
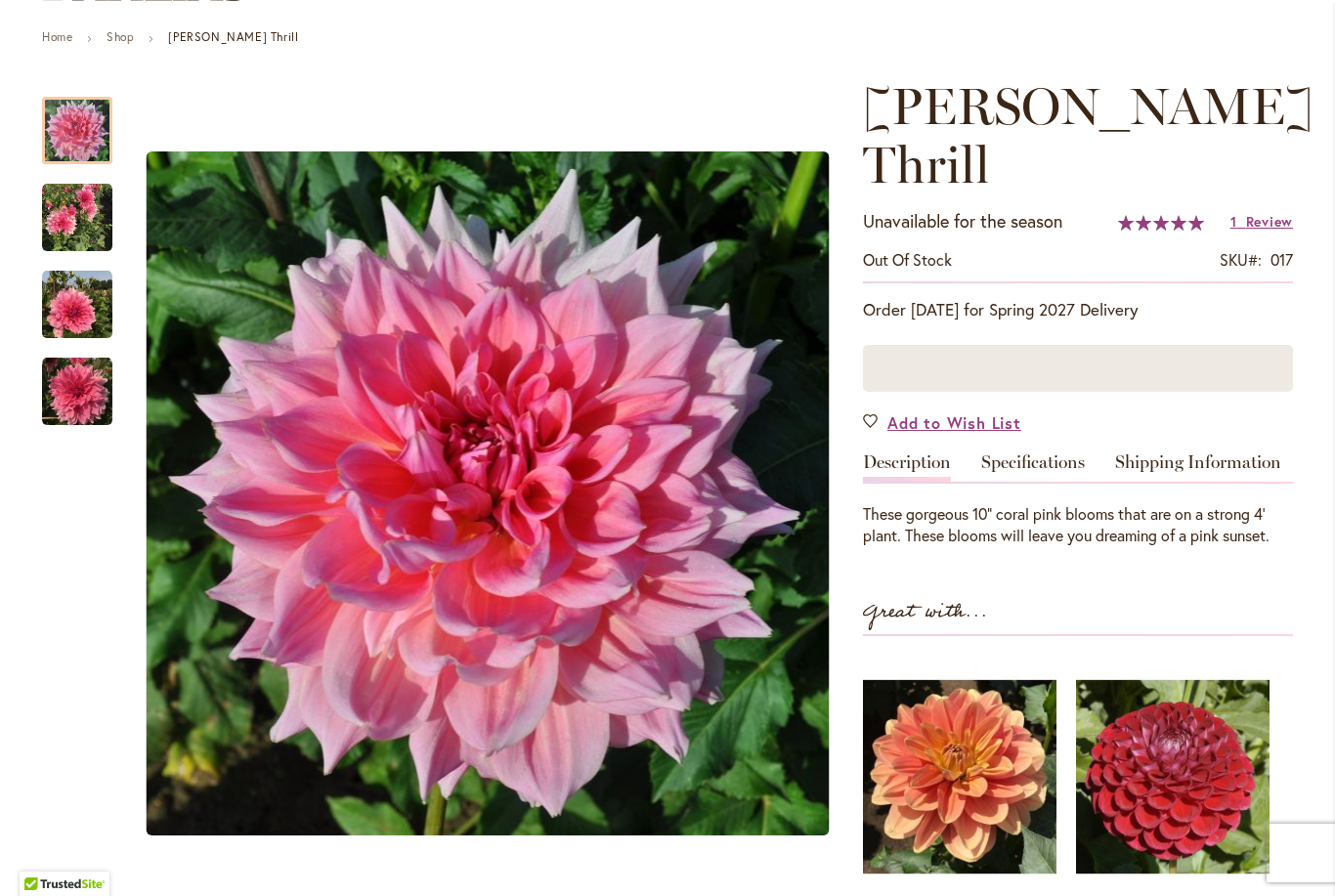
scroll to position [212, 0]
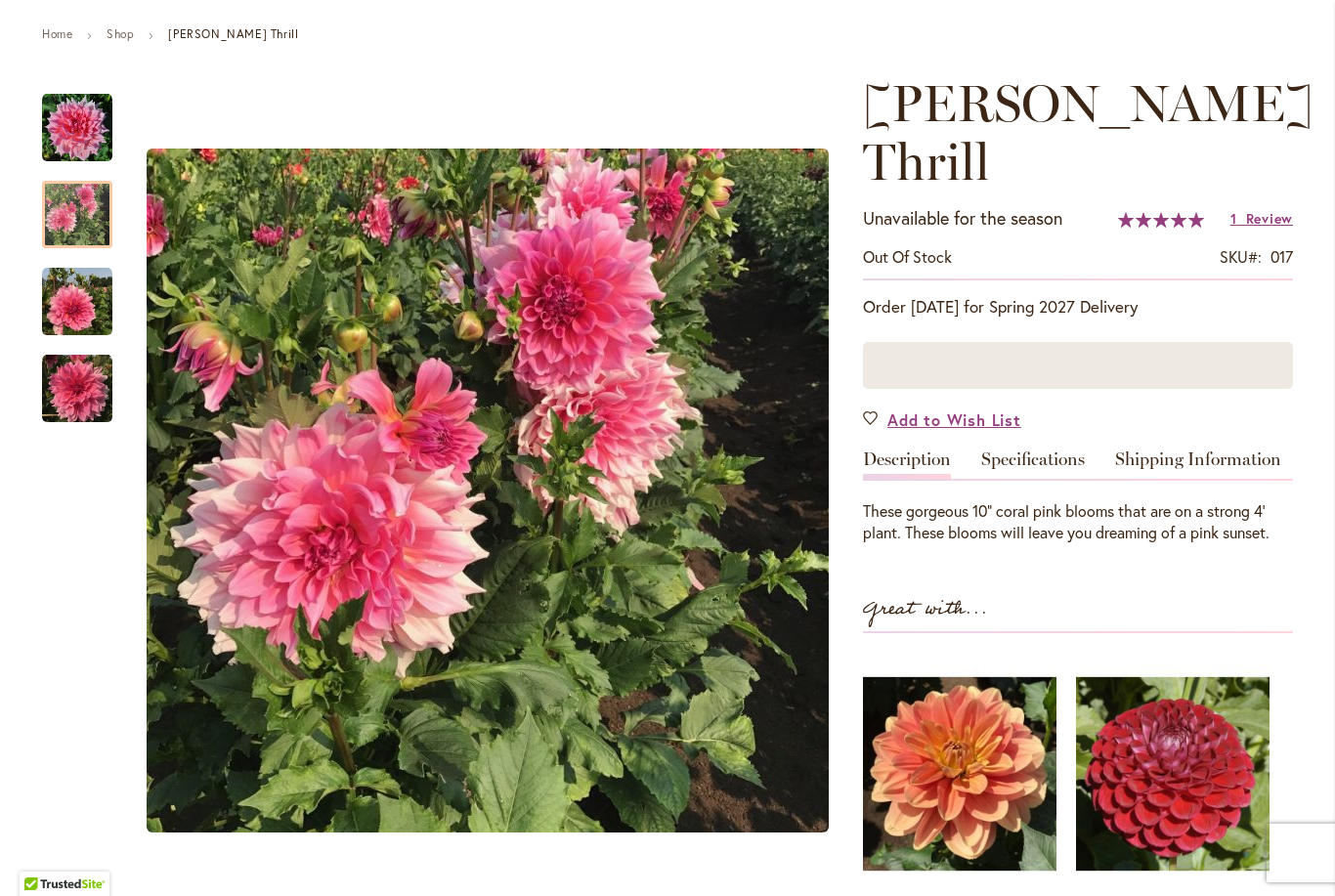
click at [77, 212] on img "Otto's Thrill" at bounding box center [77, 214] width 70 height 70
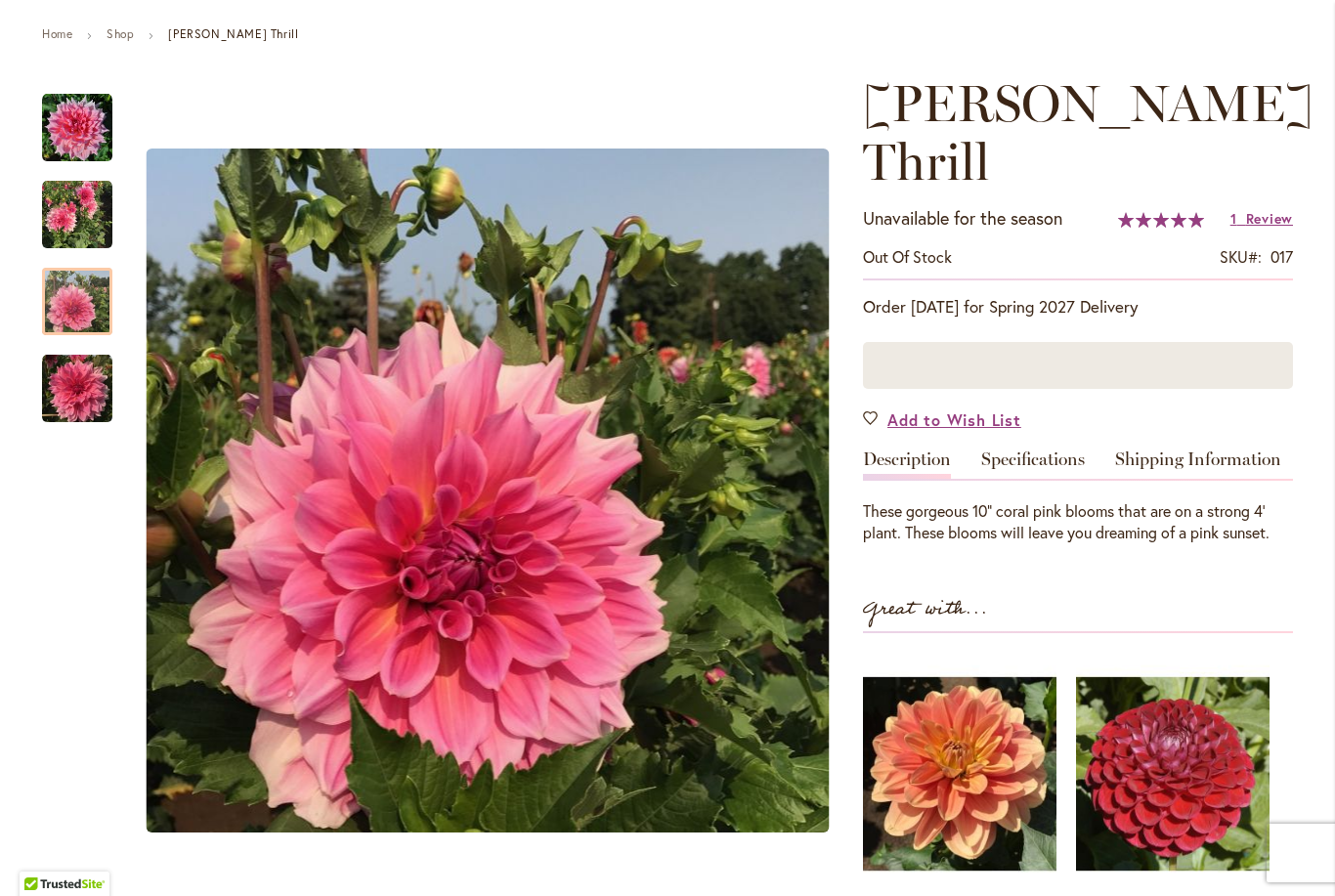
click at [79, 311] on img "Otto's Thrill" at bounding box center [77, 301] width 70 height 70
click at [68, 443] on div at bounding box center [77, 367] width 70 height 586
click at [66, 420] on img "Otto's Thrill" at bounding box center [77, 389] width 70 height 70
click at [78, 382] on img "Otto's Thrill" at bounding box center [77, 389] width 70 height 70
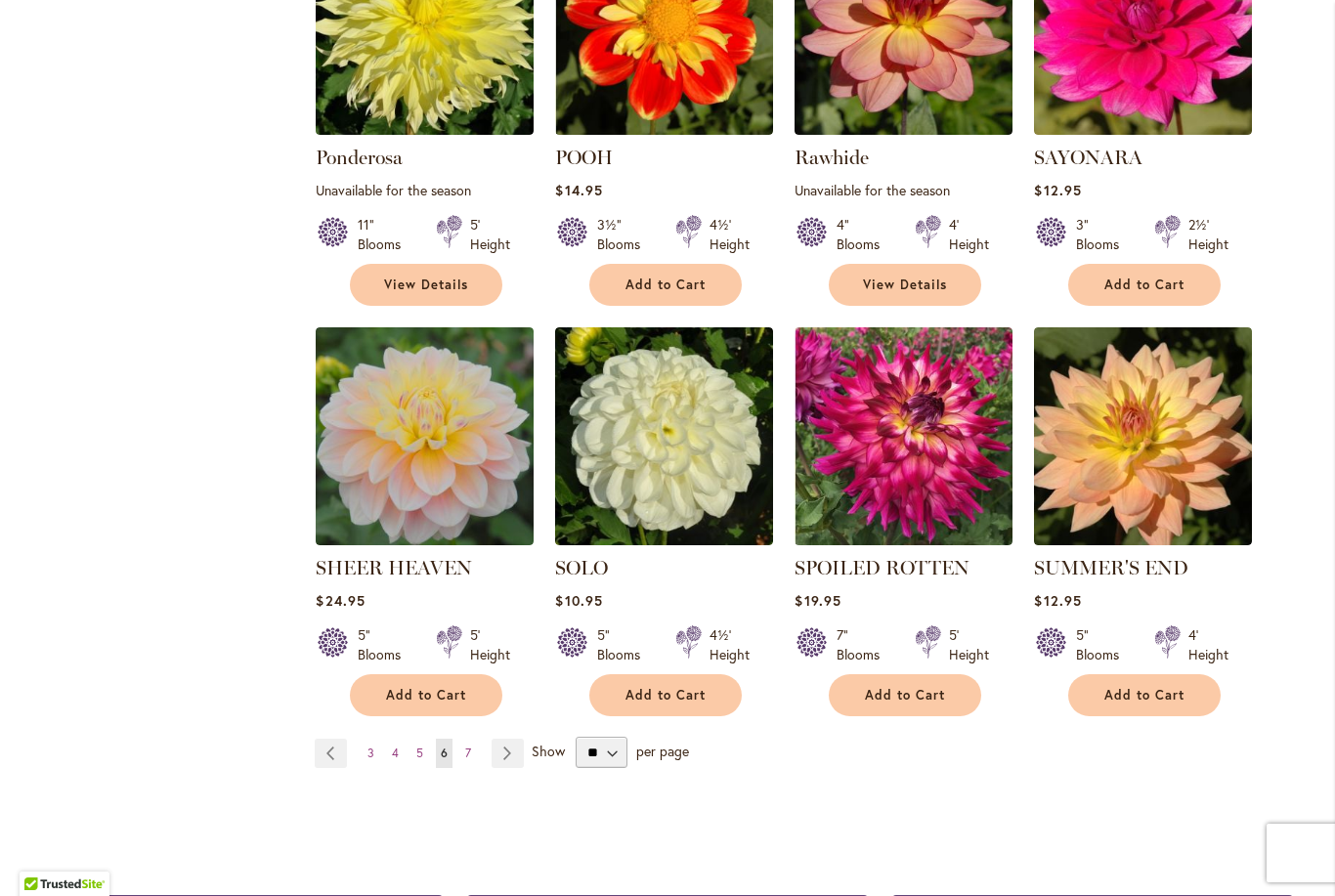
scroll to position [1510, 0]
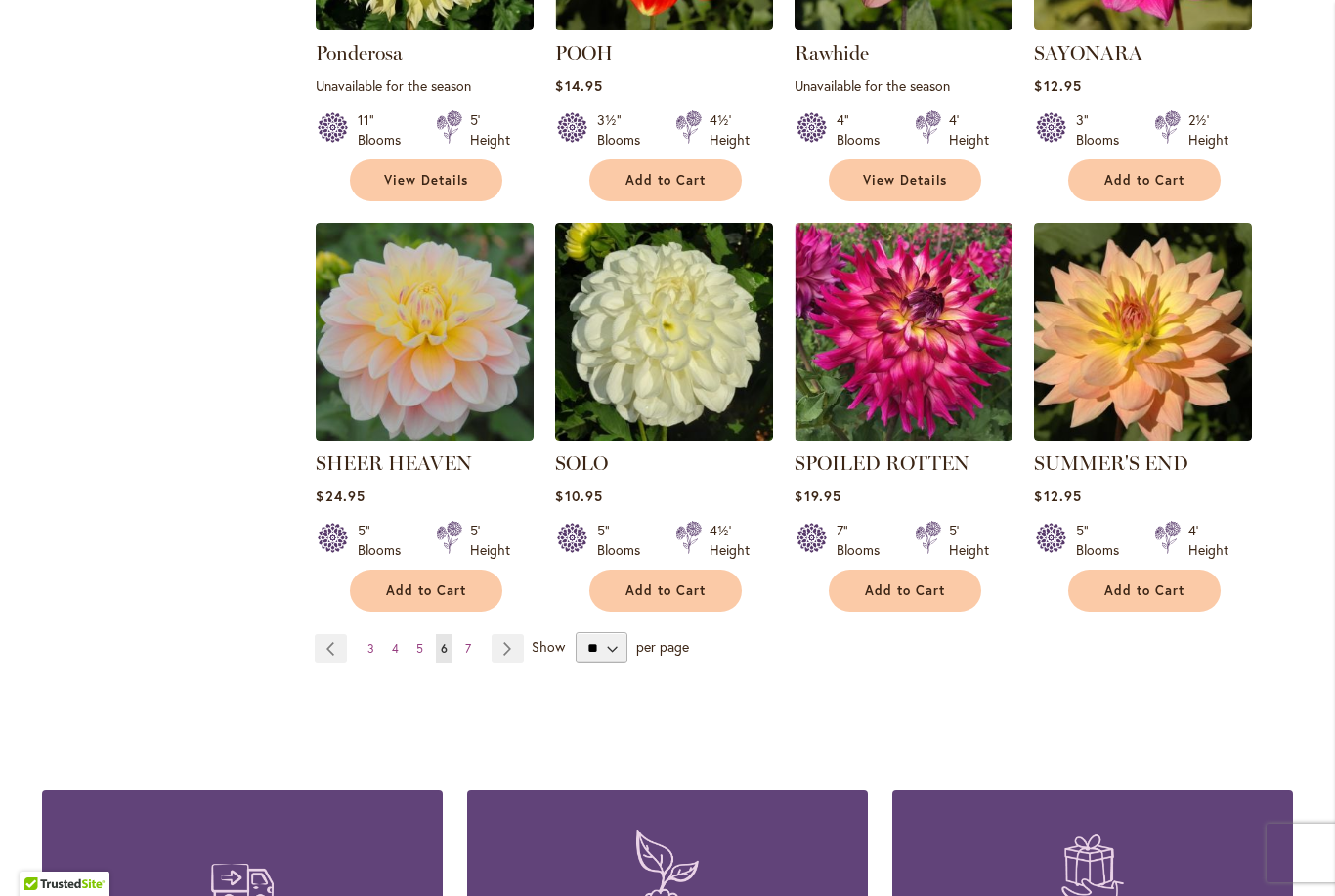
click at [517, 635] on link "Page Next" at bounding box center [507, 649] width 33 height 30
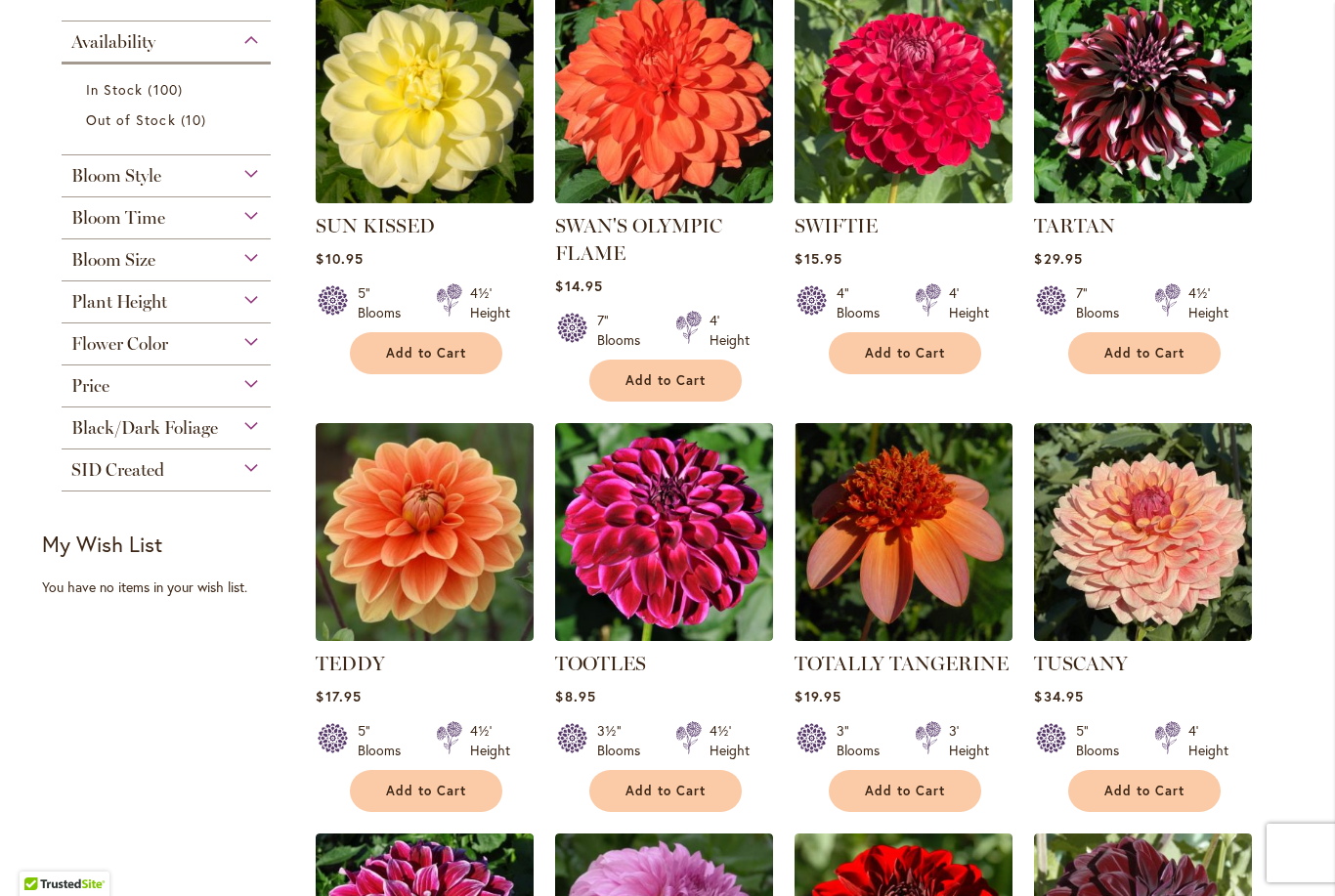
scroll to position [465, 0]
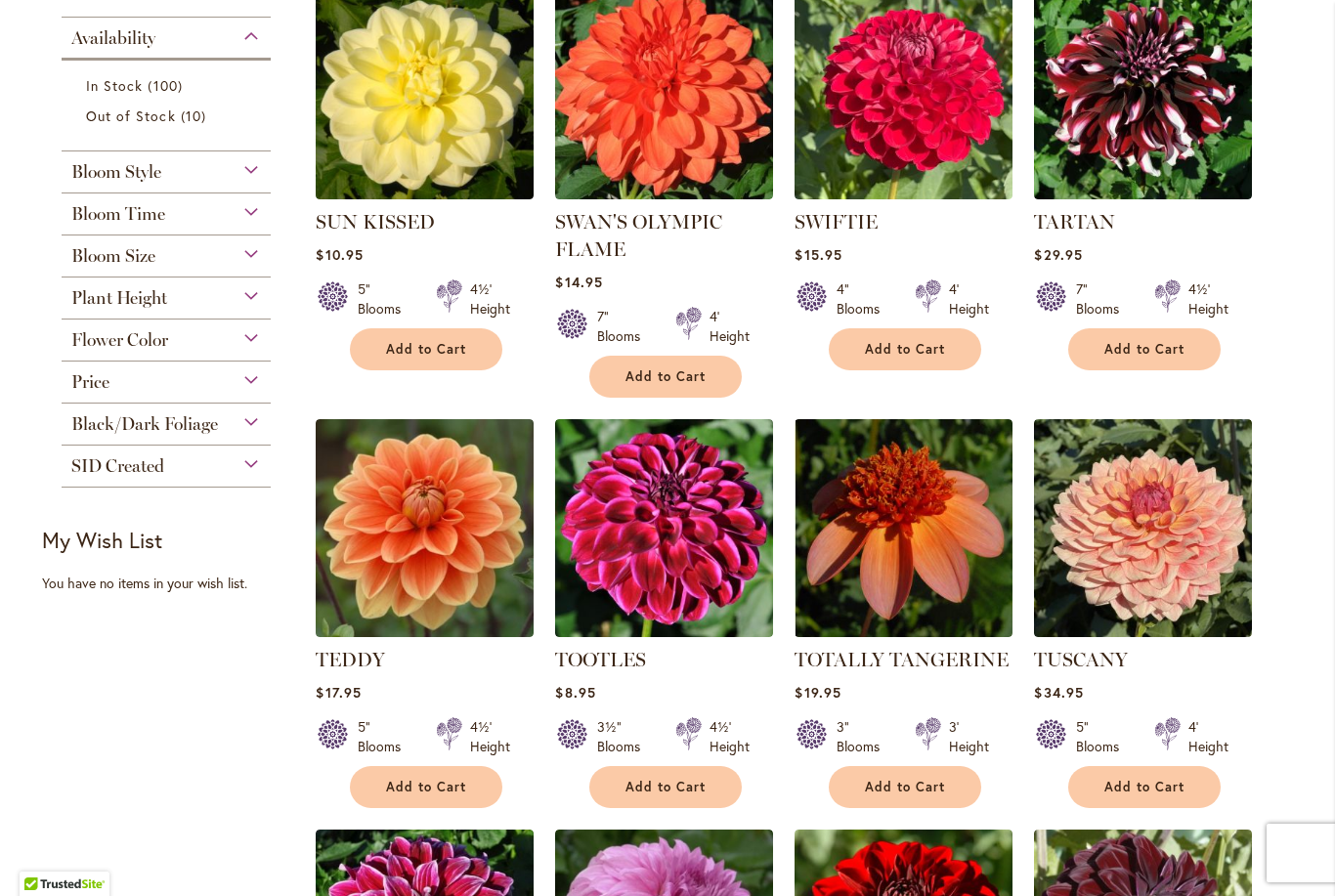
click at [1143, 528] on img at bounding box center [1143, 528] width 218 height 218
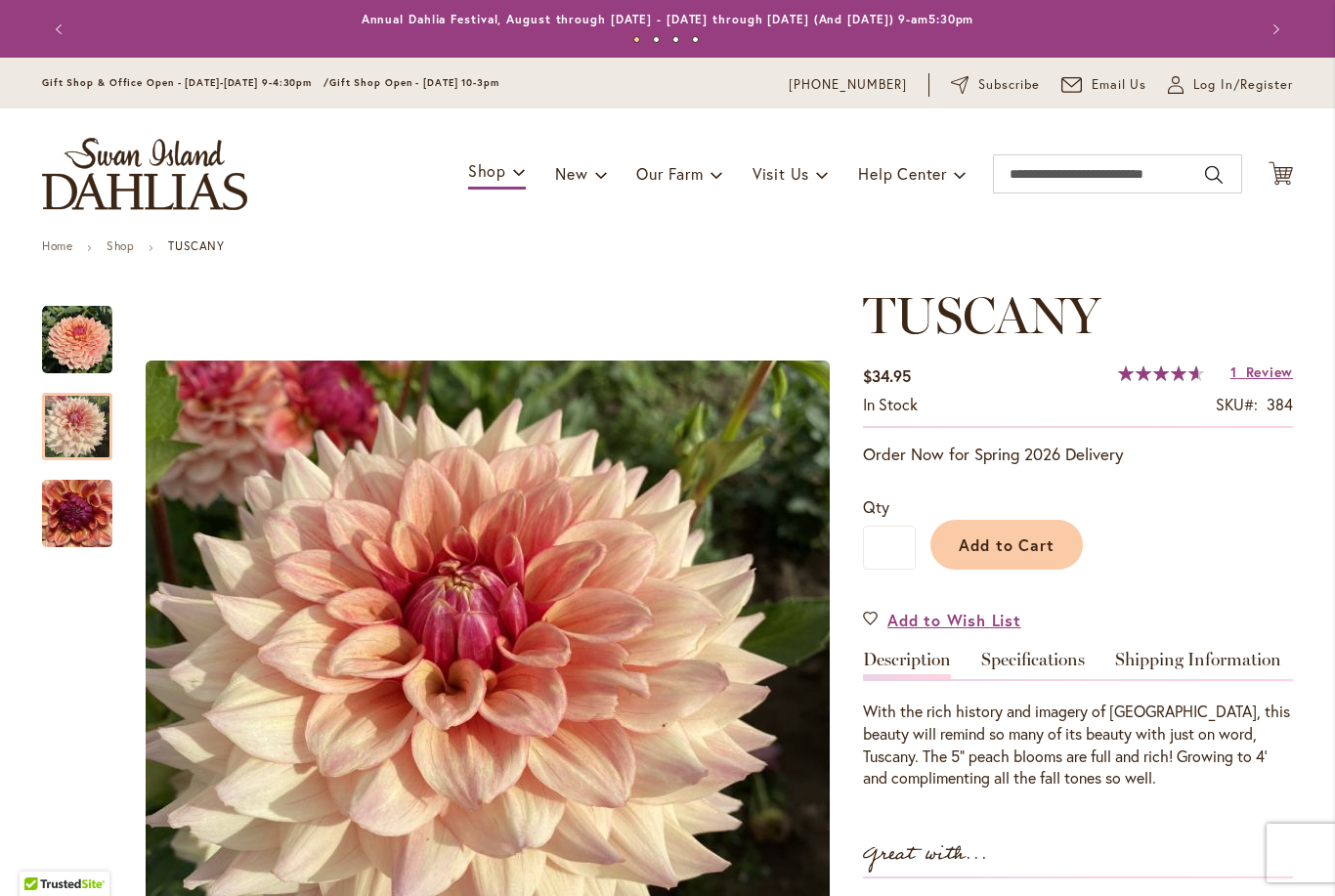
click at [66, 399] on div at bounding box center [77, 426] width 70 height 67
click at [73, 516] on img "TUSCANY" at bounding box center [77, 513] width 70 height 94
click at [73, 433] on img "TUSCANY" at bounding box center [77, 426] width 70 height 70
click at [64, 343] on img "TUSCANY" at bounding box center [77, 339] width 70 height 70
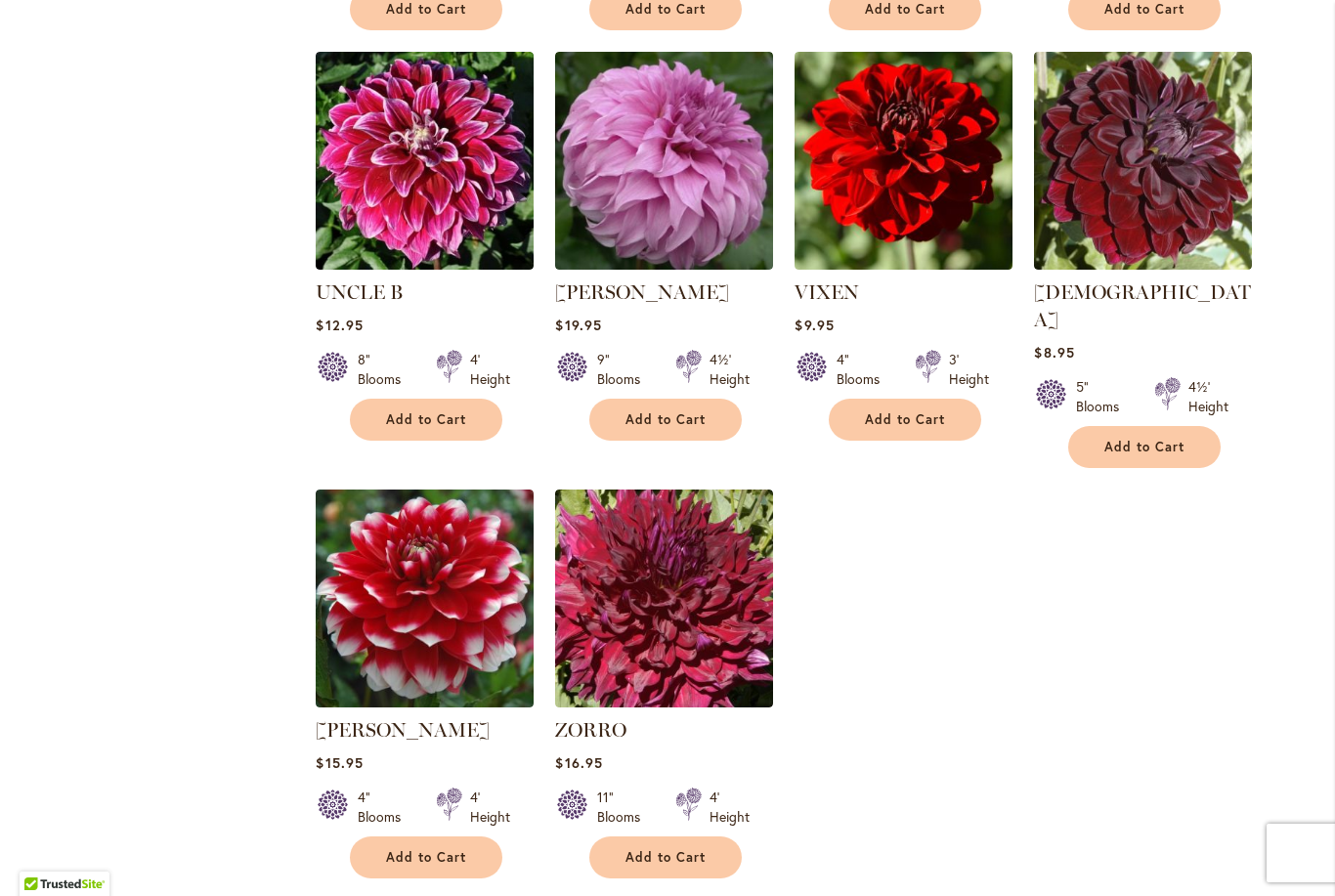
scroll to position [1244, 0]
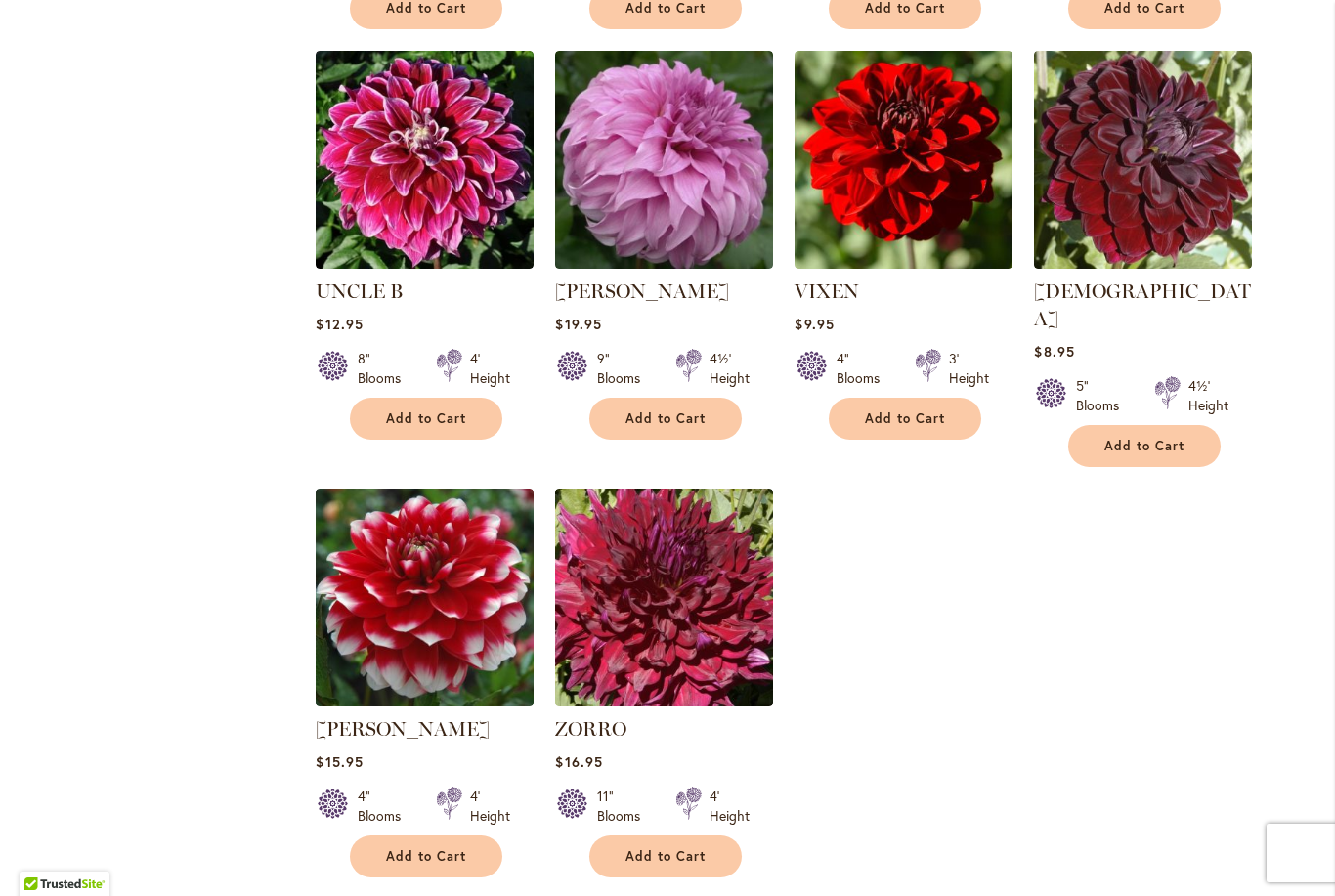
click at [686, 599] on img at bounding box center [664, 597] width 218 height 218
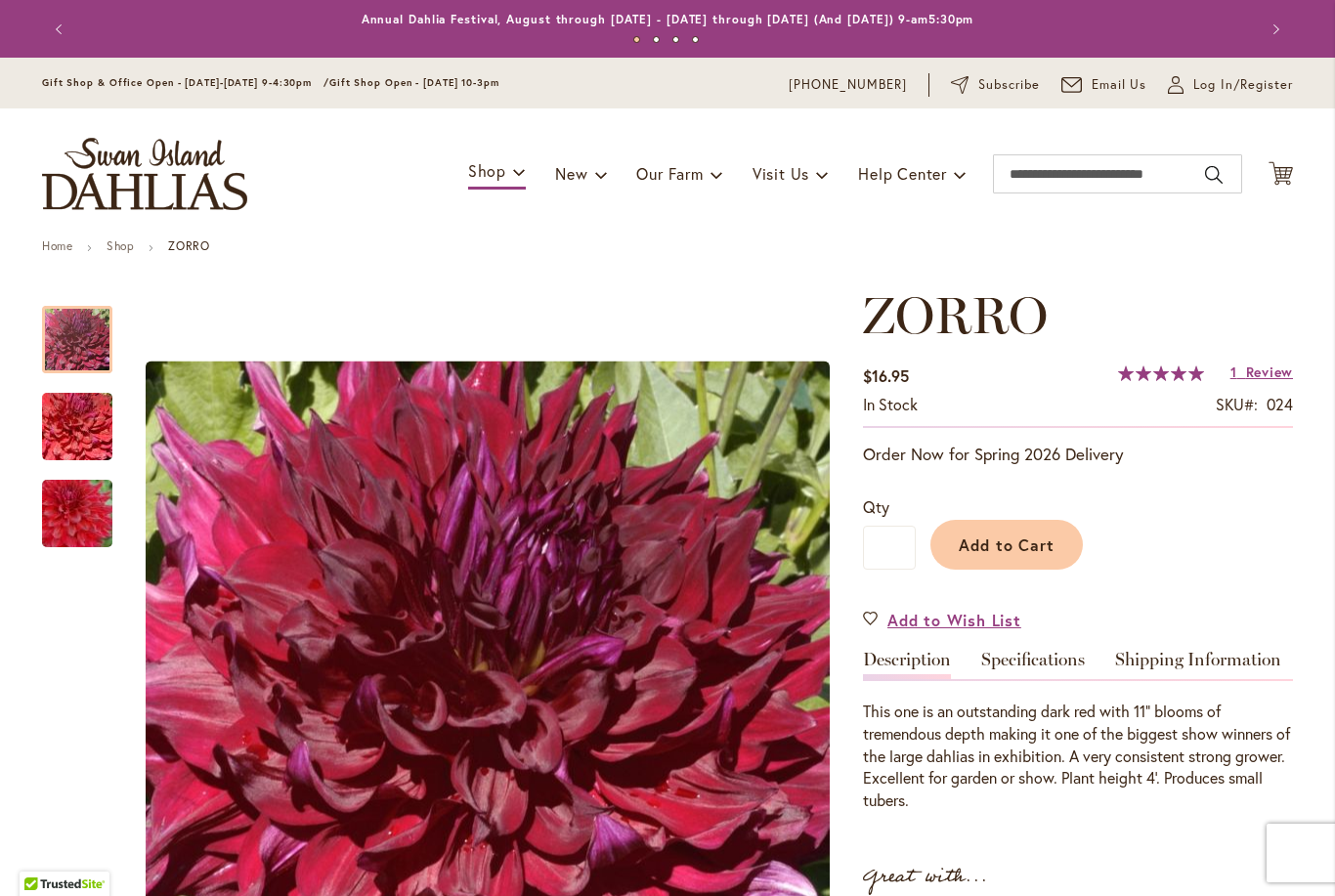
click at [74, 421] on img "Zorro" at bounding box center [77, 426] width 141 height 94
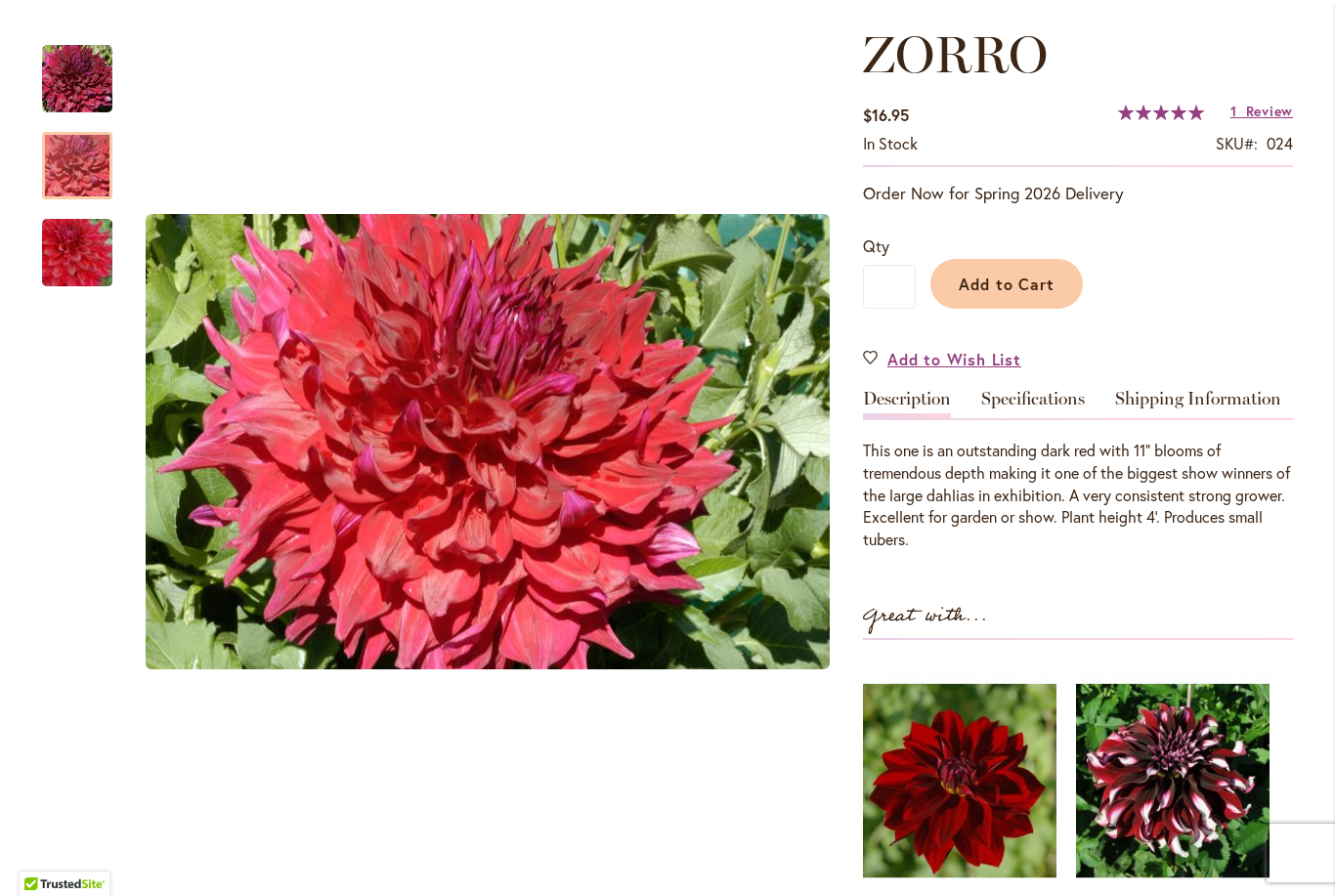
scroll to position [261, 0]
click at [83, 252] on img "Zorro" at bounding box center [77, 253] width 141 height 94
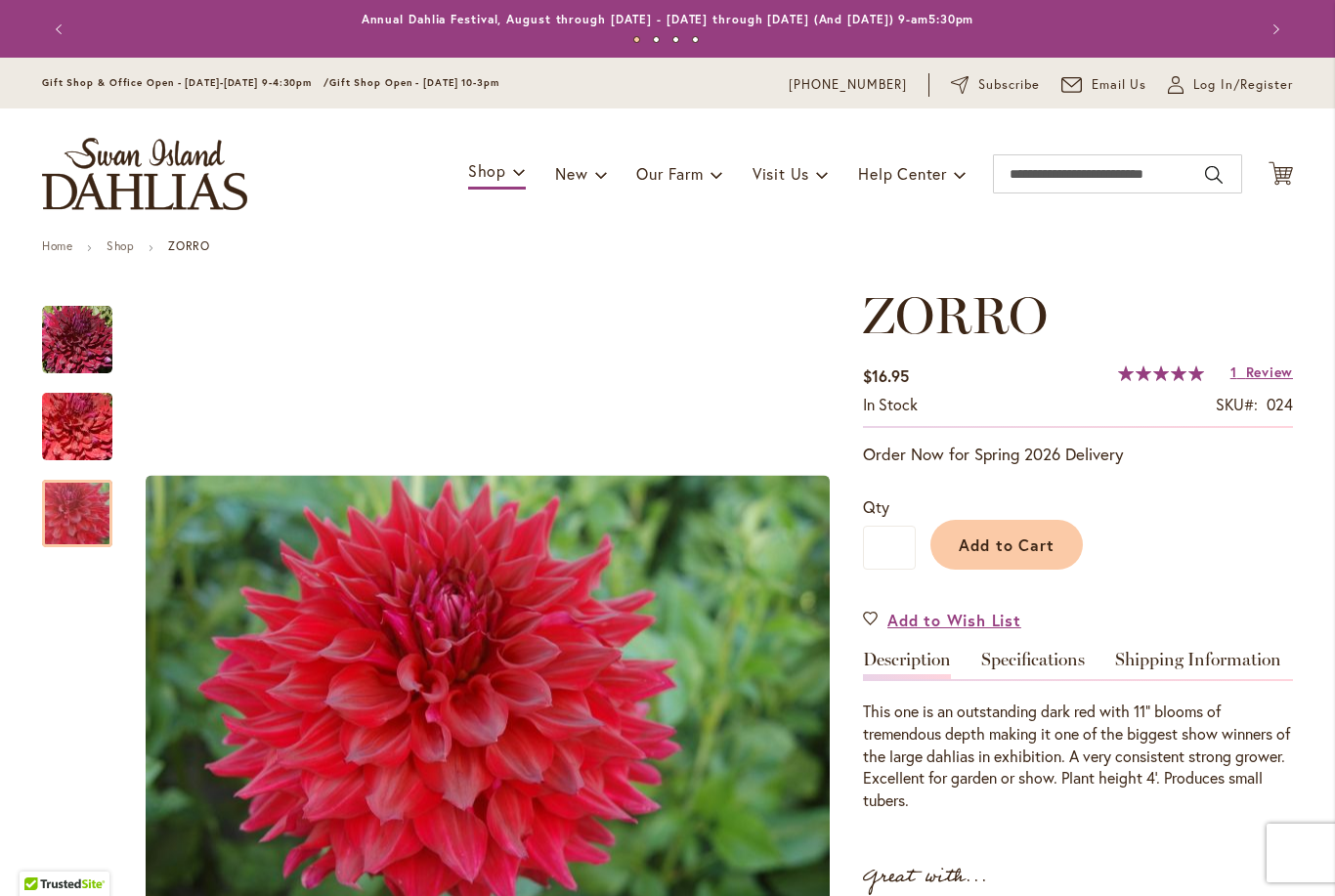
scroll to position [0, 0]
click at [90, 329] on img "Zorro" at bounding box center [77, 339] width 70 height 70
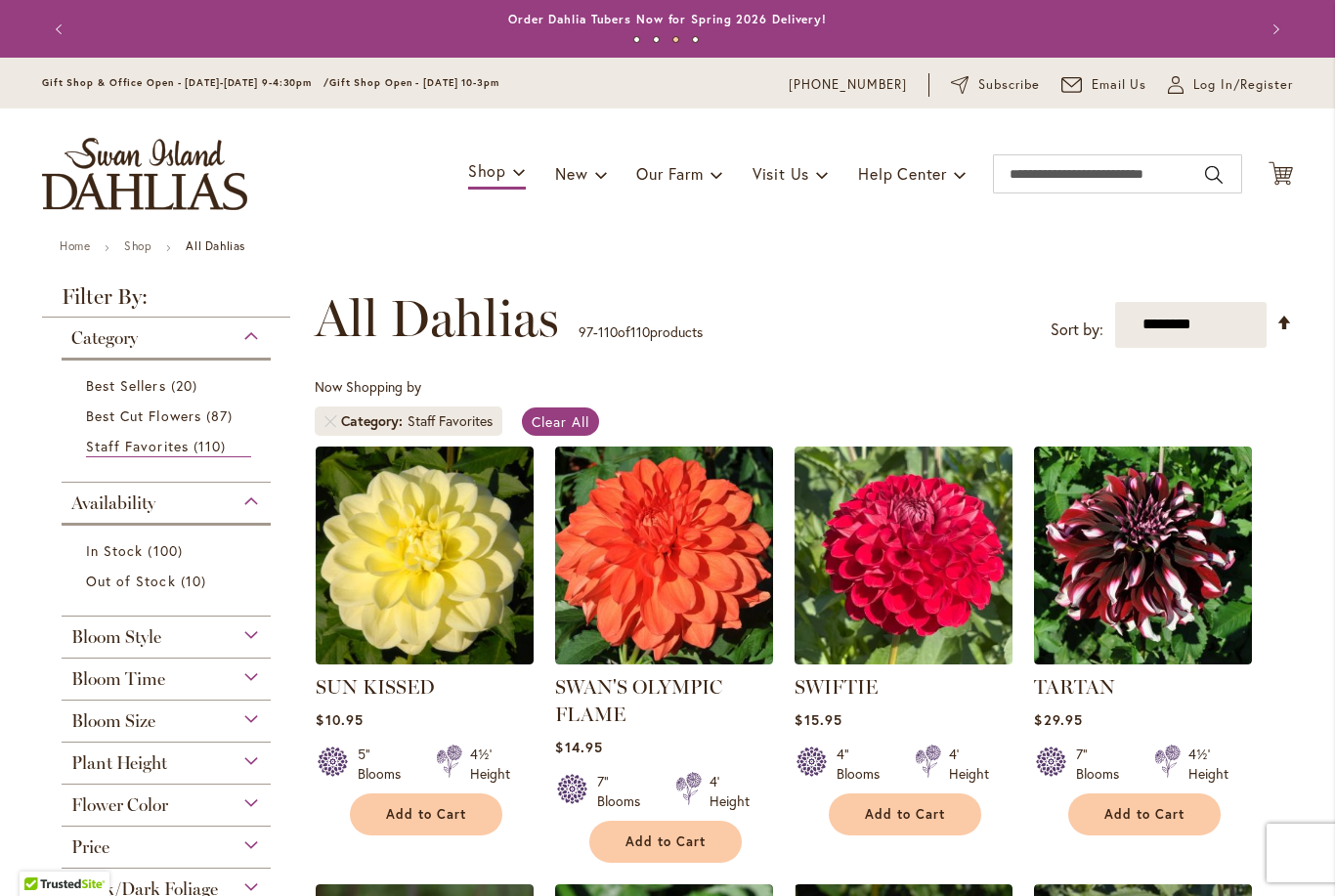
click at [111, 168] on img "store logo" at bounding box center [145, 174] width 205 height 72
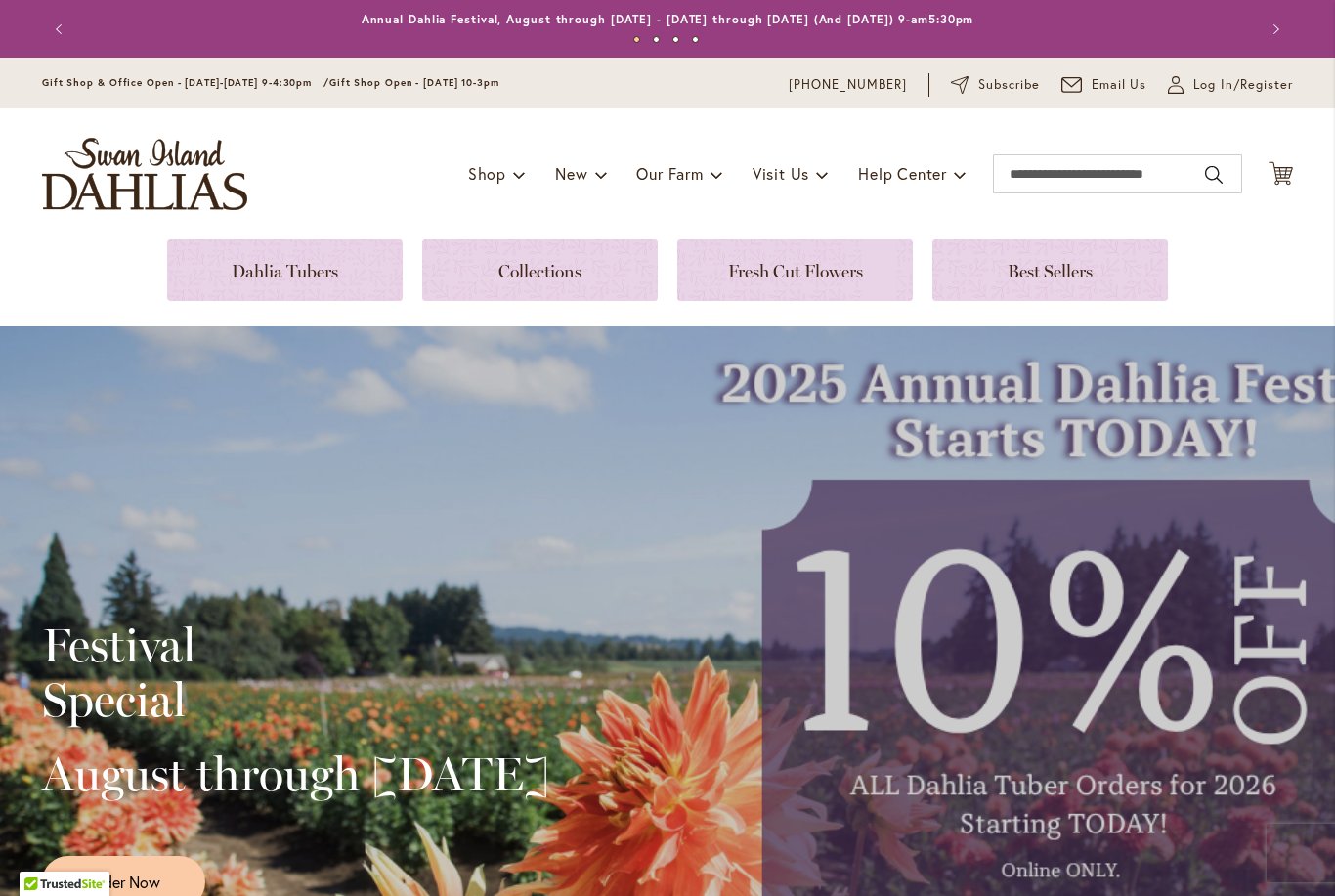
click at [256, 274] on link at bounding box center [284, 270] width 236 height 61
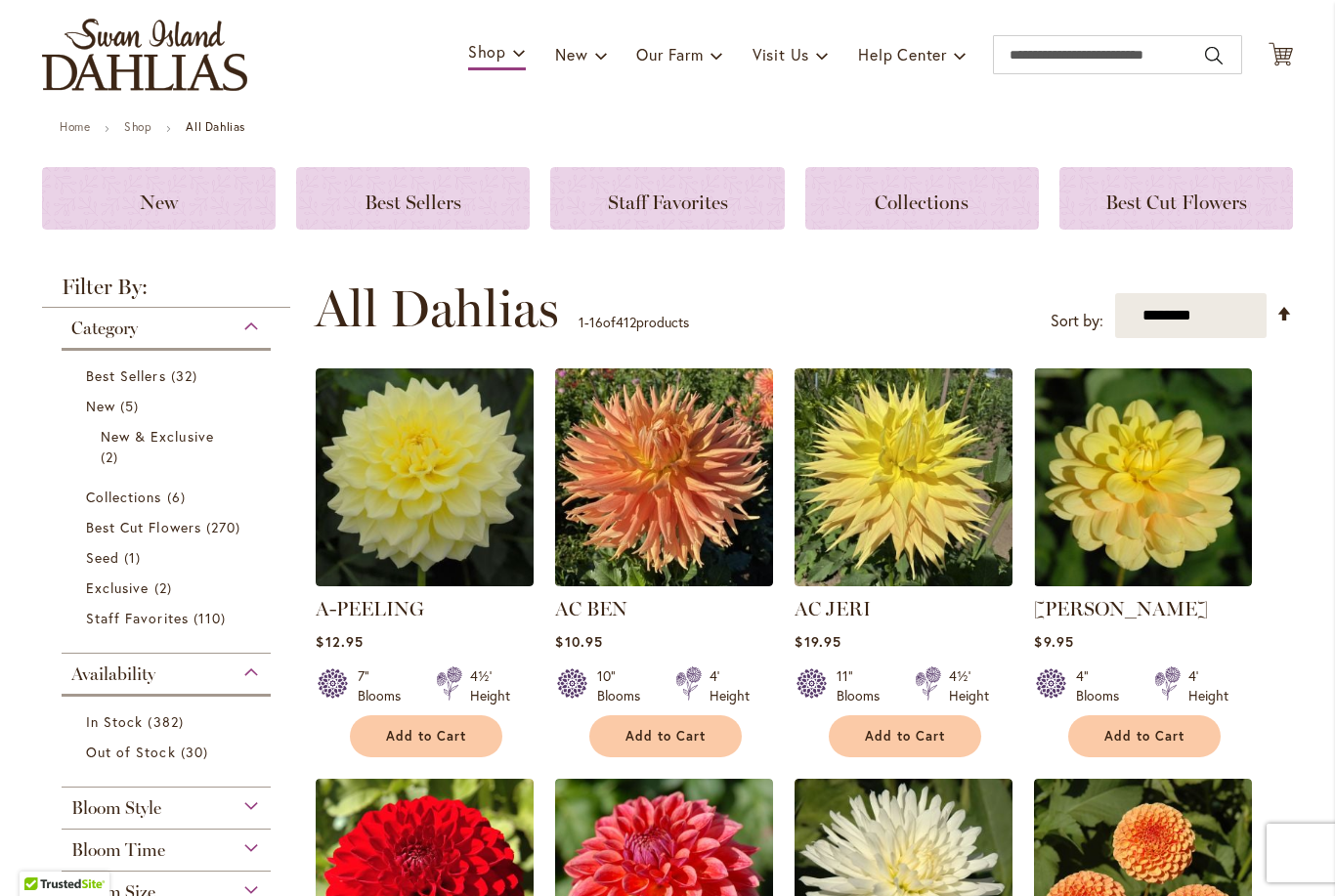
scroll to position [118, 0]
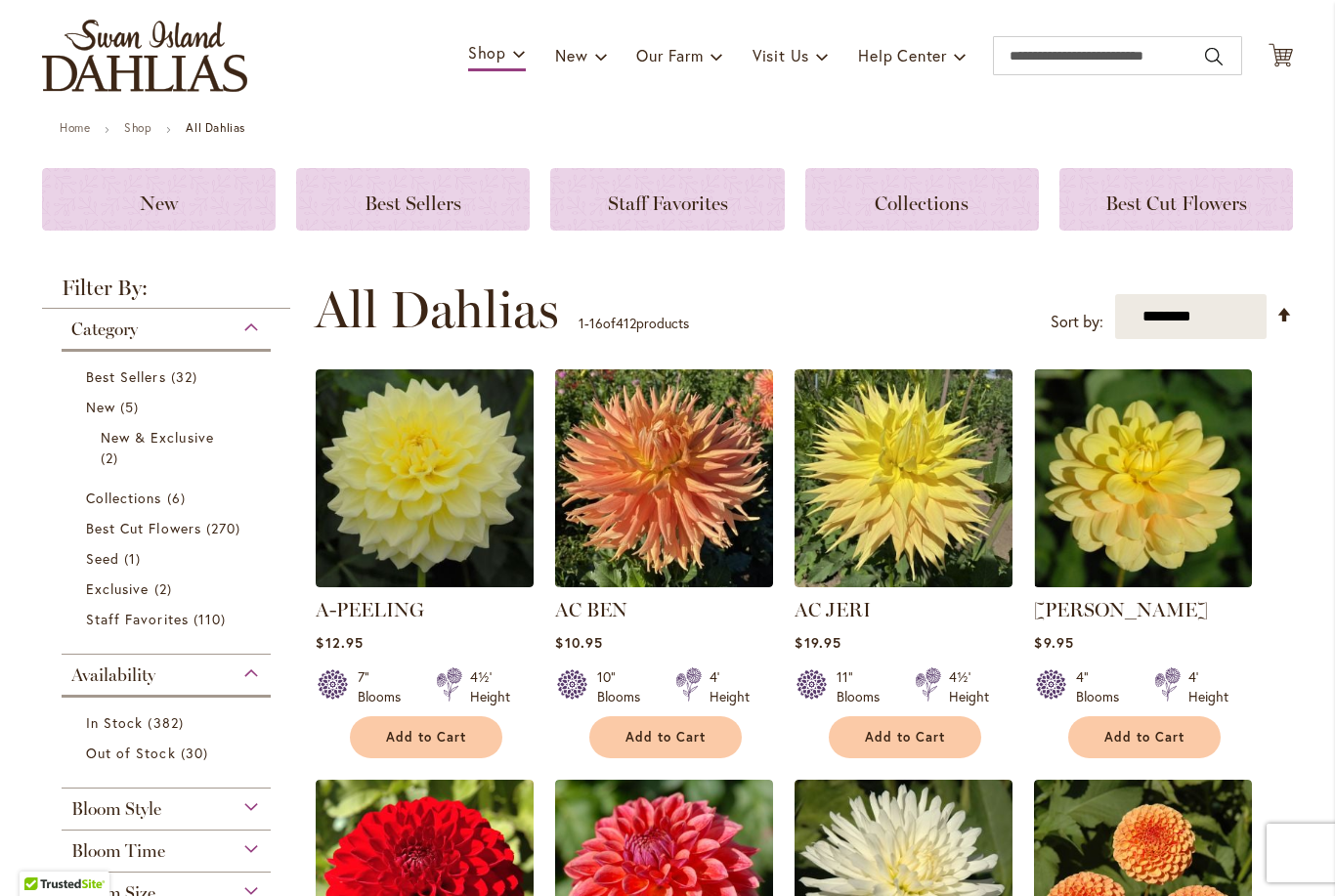
click at [126, 492] on span "Collections" at bounding box center [123, 497] width 76 height 19
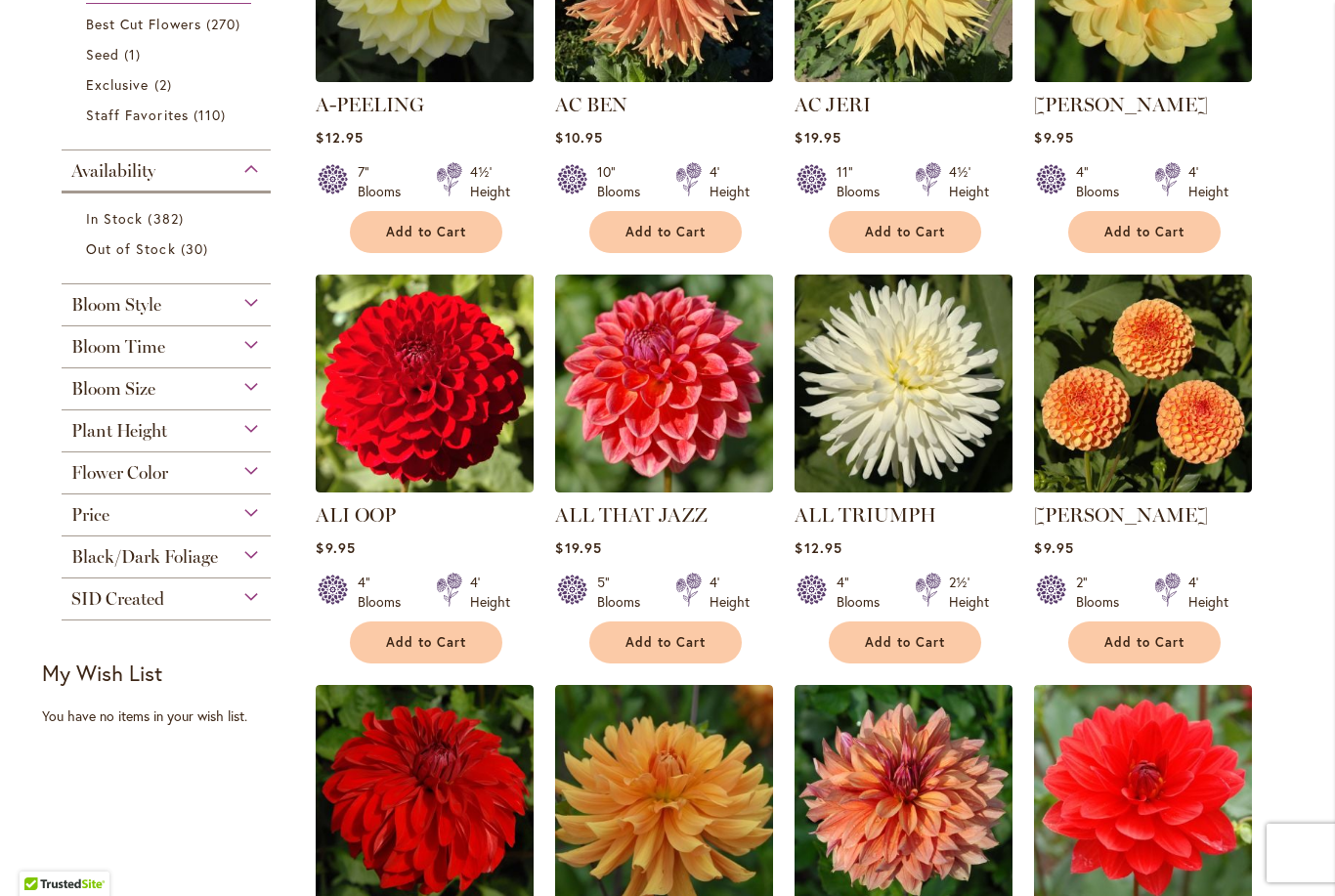
scroll to position [629, 0]
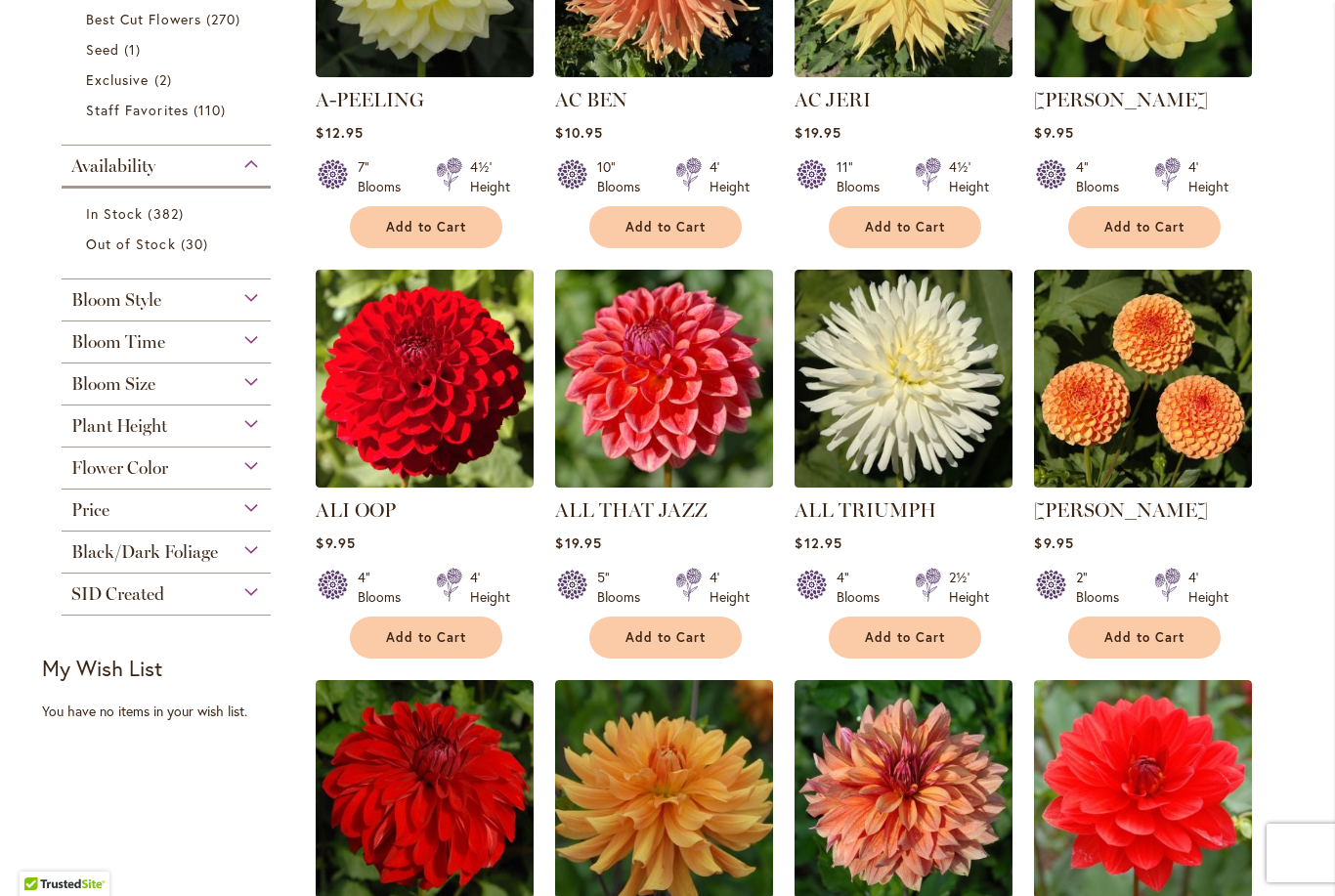
click at [93, 301] on span "Bloom Style" at bounding box center [115, 300] width 90 height 22
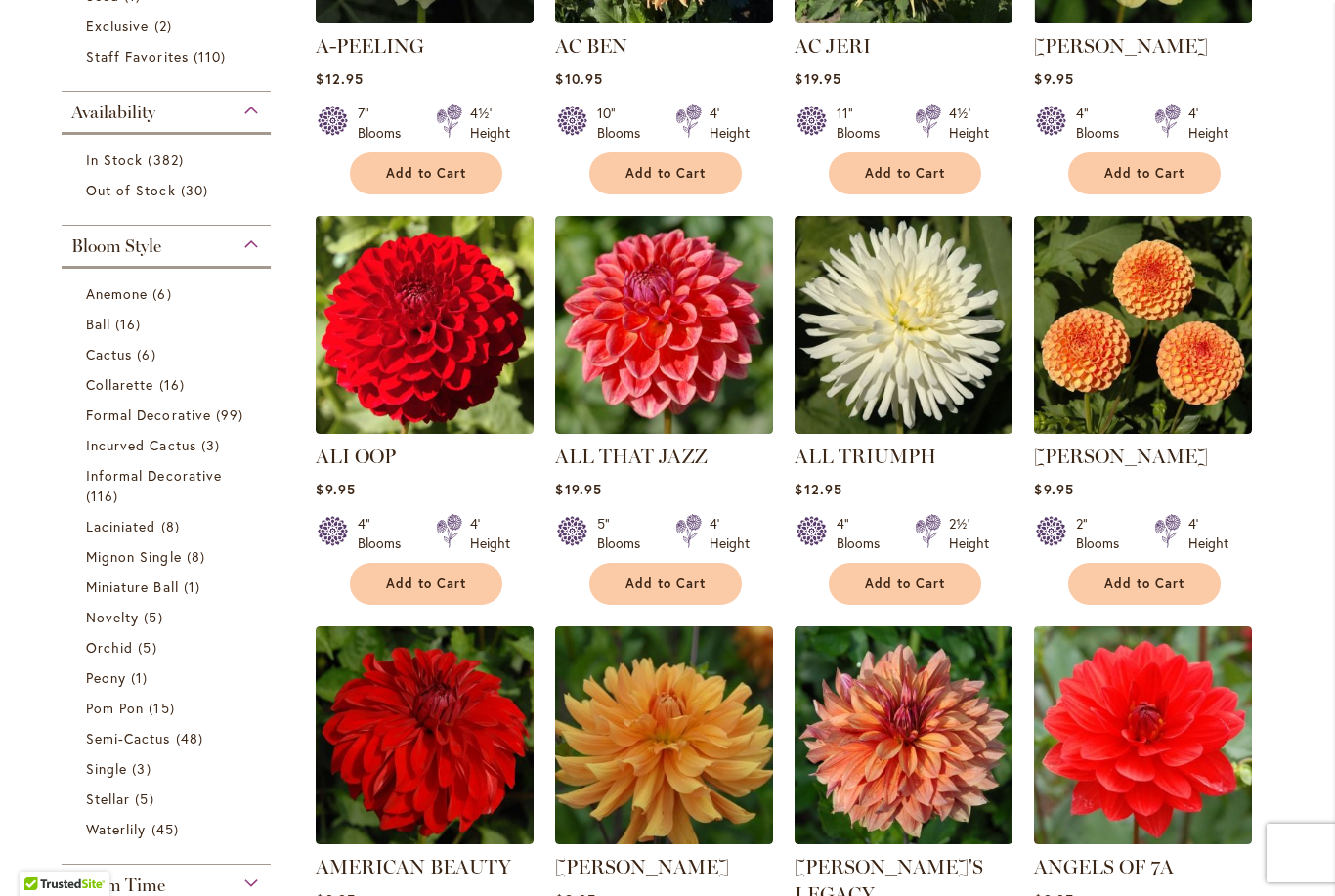
scroll to position [665, 0]
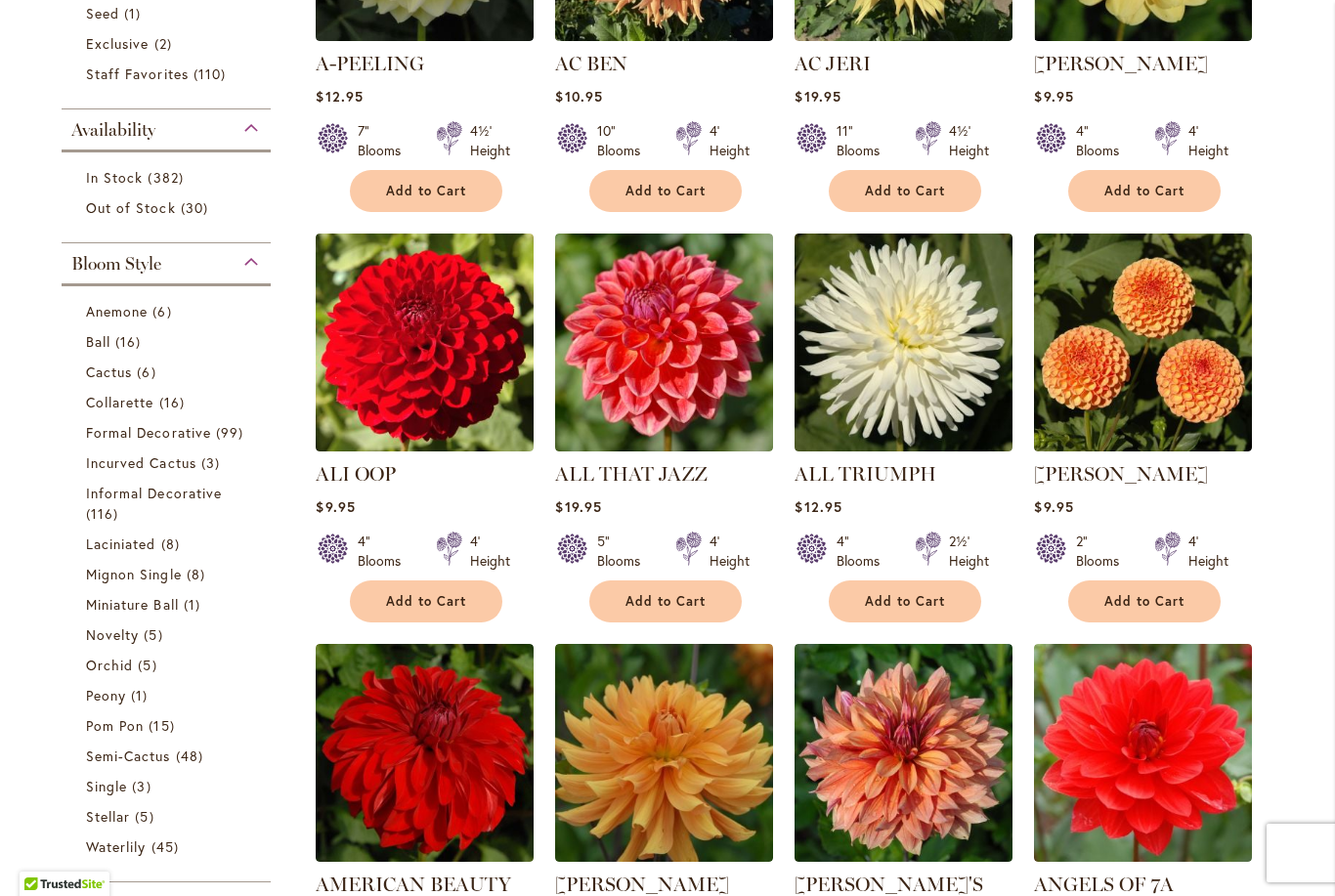
click at [106, 319] on span "Anemone" at bounding box center [116, 311] width 61 height 19
